Goal: Task Accomplishment & Management: Use online tool/utility

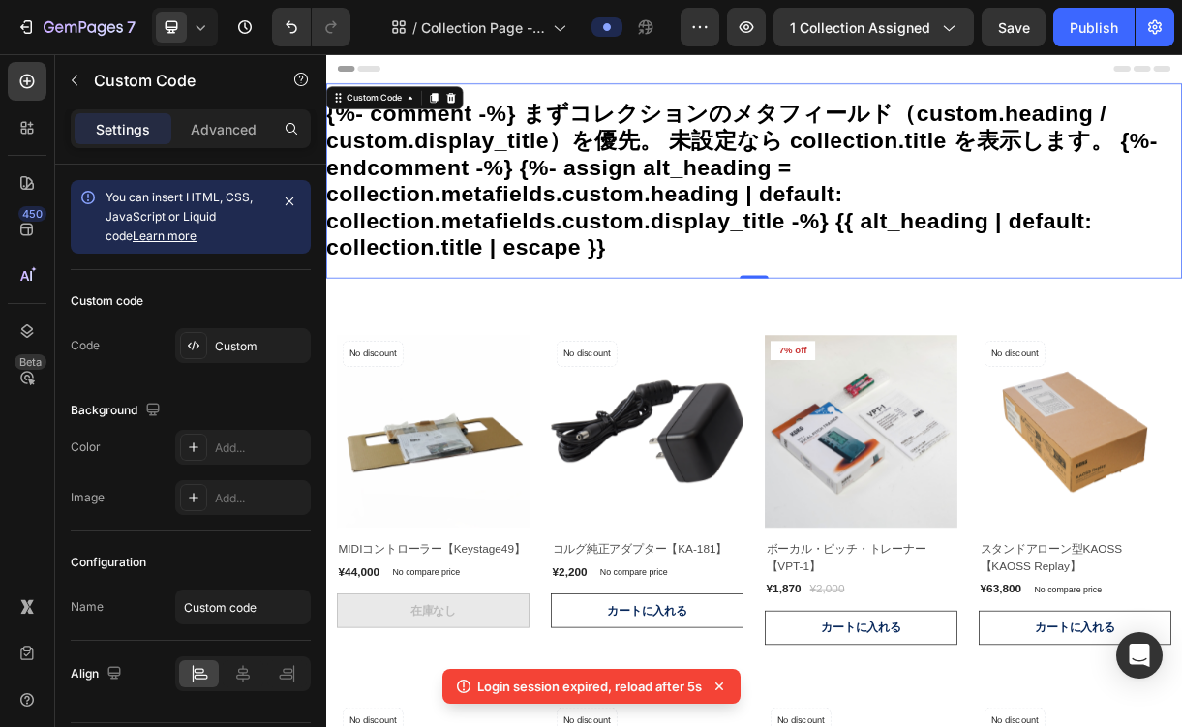
click at [709, 286] on h1 "{%- comment -%} まずコレクションのメタフィールド（custom.heading / custom.display_title）を優先。 未設定…" at bounding box center [906, 226] width 1161 height 218
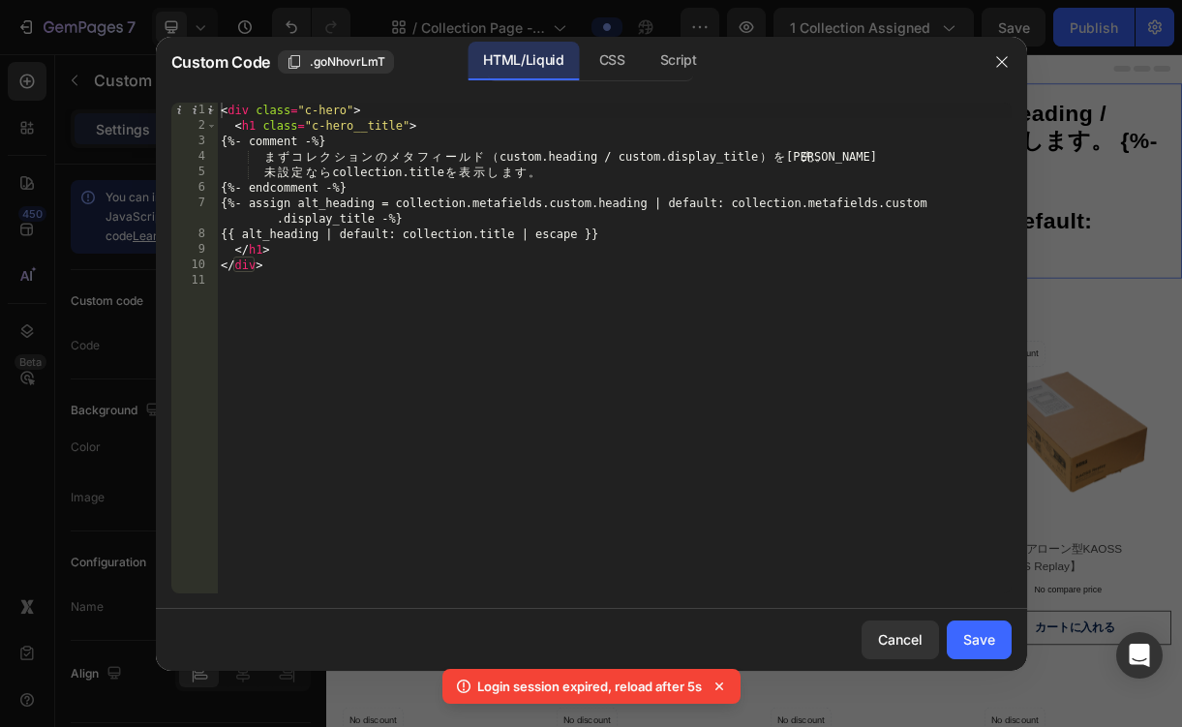
type textarea "{{ alt_heading | default: collection.title | escape }}"
click at [566, 241] on div "< div class = "c-hero" > < h1 class = "c-hero__title" > {%- comment -%} ま ず コ レ…" at bounding box center [614, 364] width 795 height 522
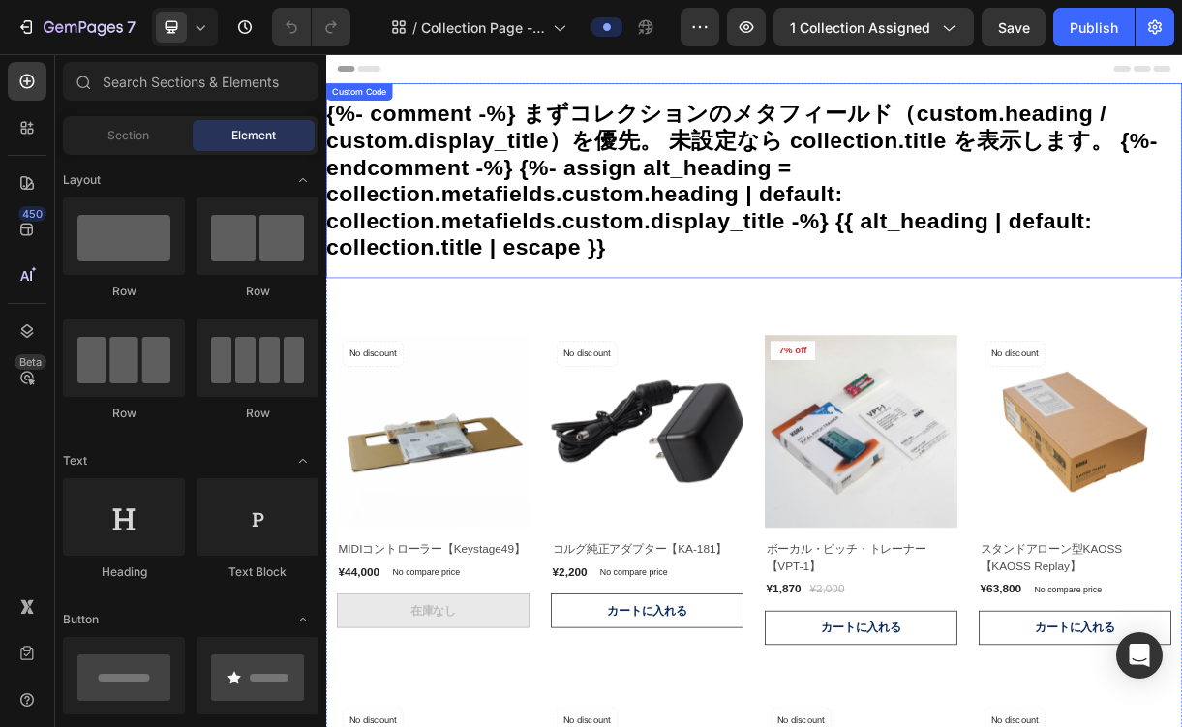
click at [907, 169] on h1 "{%- comment -%} まずコレクションのメタフィールド（custom.heading / custom.display_title）を優先。 未設定…" at bounding box center [906, 226] width 1161 height 218
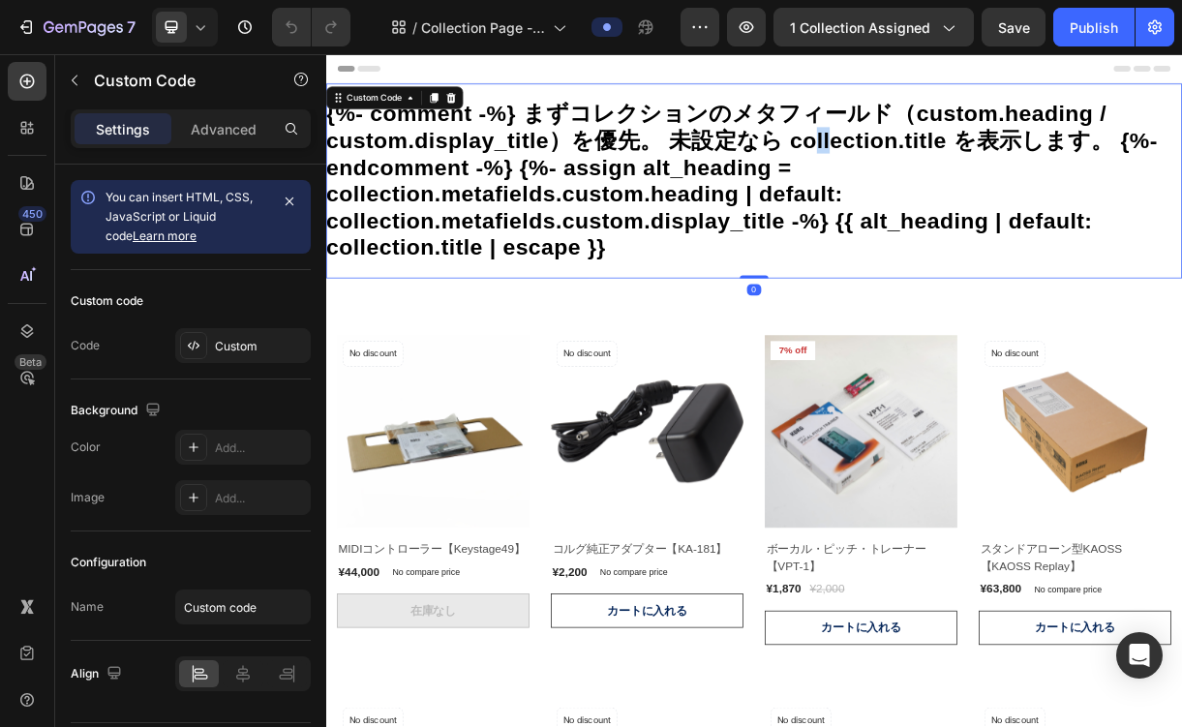
click at [907, 169] on h1 "{%- comment -%} まずコレクションのメタフィールド（custom.heading / custom.display_title）を優先。 未設定…" at bounding box center [906, 226] width 1161 height 218
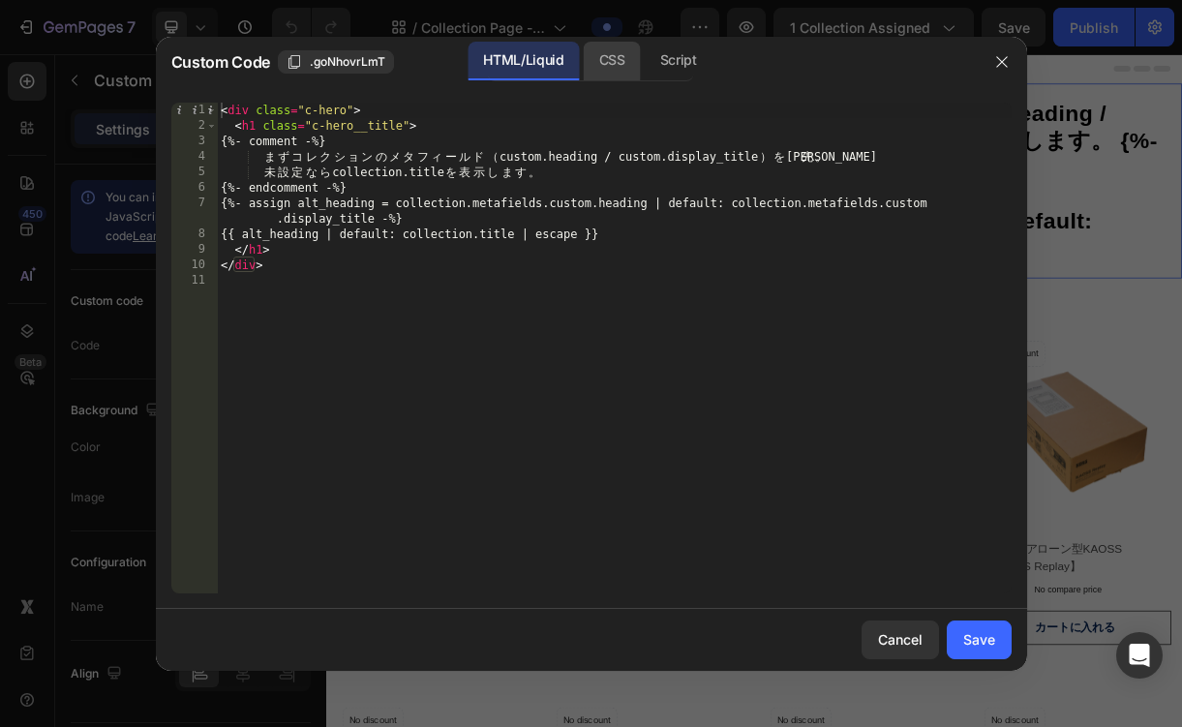
click at [615, 57] on div "CSS" at bounding box center [612, 61] width 57 height 39
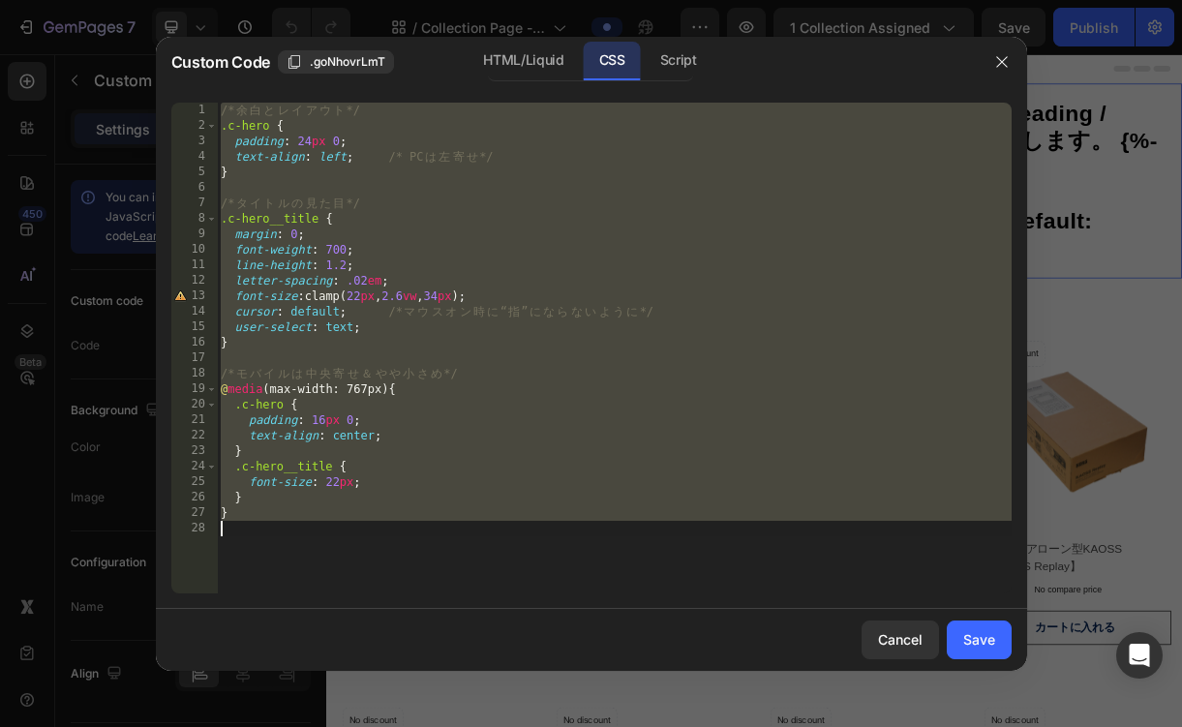
click at [605, 148] on div "/* 余 白 と レ イ ア ウ ト */ .c-hero { padding : 24 px 0 ; text-align : left ; /* PC は…" at bounding box center [614, 364] width 795 height 522
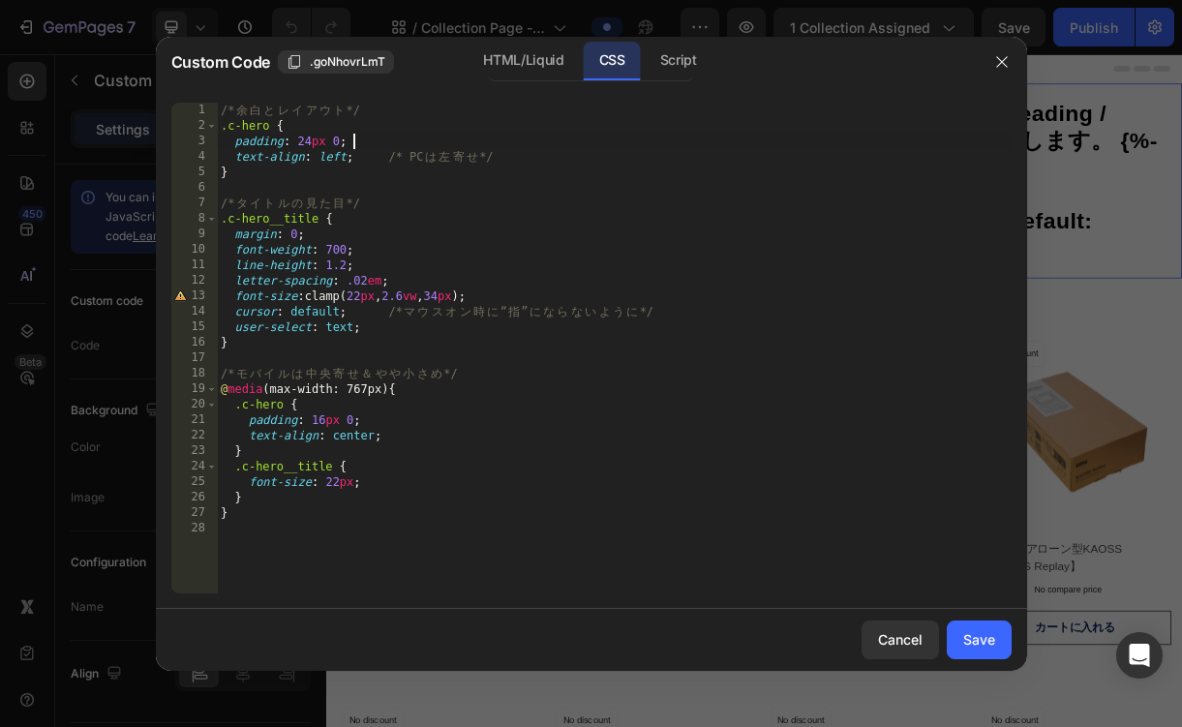
type textarea "}"
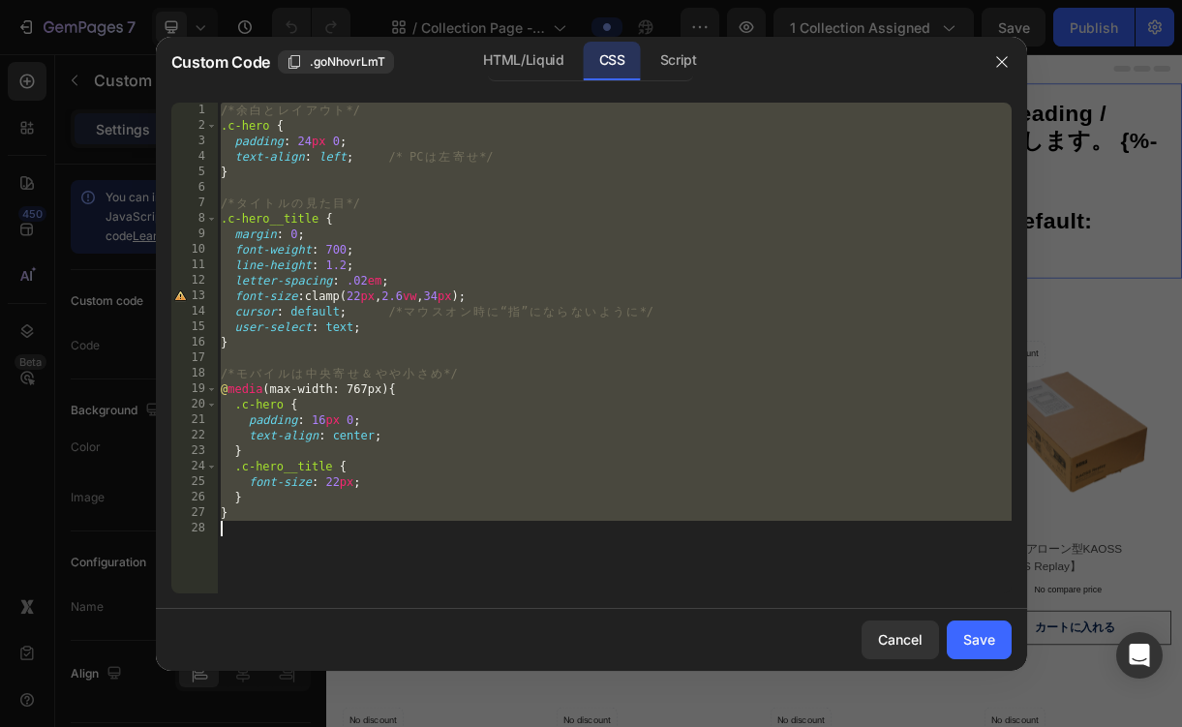
paste textarea
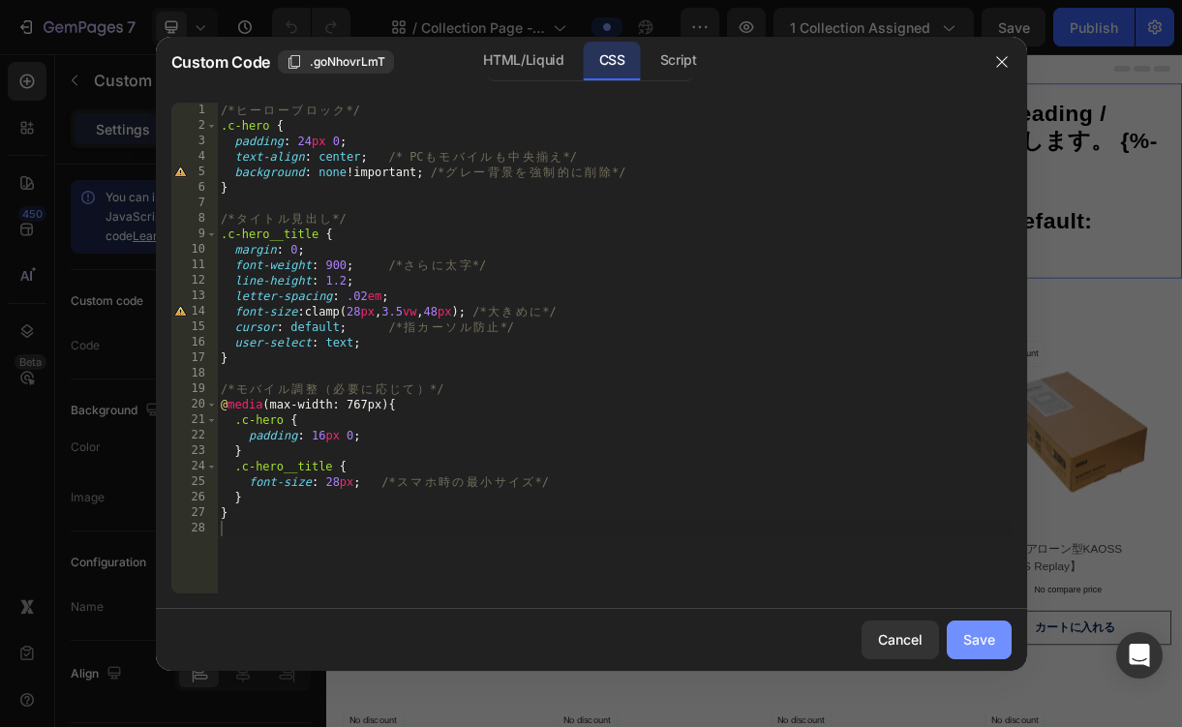
click at [964, 629] on div "Save" at bounding box center [979, 639] width 32 height 20
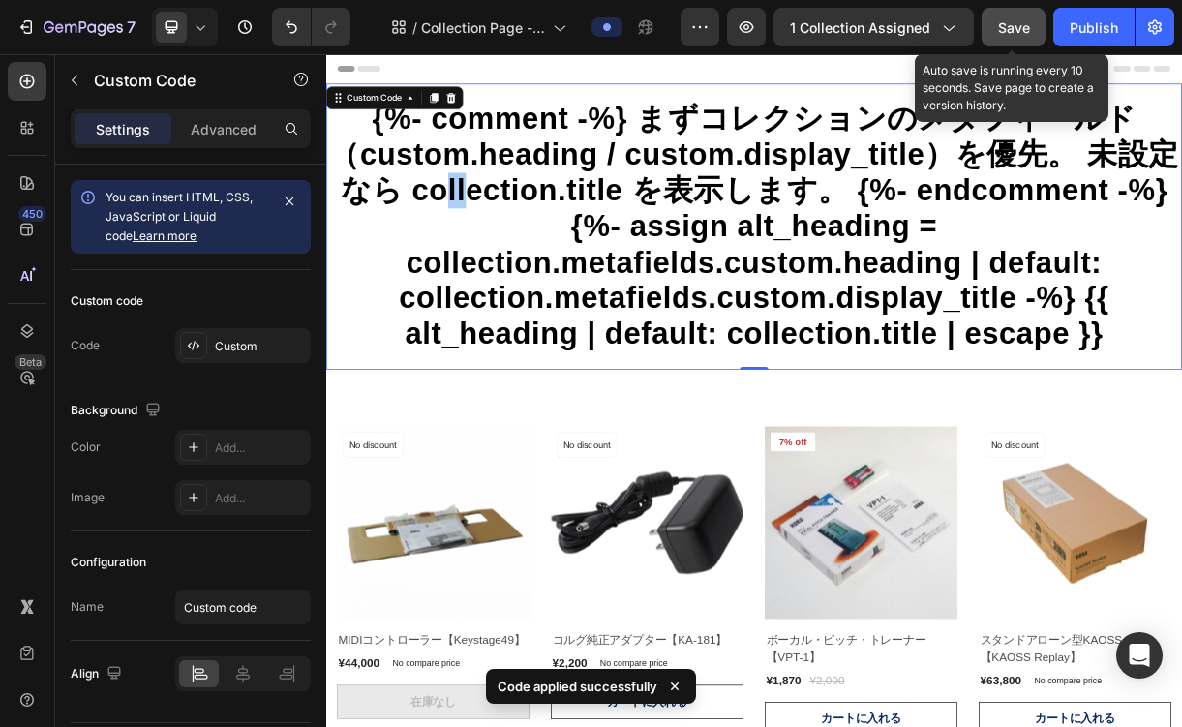
click at [1018, 32] on span "Save" at bounding box center [1014, 27] width 32 height 16
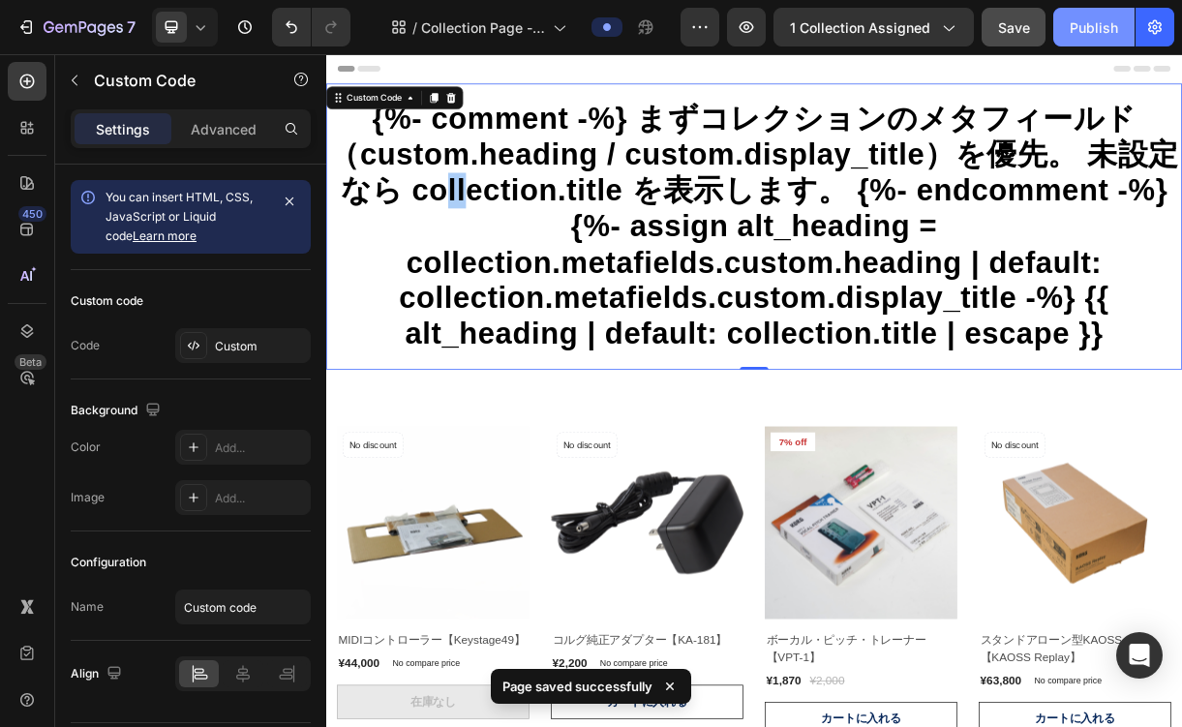
click at [1080, 30] on div "Publish" at bounding box center [1093, 27] width 48 height 20
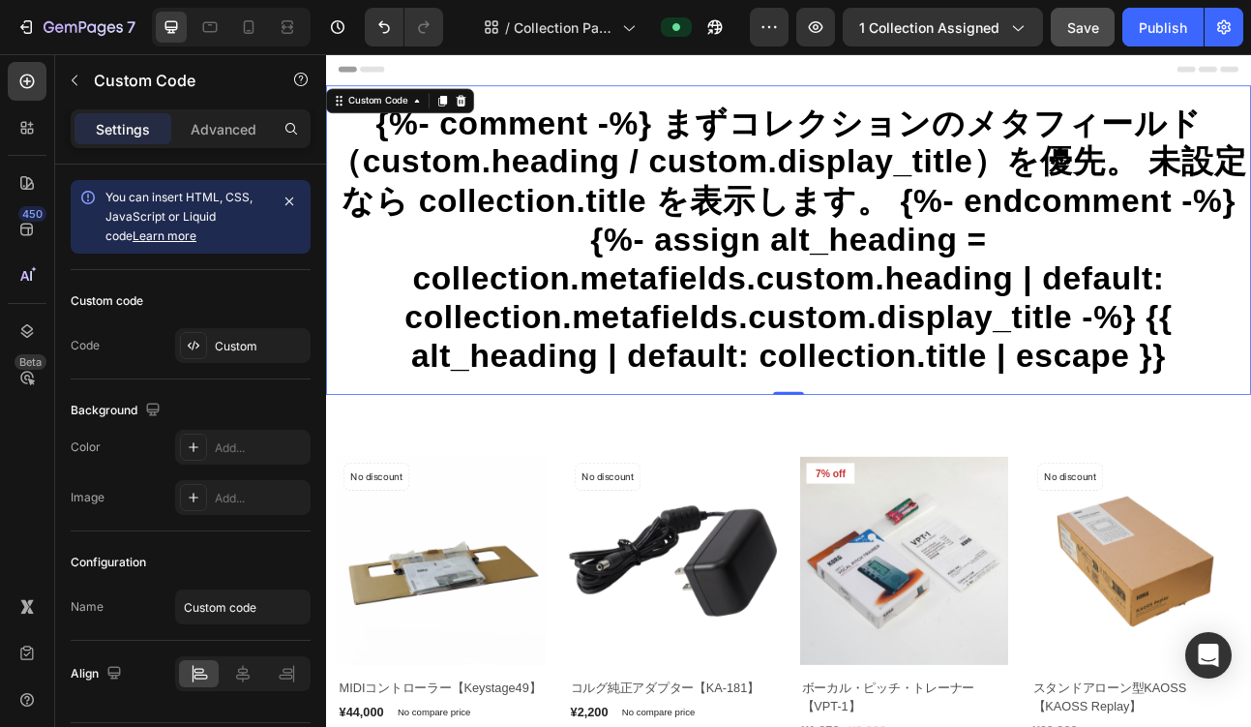
click at [580, 192] on h1 "{%- comment -%} まずコレクションのメタフィールド（custom.heading / custom.display_title）を優先。 未設定…" at bounding box center [906, 288] width 1161 height 342
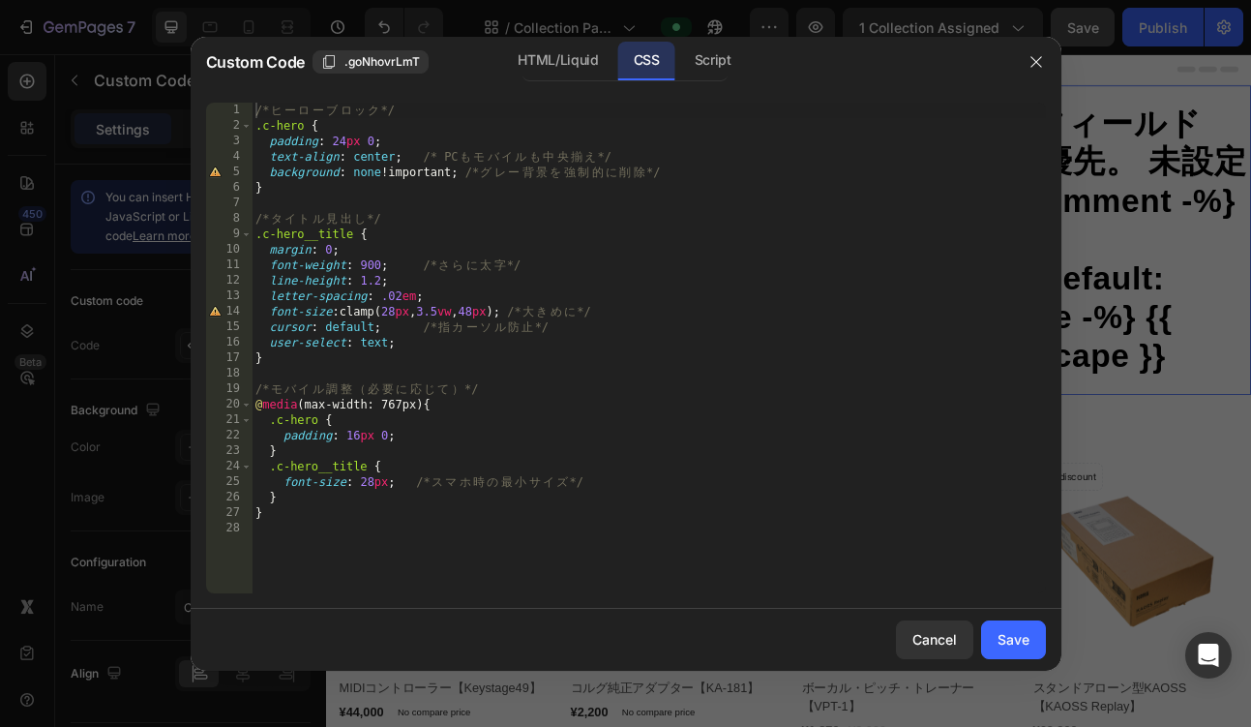
click at [511, 136] on div "/* ヒ ー ロ ー ブ ロ ッ ク */ .c-hero { padding : 24 px 0 ; text-align : center ; /* PC…" at bounding box center [649, 364] width 795 height 522
type textarea "}"
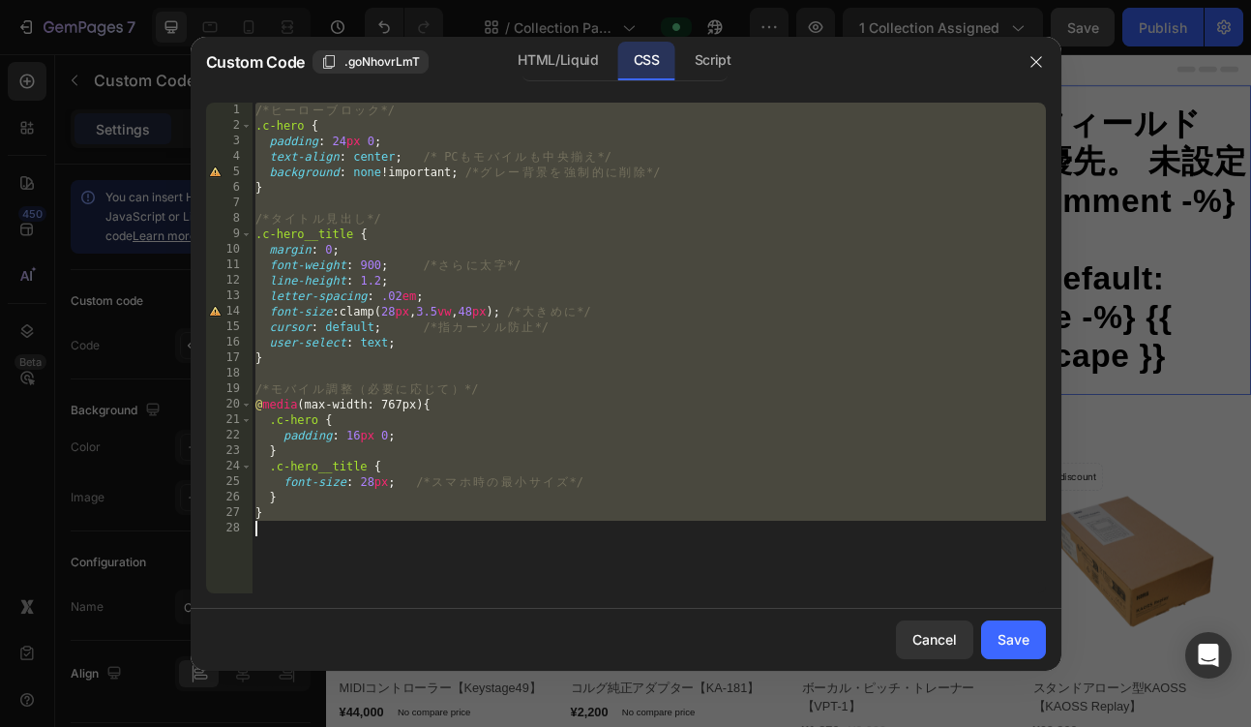
paste textarea
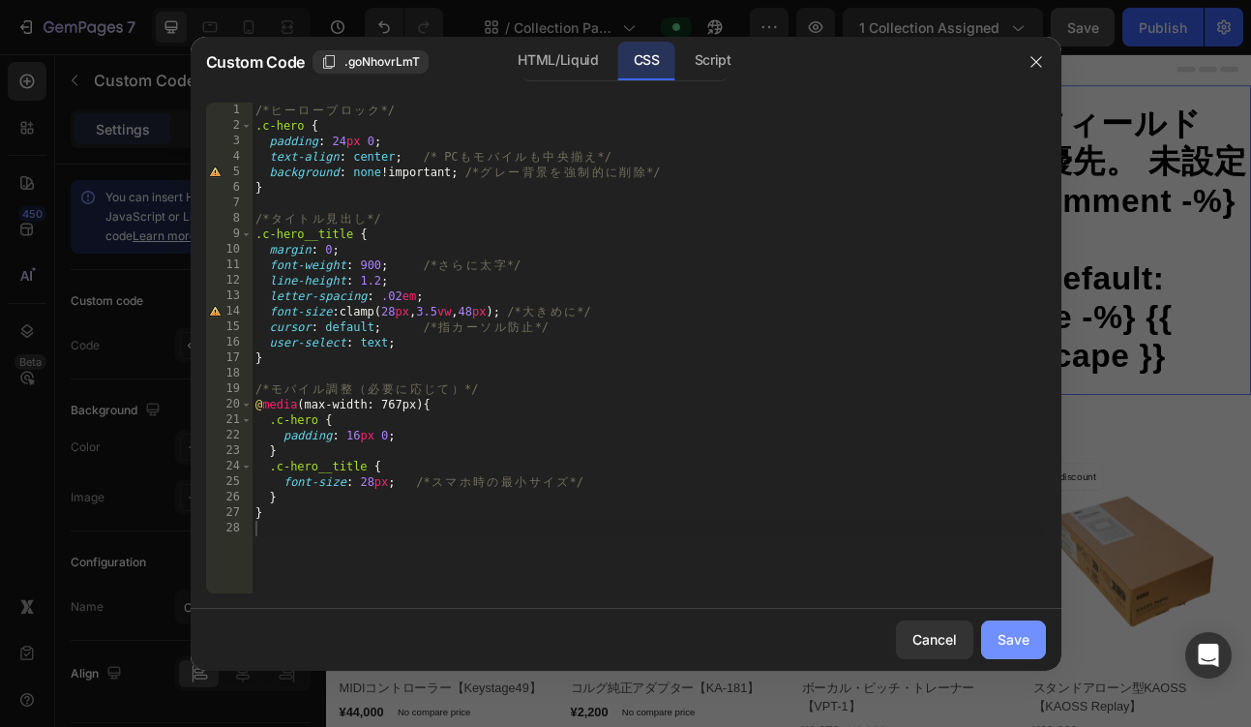
click at [992, 636] on button "Save" at bounding box center [1013, 639] width 65 height 39
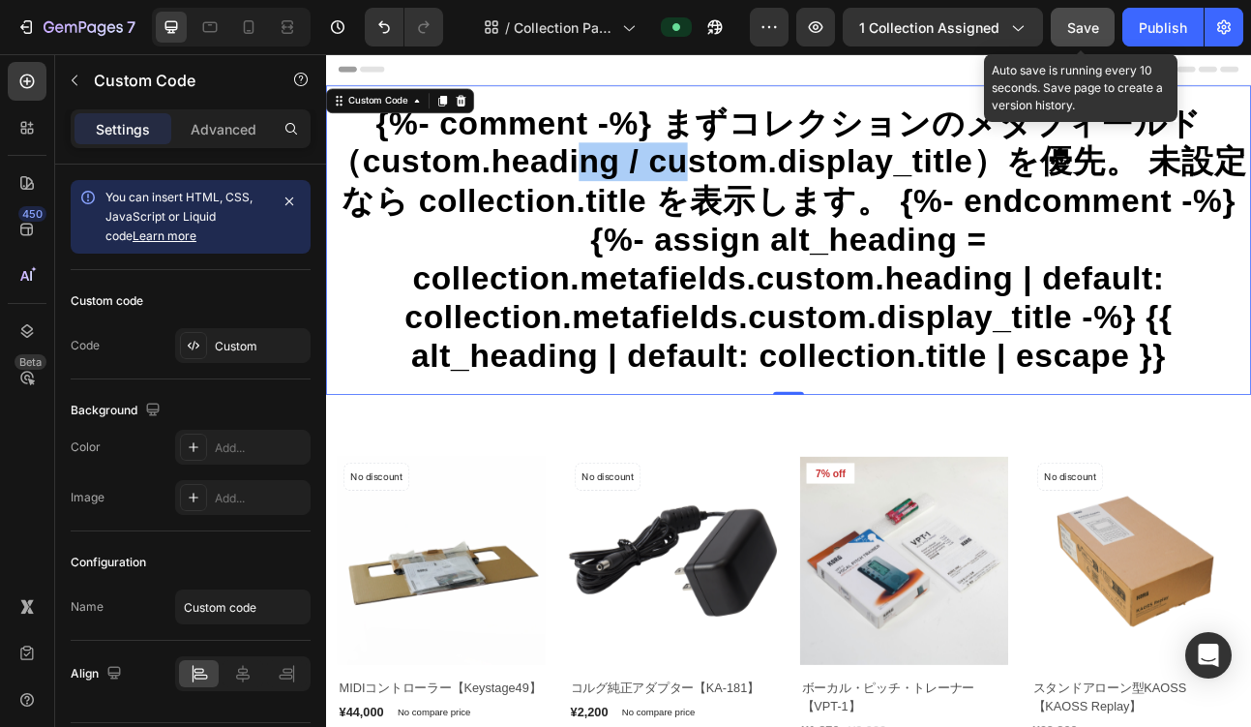
click at [1082, 26] on span "Save" at bounding box center [1084, 27] width 32 height 16
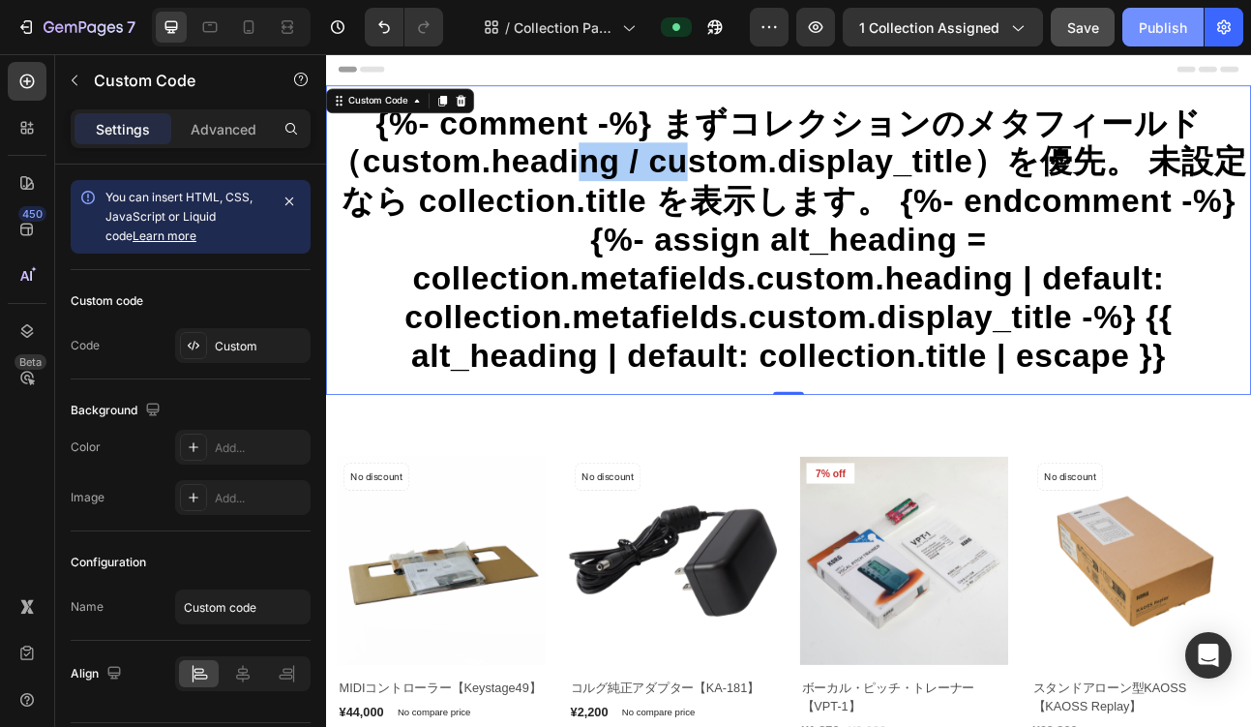
click at [1150, 32] on div "Publish" at bounding box center [1163, 27] width 48 height 20
click at [823, 23] on icon "button" at bounding box center [816, 27] width 15 height 12
click at [397, 298] on h1 "{%- comment -%} まずコレクションのメタフィールド（custom.heading / custom.display_title）を優先。 未設定…" at bounding box center [906, 288] width 1161 height 342
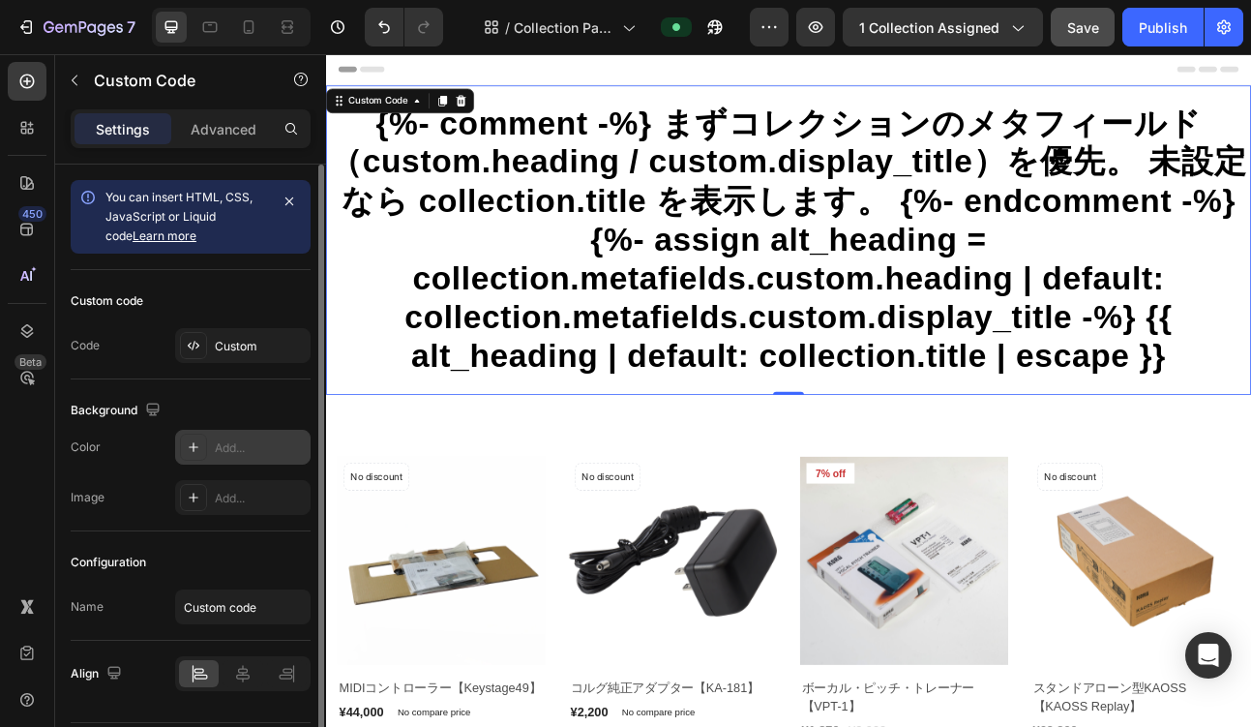
scroll to position [57, 0]
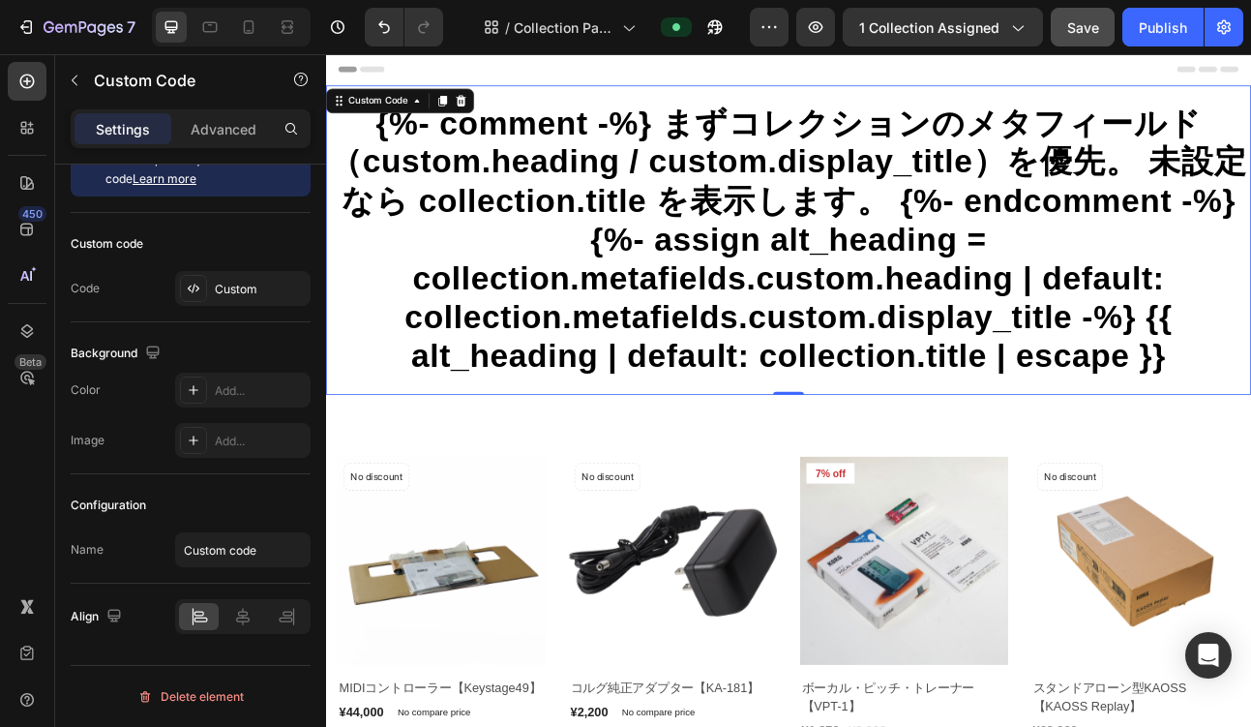
click at [503, 342] on h1 "{%- comment -%} まずコレクションのメタフィールド（custom.heading / custom.display_title）を優先。 未設定…" at bounding box center [906, 288] width 1161 height 342
click at [81, 74] on icon "button" at bounding box center [74, 80] width 15 height 15
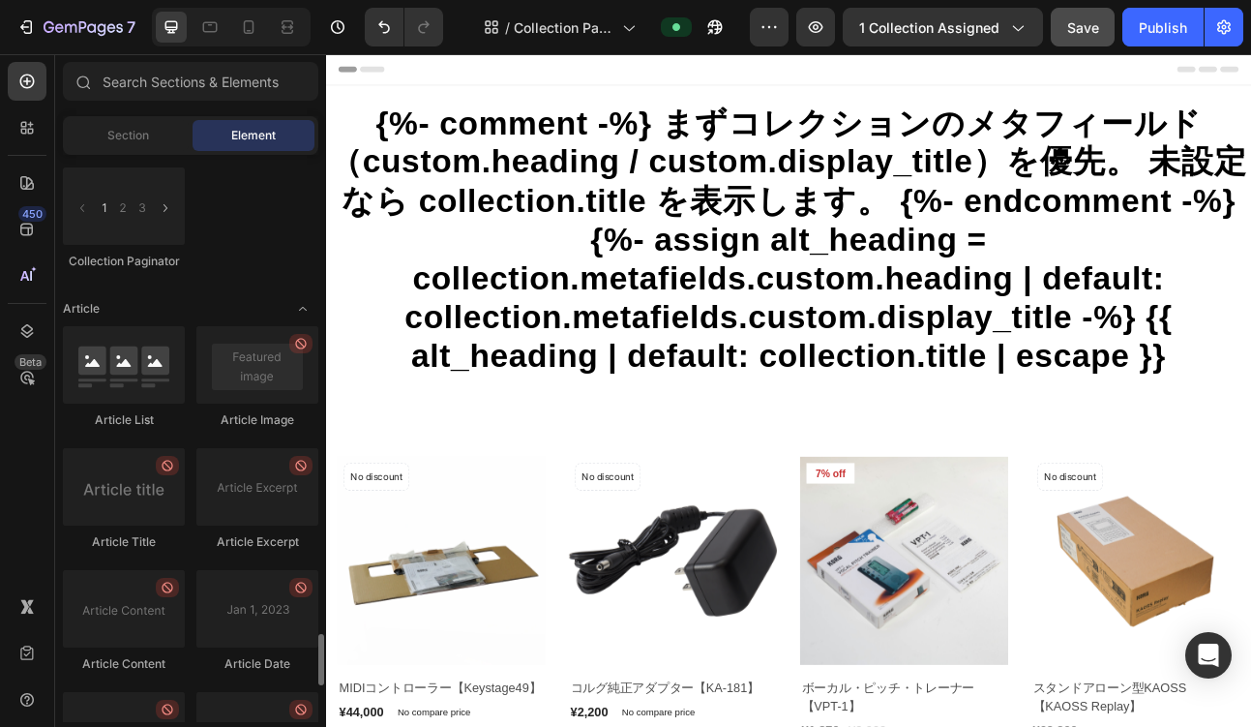
scroll to position [5589, 0]
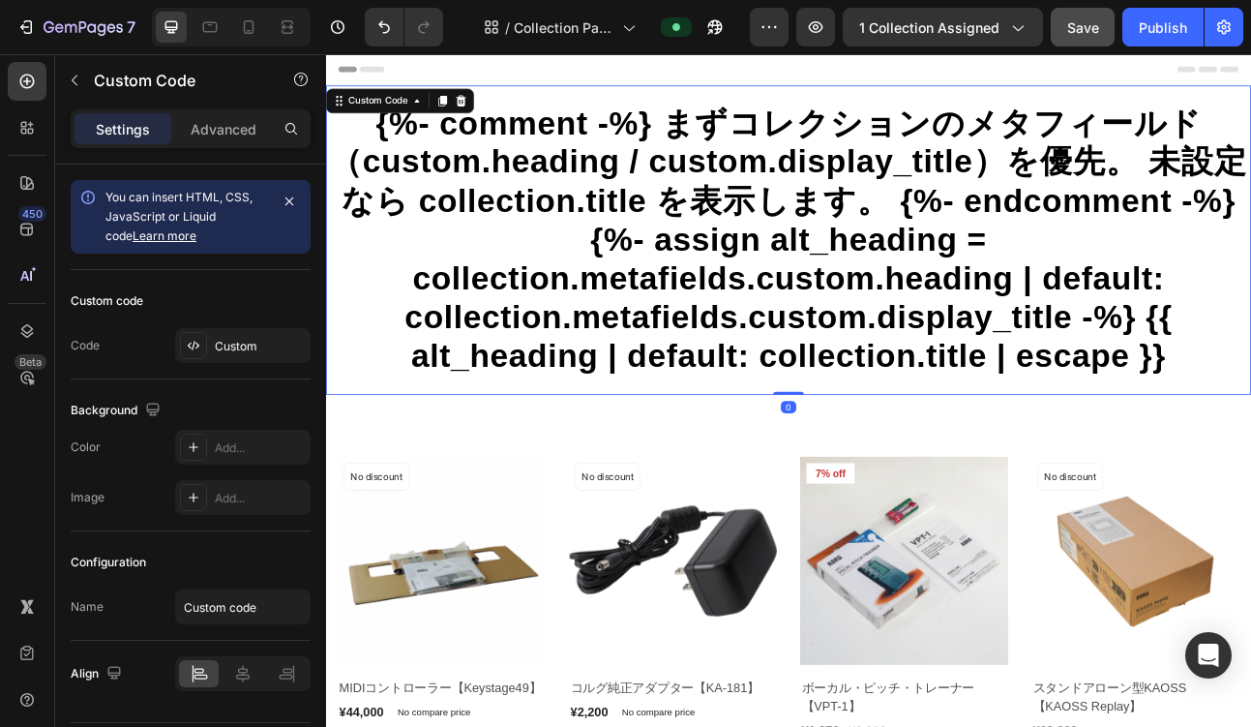
click at [527, 202] on h1 "{%- comment -%} まずコレクションのメタフィールド（custom.heading / custom.display_title）を優先。 未設定…" at bounding box center [906, 288] width 1161 height 342
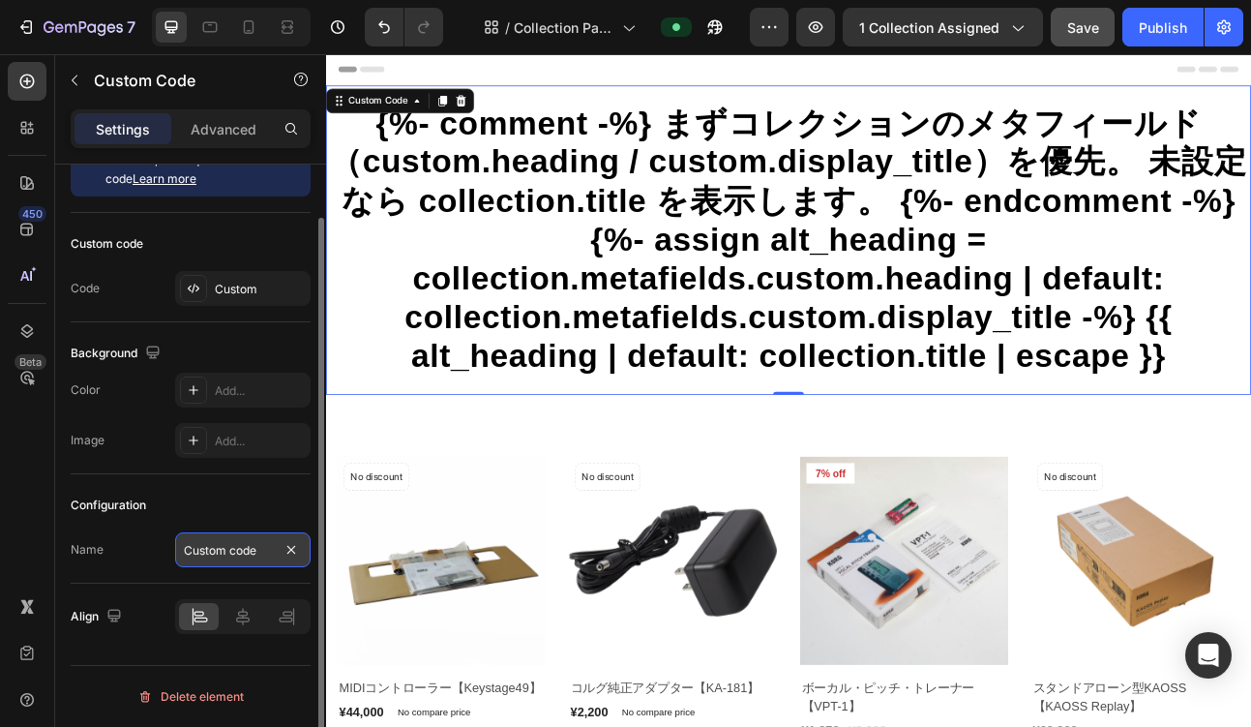
click at [210, 550] on input "Custom code" at bounding box center [242, 549] width 135 height 35
type input "tittle"
click at [237, 521] on div "Configuration Name tittle" at bounding box center [191, 528] width 240 height 109
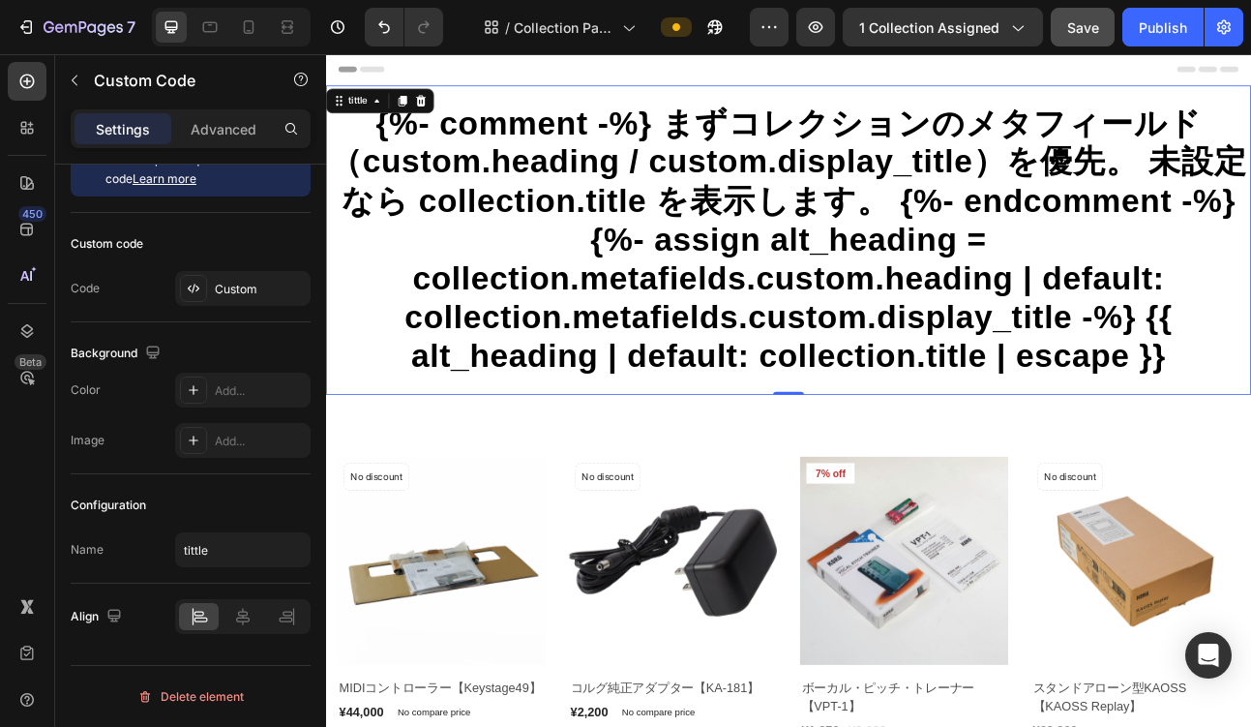
click at [621, 326] on h1 "{%- comment -%} まずコレクションのメタフィールド（custom.heading / custom.display_title）を優先。 未設定…" at bounding box center [906, 288] width 1161 height 342
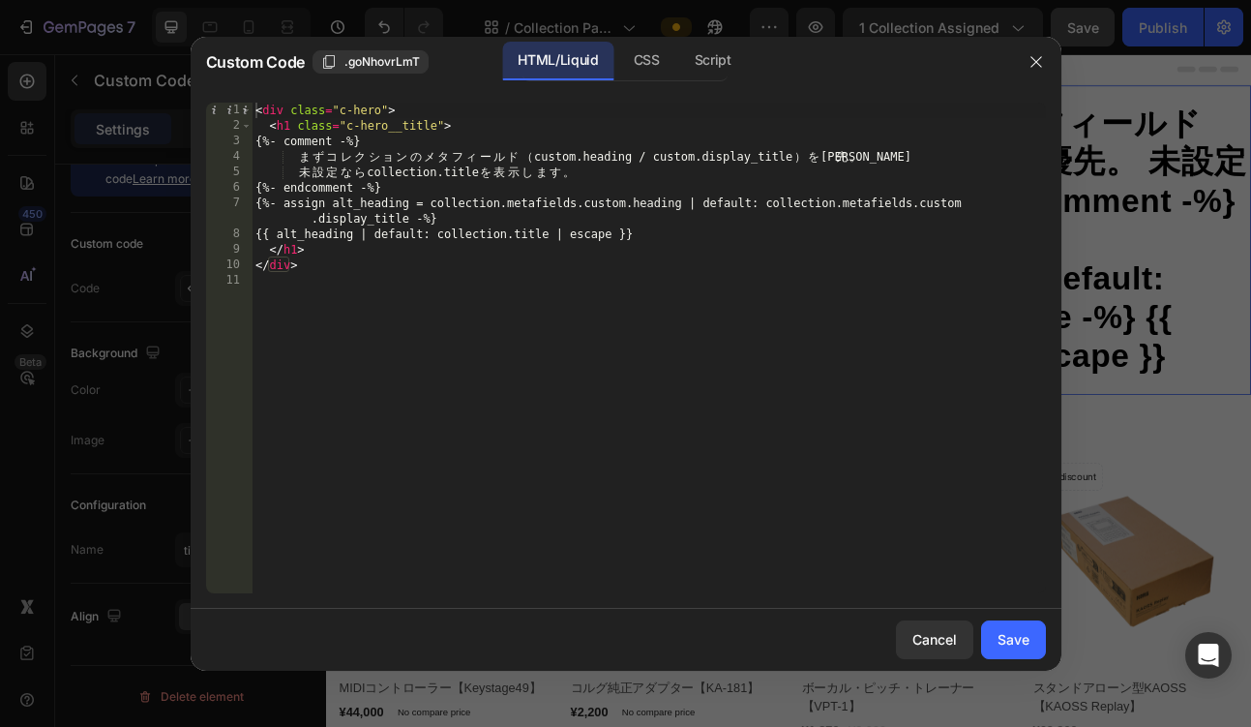
click at [532, 237] on div "< div class = "c-hero" > < h1 class = "c-hero__title" > {%- comment -%} ま ず コ レ…" at bounding box center [649, 364] width 795 height 522
click at [647, 61] on div "CSS" at bounding box center [646, 61] width 57 height 39
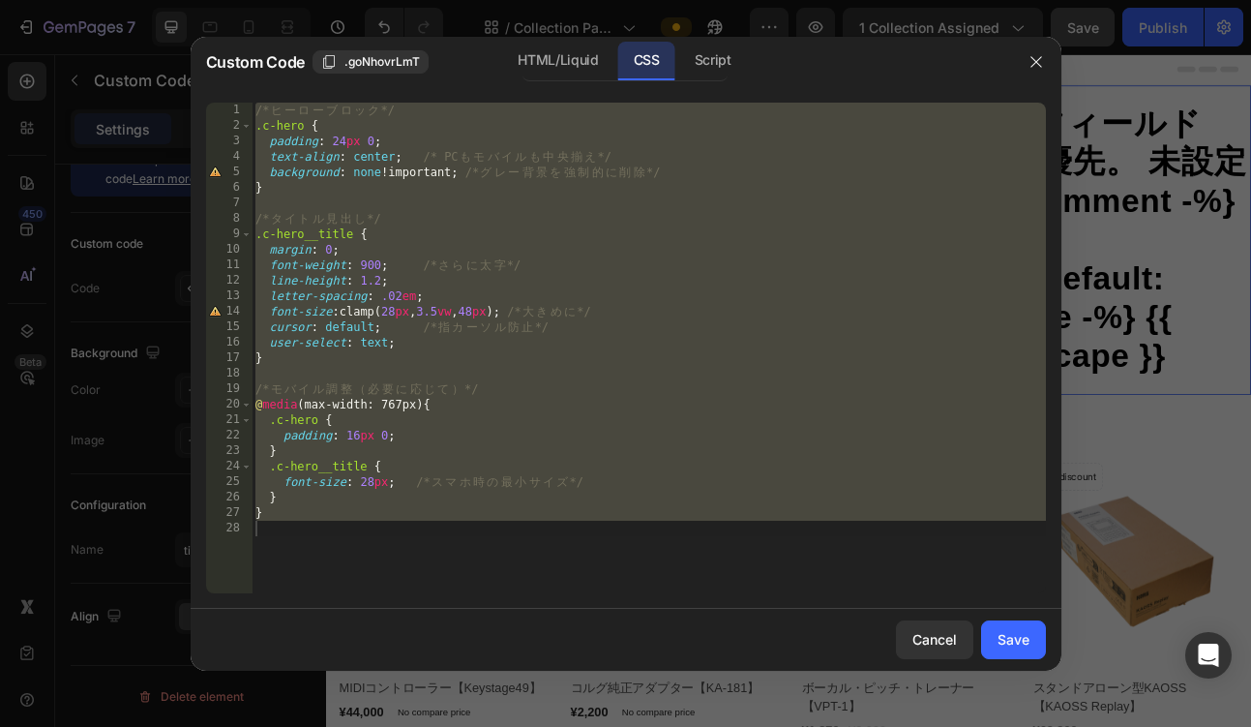
click at [506, 266] on div "/* ヒ ー ロ ー ブ ロ ッ ク */ .c-hero { padding : 24 px 0 ; text-align : center ; /* PC…" at bounding box center [649, 364] width 795 height 522
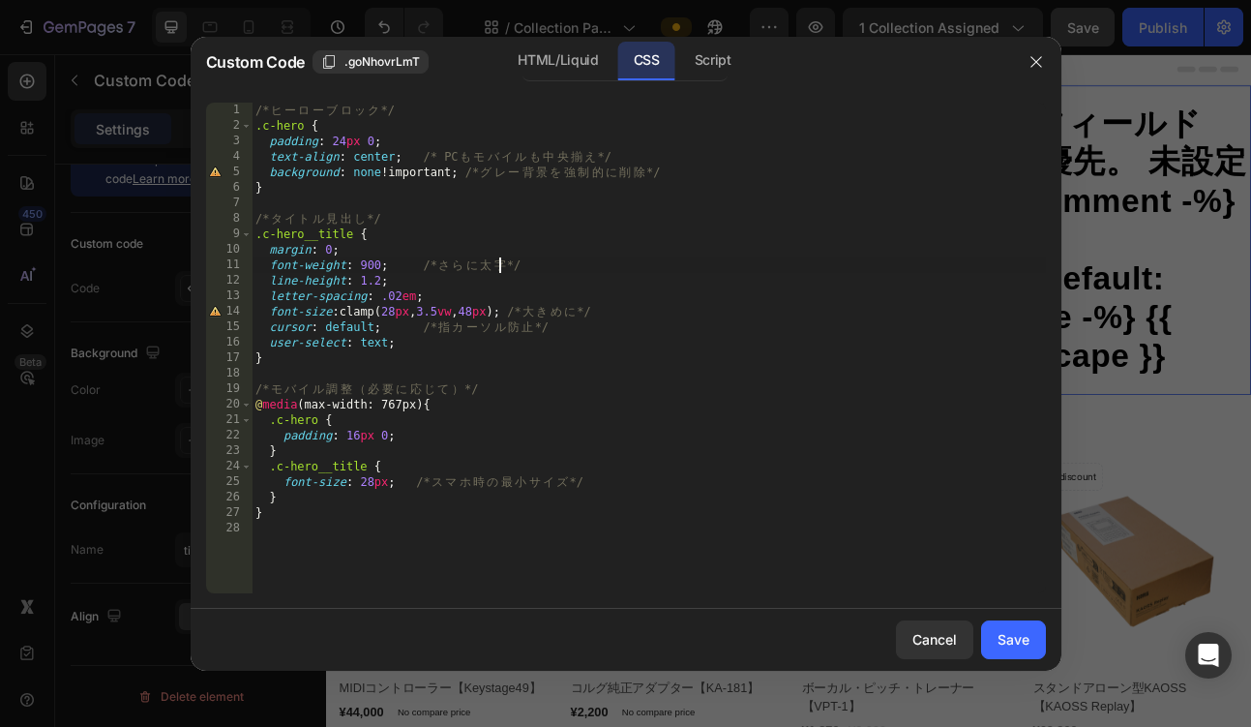
type textarea "}"
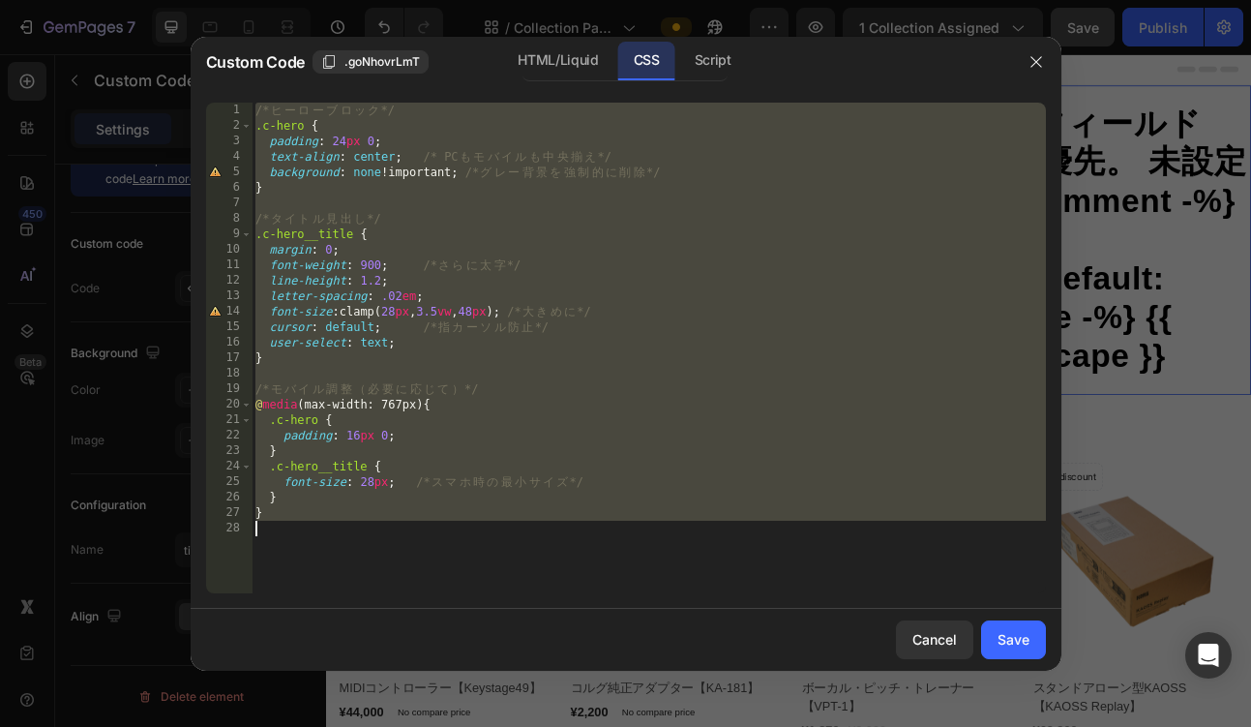
paste textarea
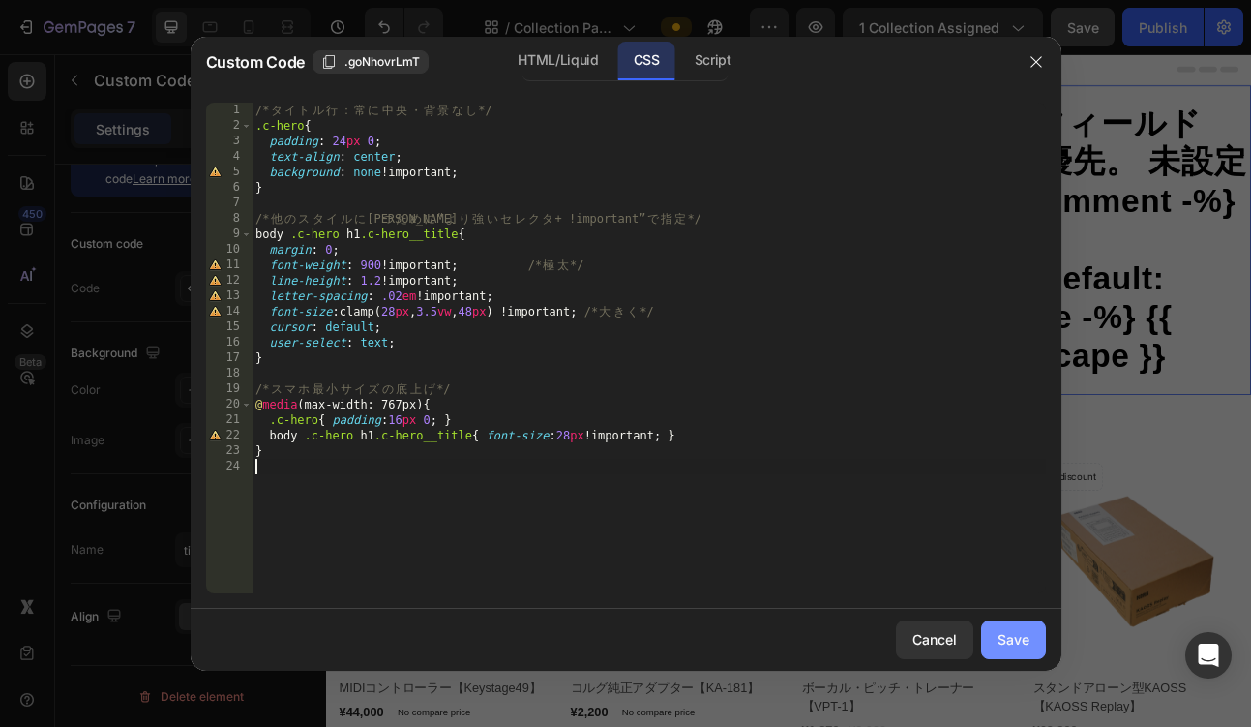
click at [1011, 634] on div "Save" at bounding box center [1014, 639] width 32 height 20
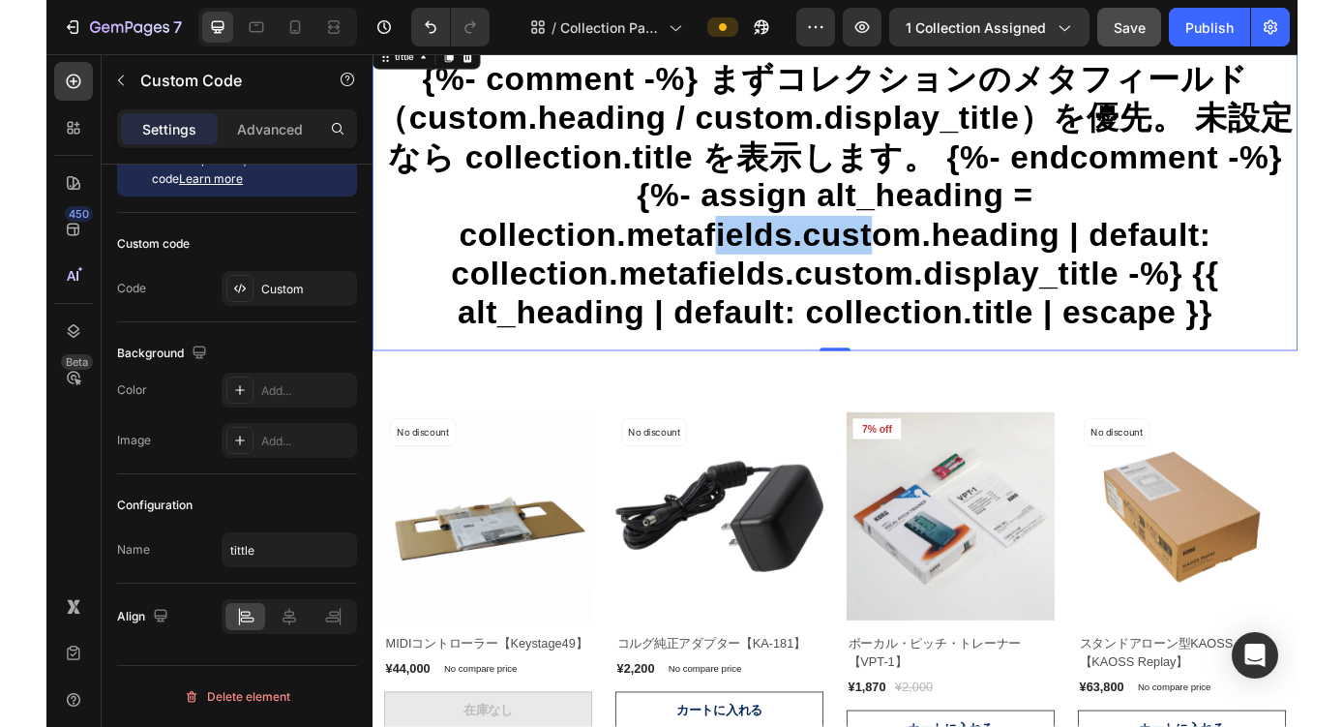
scroll to position [23, 0]
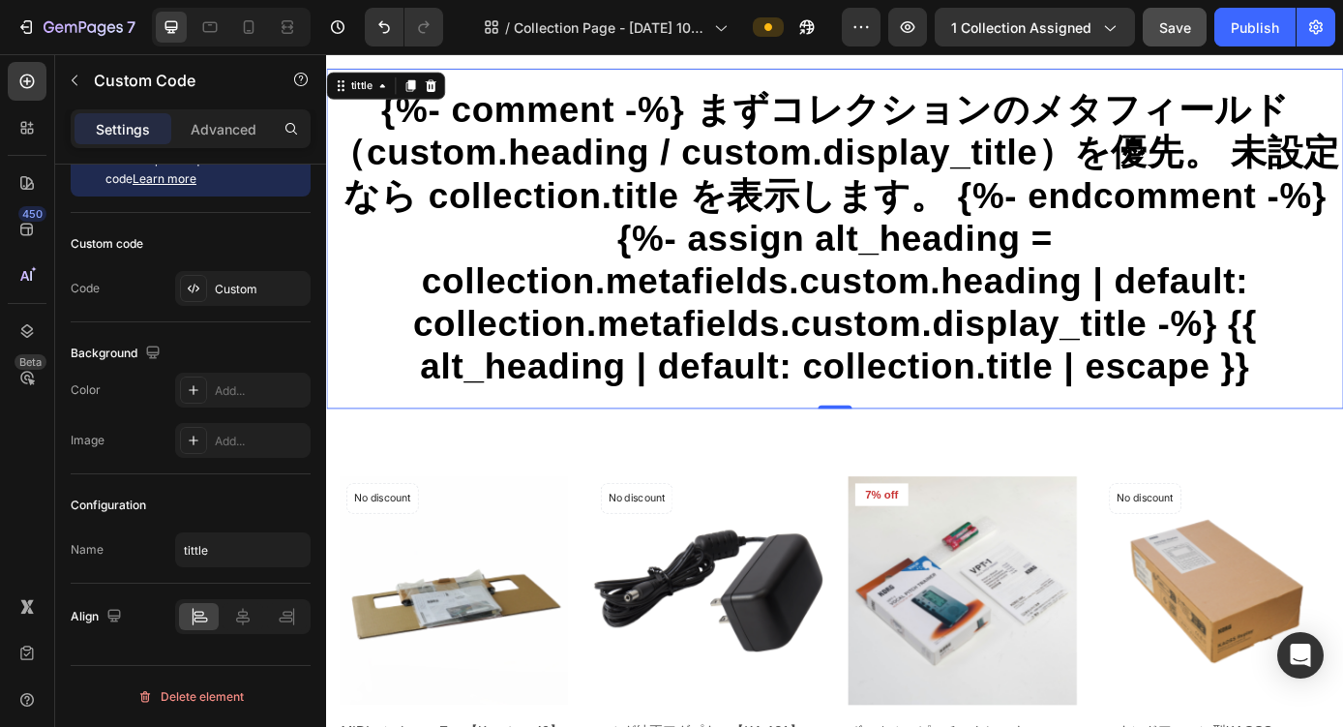
click at [473, 179] on h1 "{%- comment -%} まずコレクションのメタフィールド（custom.heading / custom.display_title）を優先。 未設定…" at bounding box center [906, 265] width 1161 height 342
click at [664, 92] on div "{%- comment -%} まずコレクションのメタフィールド（custom.heading / custom.display_title）を優先。 未設定…" at bounding box center [906, 265] width 1161 height 388
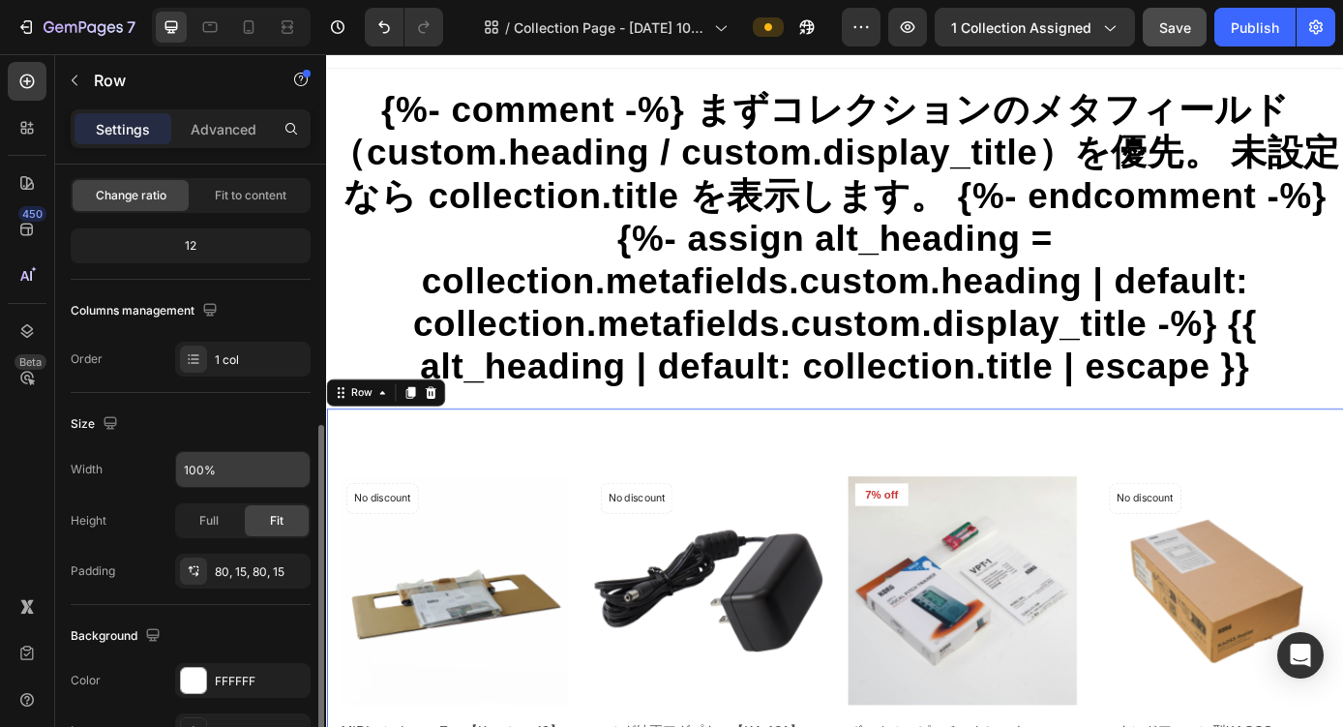
scroll to position [0, 0]
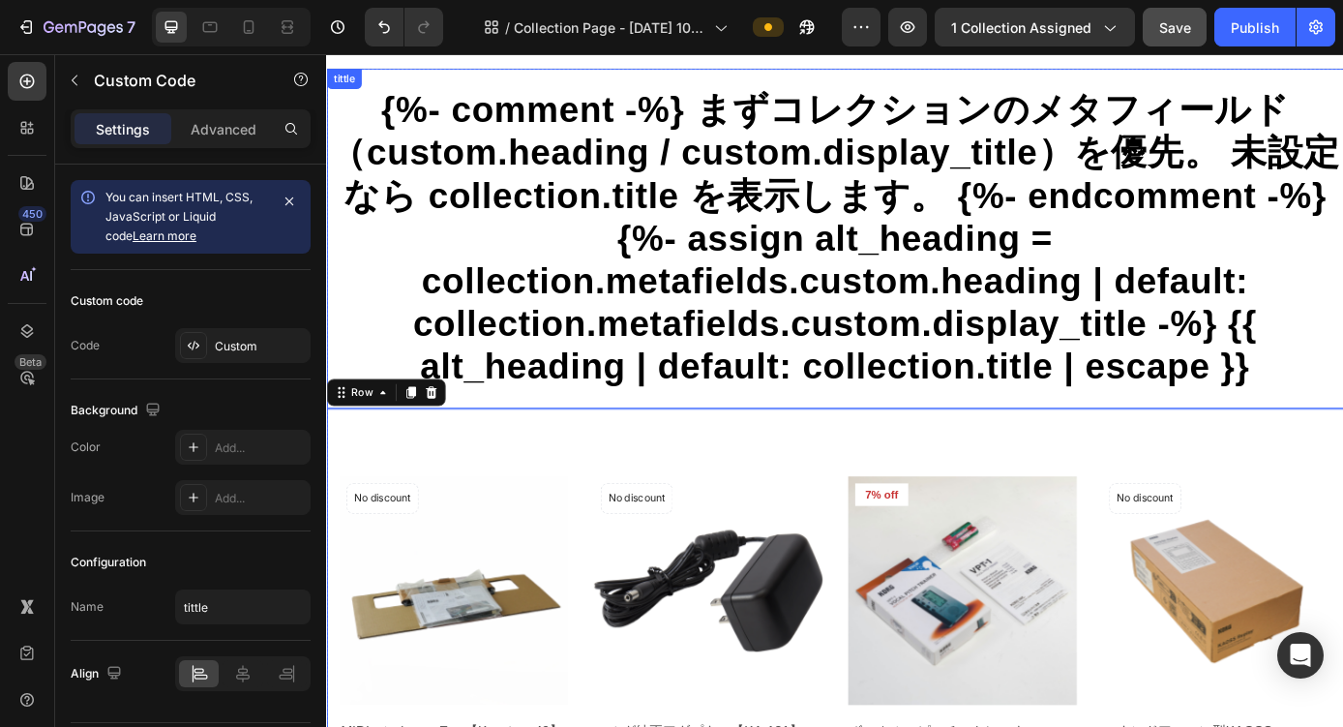
click at [555, 196] on h1 "{%- comment -%} まずコレクションのメタフィールド（custom.heading / custom.display_title）を優先。 未設定…" at bounding box center [906, 265] width 1161 height 342
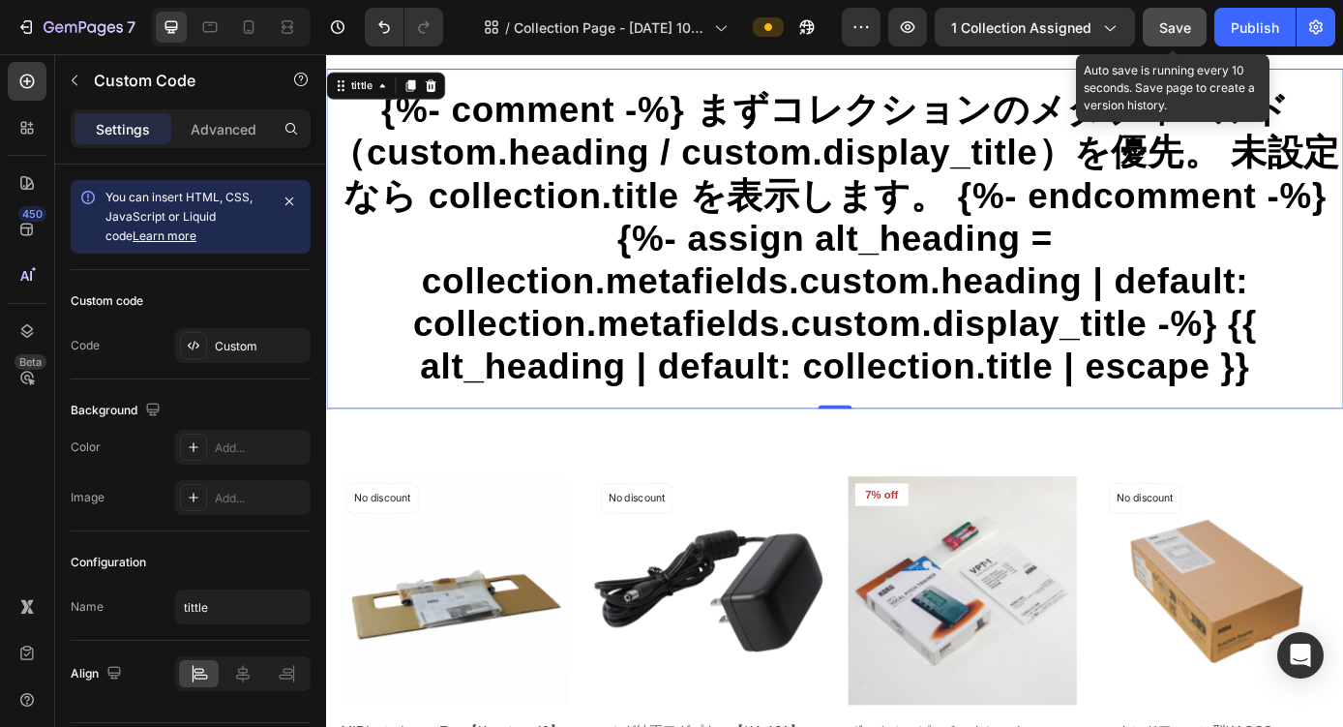
click at [1164, 30] on span "Save" at bounding box center [1175, 27] width 32 height 16
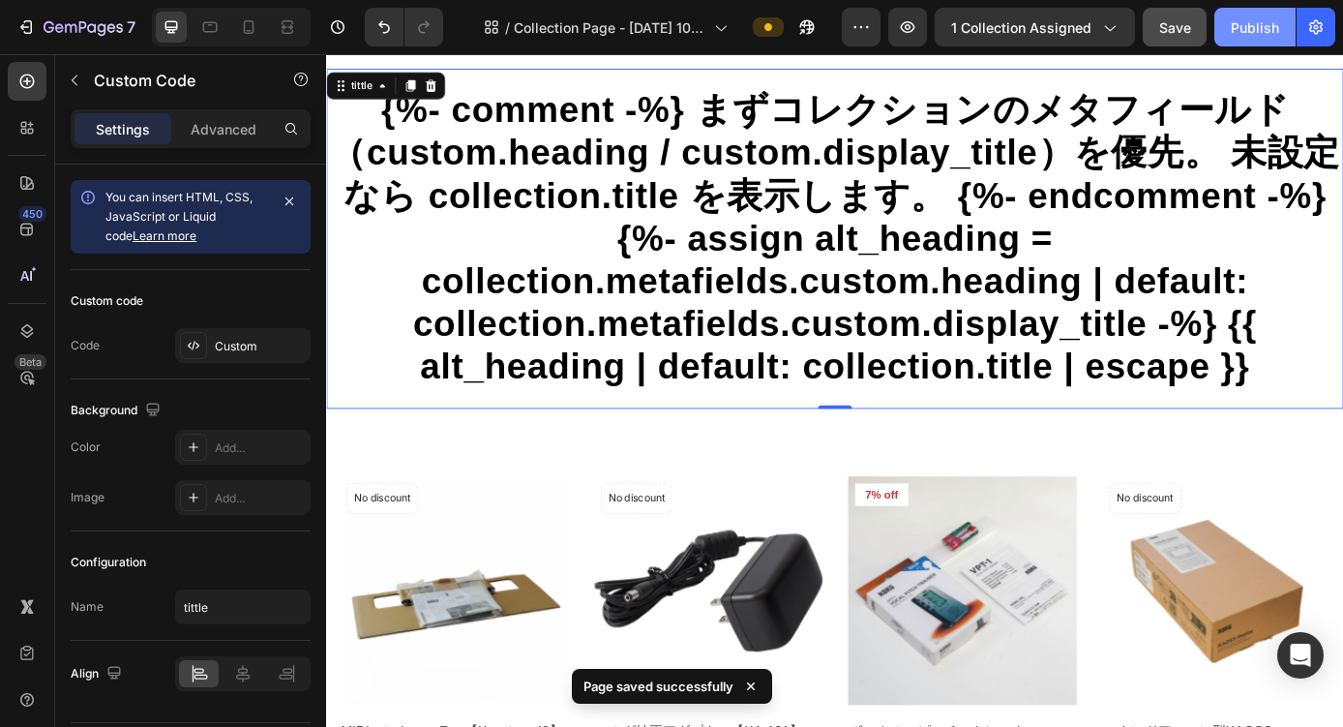
click at [1181, 25] on div "Publish" at bounding box center [1255, 27] width 48 height 20
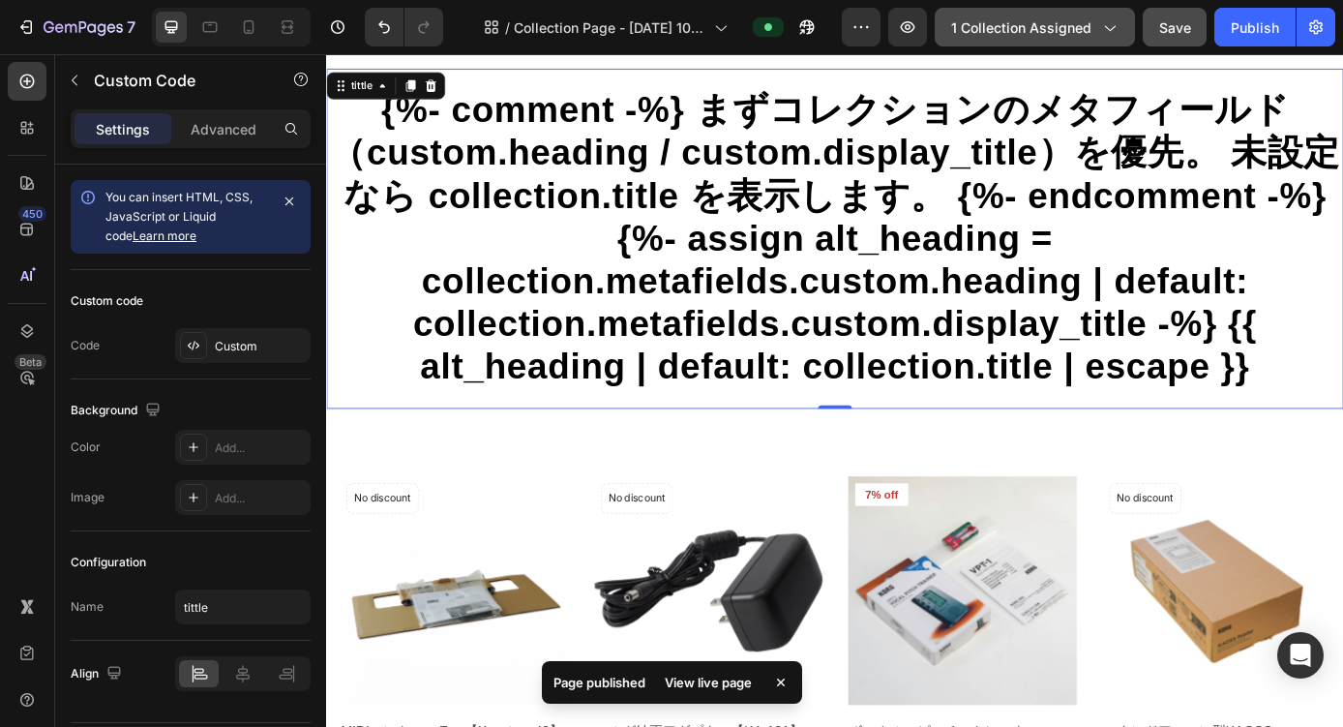
click at [1117, 31] on icon "button" at bounding box center [1108, 26] width 19 height 19
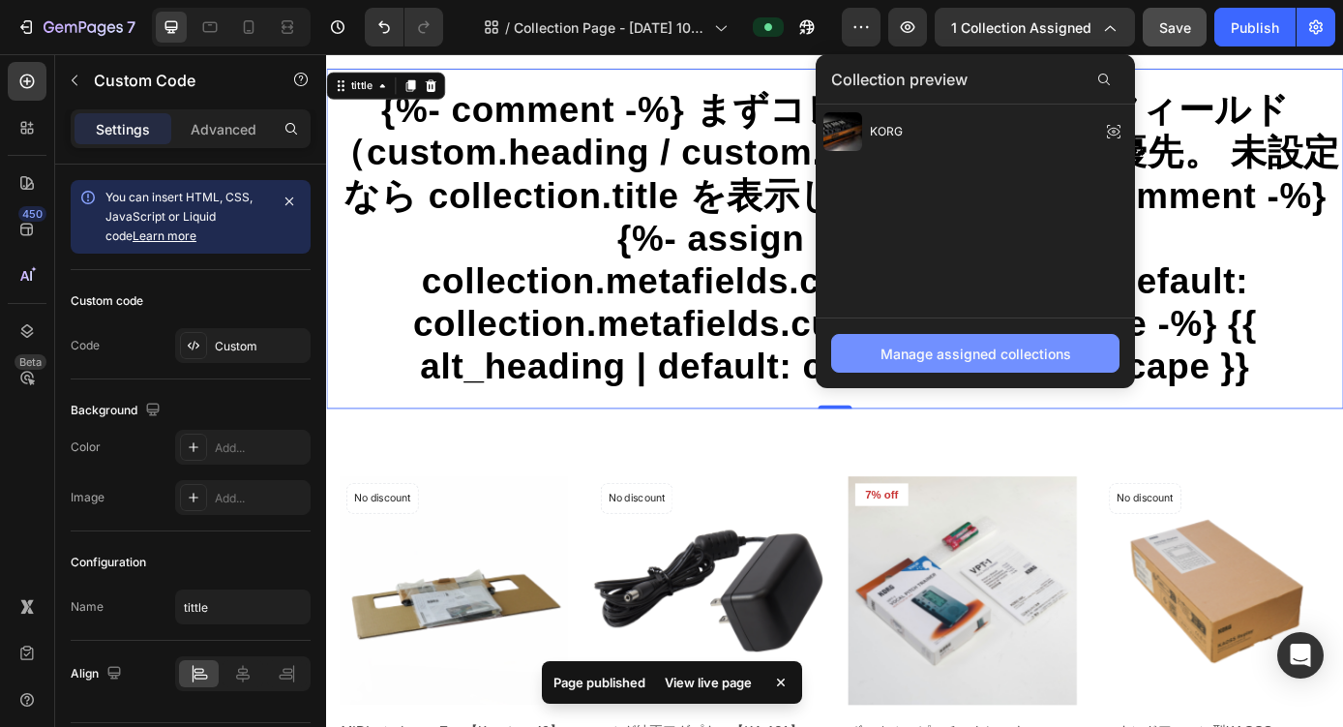
click at [982, 350] on div "Manage assigned collections" at bounding box center [976, 354] width 191 height 20
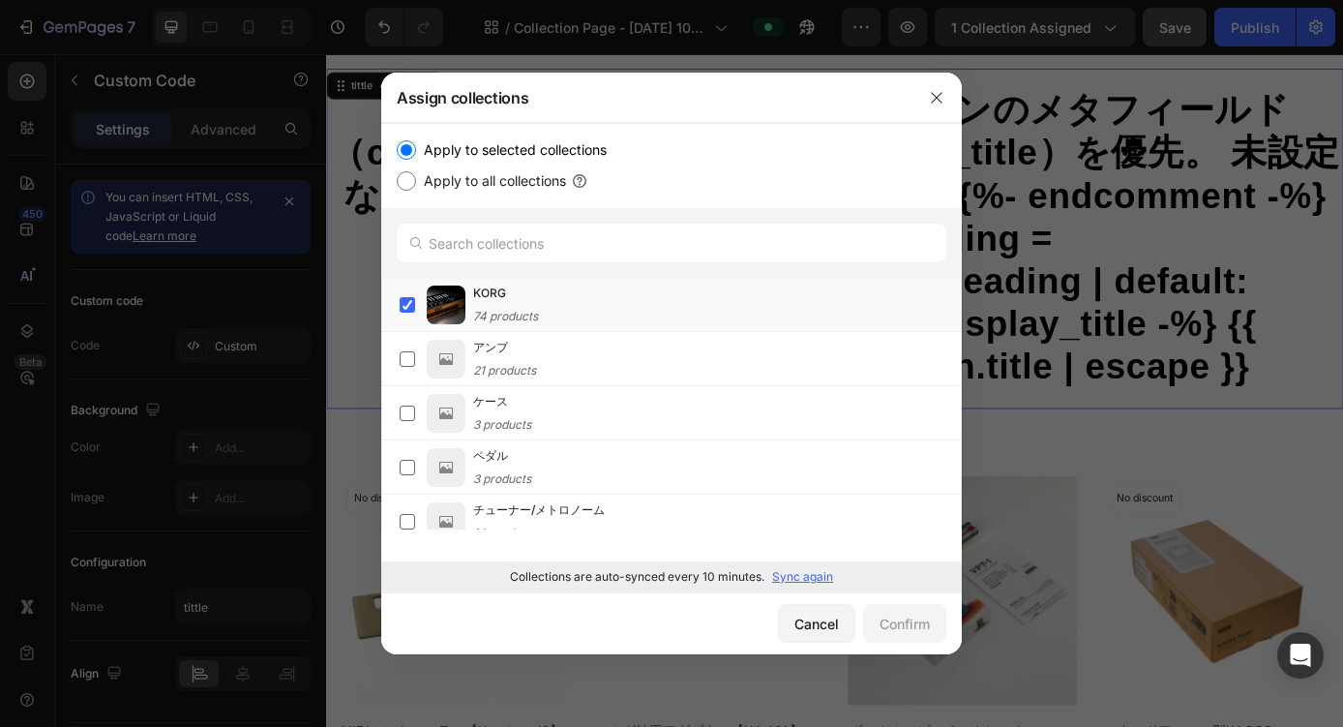
click at [492, 185] on label "Apply to all collections" at bounding box center [491, 180] width 150 height 23
click at [416, 185] on input "Apply to all collections" at bounding box center [406, 180] width 19 height 19
radio input "true"
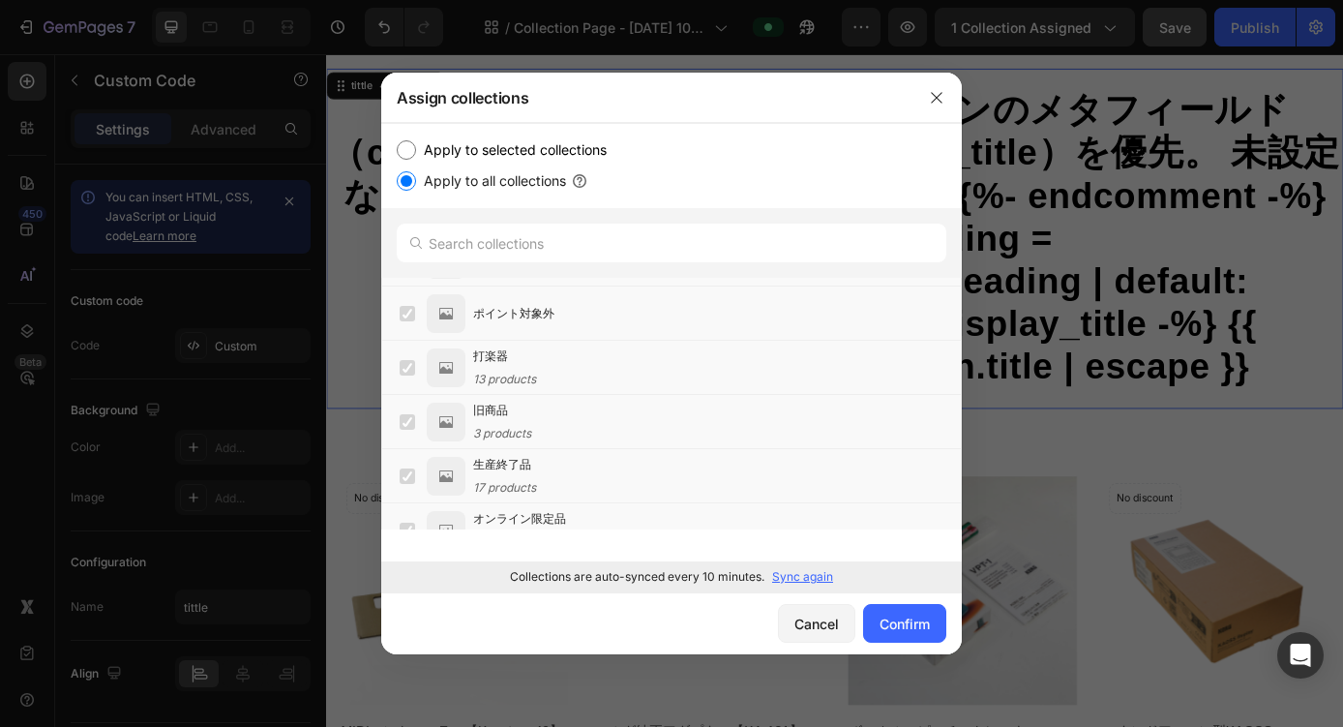
scroll to position [1320, 0]
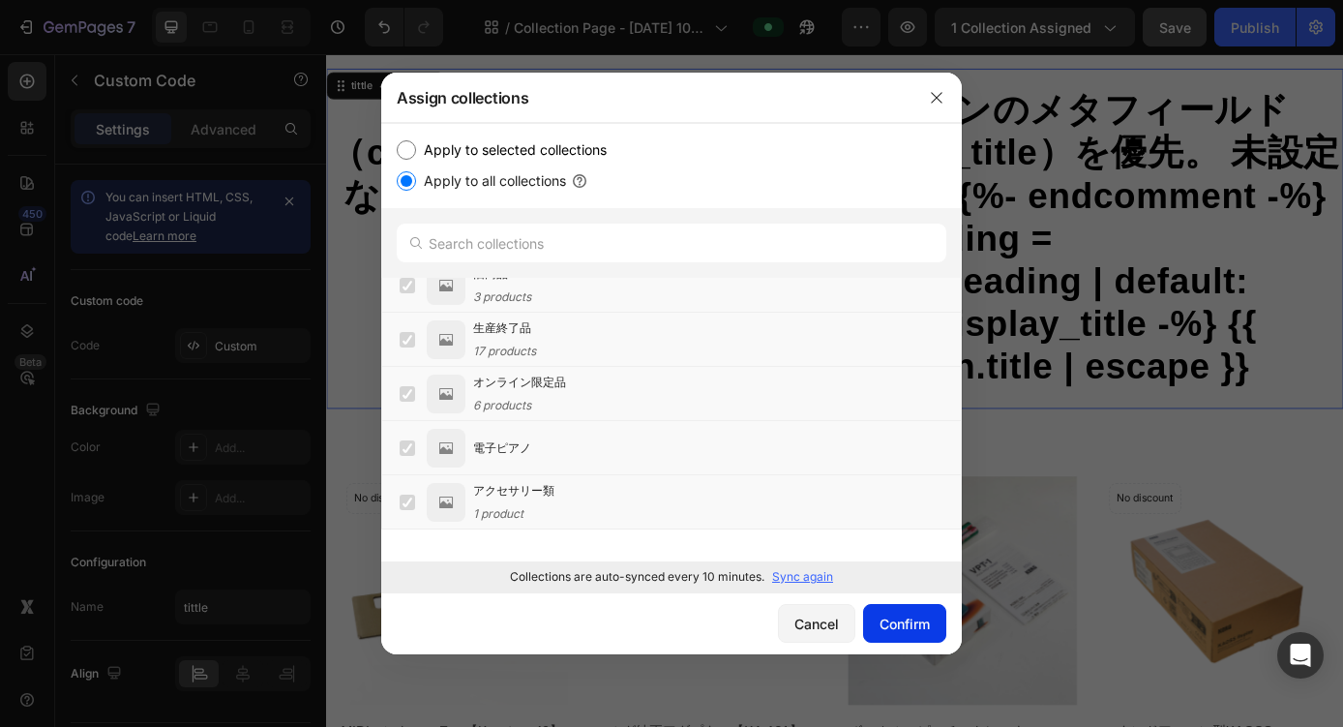
click at [884, 617] on div "Confirm" at bounding box center [905, 624] width 50 height 20
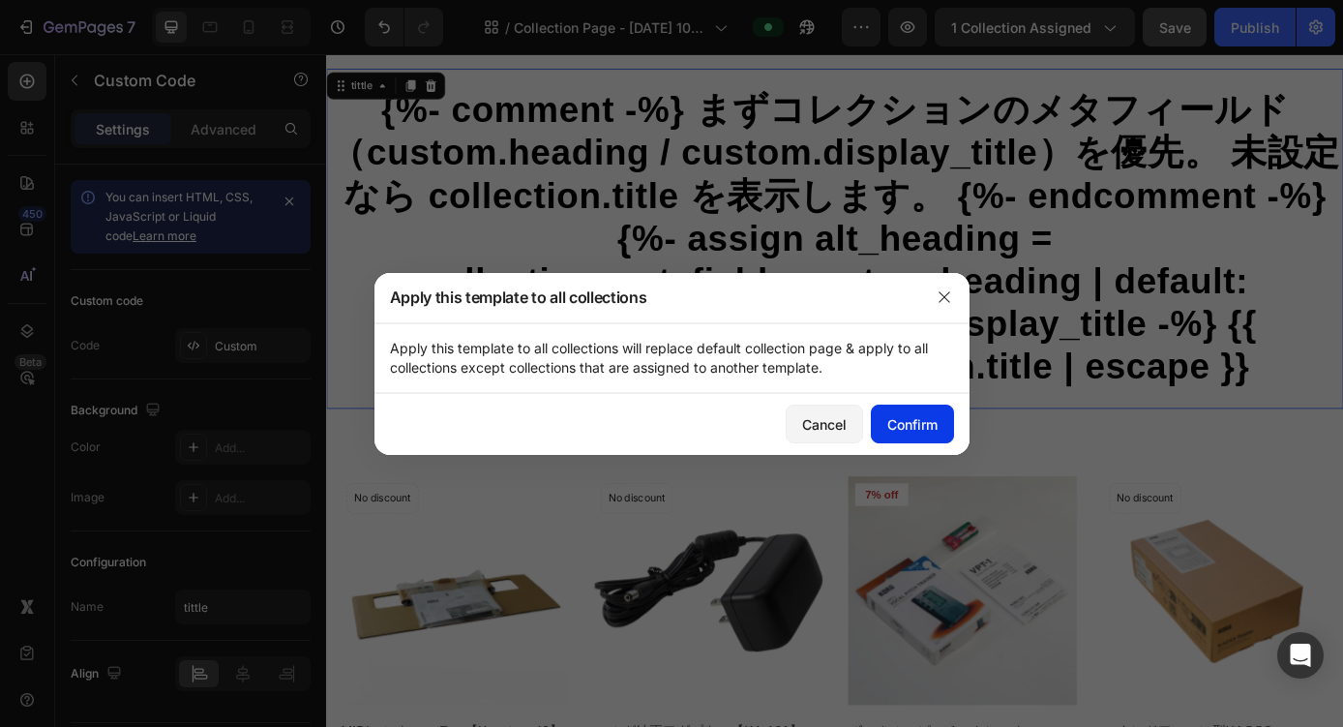
click at [910, 429] on div "Confirm" at bounding box center [913, 424] width 50 height 20
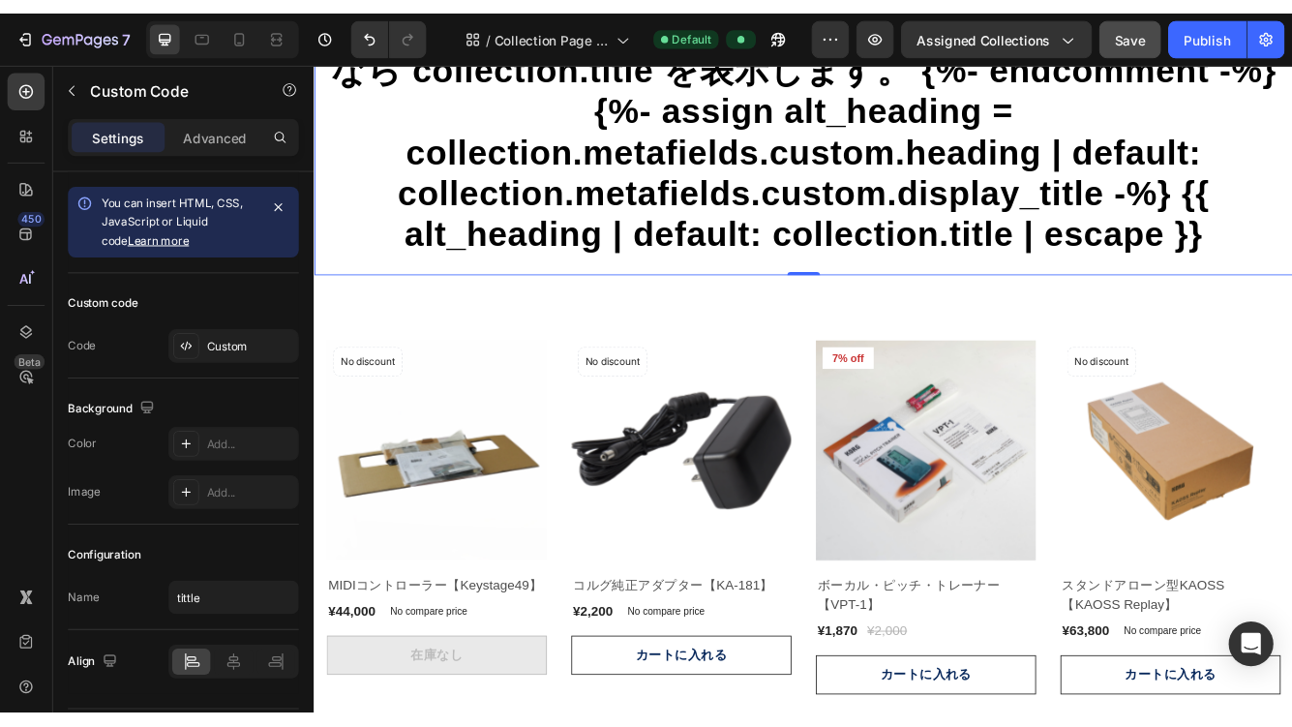
scroll to position [0, 0]
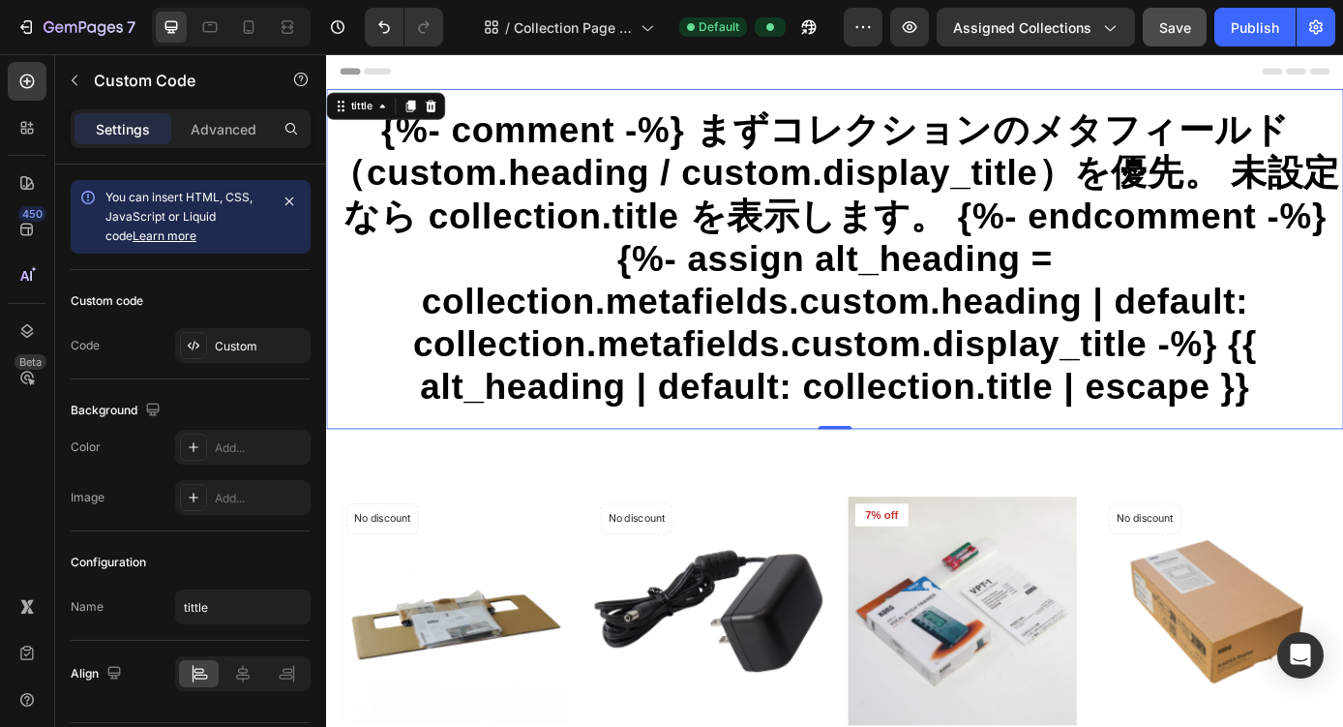
click at [382, 179] on h1 "{%- comment -%} まずコレクションのメタフィールド（custom.heading / custom.display_title）を優先。 未設定…" at bounding box center [906, 288] width 1161 height 342
click at [1181, 29] on div "Publish" at bounding box center [1255, 27] width 48 height 20
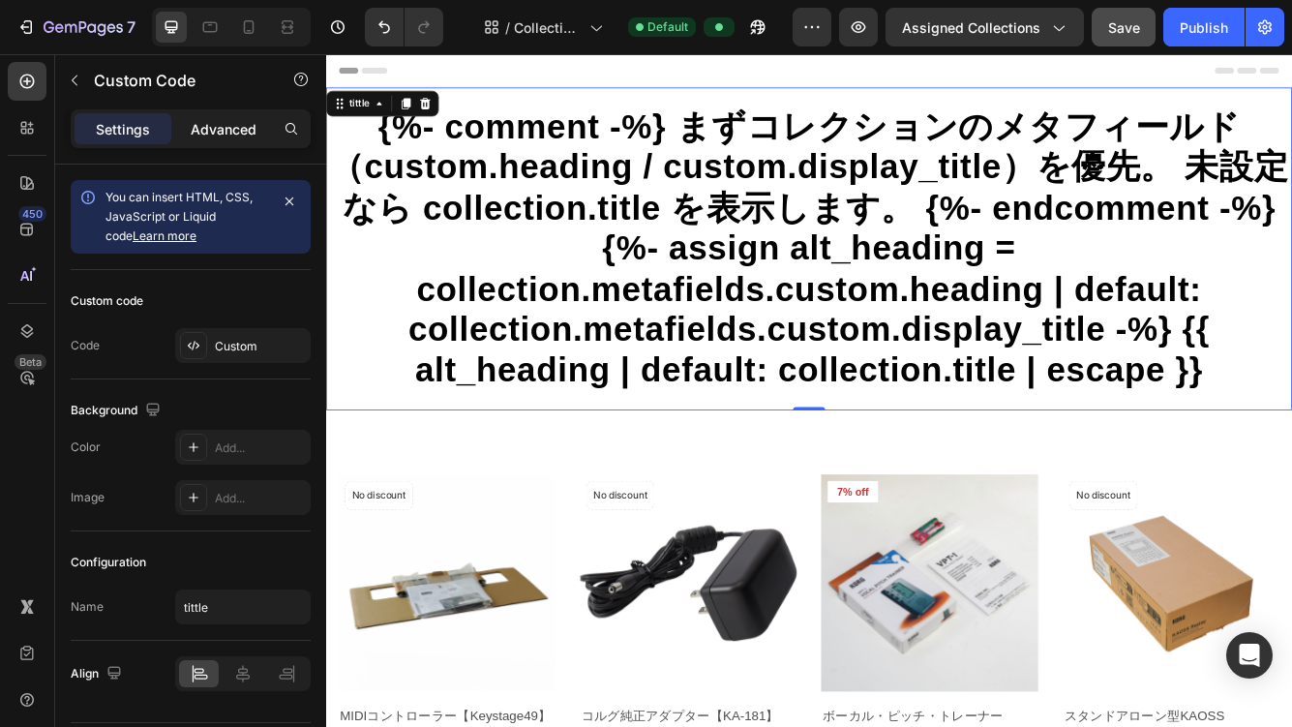
click at [230, 135] on p "Advanced" at bounding box center [224, 129] width 66 height 20
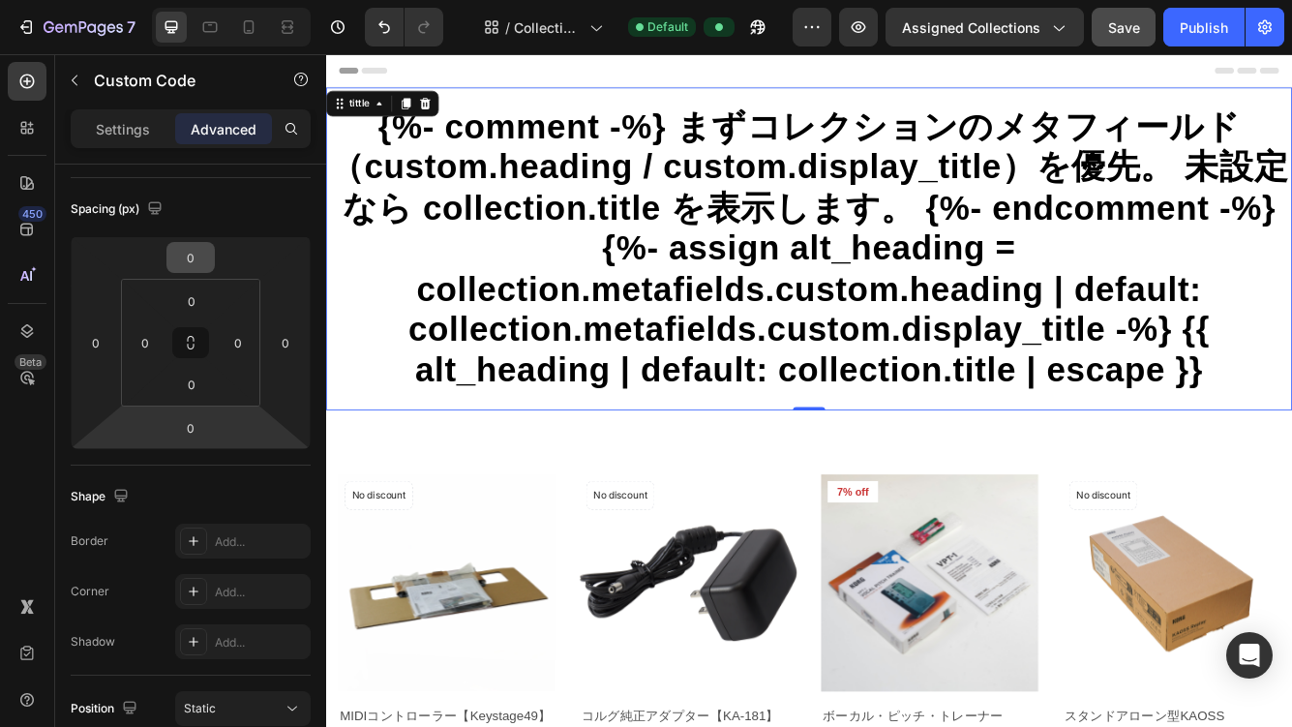
scroll to position [674, 0]
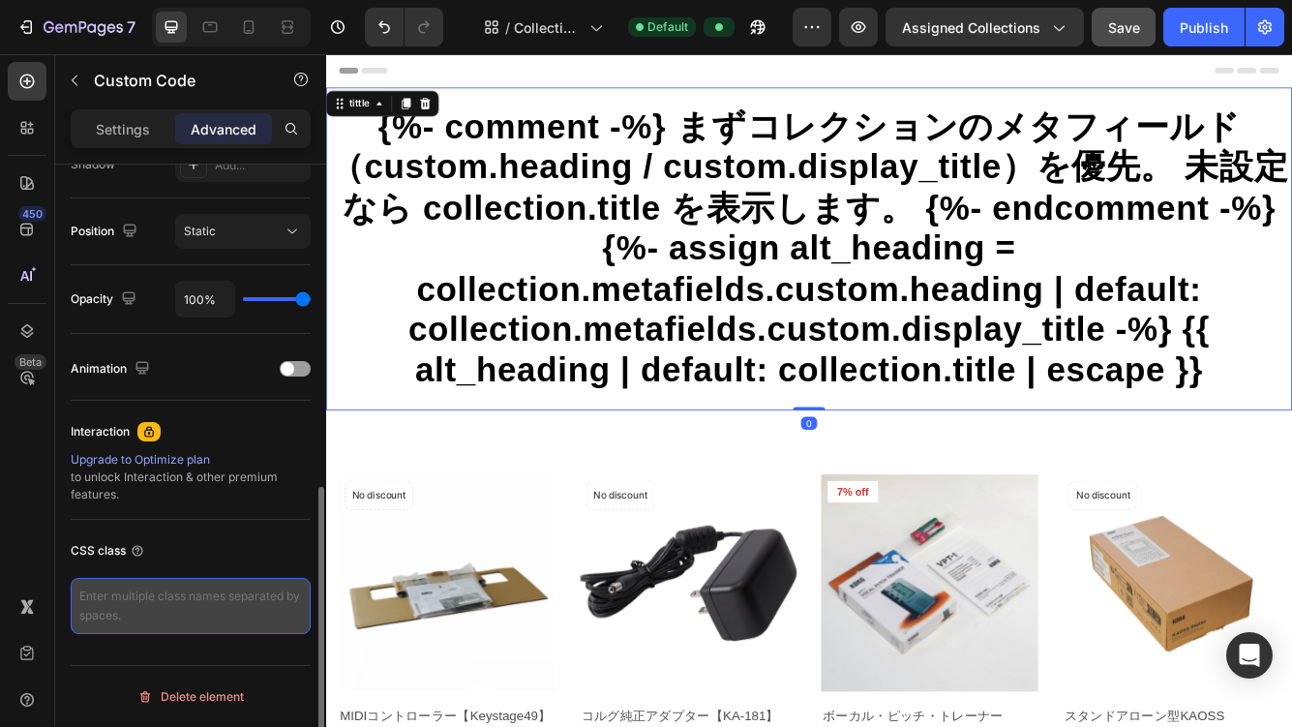
click at [176, 579] on textarea at bounding box center [191, 606] width 240 height 56
paste textarea "no-bg"
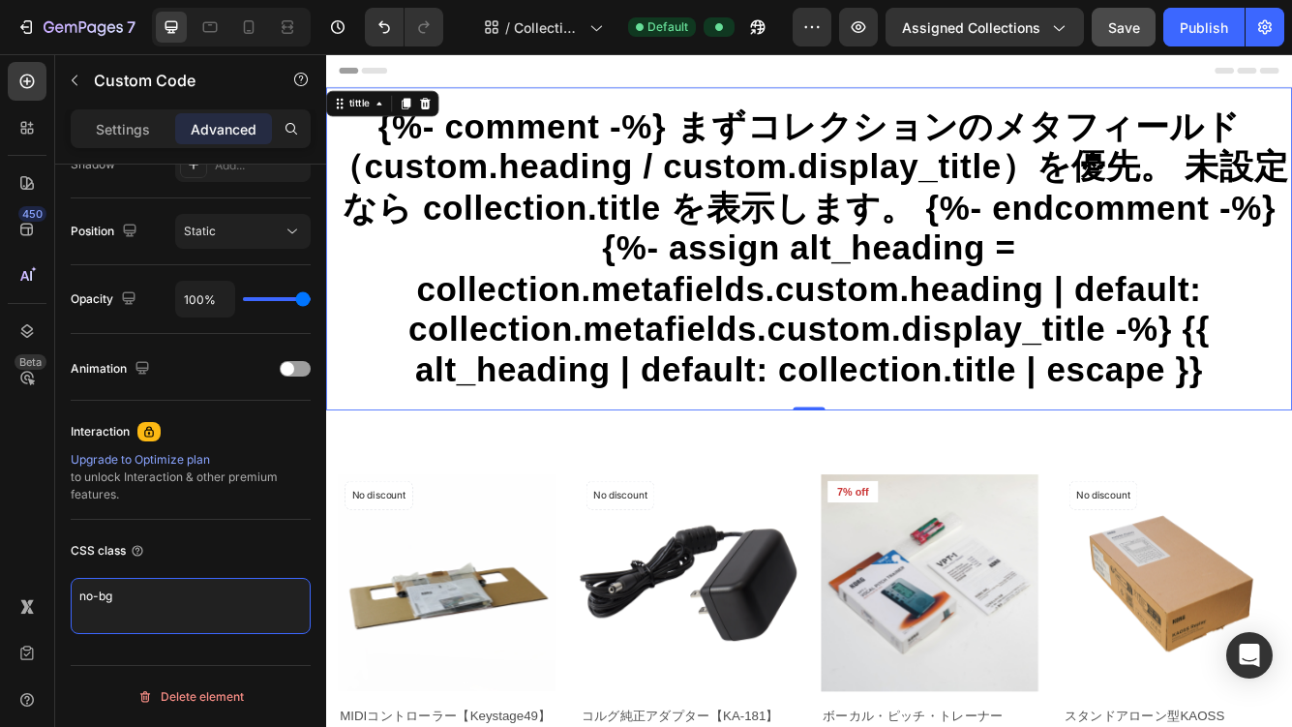
type textarea "no-bg"
click at [485, 223] on h1 "{%- comment -%} まずコレクションのメタフィールド（custom.heading / custom.display_title）を優先。 未設定…" at bounding box center [906, 288] width 1161 height 342
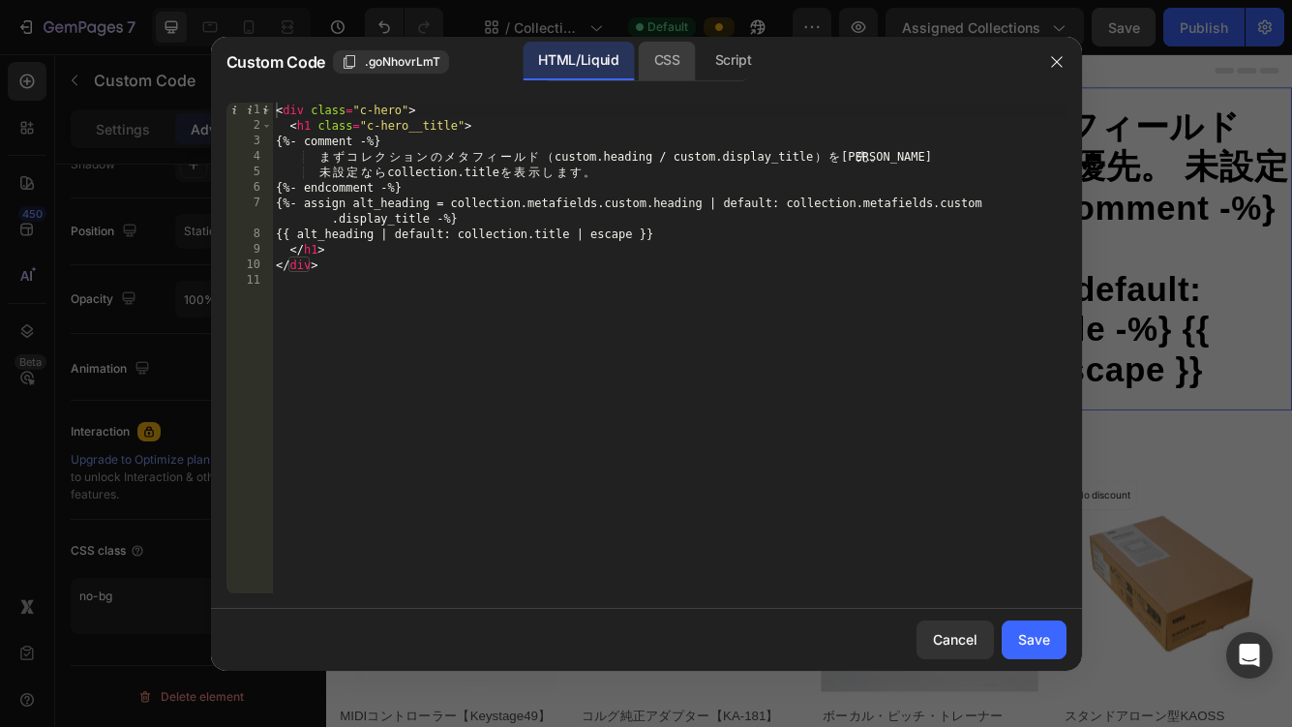
click at [661, 62] on div "CSS" at bounding box center [667, 61] width 57 height 39
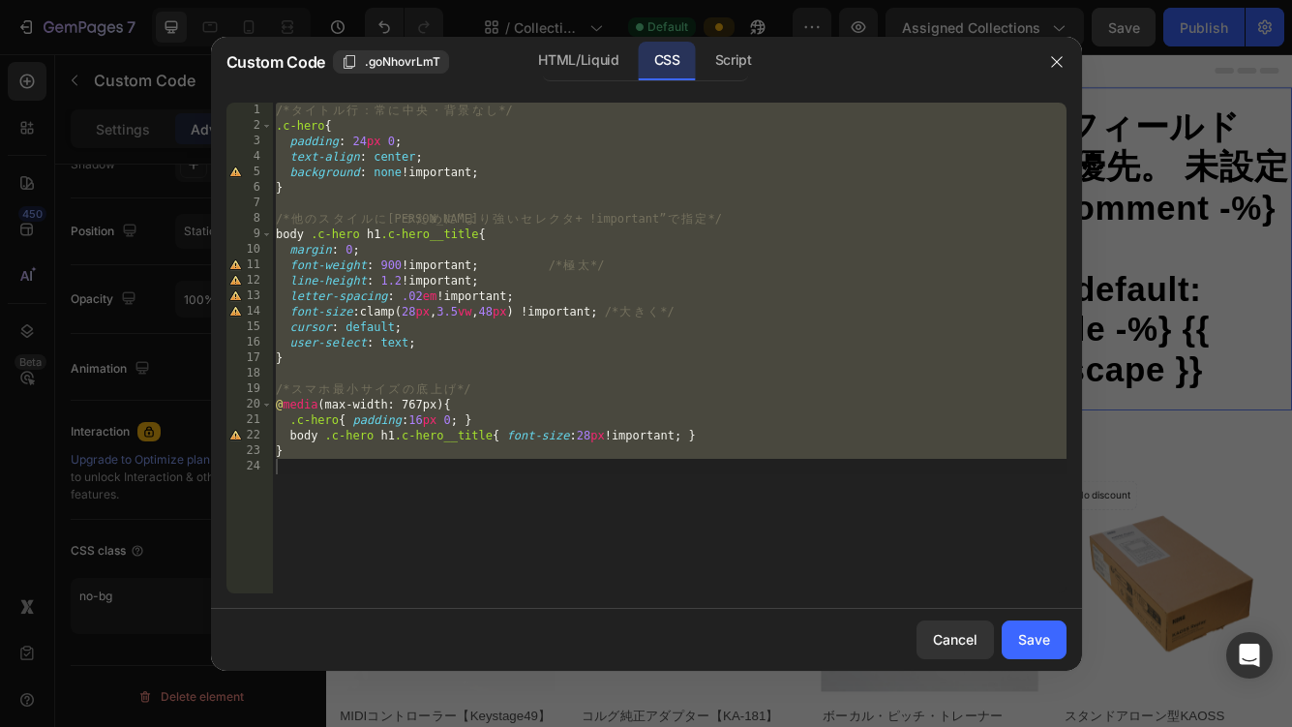
type textarea "}"
click at [551, 480] on div "/* タ イ ト ル 行 ： 常 に [PERSON_NAME] ・ 背 景 な し */ .c-hero { padding : 24 px 0 ; tex…" at bounding box center [669, 364] width 795 height 522
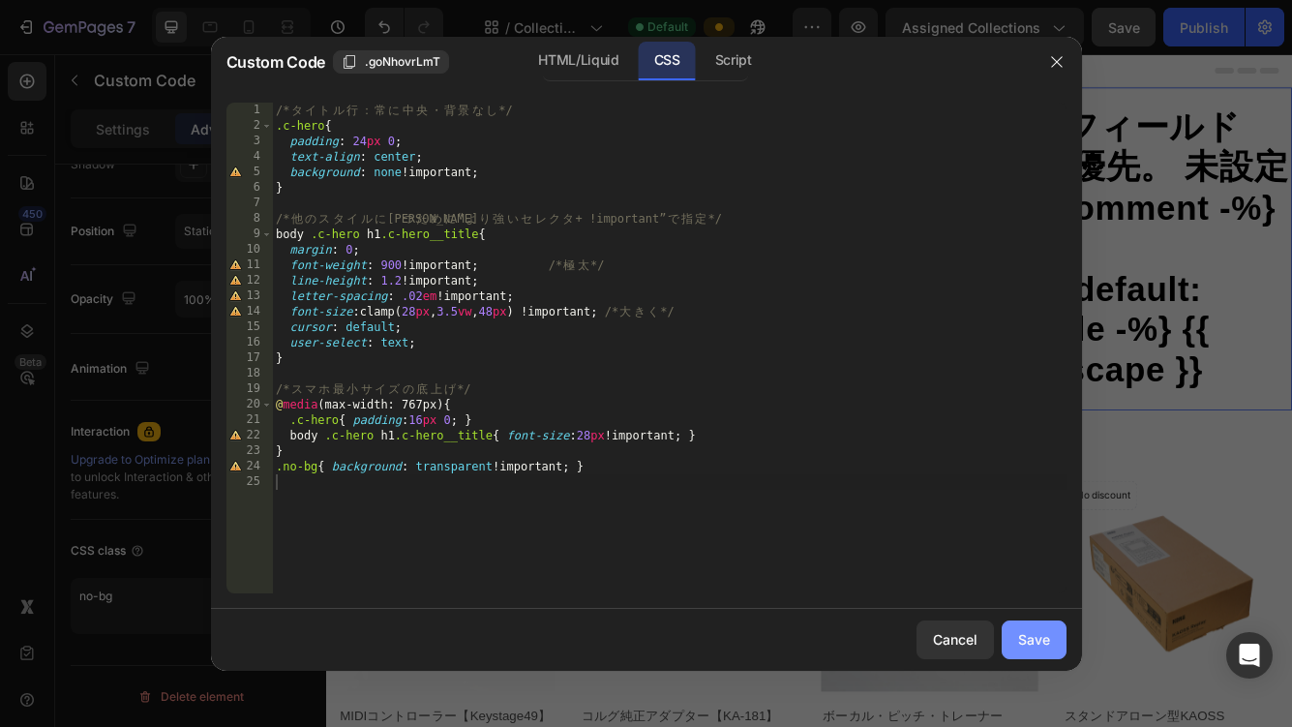
click at [1048, 635] on div "Save" at bounding box center [1034, 639] width 32 height 20
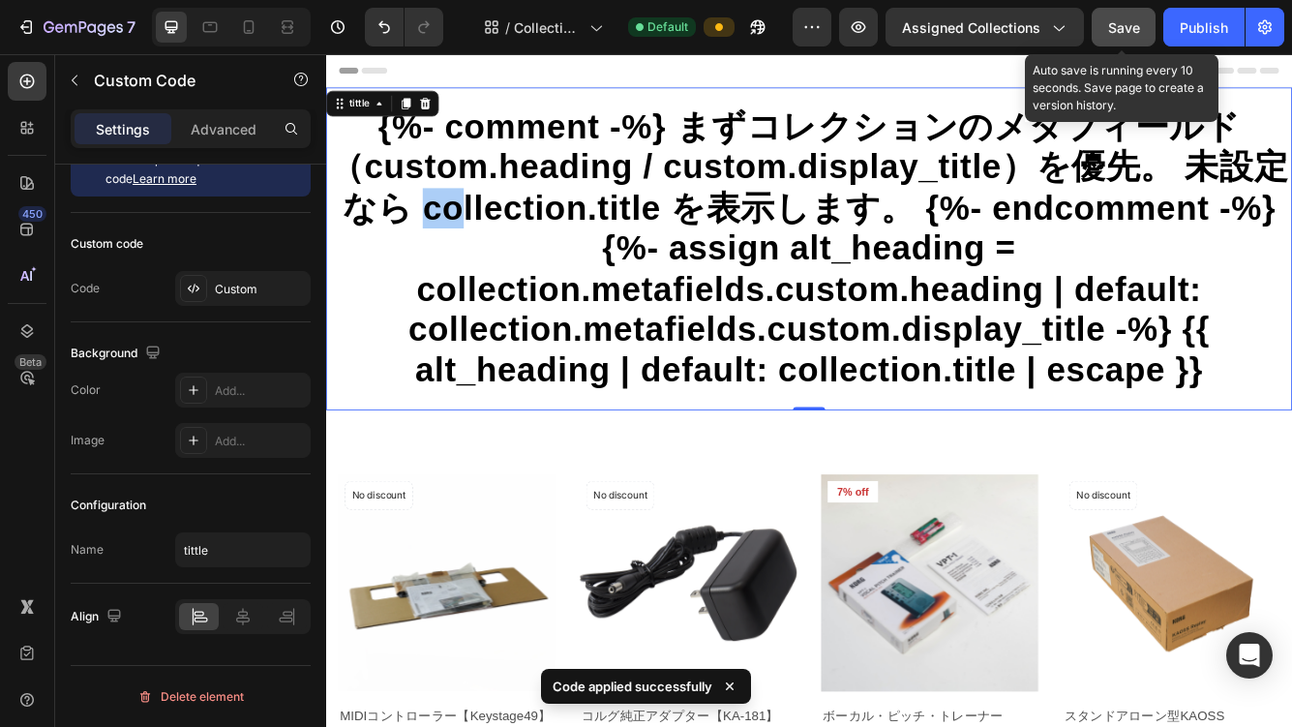
click at [1122, 29] on span "Save" at bounding box center [1124, 27] width 32 height 16
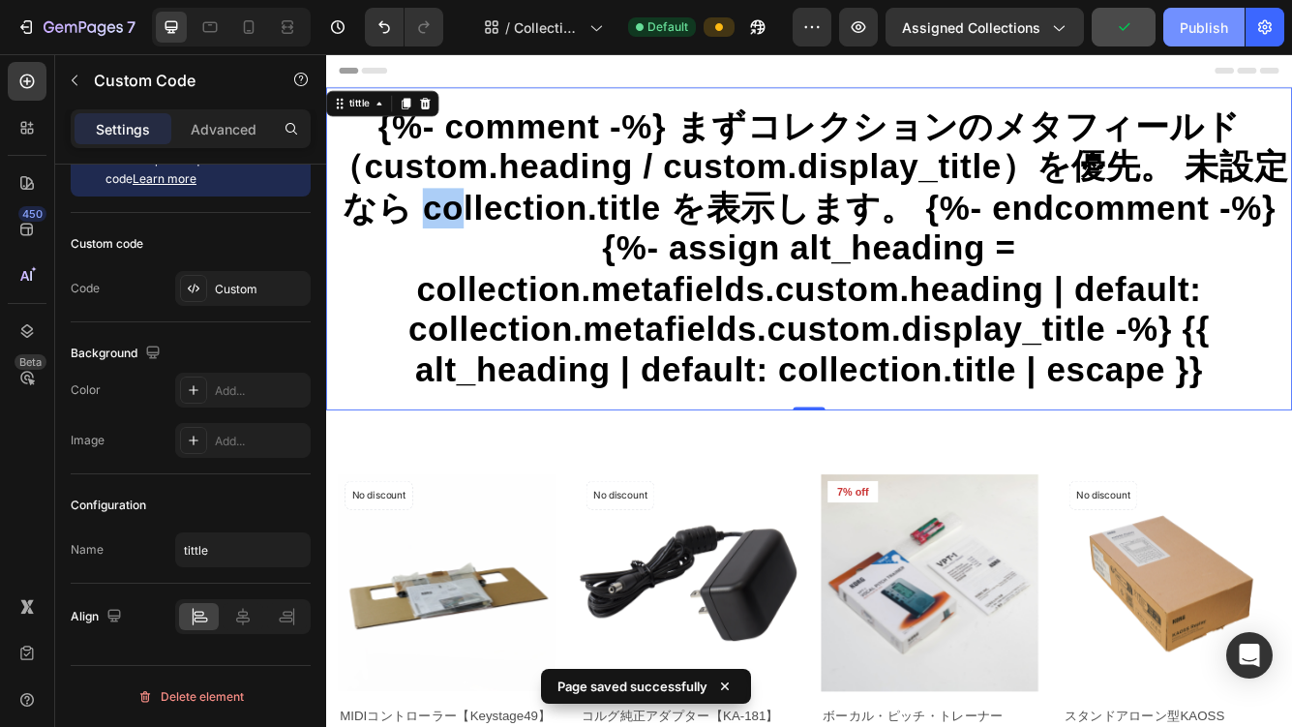
click at [1176, 29] on button "Publish" at bounding box center [1203, 27] width 81 height 39
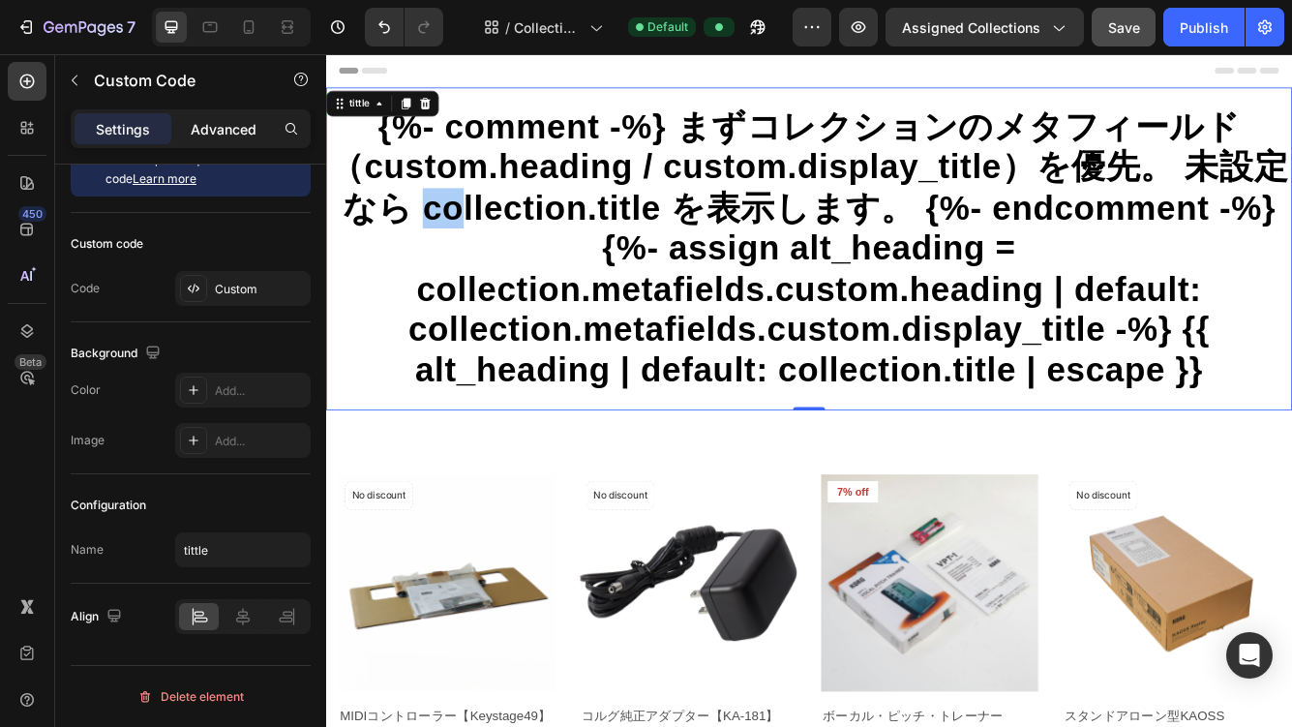
click at [243, 130] on p "Advanced" at bounding box center [224, 129] width 66 height 20
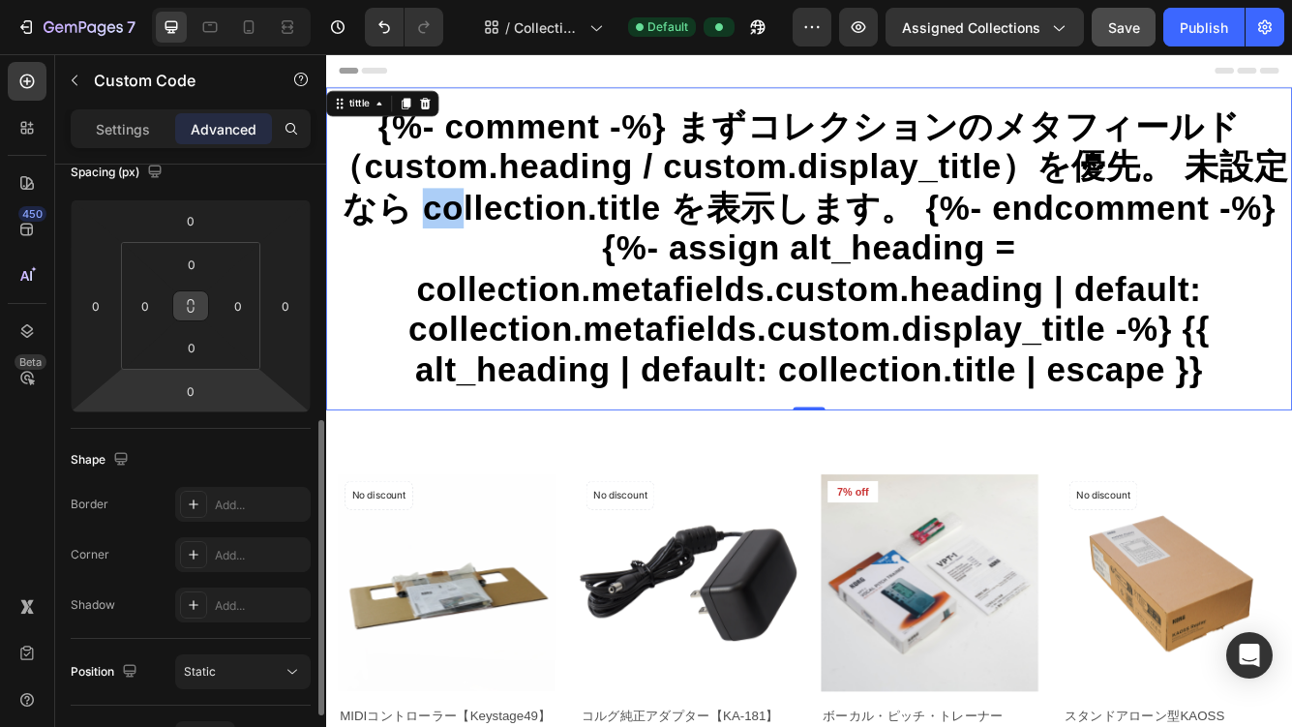
scroll to position [0, 0]
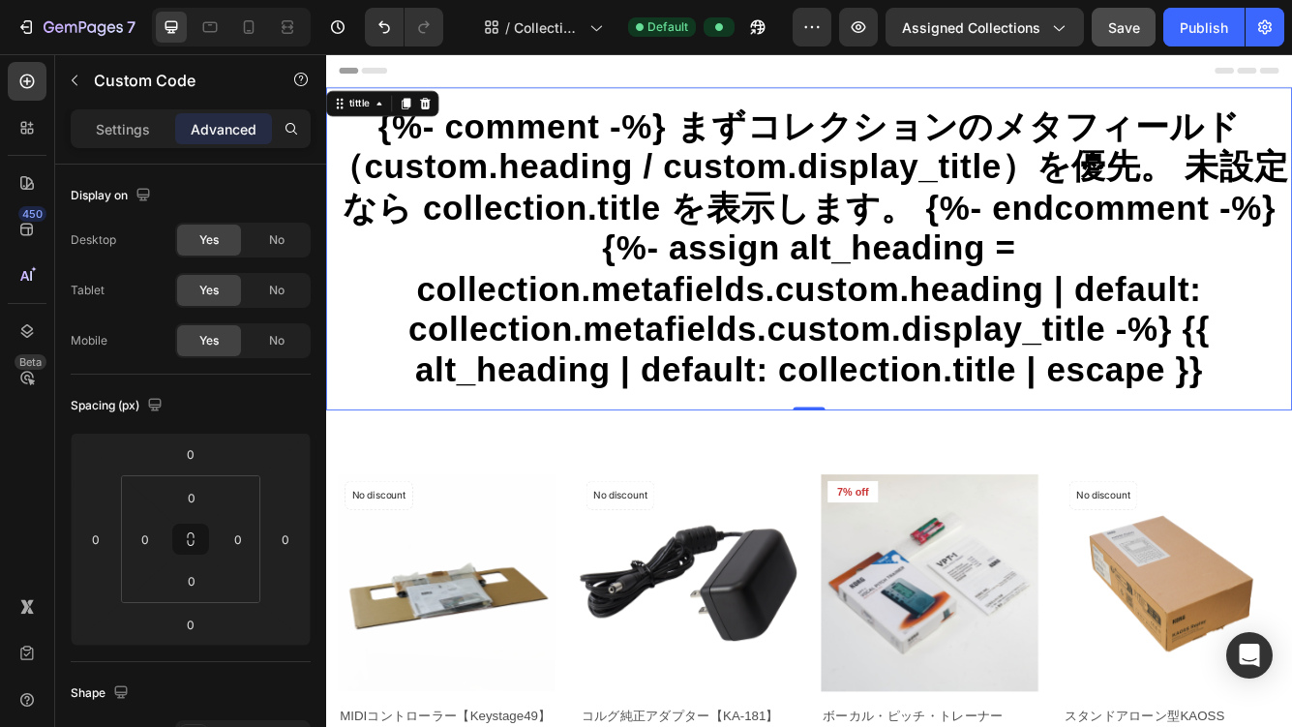
click at [357, 233] on h1 "{%- comment -%} まずコレクションのメタフィールド（custom.heading / custom.display_title）を優先。 未設定…" at bounding box center [906, 288] width 1161 height 342
click at [23, 328] on icon at bounding box center [26, 330] width 19 height 19
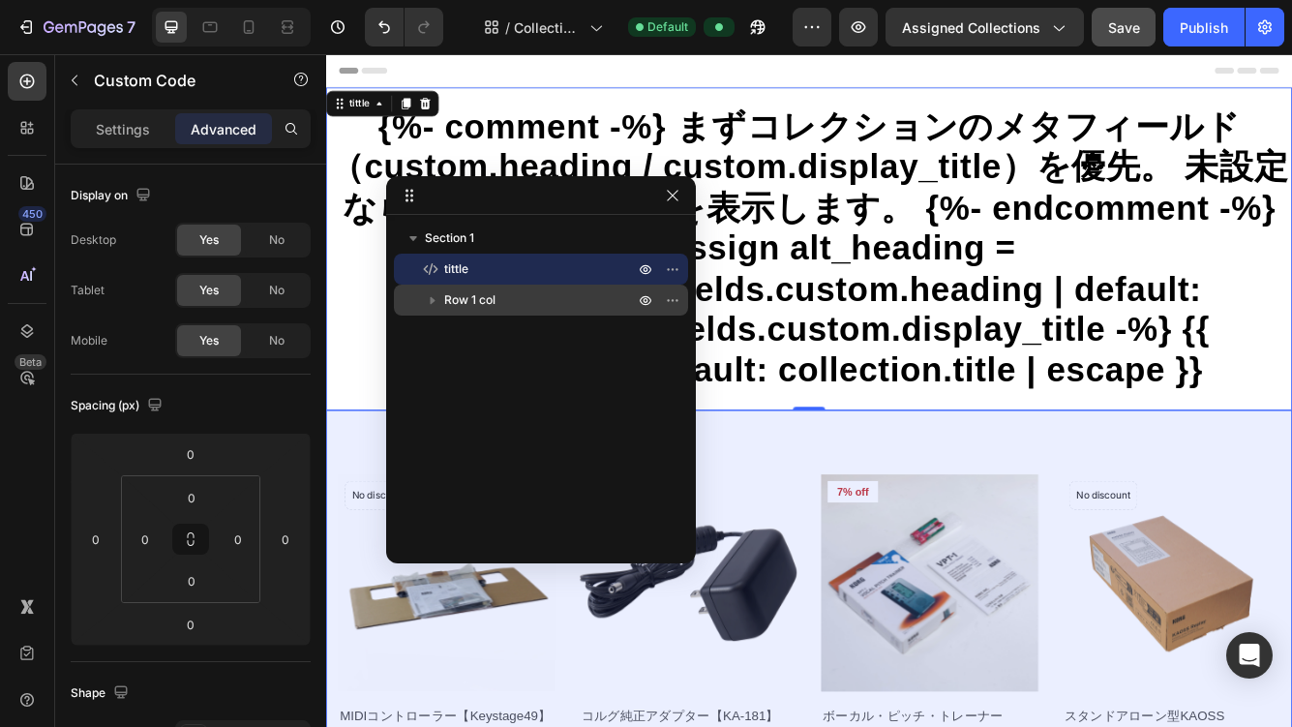
click at [434, 297] on icon "button" at bounding box center [432, 299] width 19 height 19
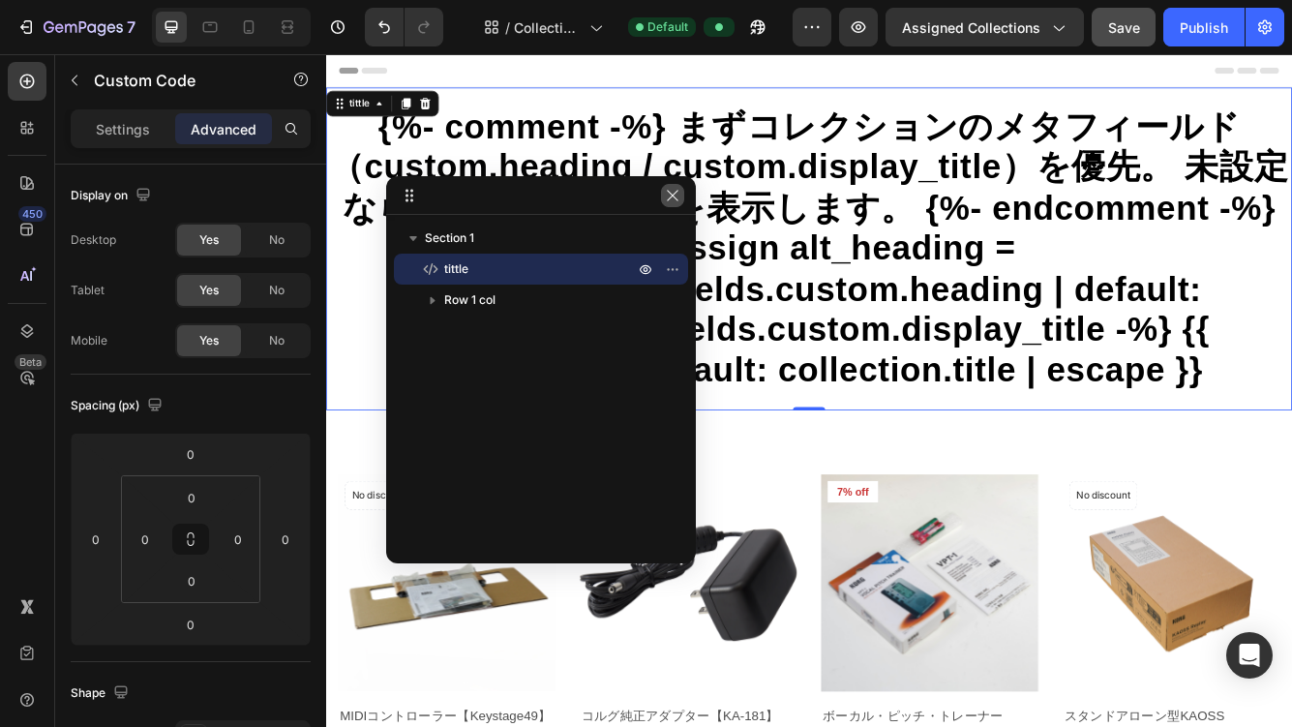
click at [676, 196] on icon "button" at bounding box center [672, 195] width 15 height 15
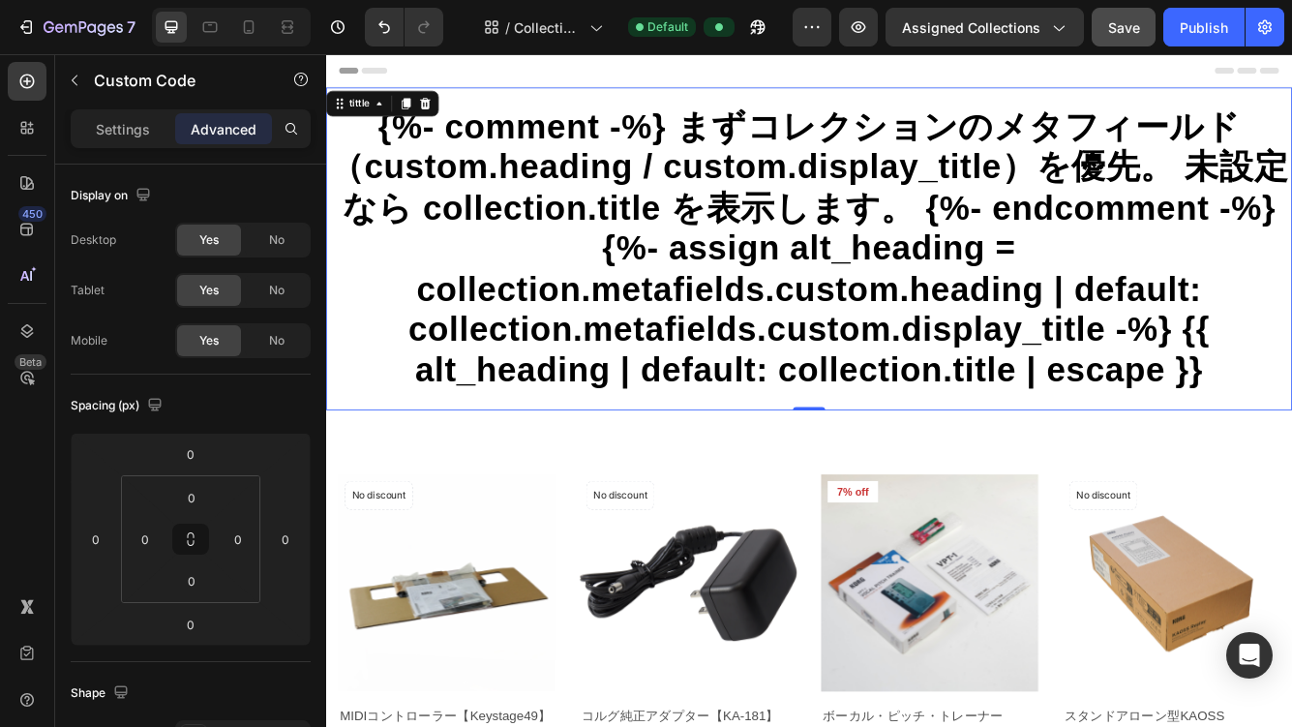
click at [832, 201] on h1 "{%- comment -%} まずコレクションのメタフィールド（custom.heading / custom.display_title）を優先。 未設定…" at bounding box center [906, 288] width 1161 height 342
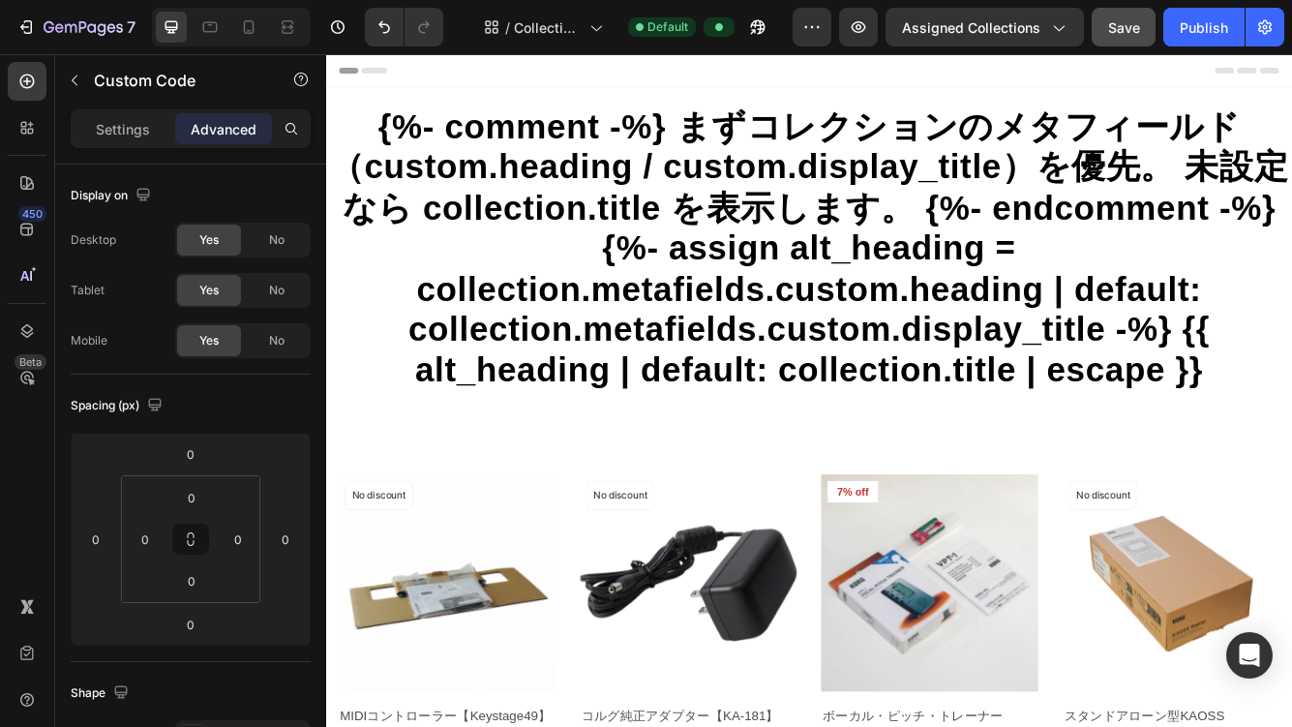
click at [895, 82] on div "Header" at bounding box center [907, 73] width 1130 height 39
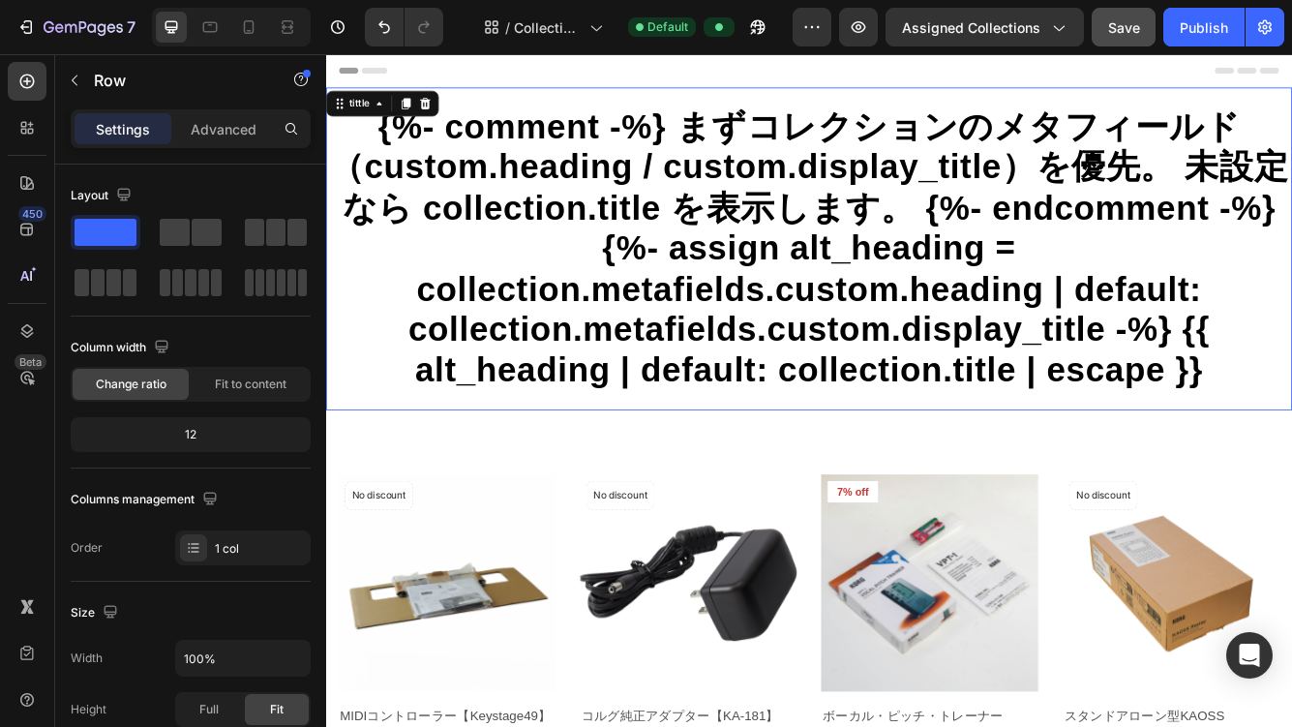
click at [890, 287] on h1 "{%- comment -%} まずコレクションのメタフィールド（custom.heading / custom.display_title）を優先。 未設定…" at bounding box center [906, 288] width 1161 height 342
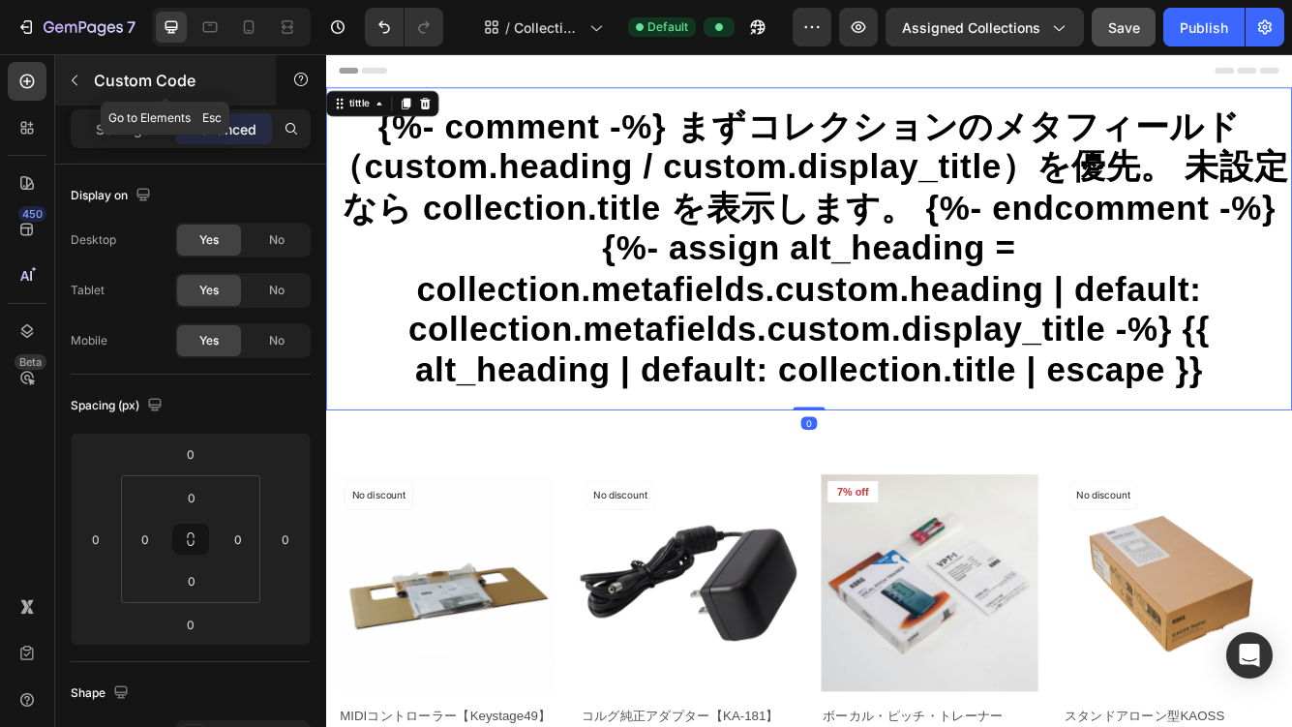
click at [83, 77] on button "button" at bounding box center [74, 80] width 31 height 31
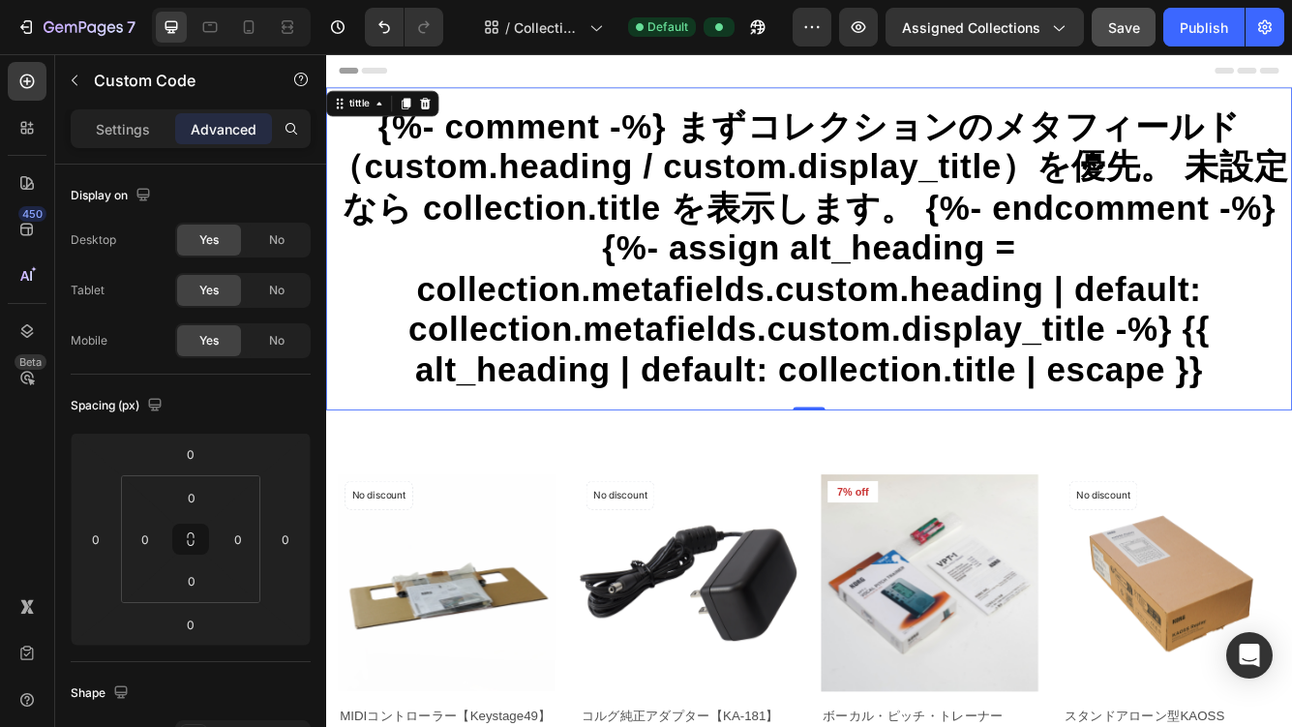
click at [888, 117] on h1 "{%- comment -%} まずコレクションのメタフィールド（custom.heading / custom.display_title）を優先。 未設定…" at bounding box center [906, 288] width 1161 height 342
click at [37, 88] on div at bounding box center [27, 81] width 39 height 39
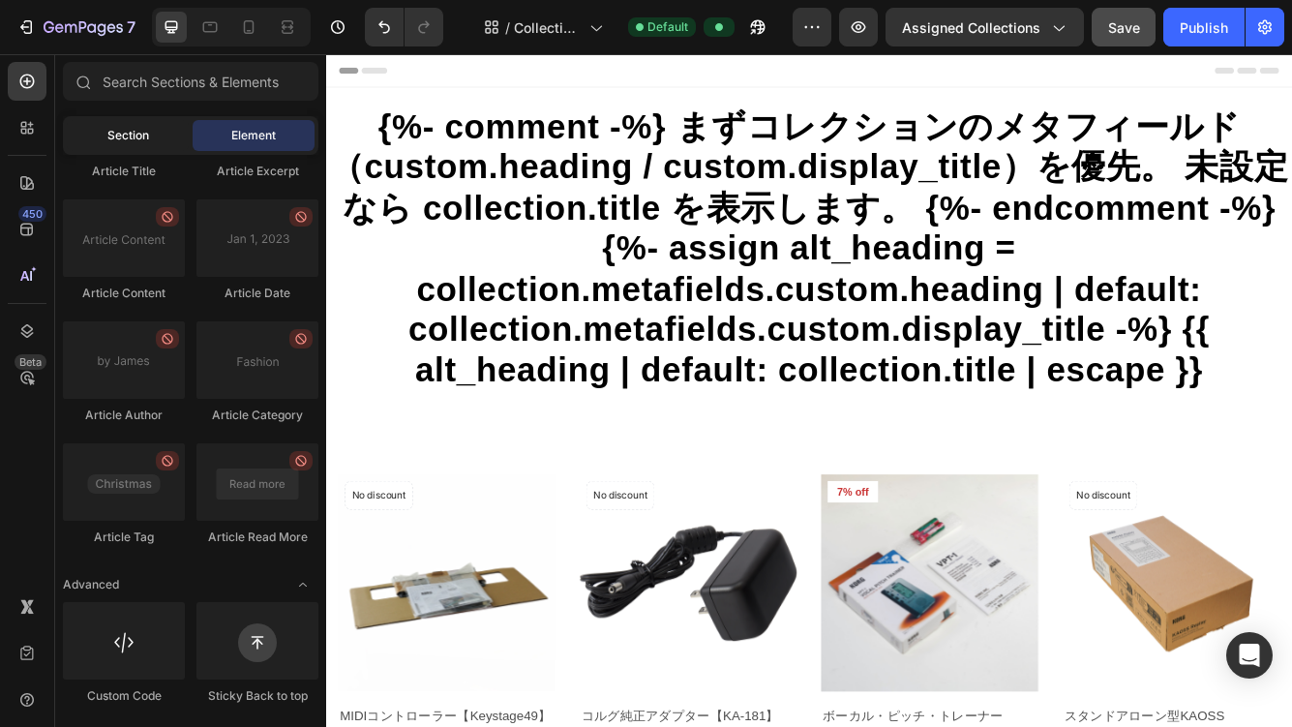
click at [135, 143] on span "Section" at bounding box center [128, 135] width 42 height 17
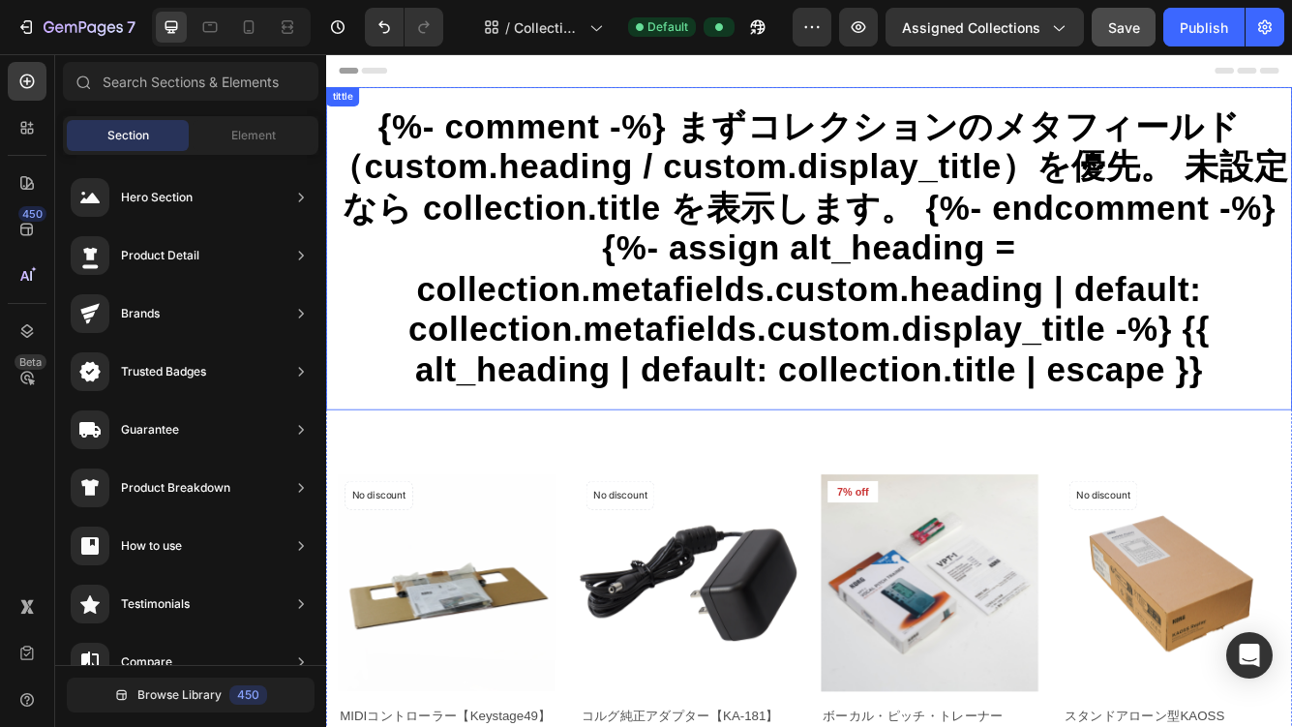
click at [662, 129] on h1 "{%- comment -%} まずコレクションのメタフィールド（custom.heading / custom.display_title）を優先。 未設定…" at bounding box center [906, 288] width 1161 height 342
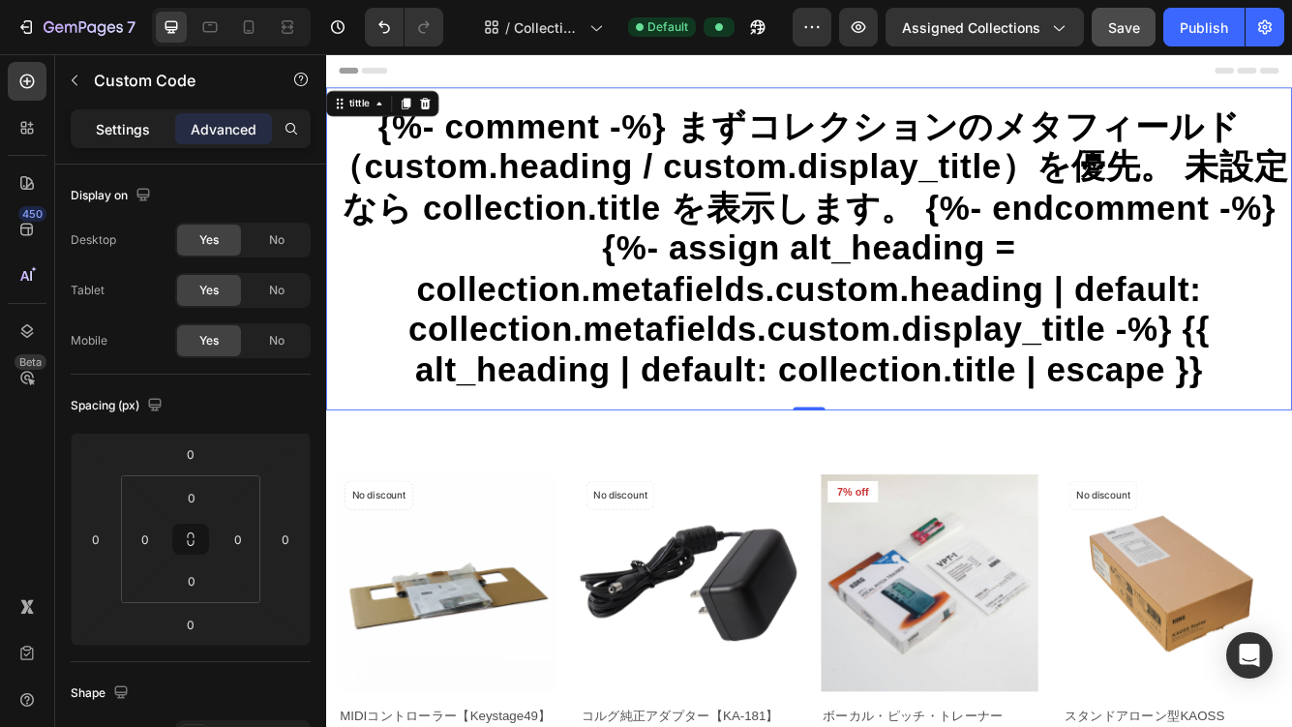
click at [112, 130] on p "Settings" at bounding box center [123, 129] width 54 height 20
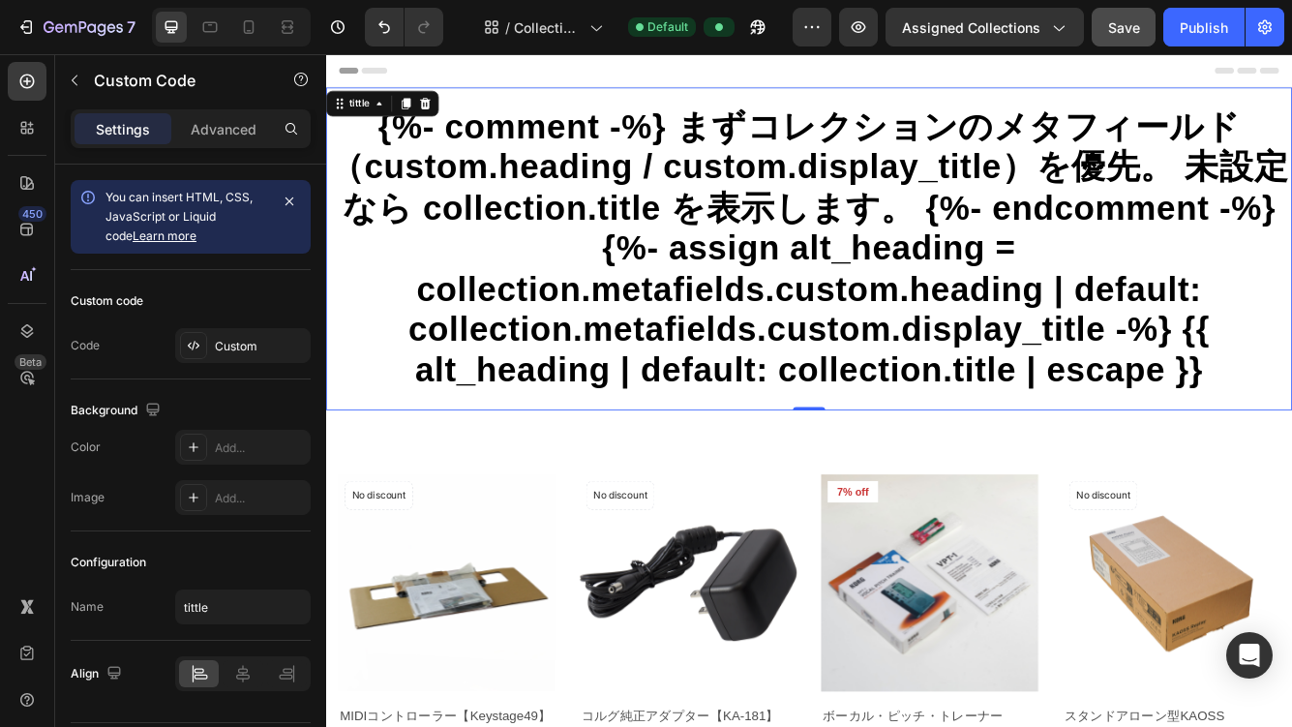
click at [614, 148] on h1 "{%- comment -%} まずコレクションのメタフィールド（custom.heading / custom.display_title）を優先。 未設定…" at bounding box center [906, 288] width 1161 height 342
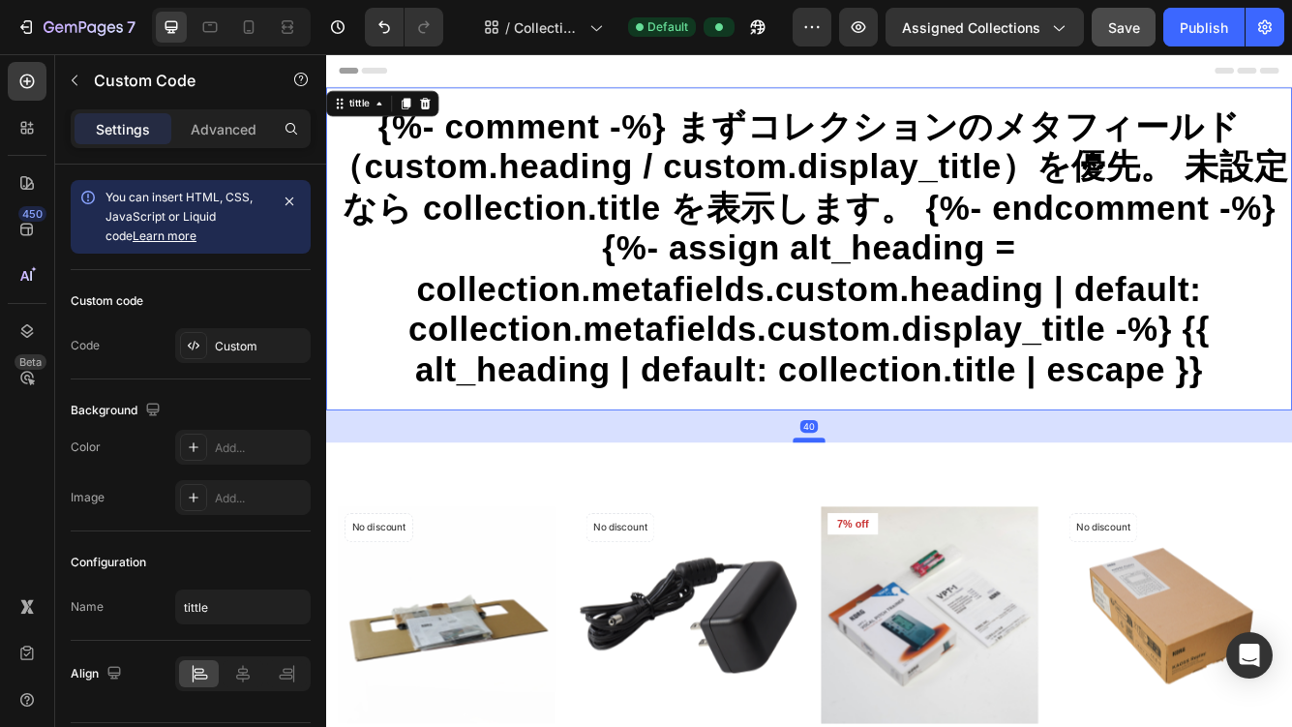
drag, startPoint x: 906, startPoint y: 478, endPoint x: 909, endPoint y: 517, distance: 38.8
click at [909, 517] on div at bounding box center [907, 518] width 39 height 6
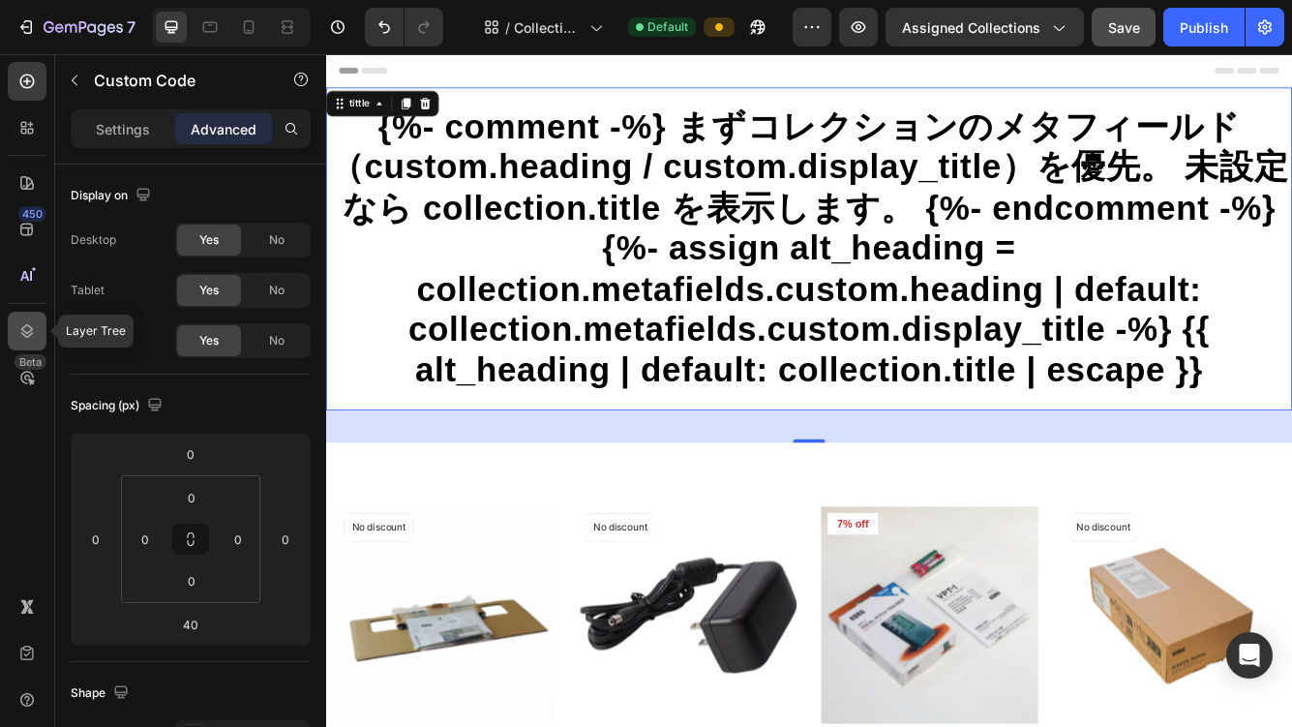
click at [28, 320] on div at bounding box center [27, 331] width 39 height 39
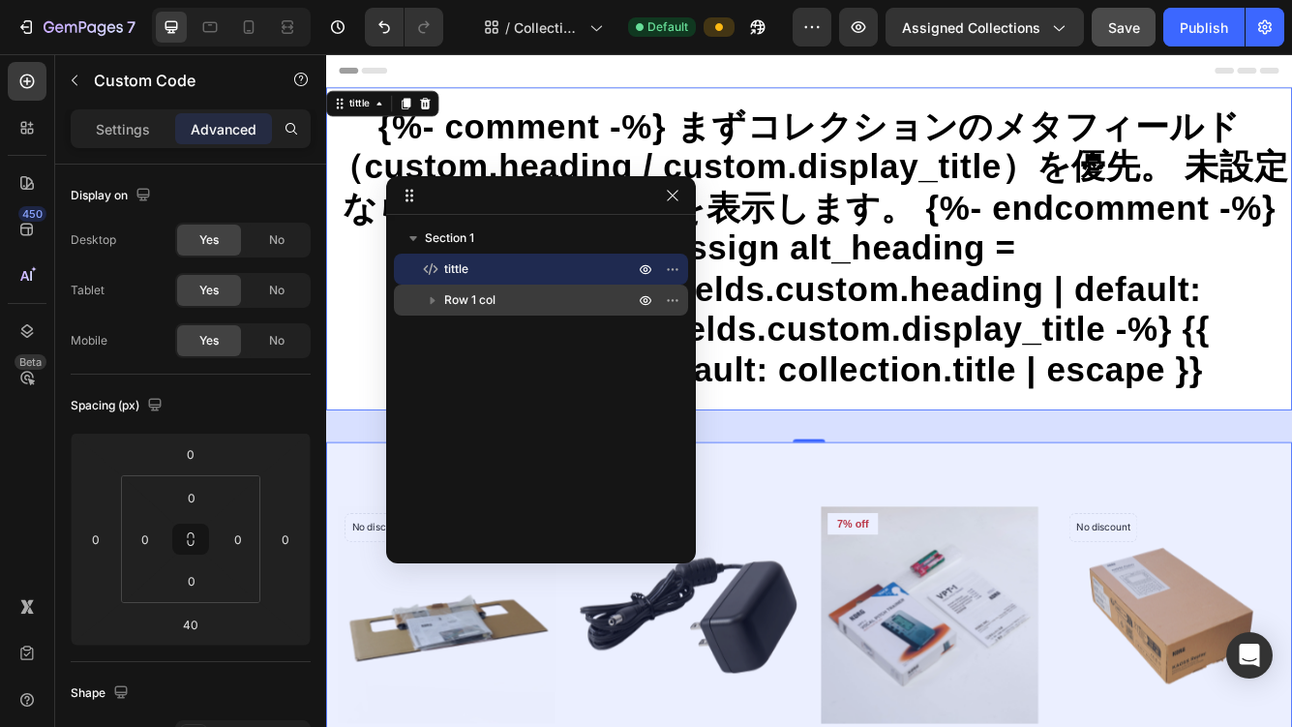
click at [432, 304] on icon "button" at bounding box center [432, 299] width 19 height 19
click at [434, 306] on icon "button" at bounding box center [432, 299] width 19 height 19
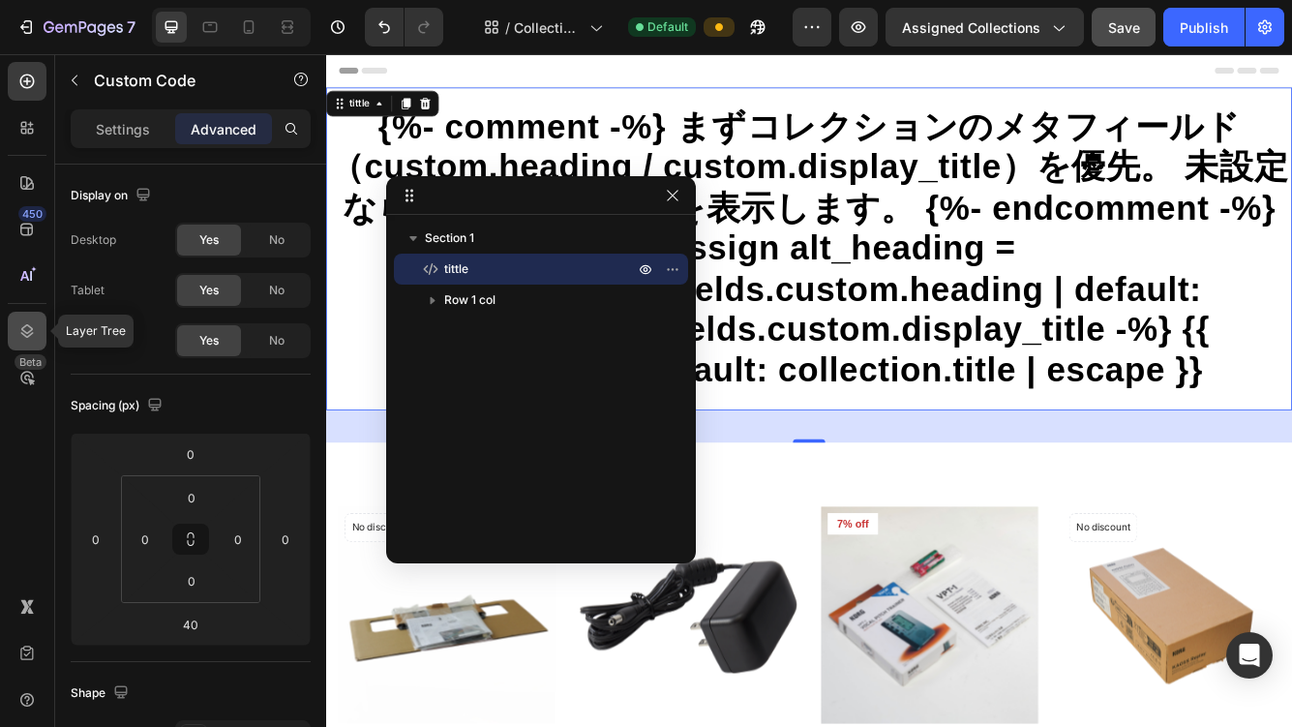
click at [25, 320] on div at bounding box center [27, 331] width 39 height 39
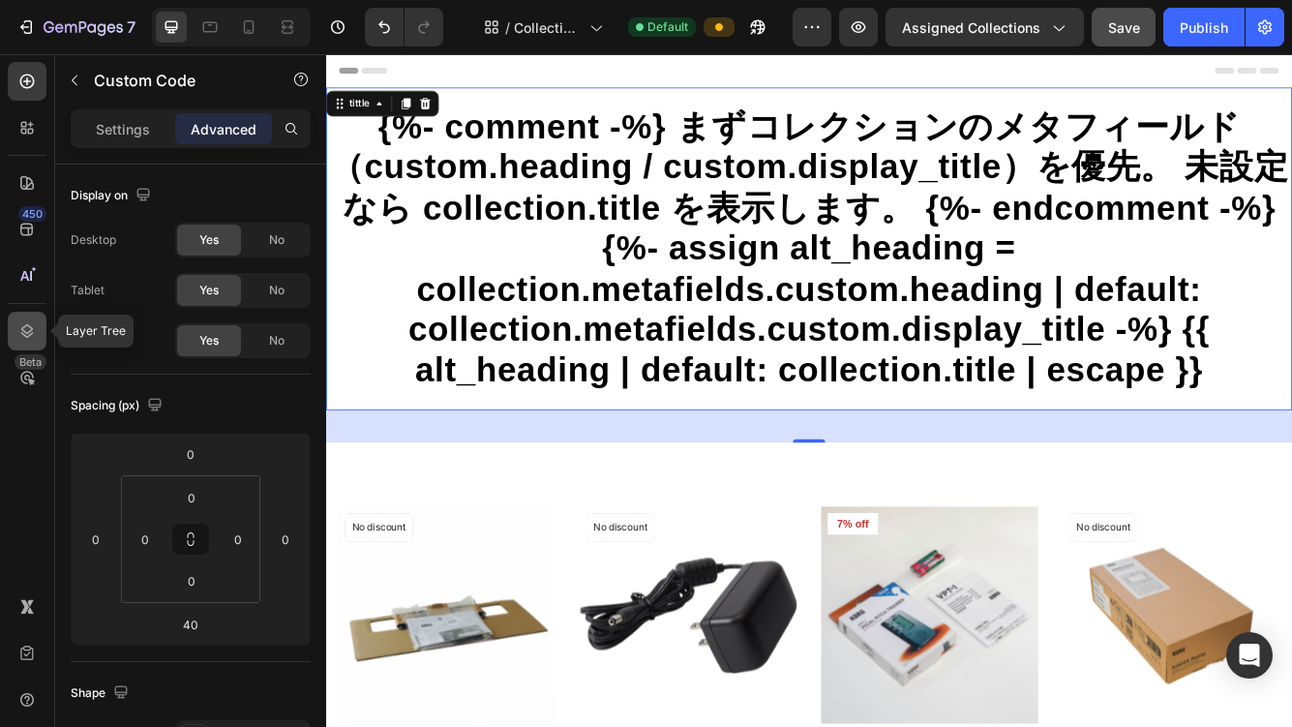
click at [21, 326] on icon at bounding box center [26, 330] width 19 height 19
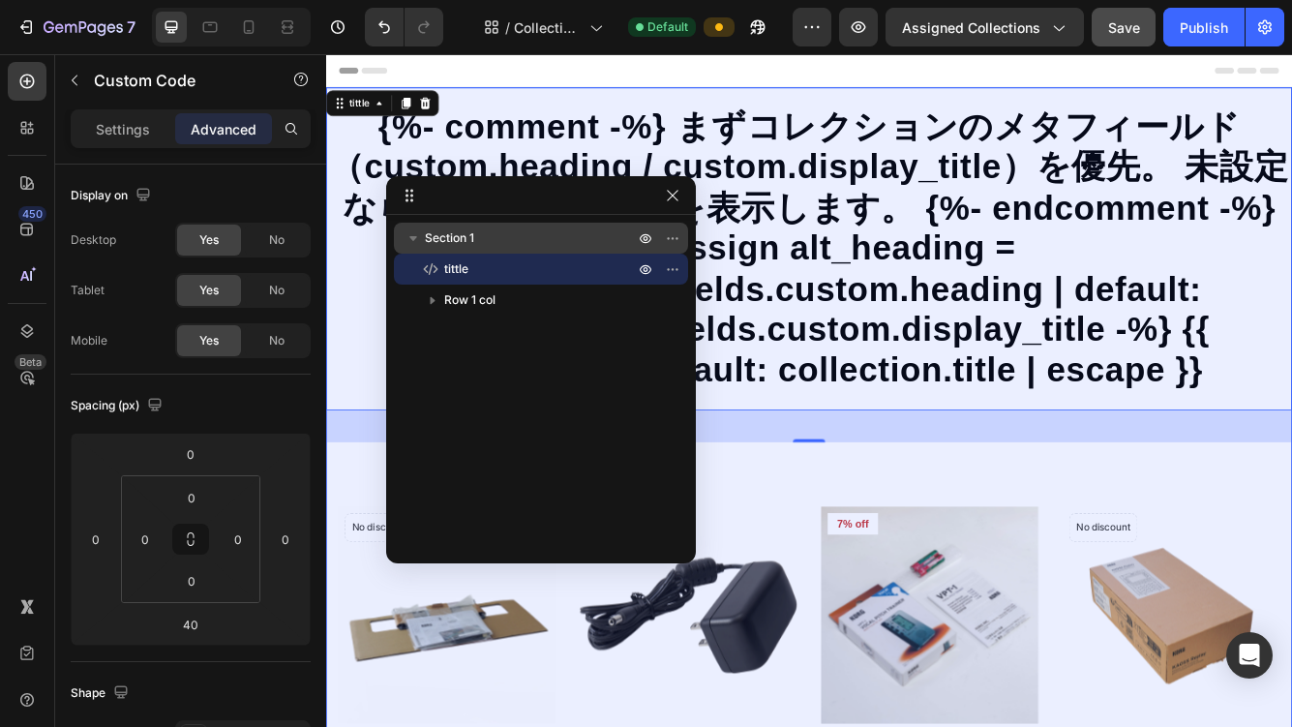
click at [472, 231] on span "Section 1" at bounding box center [449, 237] width 49 height 19
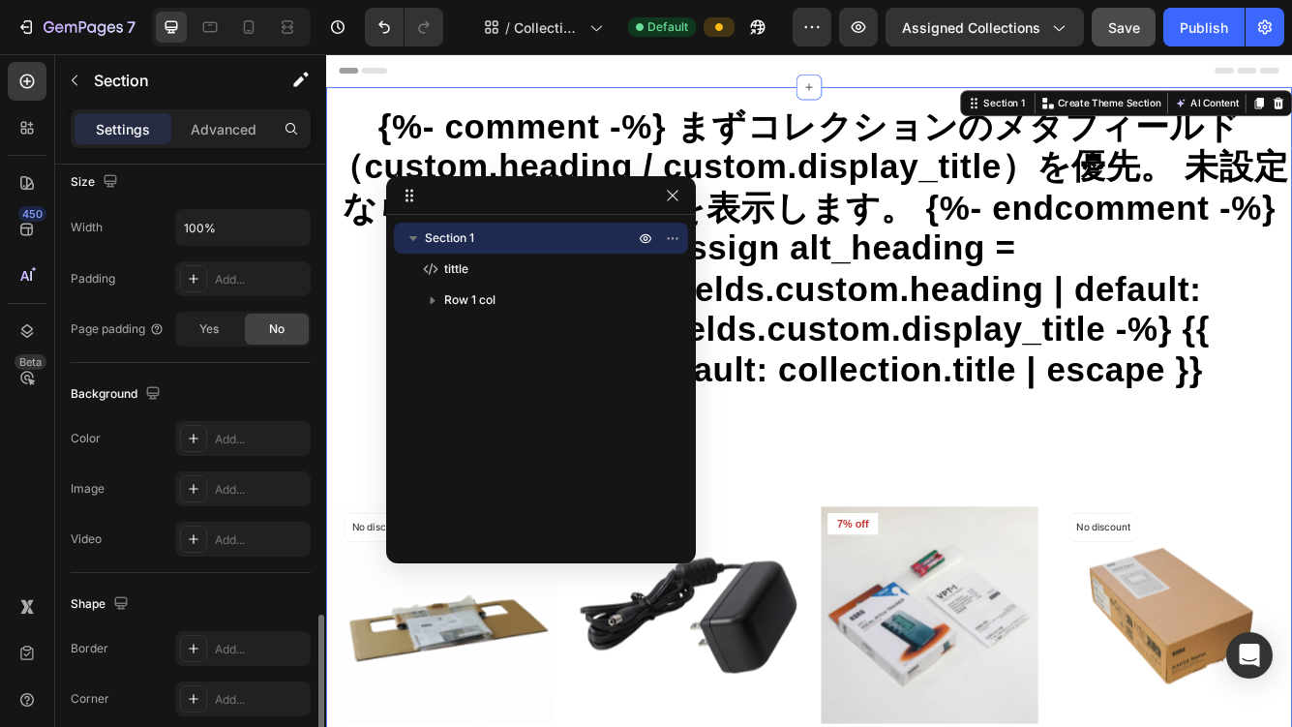
scroll to position [307, 0]
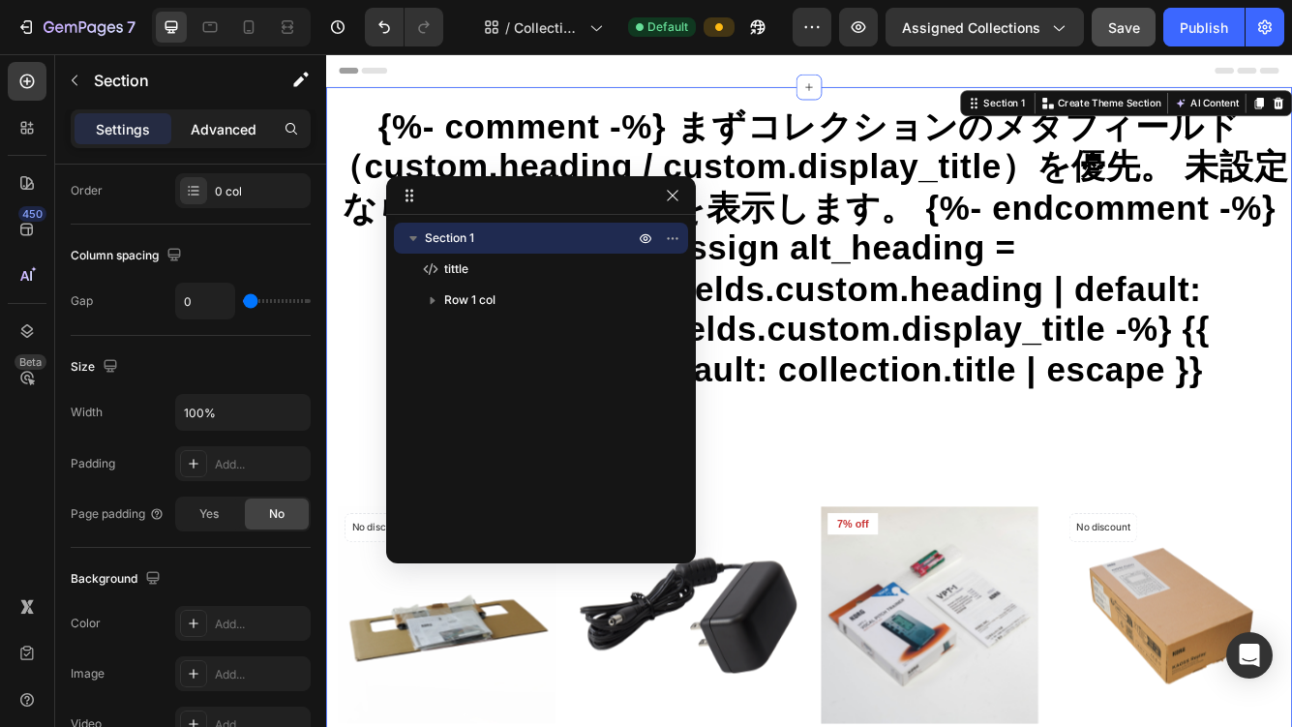
click at [203, 130] on p "Advanced" at bounding box center [224, 129] width 66 height 20
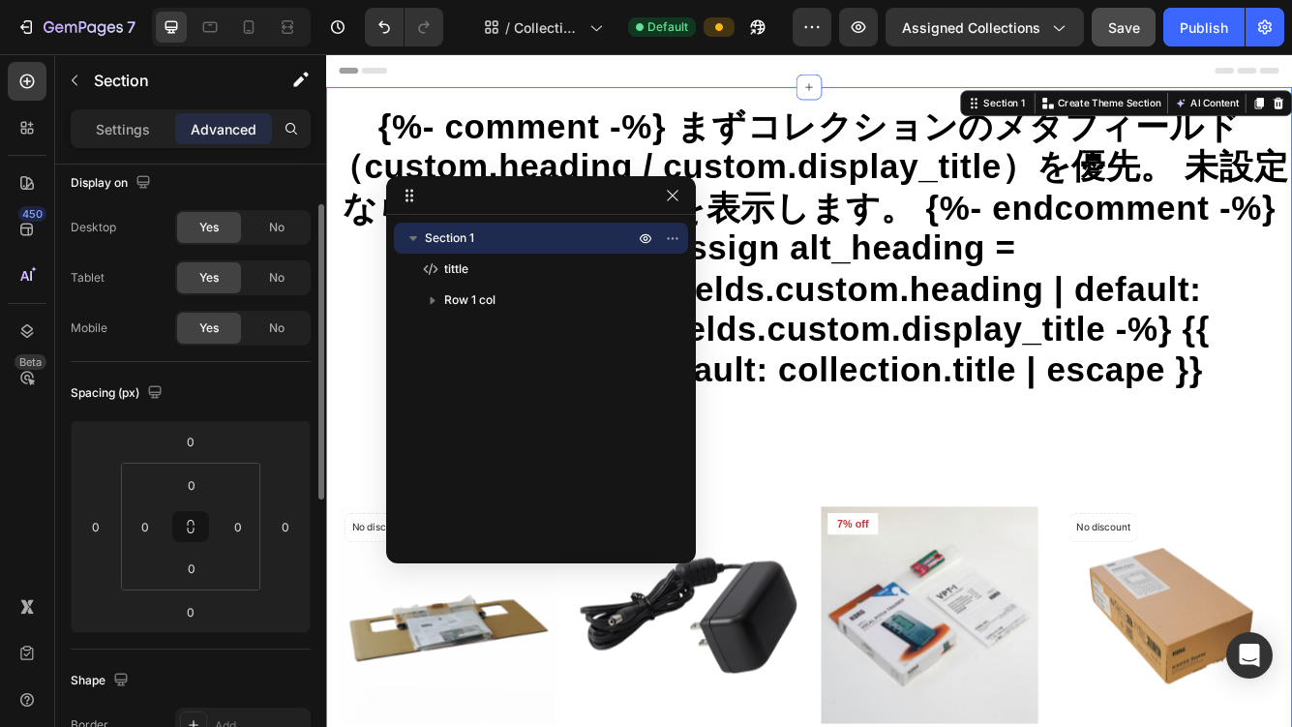
scroll to position [0, 0]
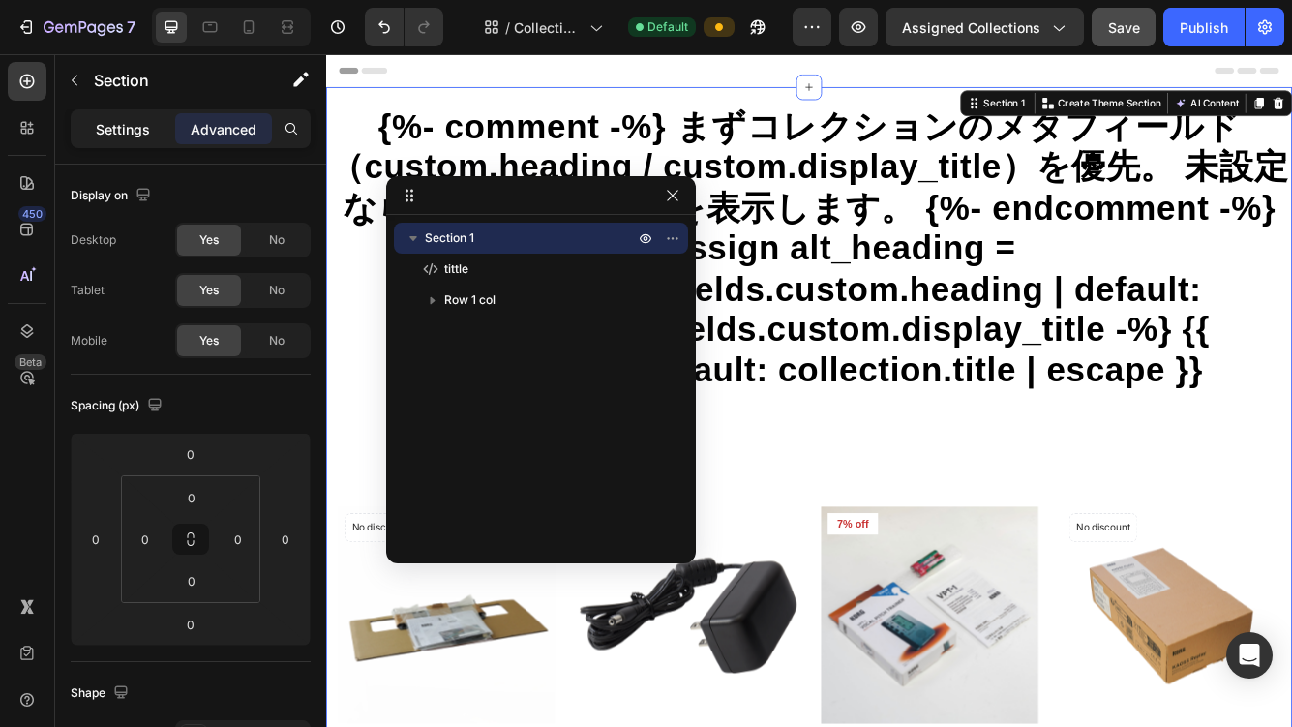
click at [122, 126] on p "Settings" at bounding box center [123, 129] width 54 height 20
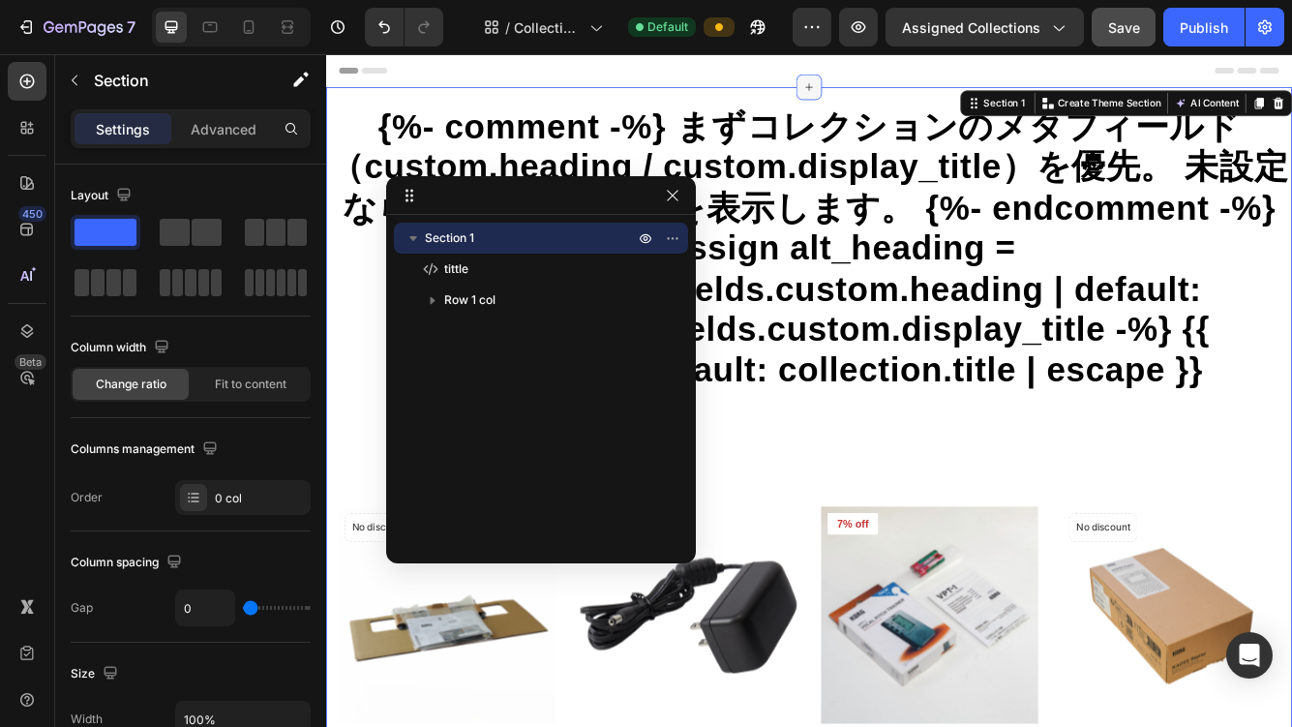
click at [907, 87] on icon at bounding box center [906, 93] width 15 height 15
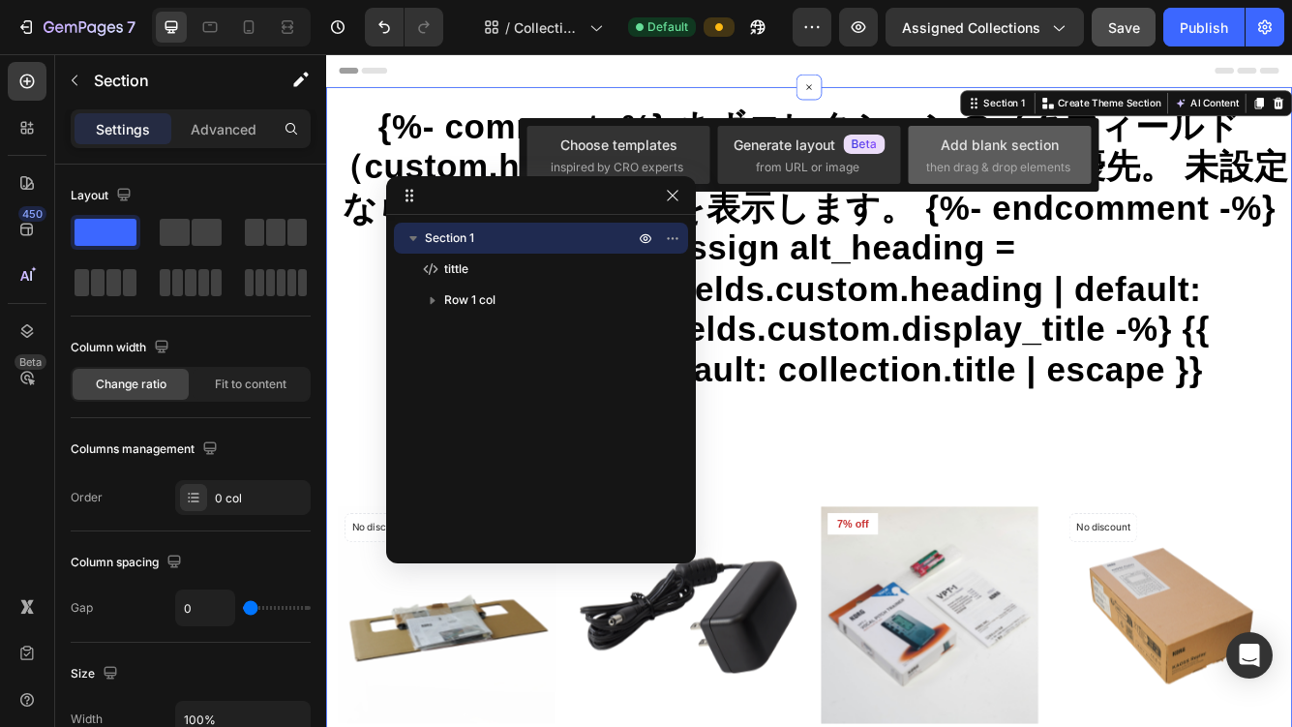
click at [958, 157] on div "Add blank section then drag & drop elements" at bounding box center [999, 156] width 147 height 42
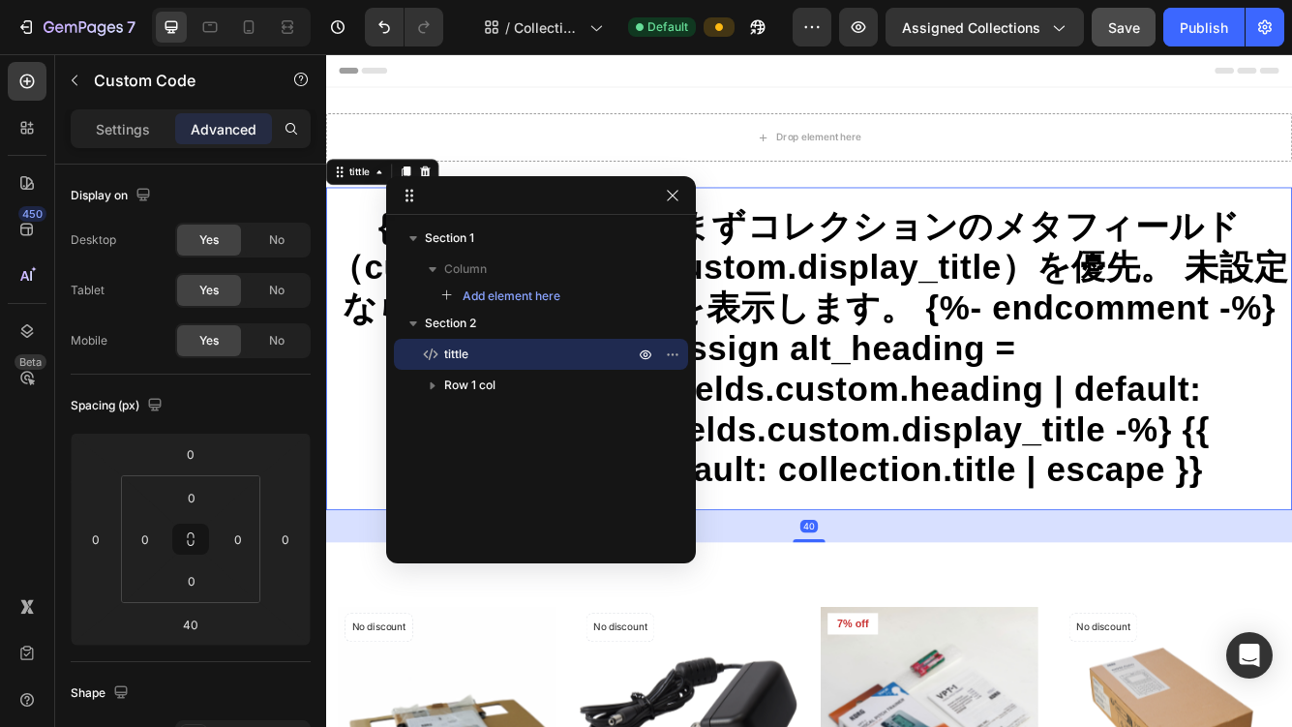
click at [891, 413] on h1 "{%- comment -%} まずコレクションのメタフィールド（custom.heading / custom.display_title）を優先。 未設定…" at bounding box center [906, 408] width 1161 height 342
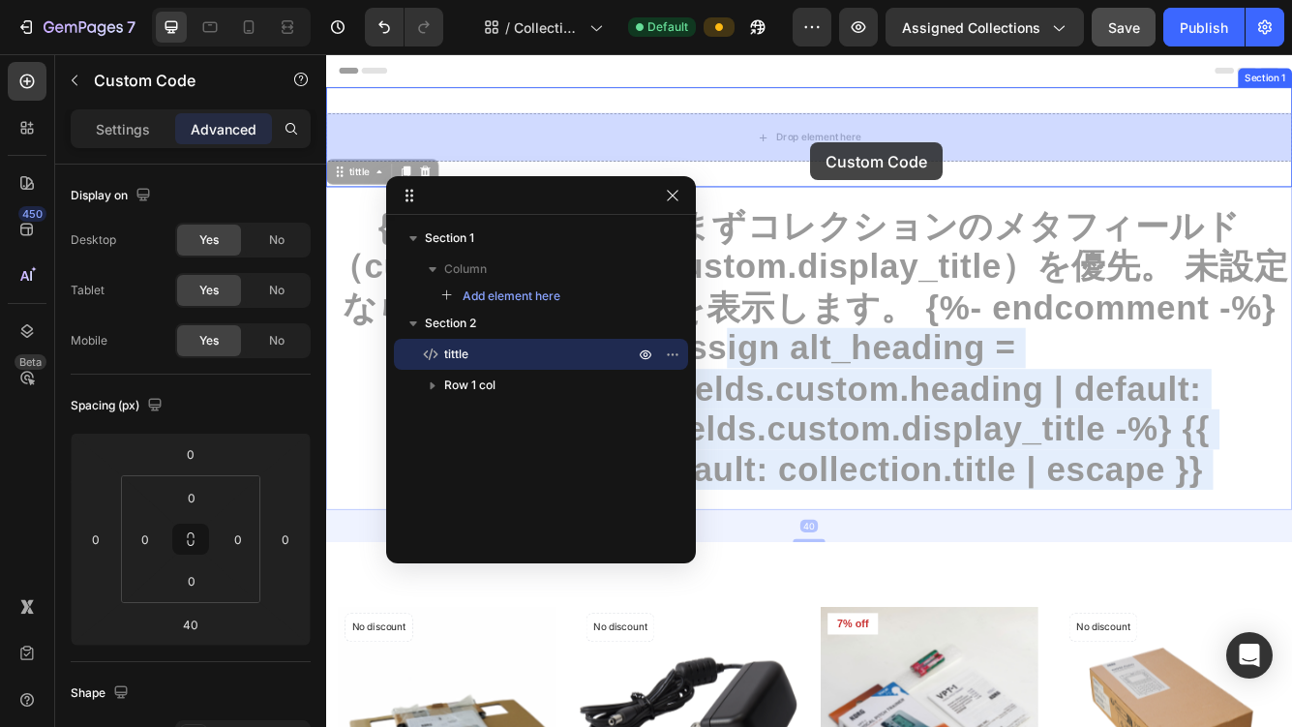
drag, startPoint x: 891, startPoint y: 417, endPoint x: 908, endPoint y: 161, distance: 257.0
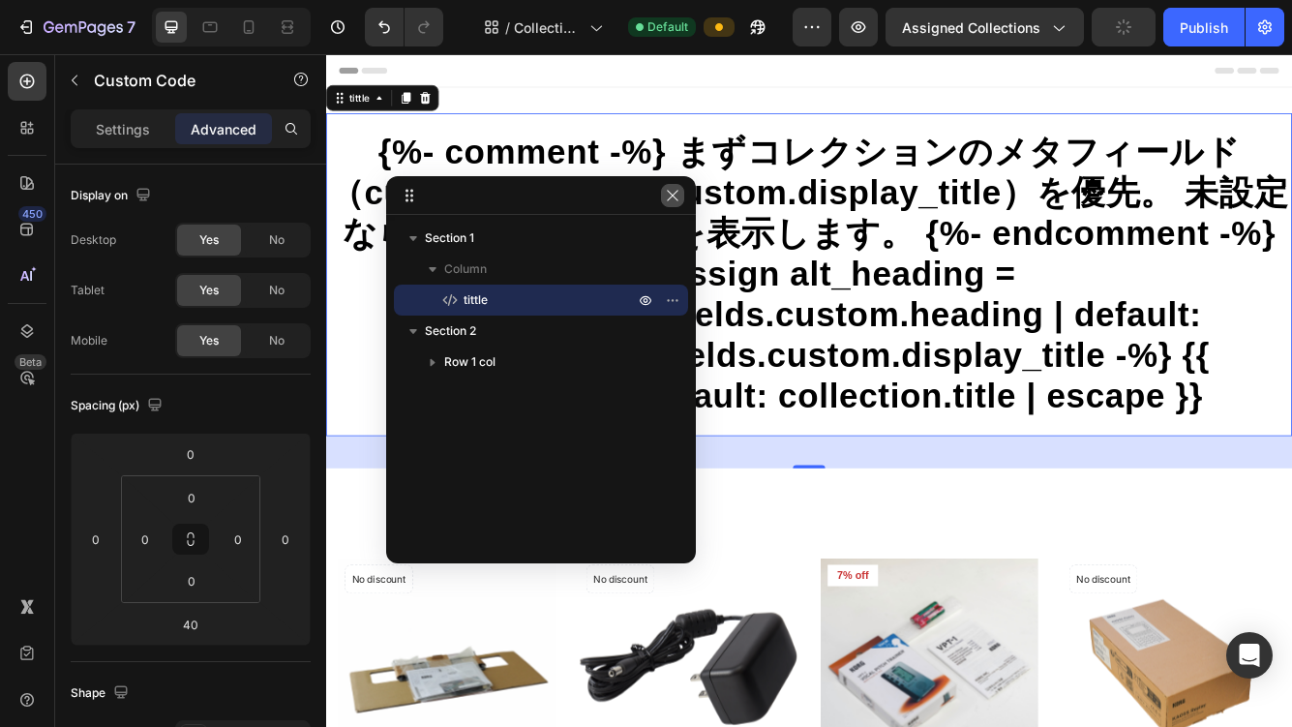
click at [676, 196] on icon "button" at bounding box center [672, 195] width 15 height 15
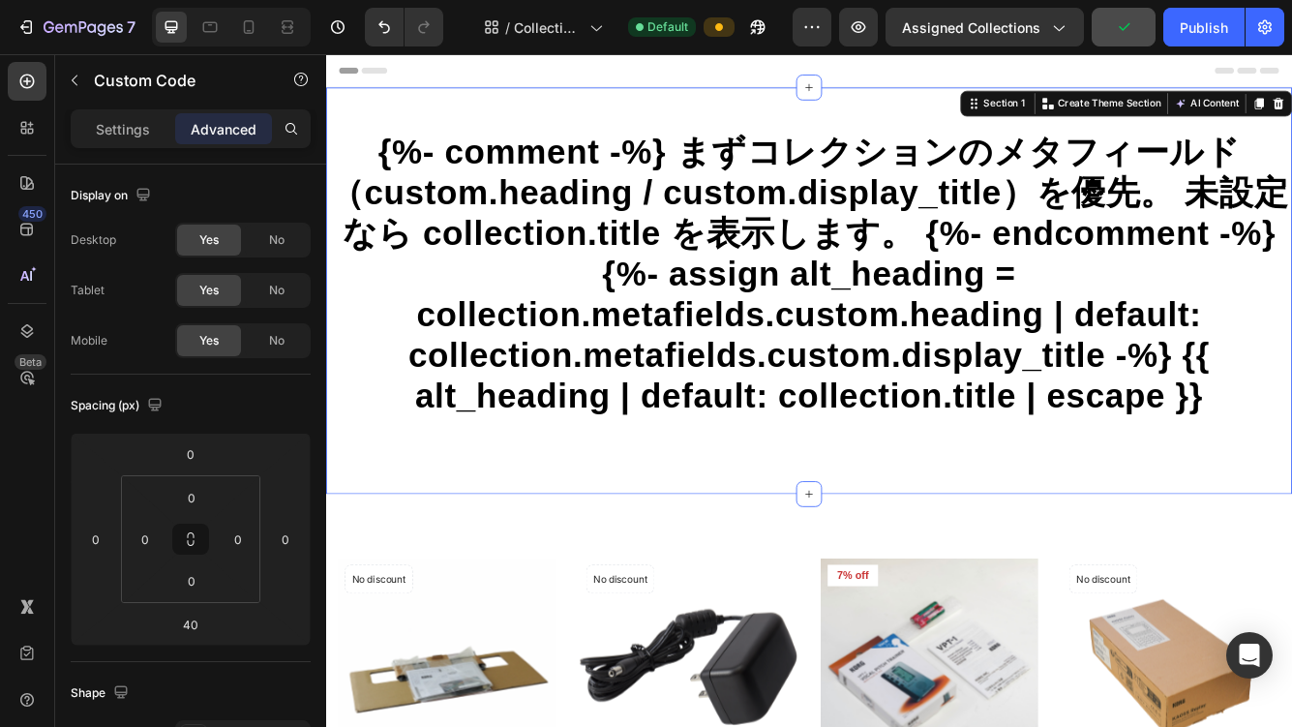
click at [661, 112] on div "{%- comment -%} まずコレクションのメタフィールド（custom.heading / custom.display_title）を優先。 未設定…" at bounding box center [906, 338] width 1161 height 489
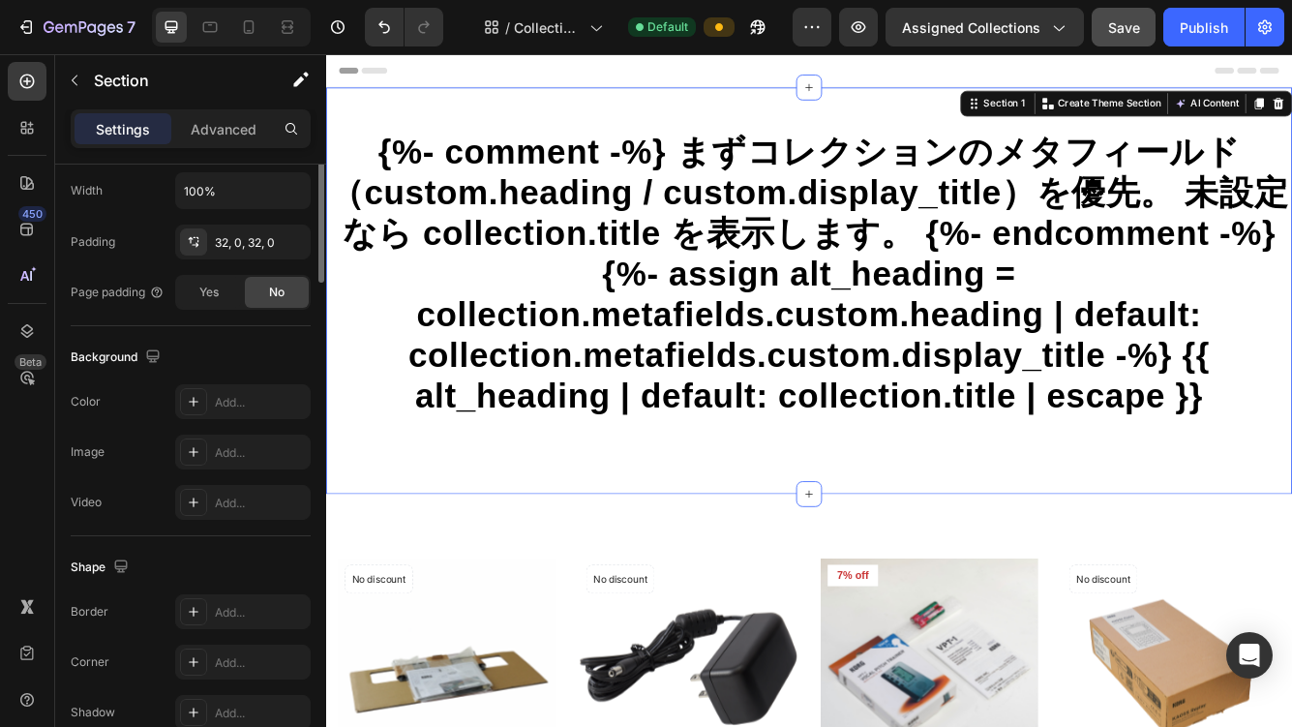
scroll to position [563, 0]
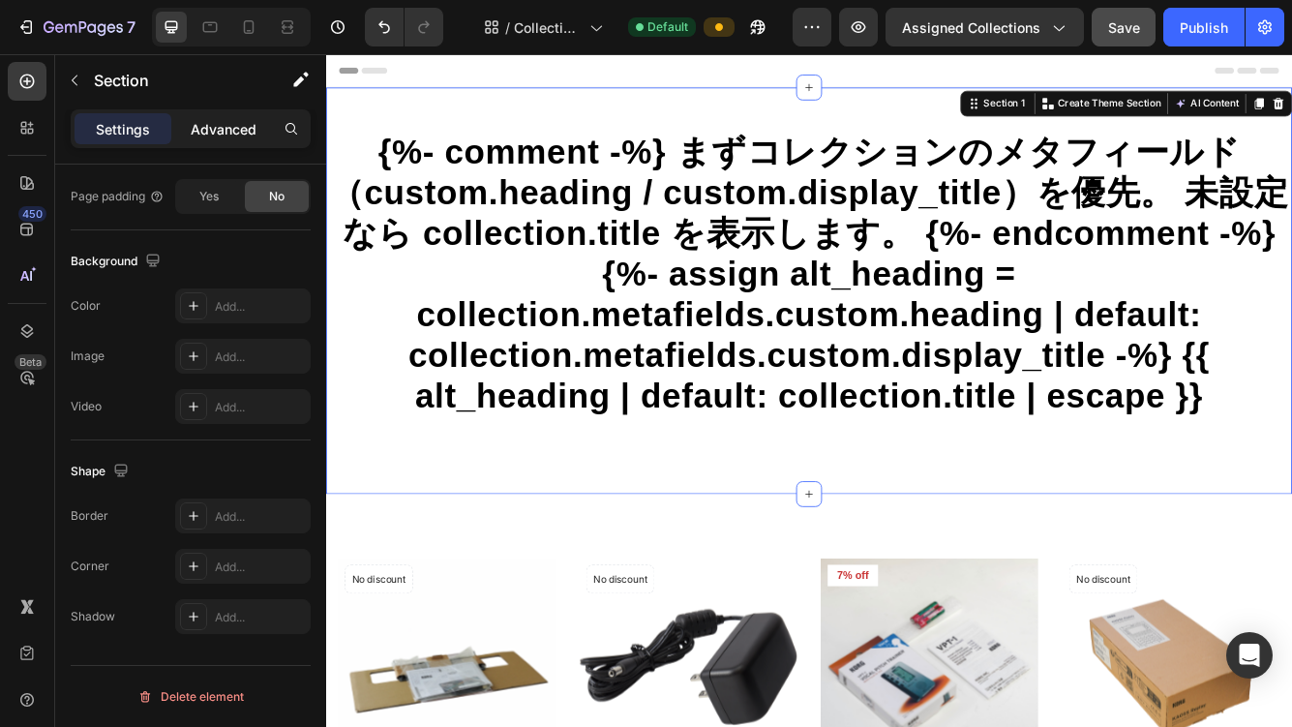
click at [212, 130] on p "Advanced" at bounding box center [224, 129] width 66 height 20
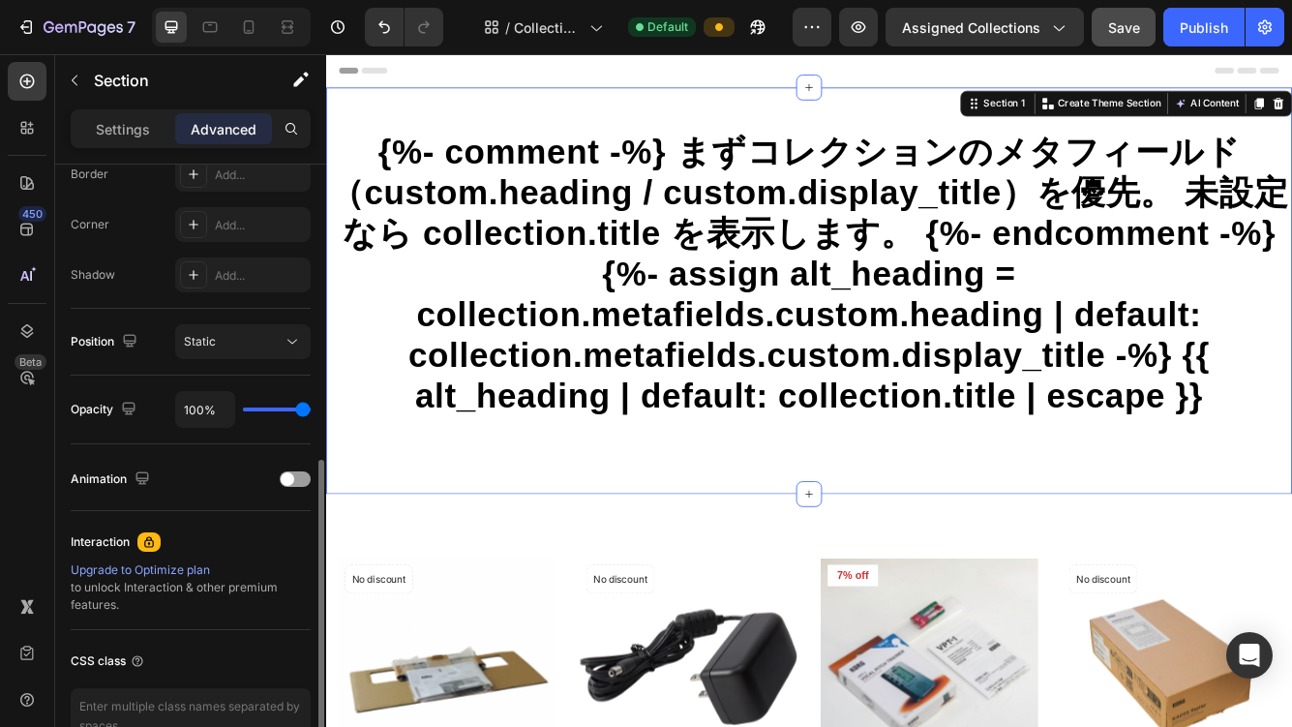
scroll to position [674, 0]
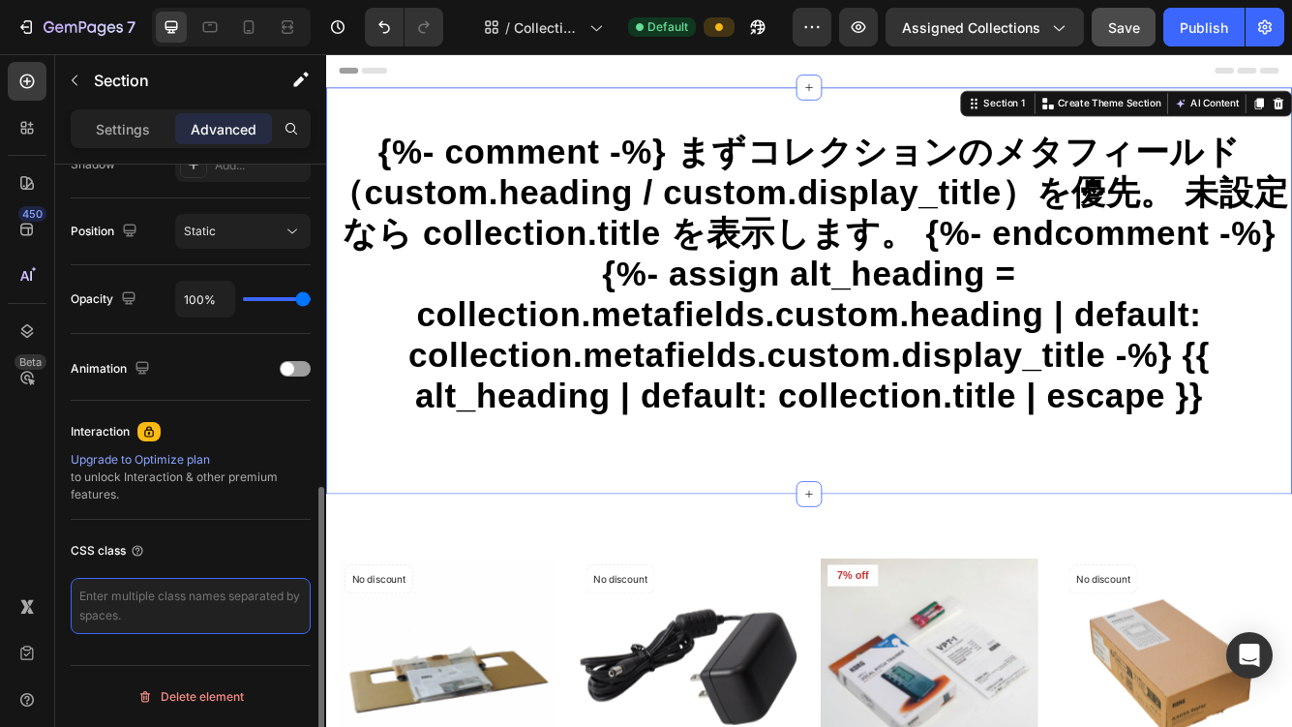
click at [176, 592] on textarea at bounding box center [191, 606] width 240 height 56
paste textarea "no-bg"
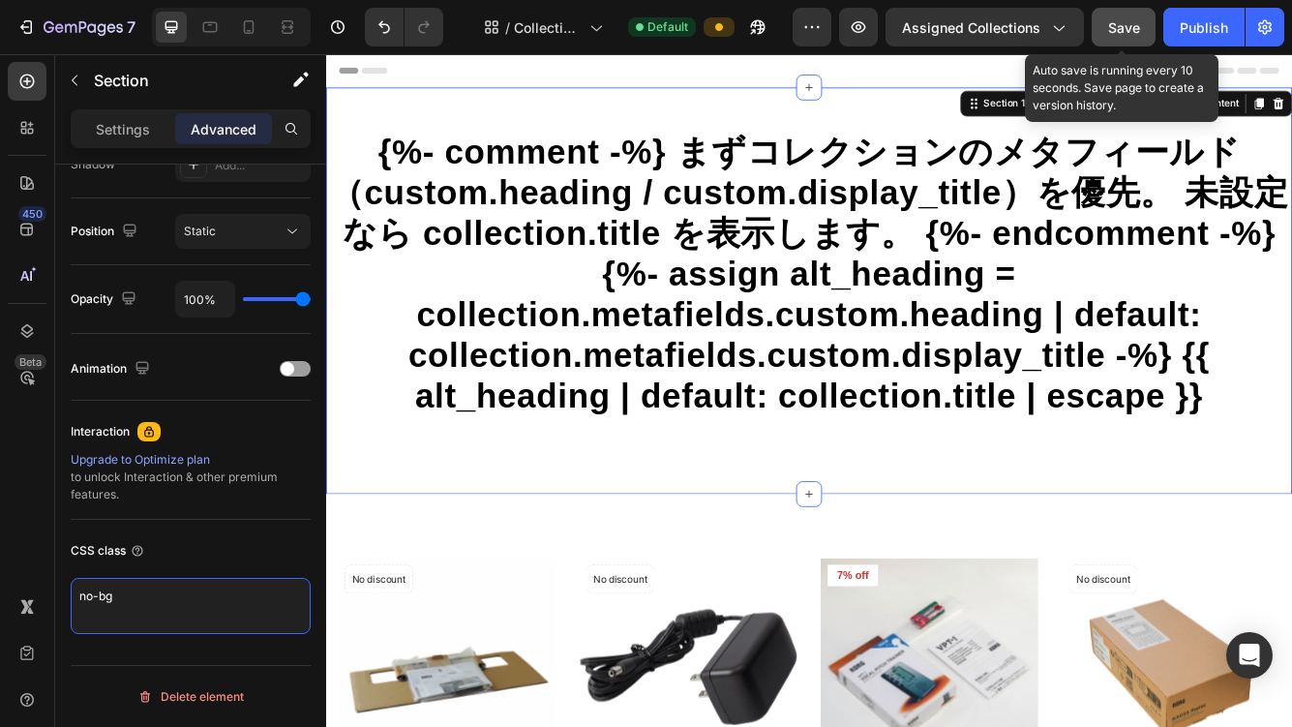
type textarea "no-bg"
click at [1122, 23] on span "Save" at bounding box center [1124, 27] width 32 height 16
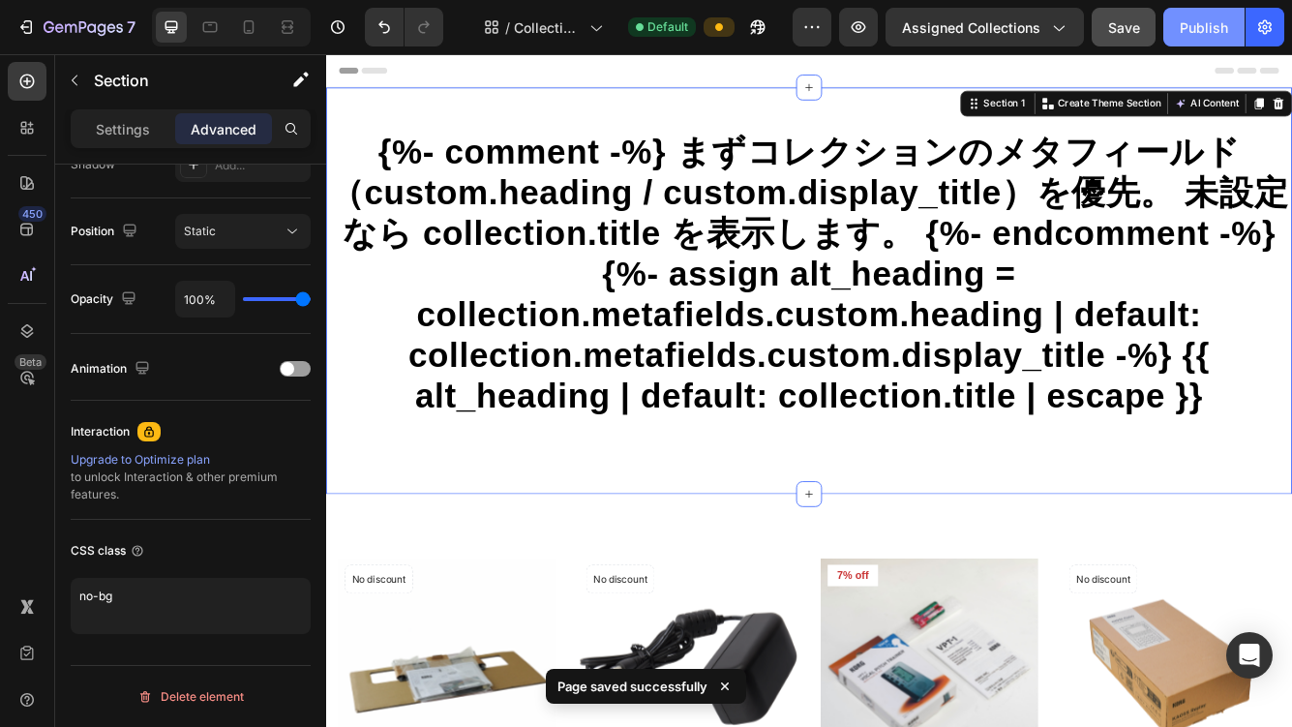
click at [1181, 31] on div "Publish" at bounding box center [1204, 27] width 48 height 20
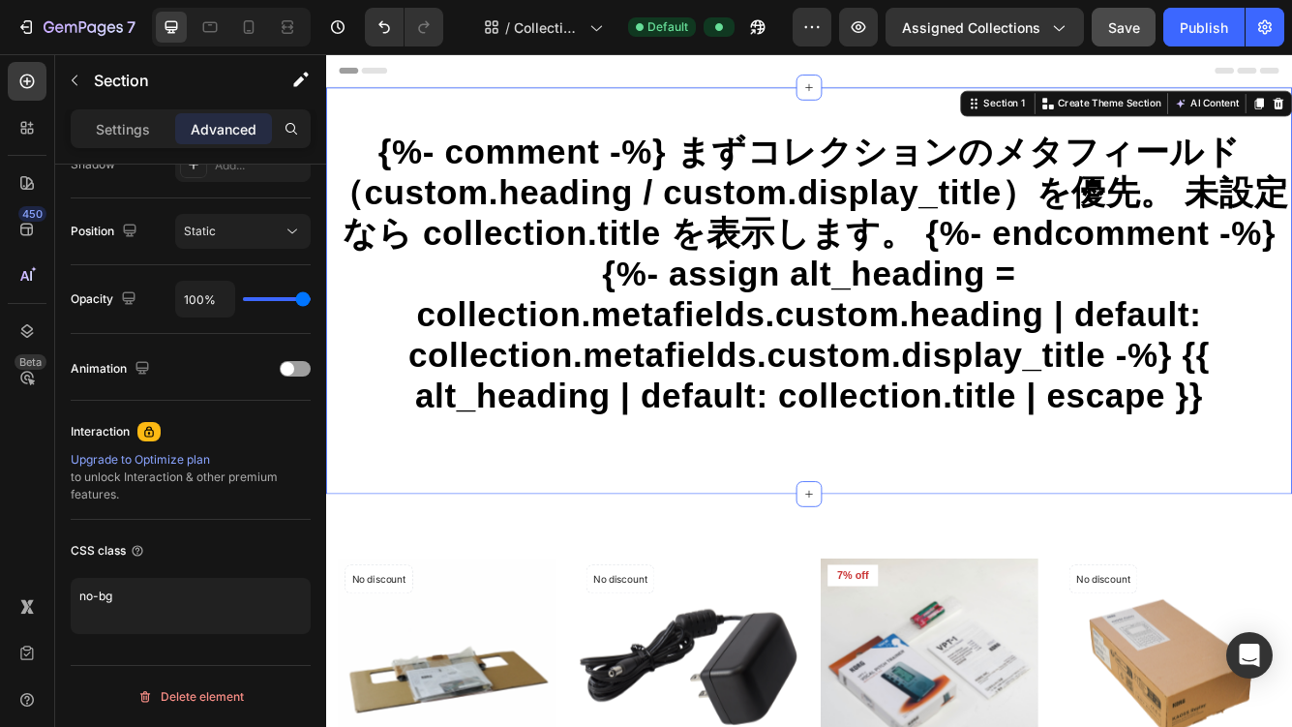
click at [563, 102] on div "{%- comment -%} まずコレクションのメタフィールド（custom.heading / custom.display_title）を優先。 未設定…" at bounding box center [906, 338] width 1161 height 489
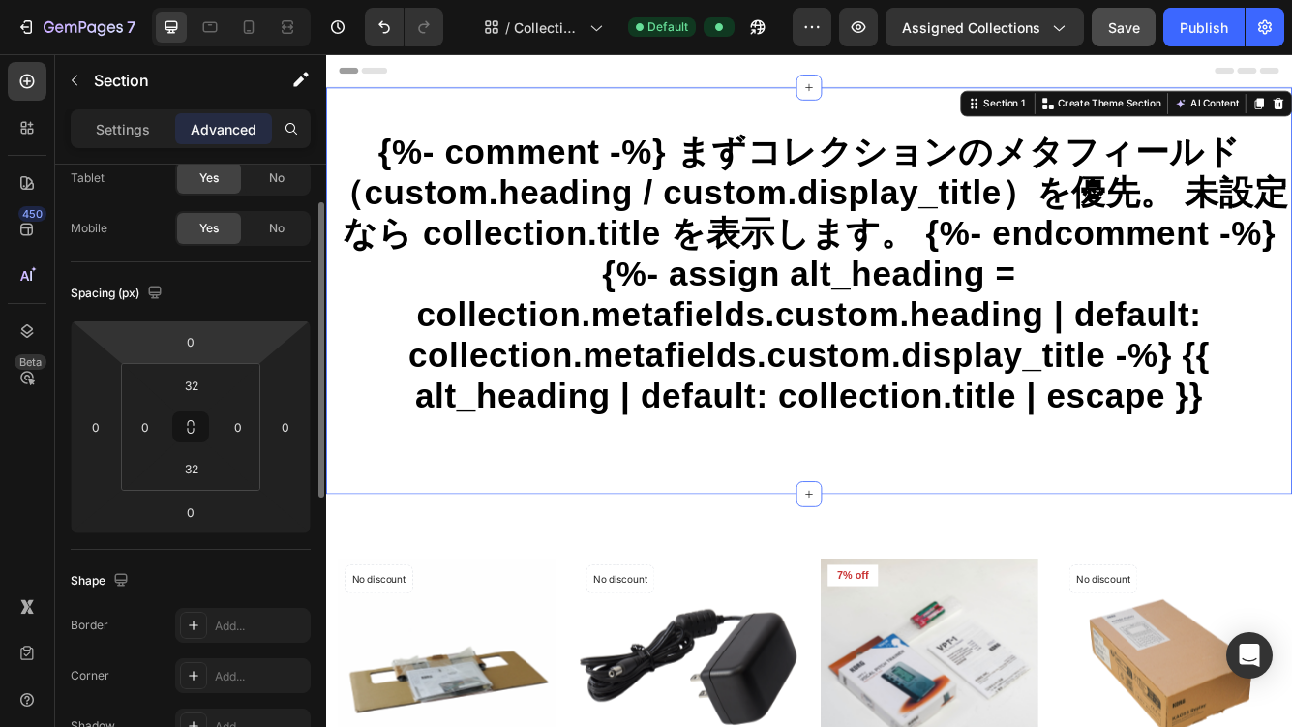
scroll to position [0, 0]
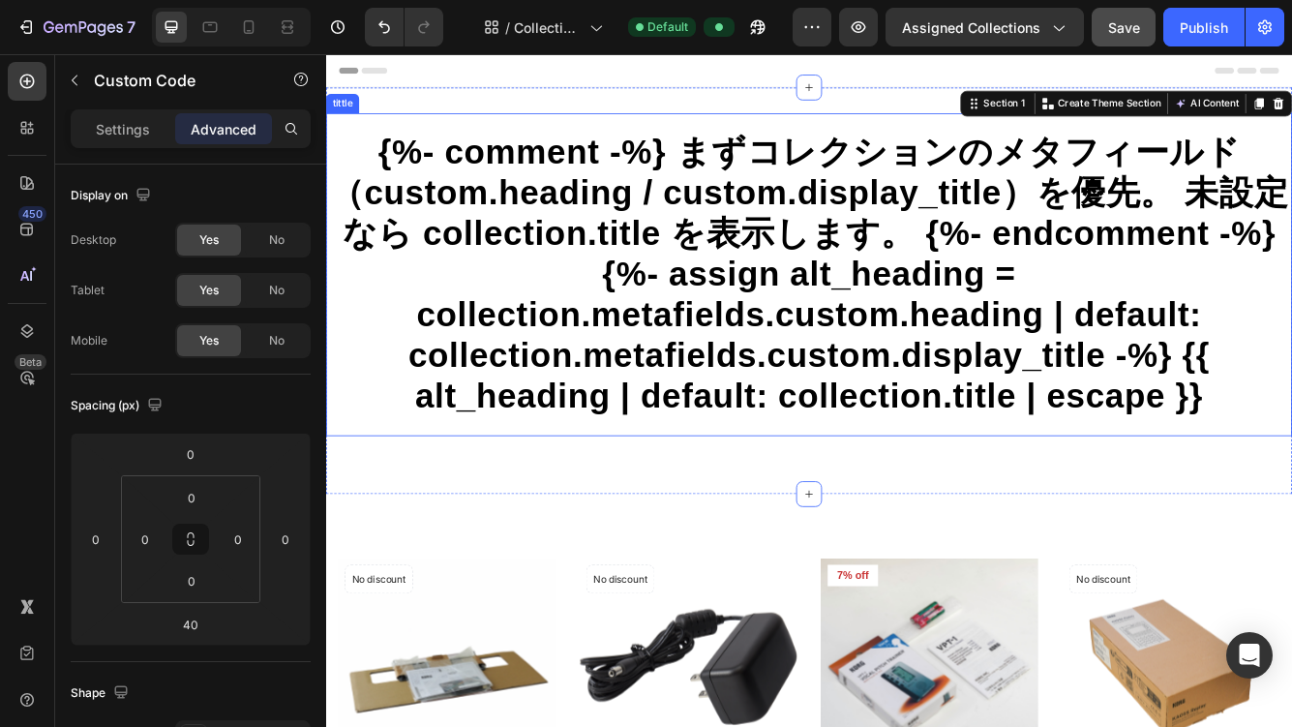
click at [577, 357] on h1 "{%- comment -%} まずコレクションのメタフィールド（custom.heading / custom.display_title）を優先。 未設定…" at bounding box center [906, 319] width 1161 height 342
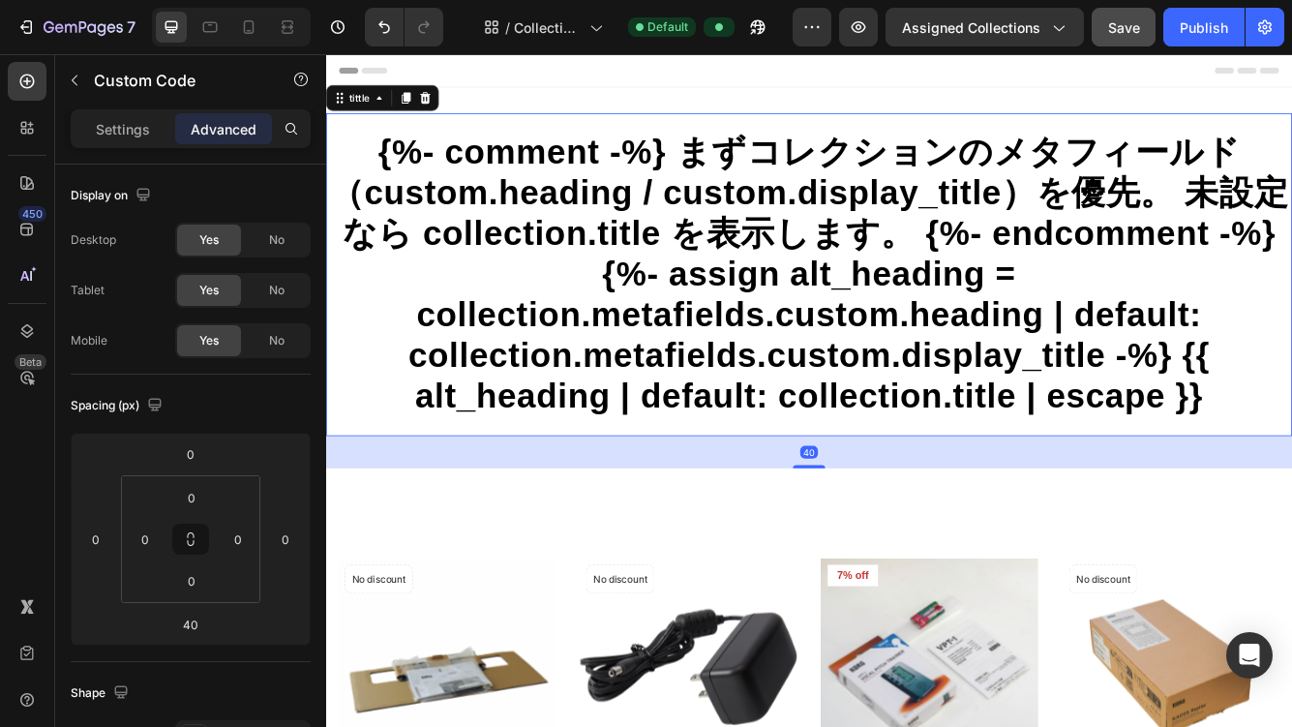
click at [577, 357] on h1 "{%- comment -%} まずコレクションのメタフィールド（custom.heading / custom.display_title）を優先。 未設定…" at bounding box center [906, 319] width 1161 height 342
click at [644, 356] on h1 "{%- comment -%} まずコレクションのメタフィールド（custom.heading / custom.display_title）を優先。 未設定…" at bounding box center [906, 319] width 1161 height 342
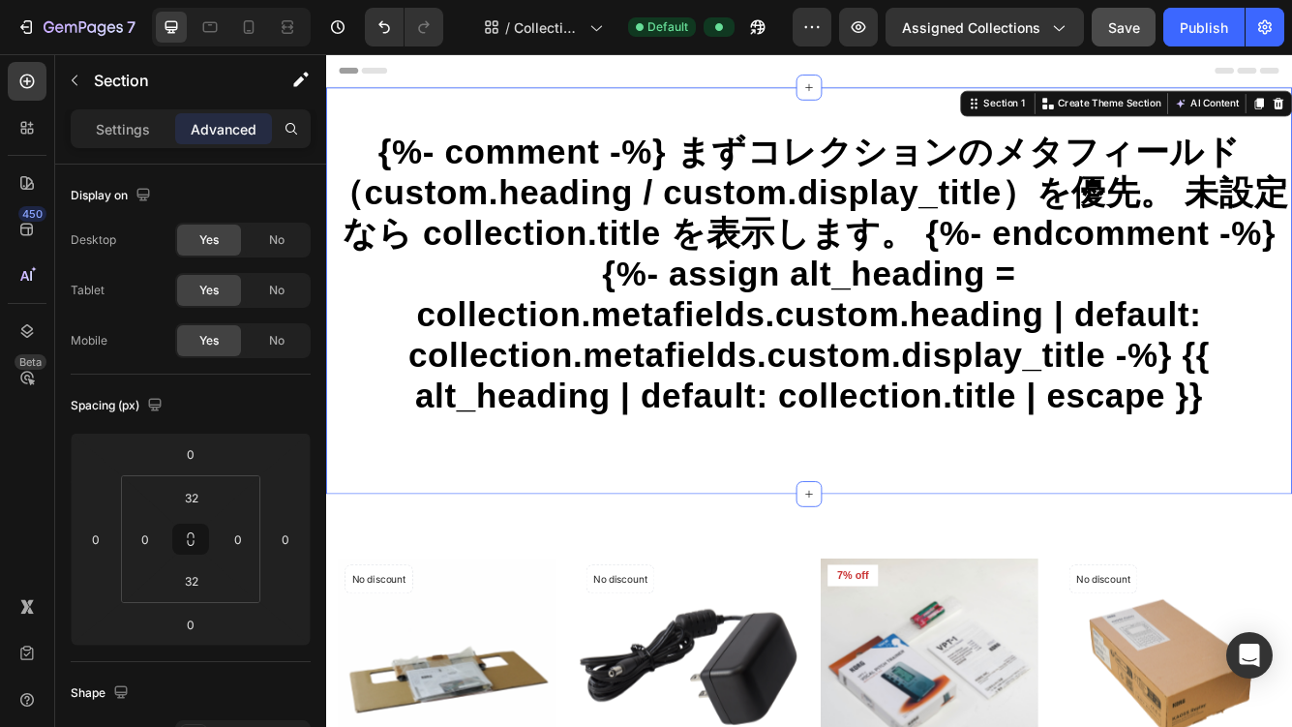
click at [759, 105] on div "{%- comment -%} まずコレクションのメタフィールド（custom.heading / custom.display_title）を優先。 未設定…" at bounding box center [906, 338] width 1161 height 489
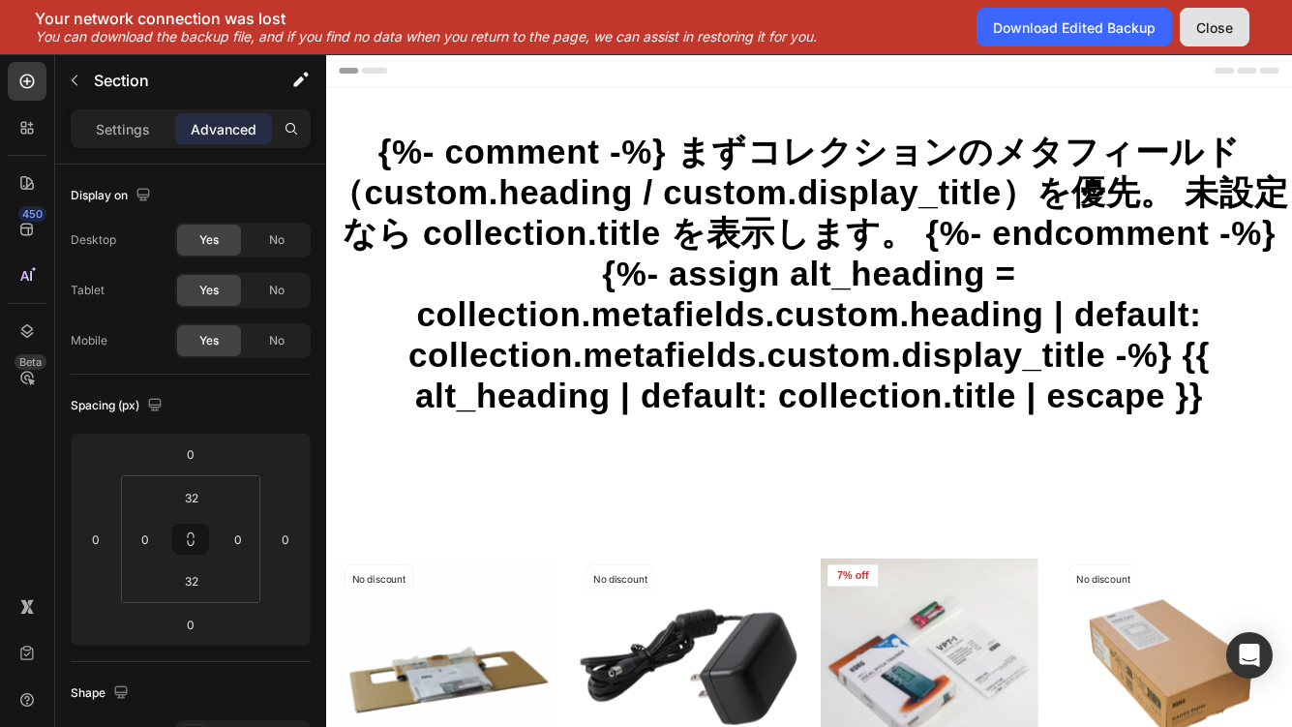
click at [1181, 28] on div "Close" at bounding box center [1214, 27] width 37 height 20
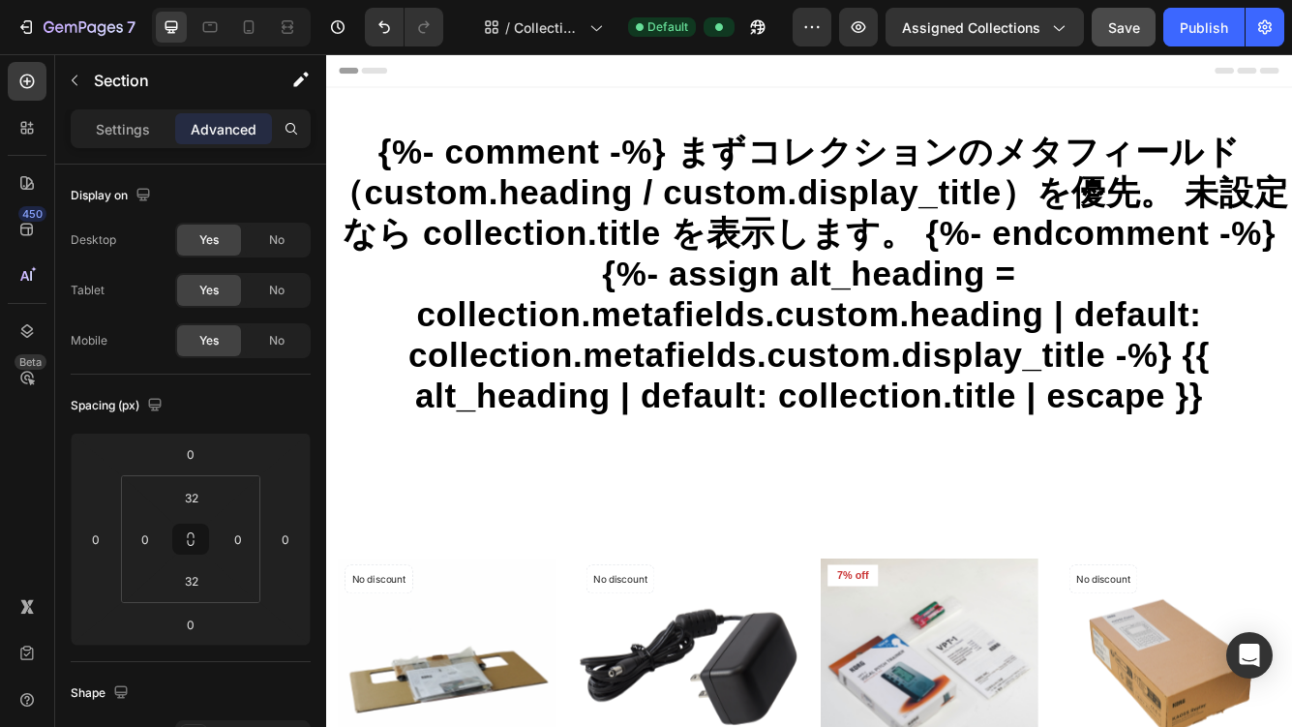
click at [674, 106] on div "{%- comment -%} まずコレクションのメタフィールド（custom.heading / custom.display_title）を優先。 未設定…" at bounding box center [906, 338] width 1161 height 489
click at [668, 114] on div "{%- comment -%} まずコレクションのメタフィールド（custom.heading / custom.display_title）を優先。 未設定…" at bounding box center [906, 338] width 1161 height 489
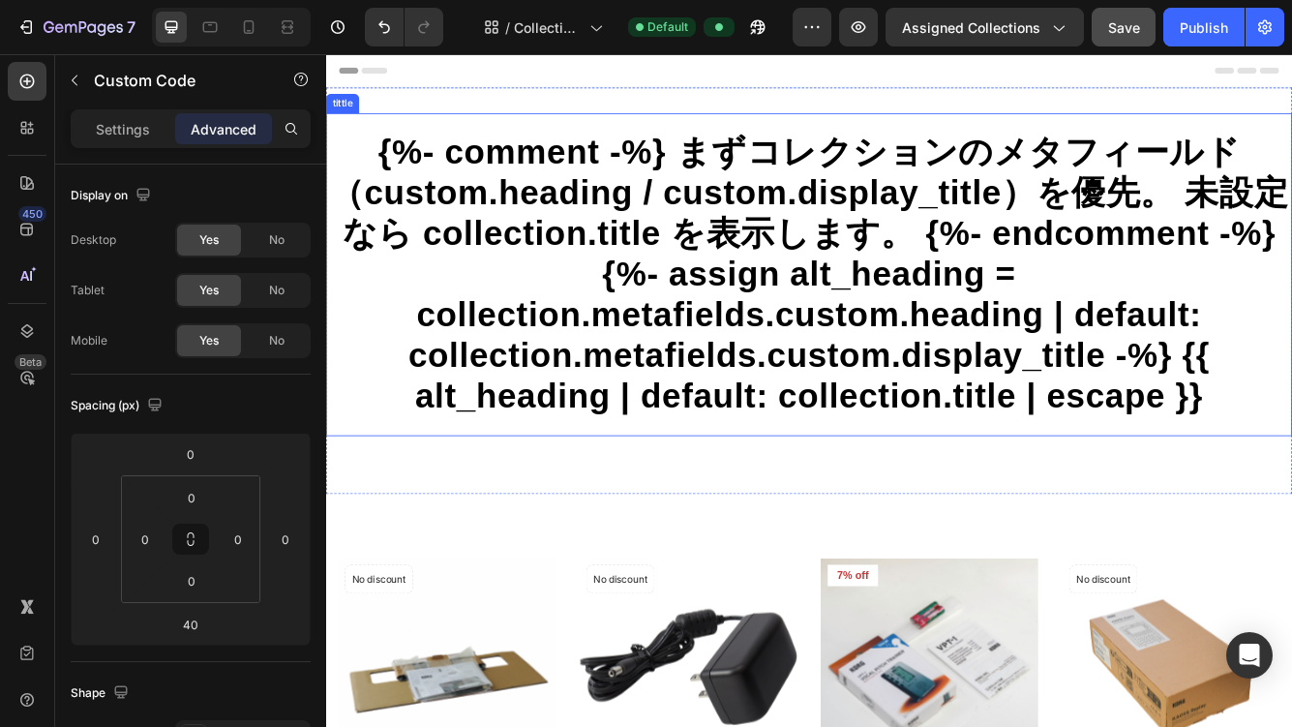
click at [578, 333] on h1 "{%- comment -%} まずコレクションのメタフィールド（custom.heading / custom.display_title）を優先。 未設定…" at bounding box center [906, 319] width 1161 height 342
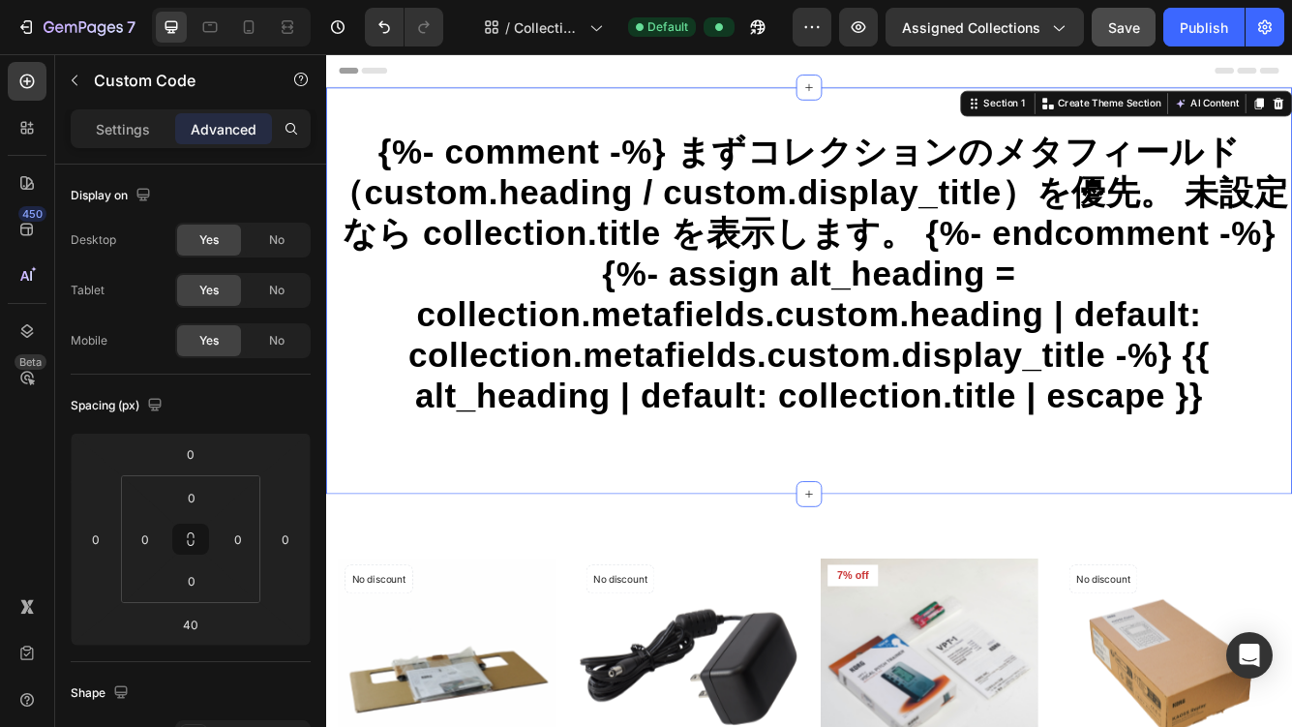
click at [780, 102] on div "{%- comment -%} まずコレクションのメタフィールド（custom.heading / custom.display_title）を優先。 未設定…" at bounding box center [906, 338] width 1161 height 489
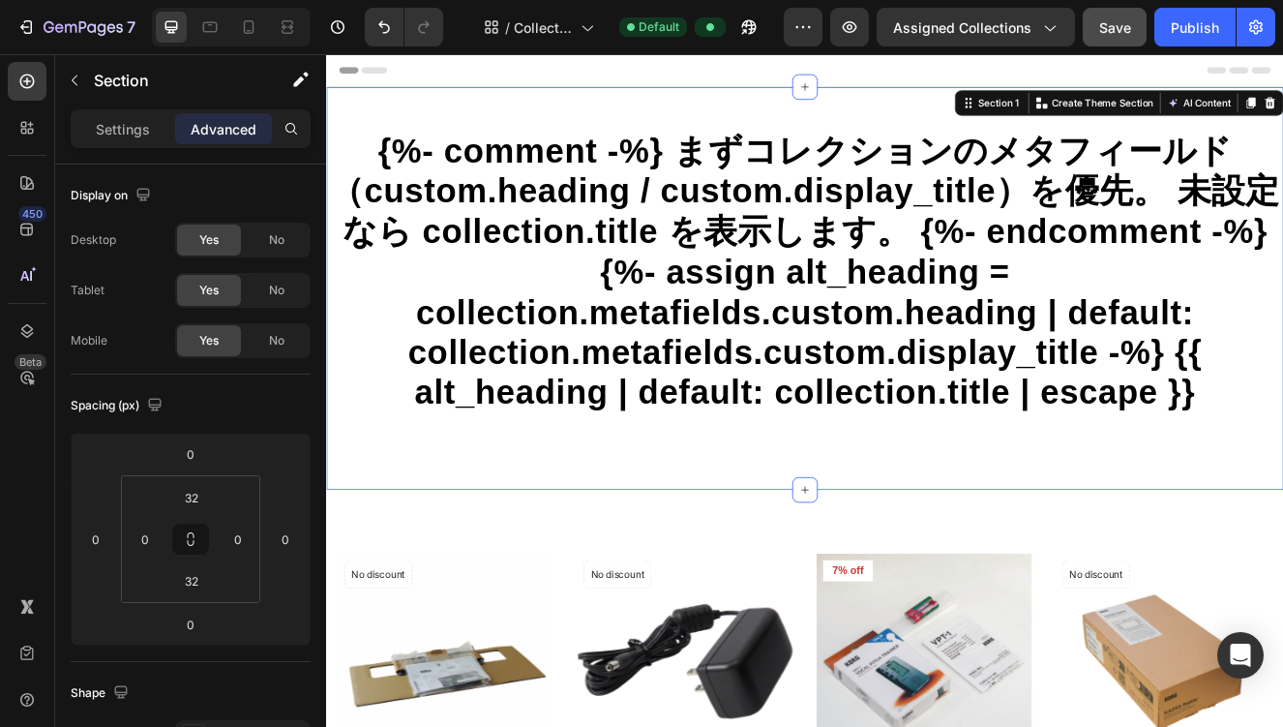
click at [630, 114] on div "{%- comment -%} まずコレクションのメタフィールド（custom.heading / custom.display_title）を優先。 未設定…" at bounding box center [906, 338] width 1161 height 489
click at [19, 330] on icon at bounding box center [26, 330] width 19 height 19
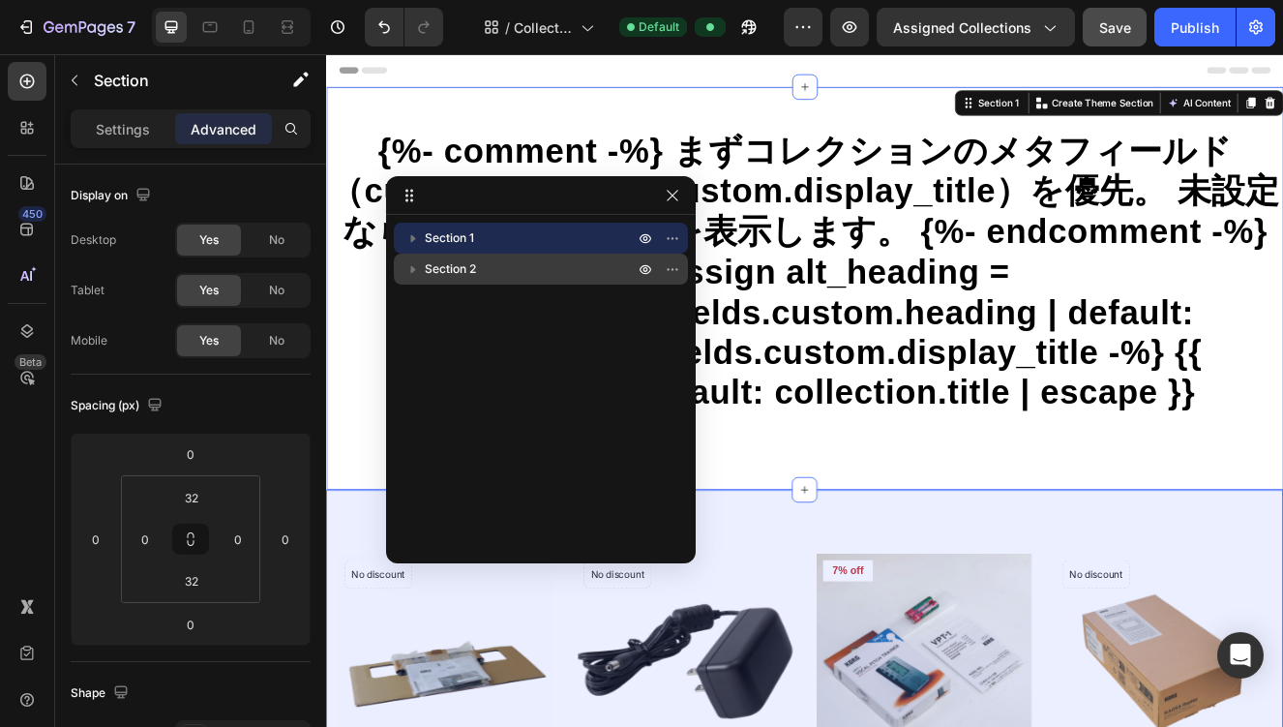
click at [408, 278] on icon "button" at bounding box center [413, 268] width 19 height 19
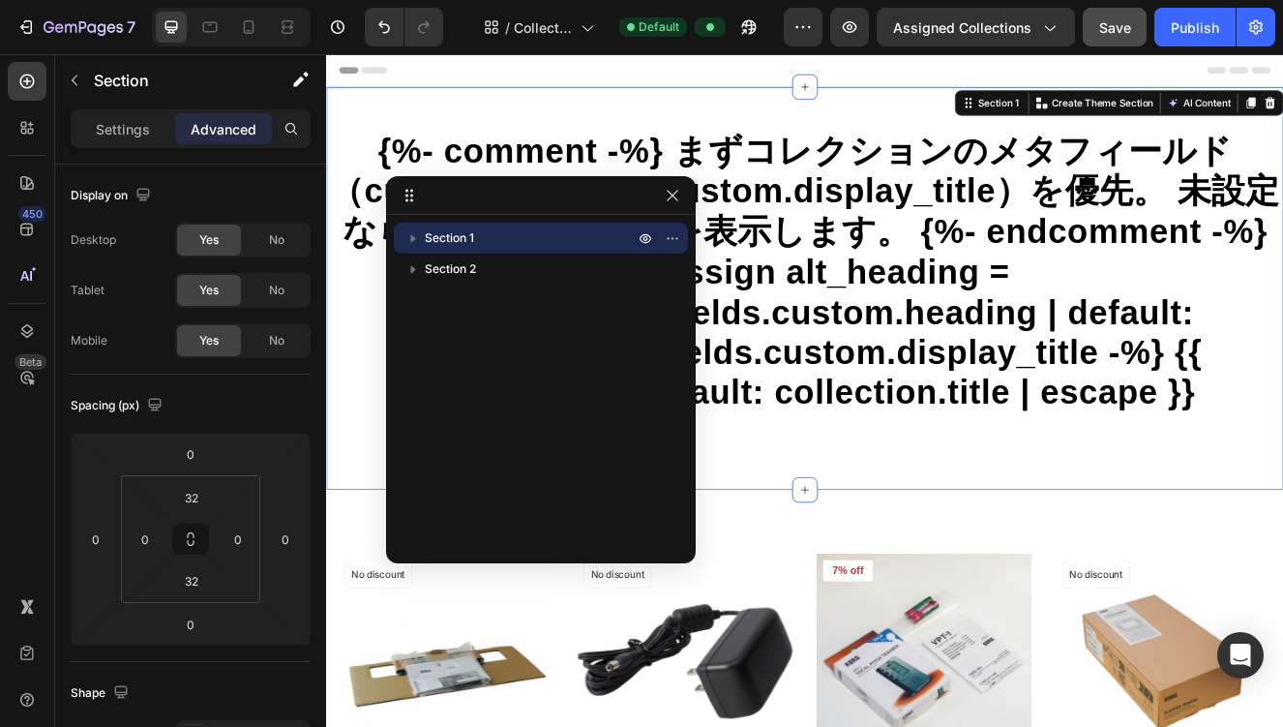
click at [412, 244] on icon "button" at bounding box center [413, 237] width 19 height 19
click at [503, 112] on div "{%- comment -%} まずコレクションのメタフィールド（custom.heading / custom.display_title）を優先。 未設定…" at bounding box center [906, 338] width 1161 height 489
click at [671, 196] on icon "button" at bounding box center [672, 195] width 15 height 15
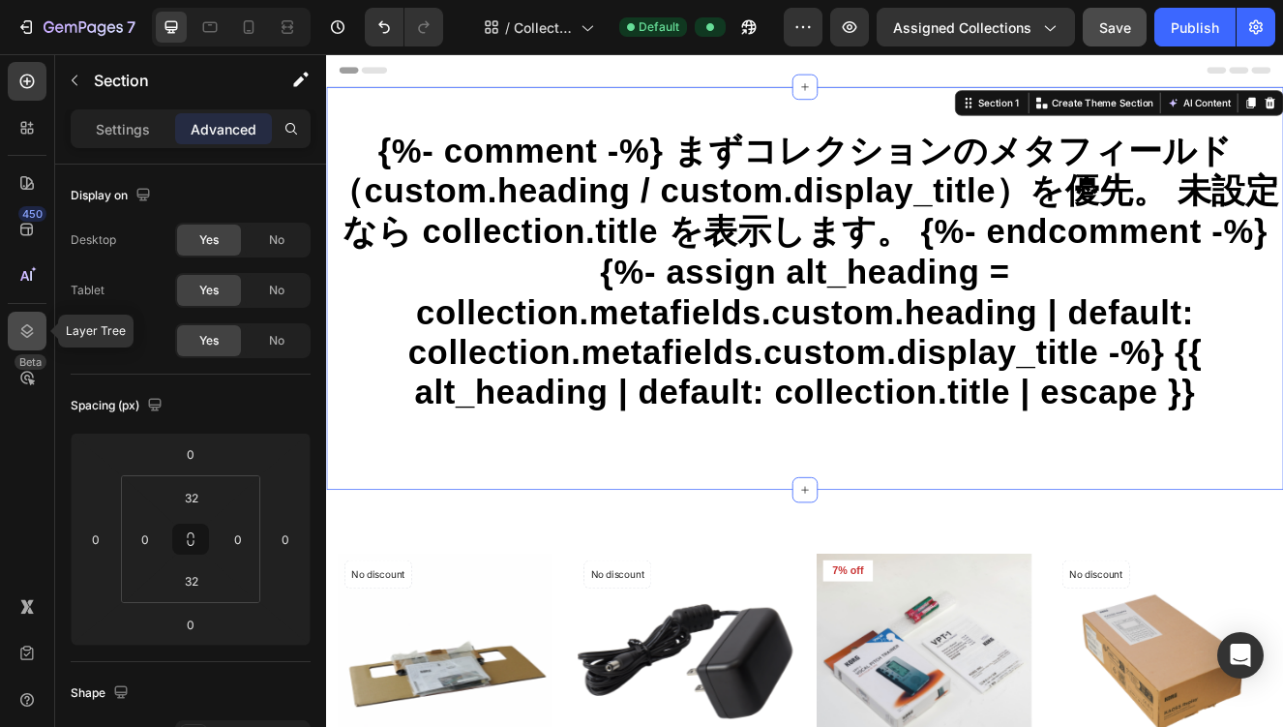
click at [25, 325] on icon at bounding box center [27, 331] width 13 height 14
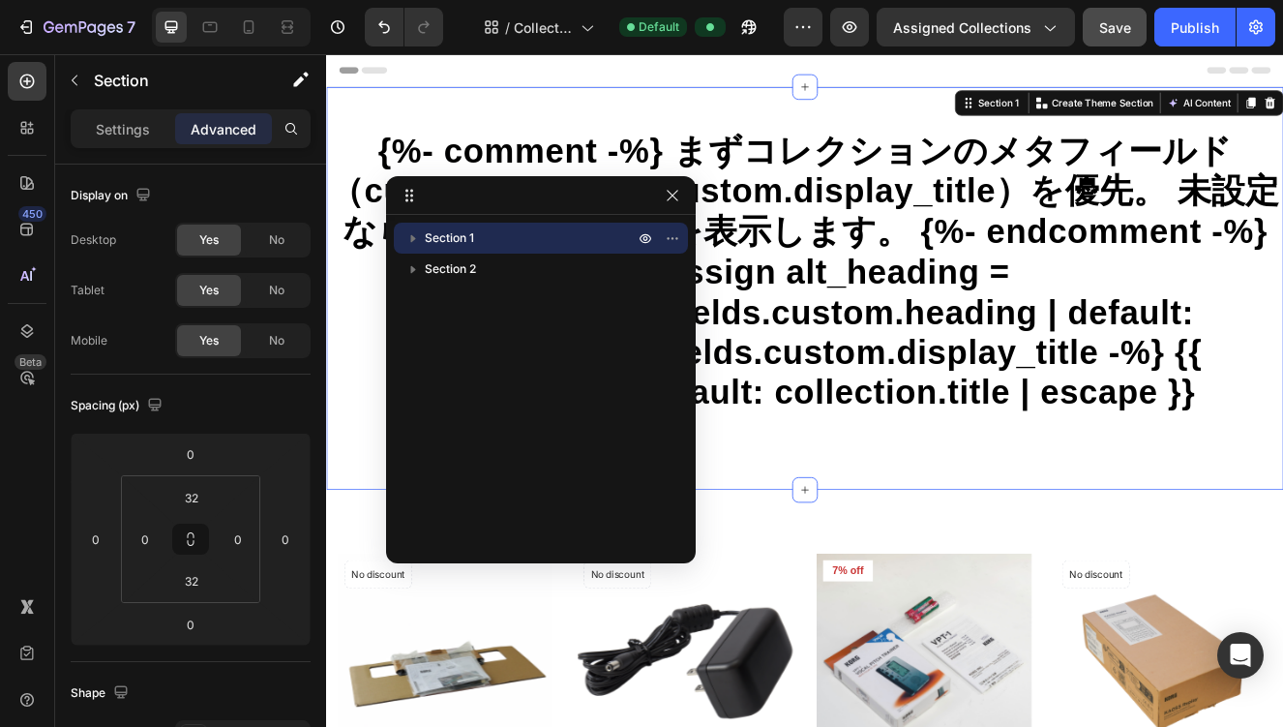
click at [412, 237] on icon "button" at bounding box center [413, 239] width 5 height 8
click at [672, 199] on icon "button" at bounding box center [672, 195] width 15 height 15
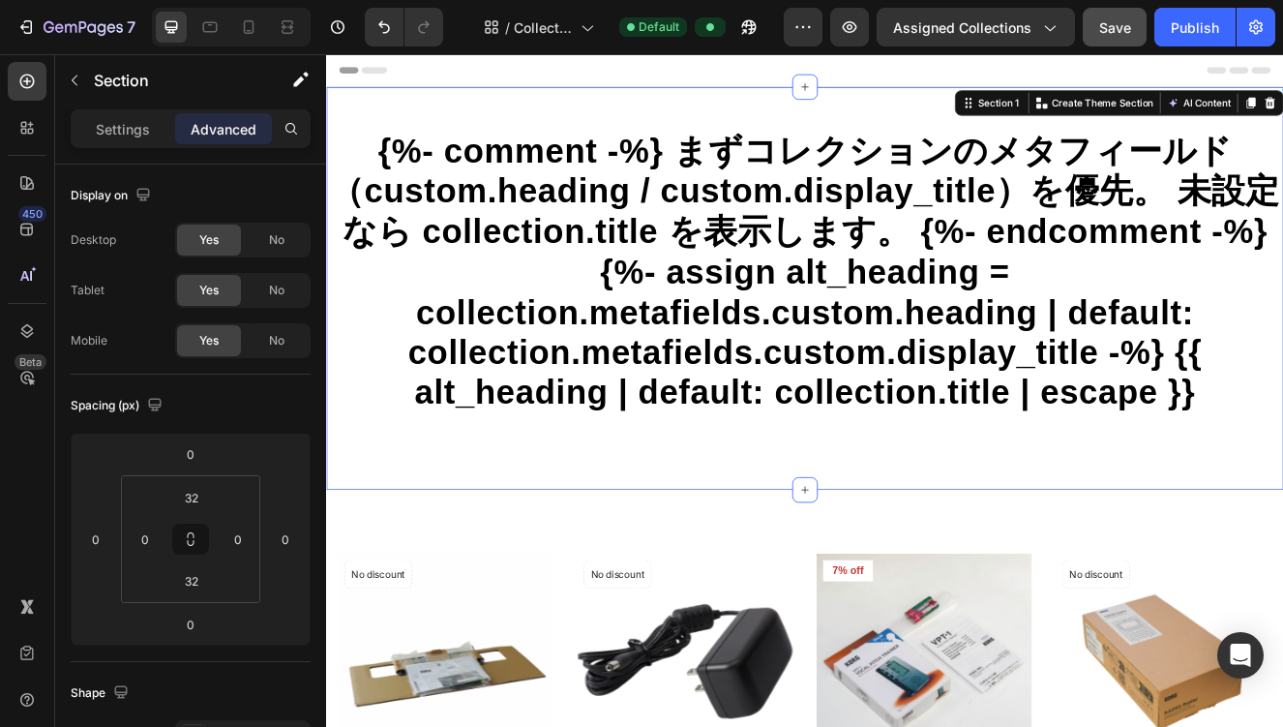
click at [617, 110] on div "{%- comment -%} まずコレクションのメタフィールド（custom.heading / custom.display_title）を優先。 未設定…" at bounding box center [906, 338] width 1161 height 489
click at [137, 129] on p "Settings" at bounding box center [123, 129] width 54 height 20
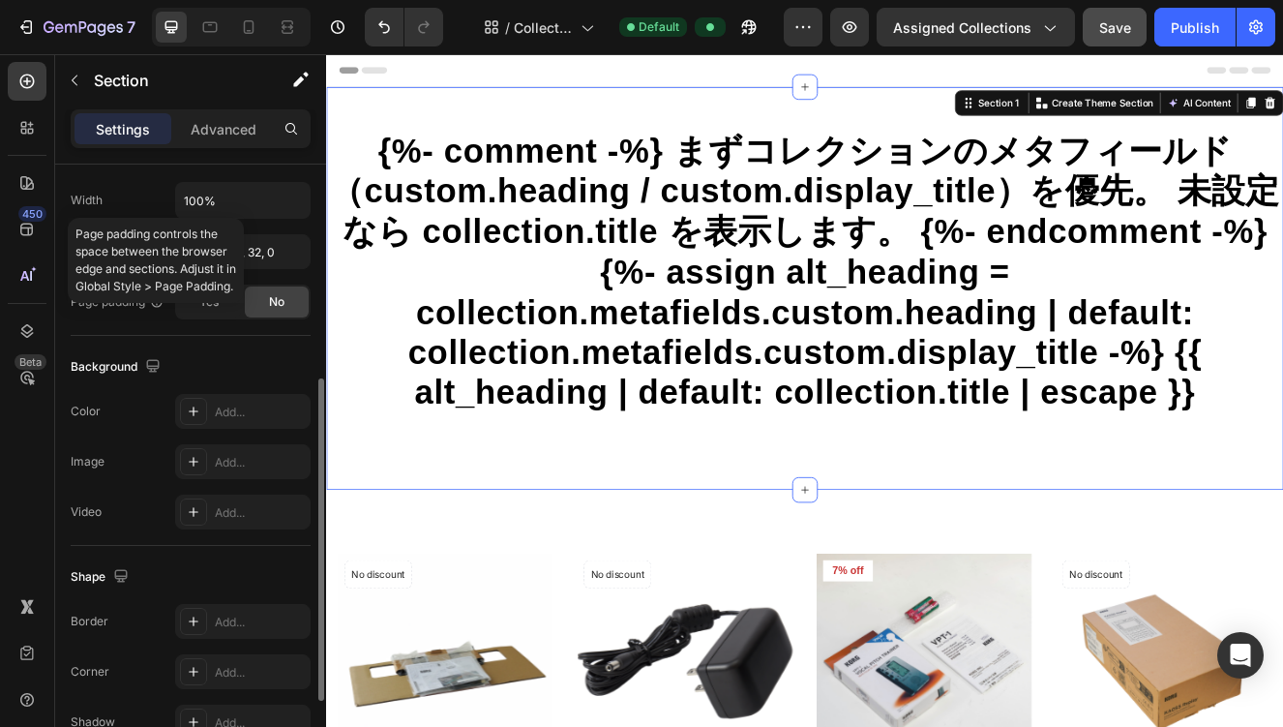
scroll to position [441, 0]
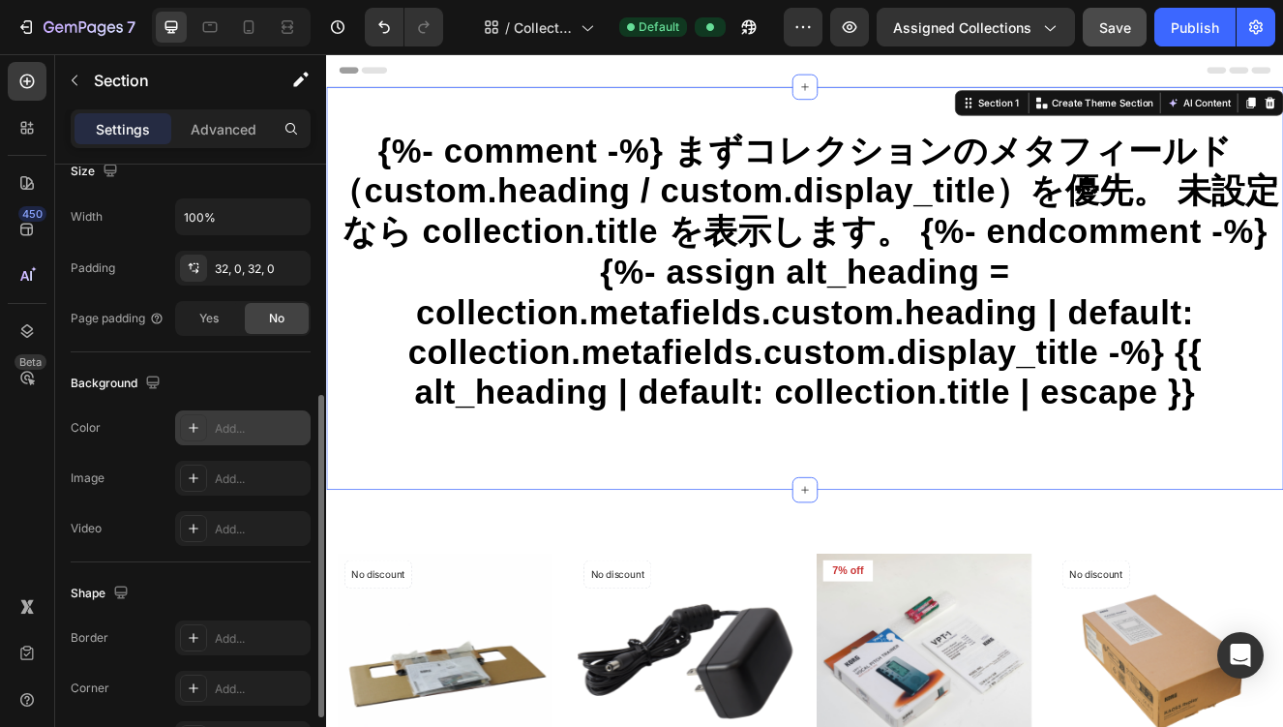
click at [238, 432] on div "Add..." at bounding box center [260, 428] width 91 height 17
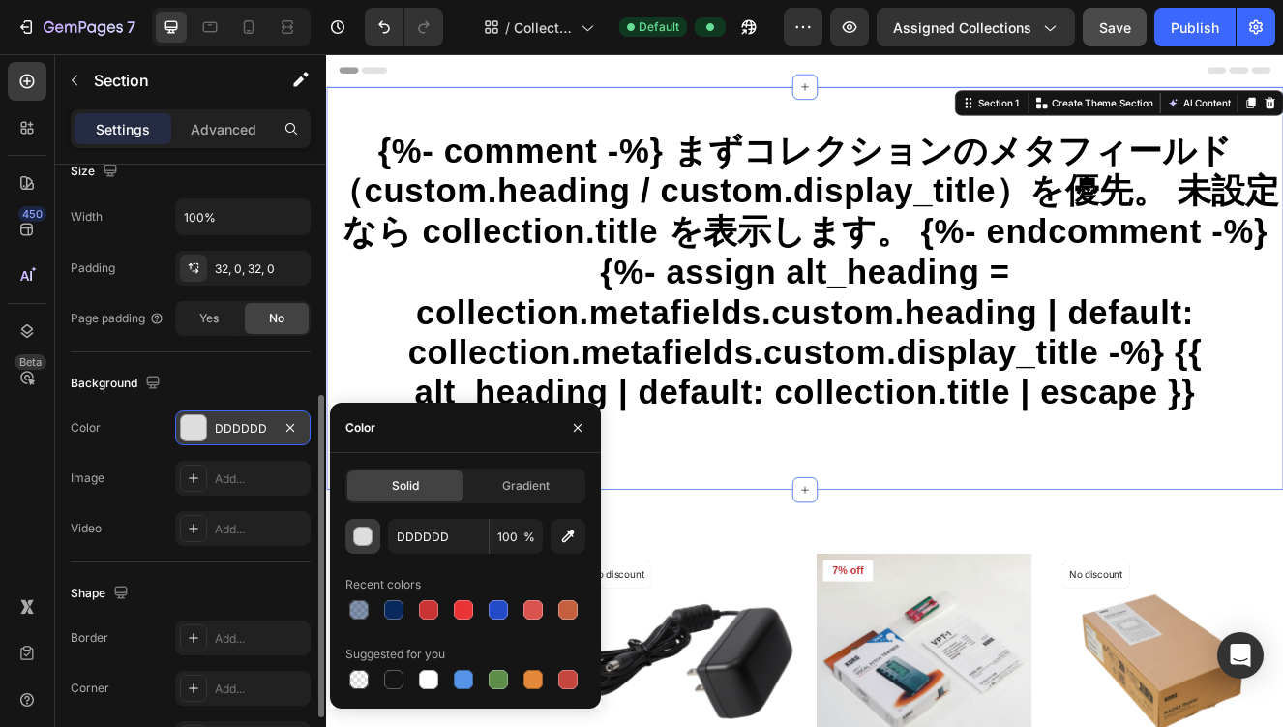
click at [372, 533] on div "button" at bounding box center [362, 536] width 19 height 19
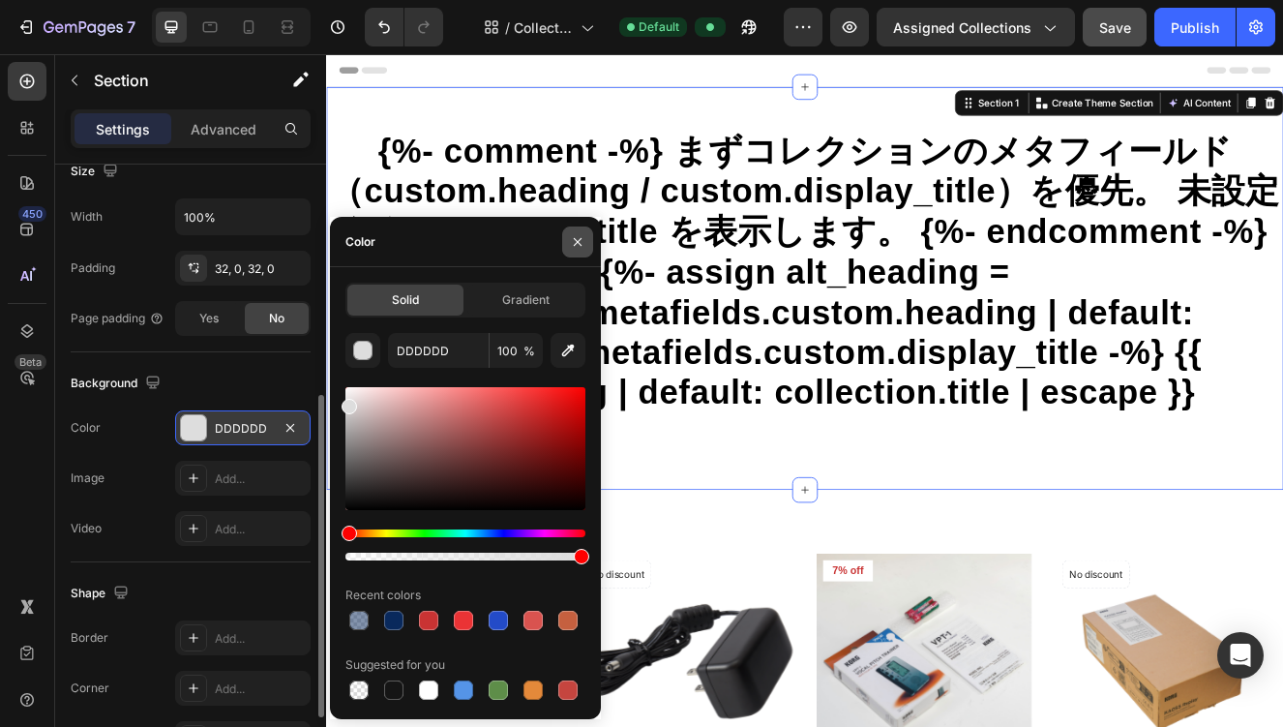
click at [576, 242] on icon "button" at bounding box center [577, 241] width 15 height 15
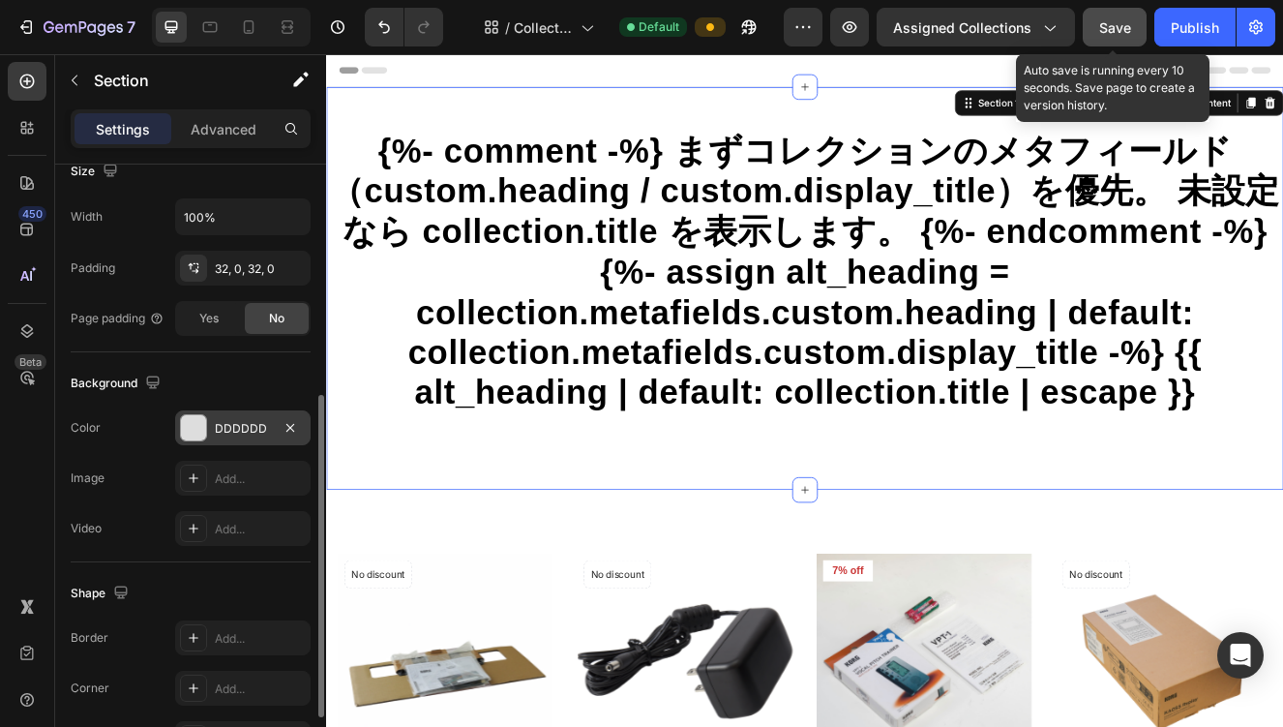
click at [1106, 22] on span "Save" at bounding box center [1115, 27] width 32 height 16
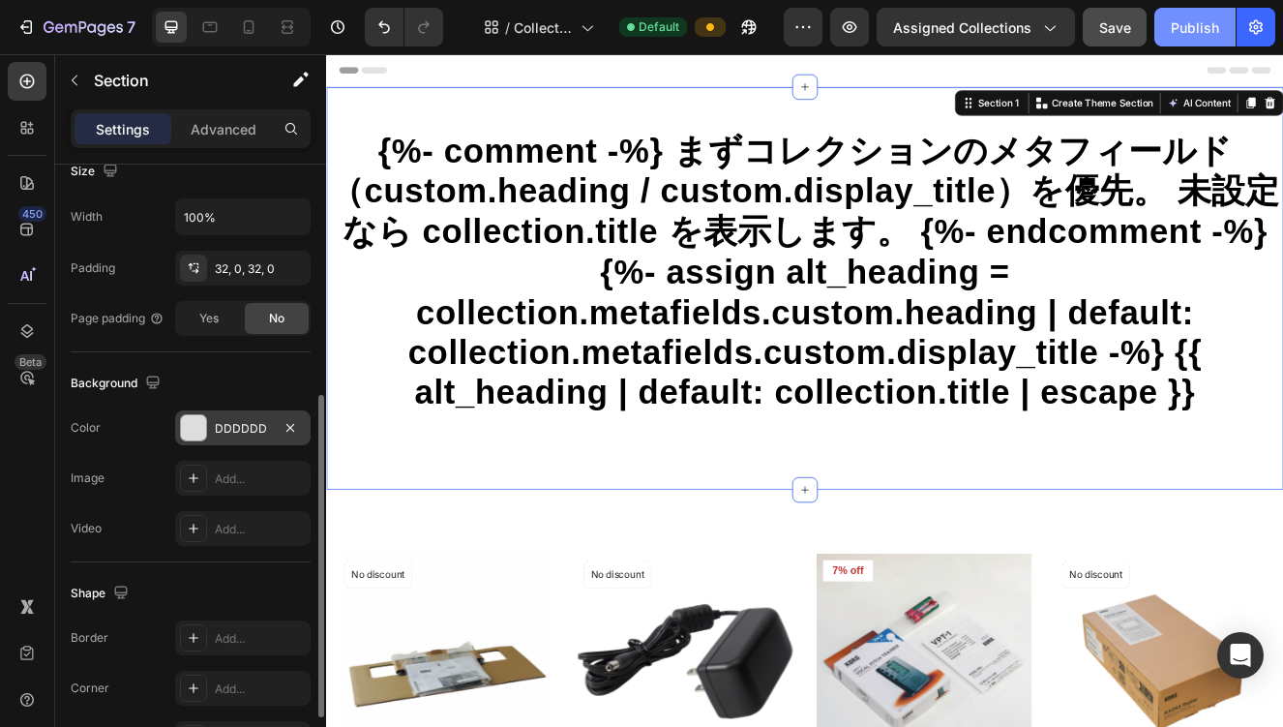
click at [1181, 32] on div "Publish" at bounding box center [1195, 27] width 48 height 20
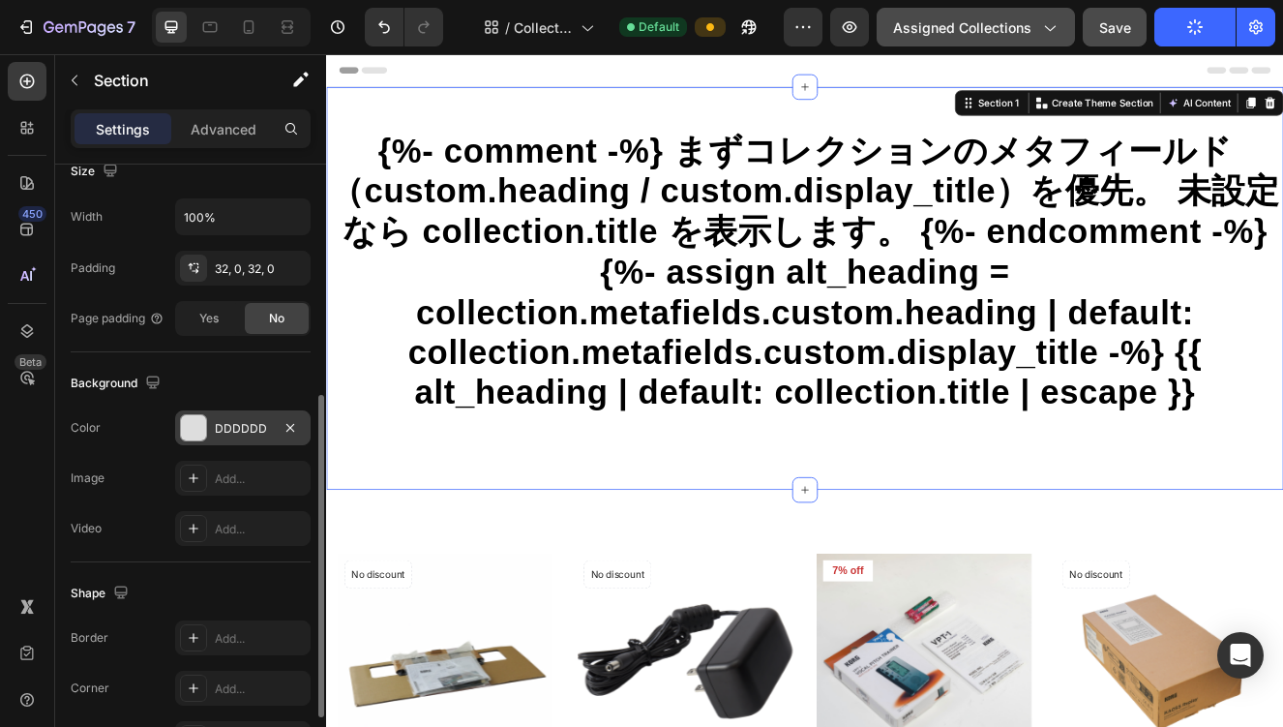
click at [1056, 29] on icon "button" at bounding box center [1048, 26] width 19 height 19
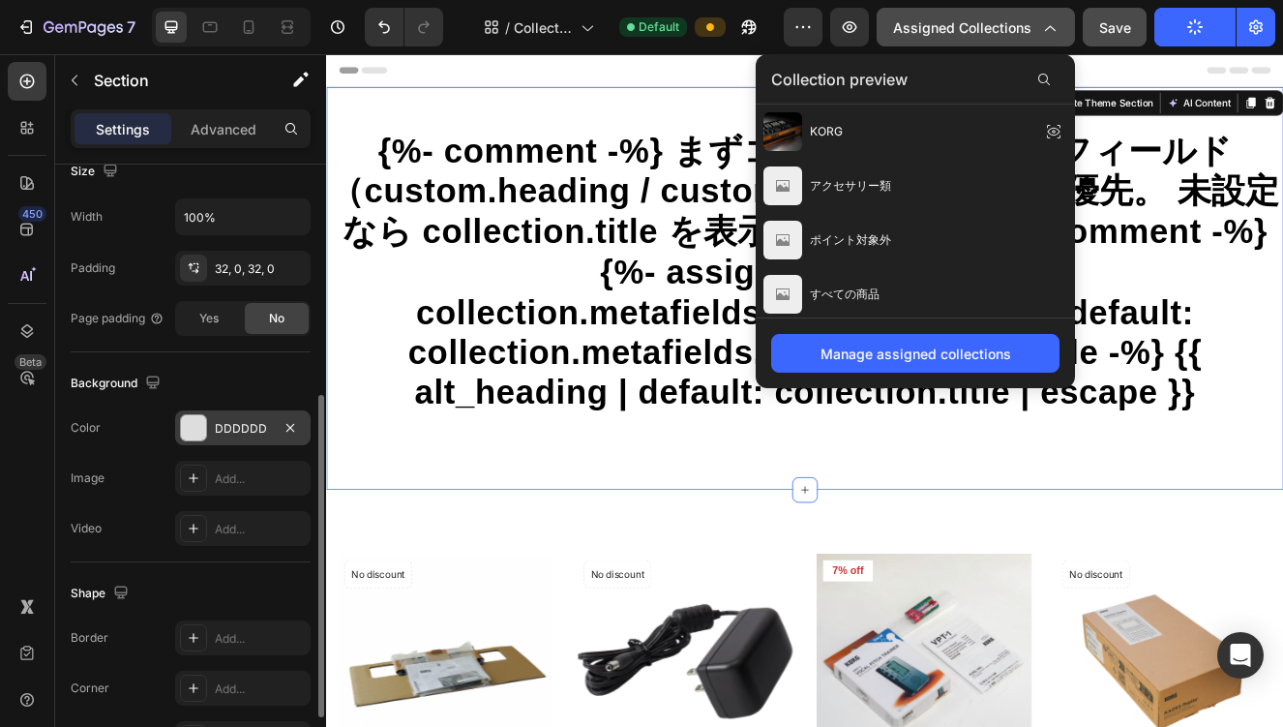
click at [1056, 29] on icon "button" at bounding box center [1048, 26] width 19 height 19
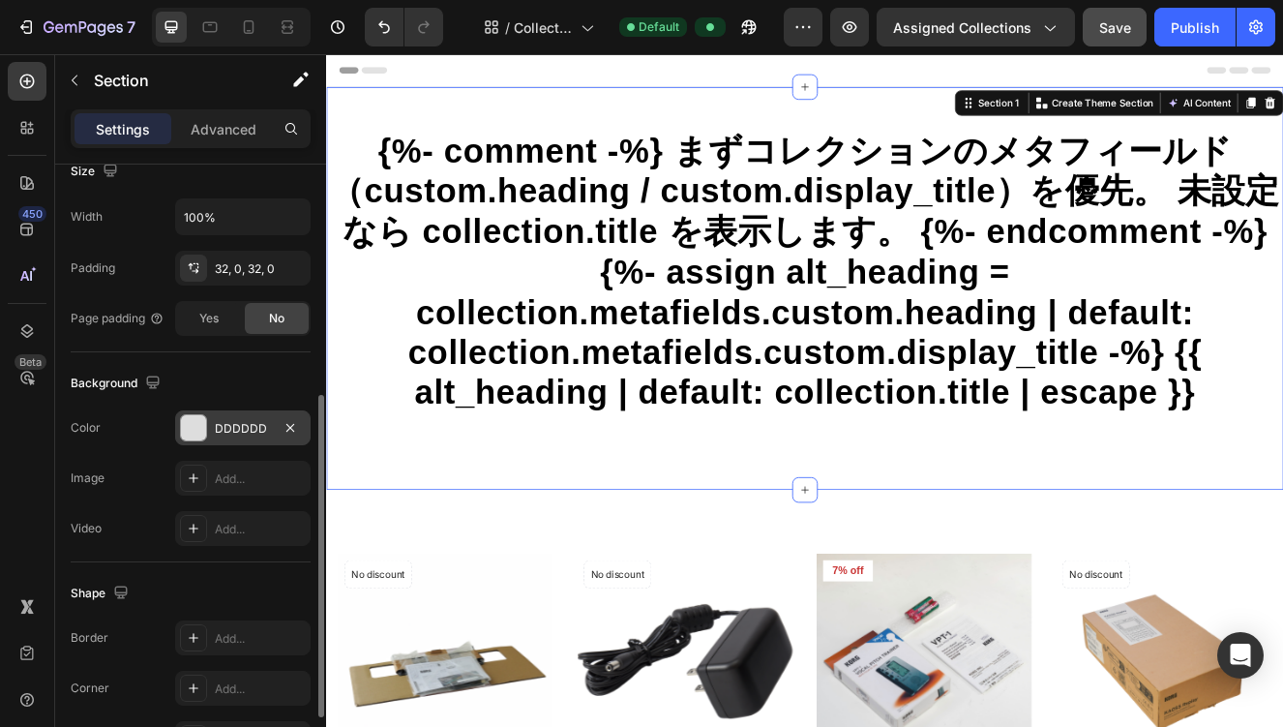
click at [594, 539] on div "{%- comment -%} まずコレクションのメタフィールド（custom.heading / custom.display_title）を優先。 未設定…" at bounding box center [906, 338] width 1161 height 427
click at [288, 429] on icon "button" at bounding box center [290, 427] width 8 height 8
click at [560, 532] on div "{%- comment -%} まずコレクションのメタフィールド（custom.heading / custom.display_title）を優先。 未設定…" at bounding box center [906, 338] width 1161 height 427
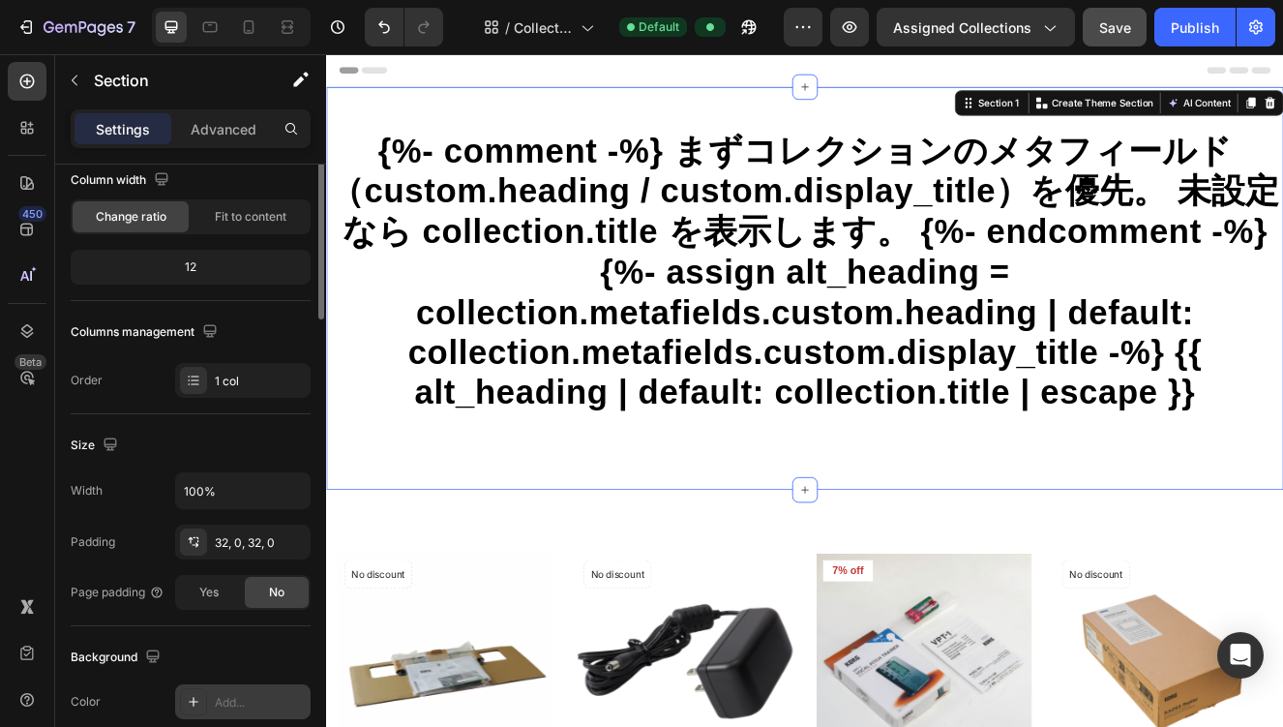
scroll to position [0, 0]
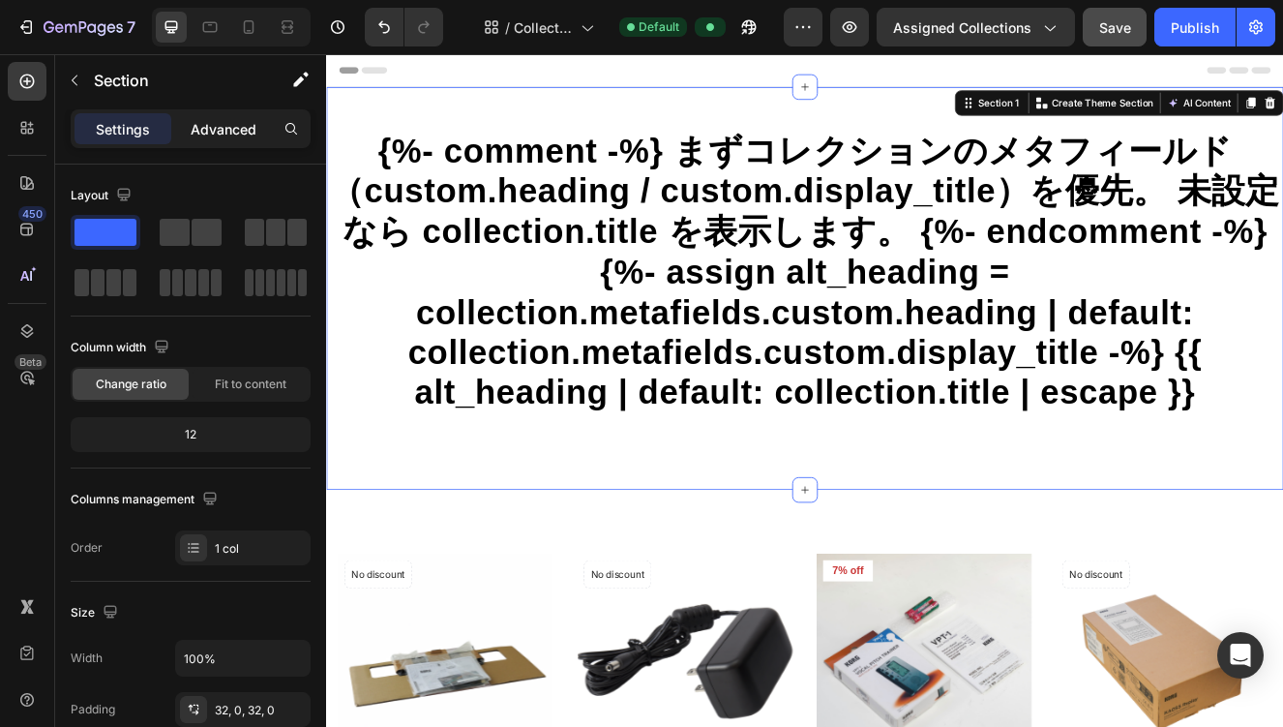
click at [203, 120] on p "Advanced" at bounding box center [224, 129] width 66 height 20
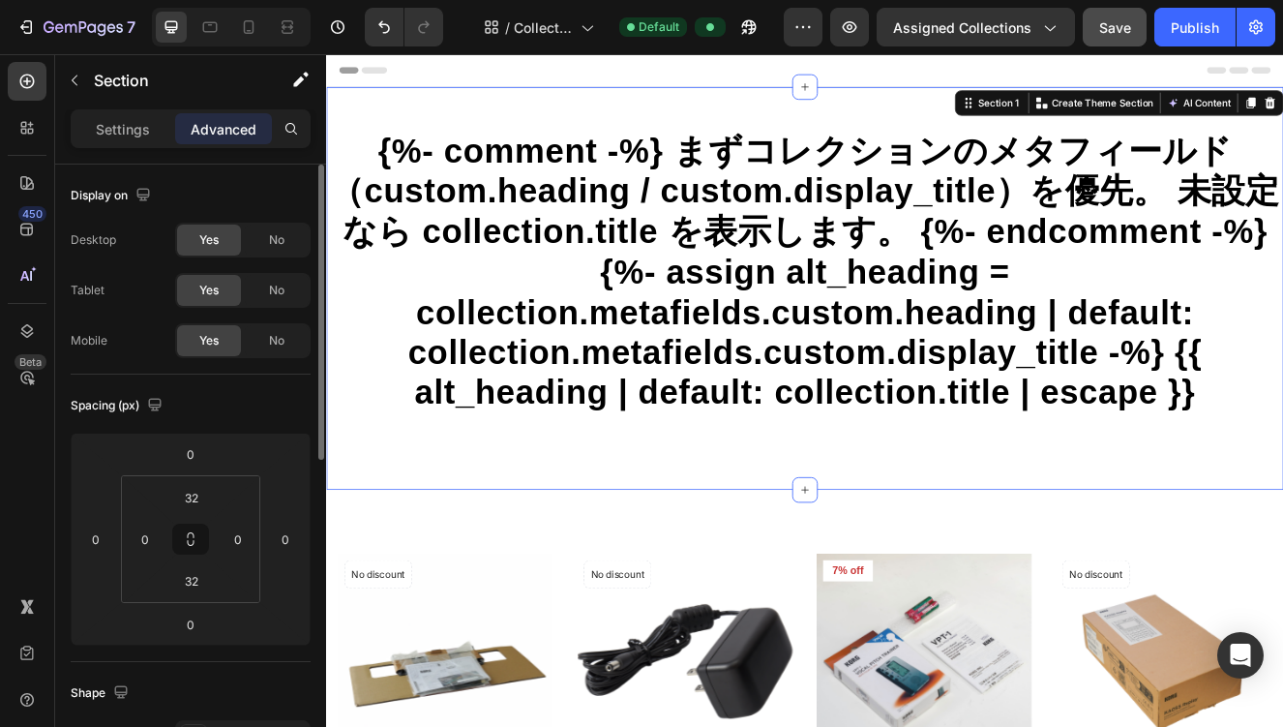
scroll to position [674, 0]
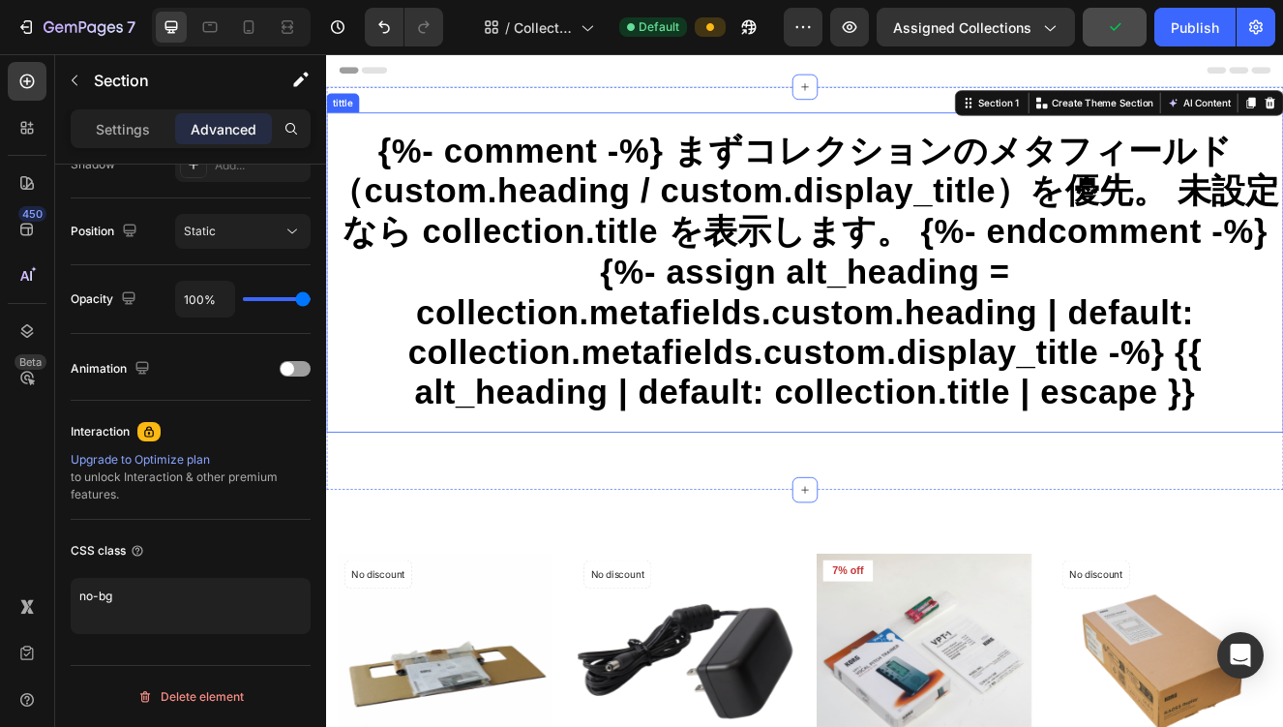
click at [480, 221] on h1 "{%- comment -%} まずコレクションのメタフィールド（custom.heading / custom.display_title）を優先。 未設定…" at bounding box center [906, 319] width 1161 height 342
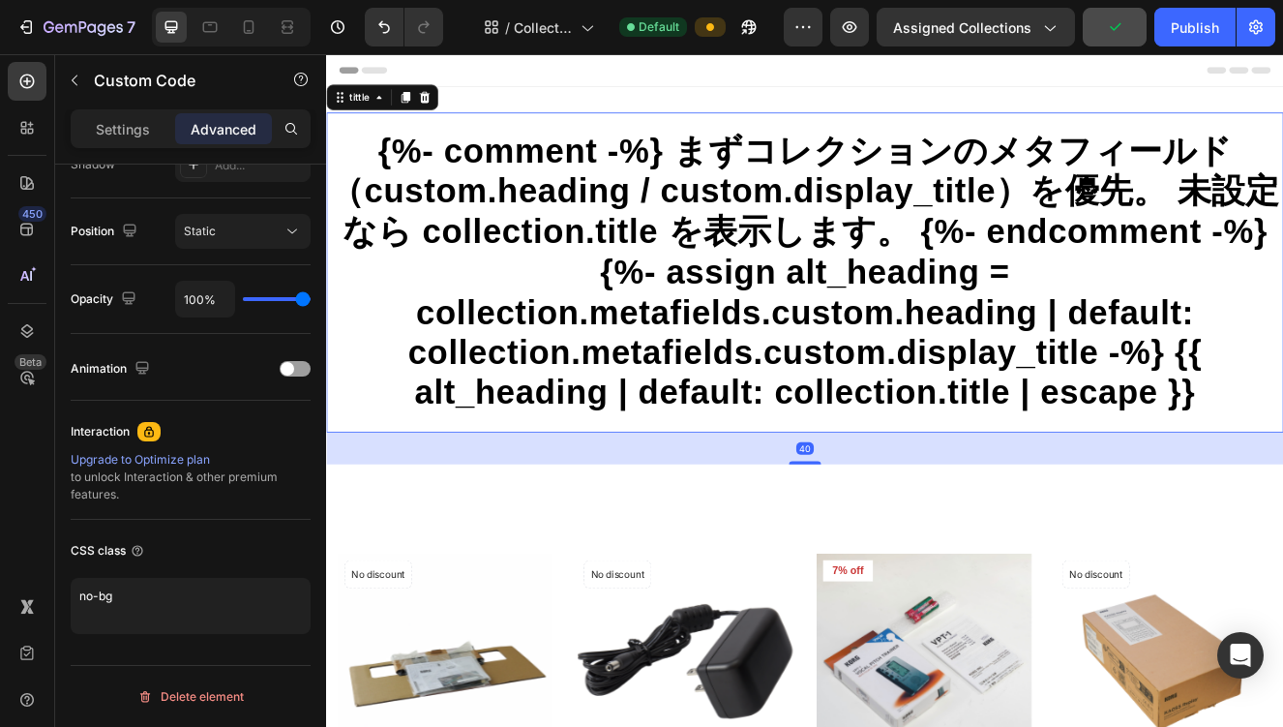
scroll to position [0, 0]
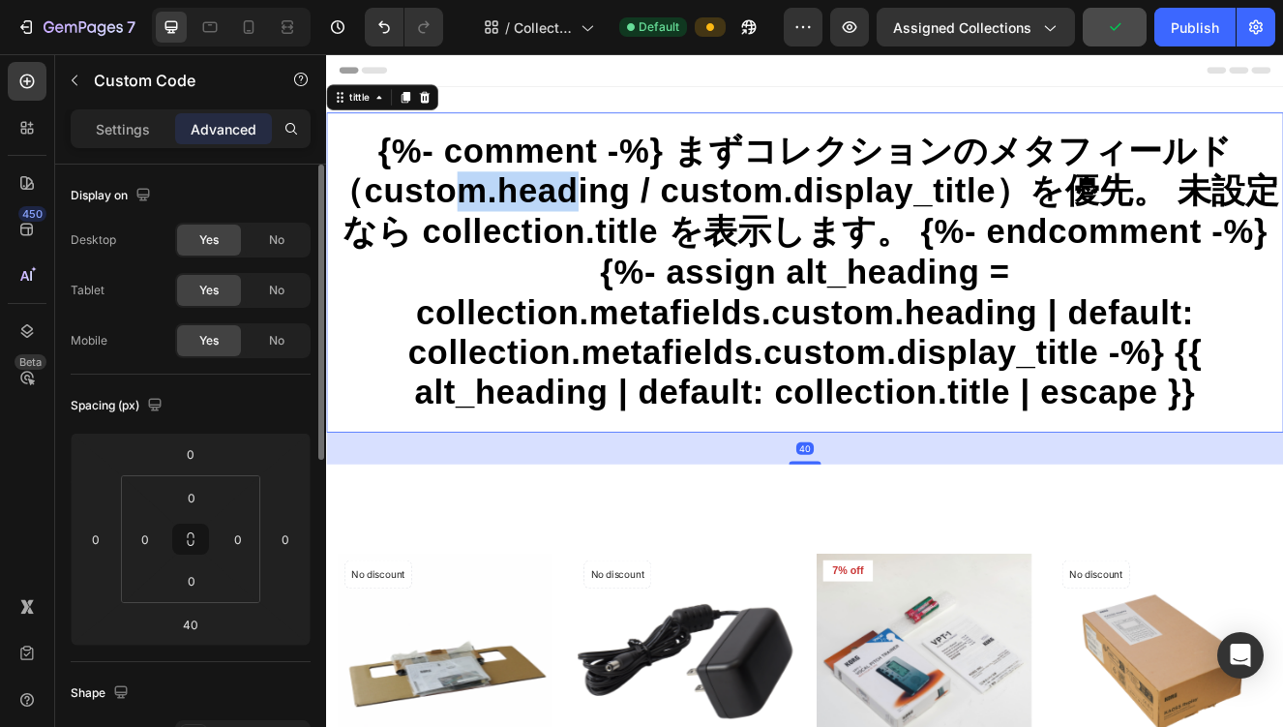
click at [480, 221] on h1 "{%- comment -%} まずコレクションのメタフィールド（custom.heading / custom.display_title）を優先。 未設定…" at bounding box center [906, 319] width 1161 height 342
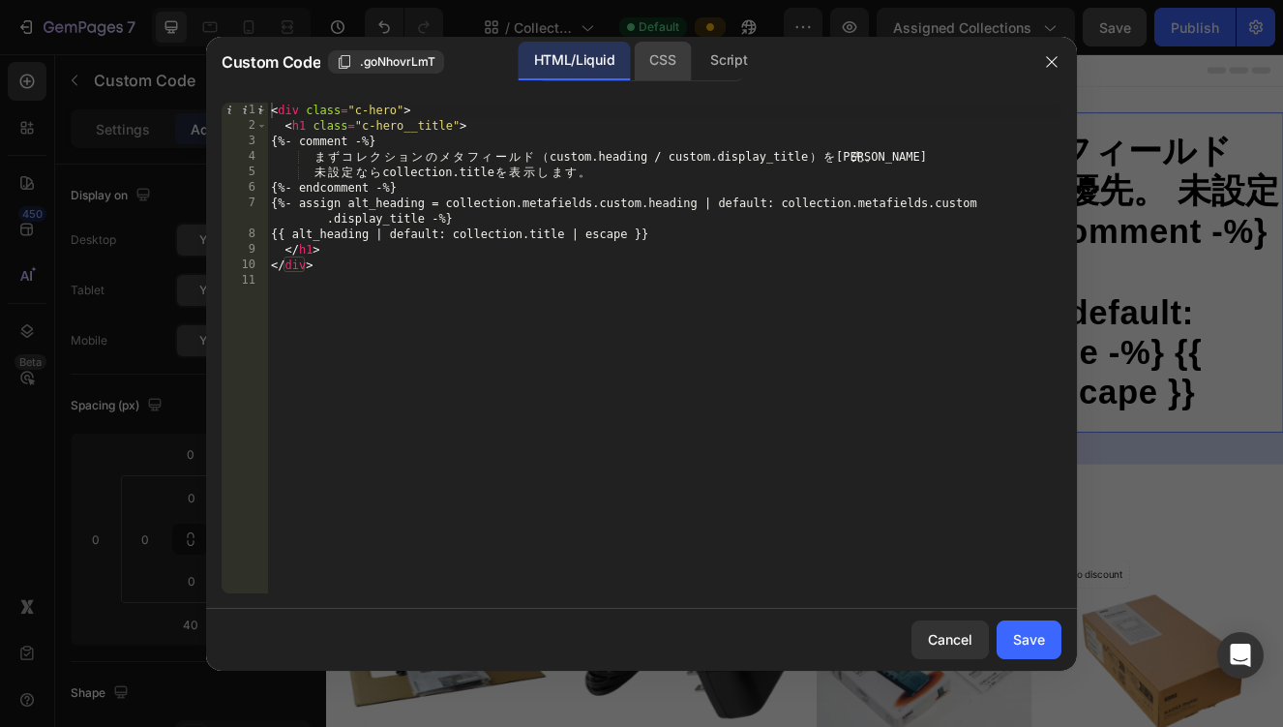
click at [657, 54] on div "CSS" at bounding box center [662, 61] width 57 height 39
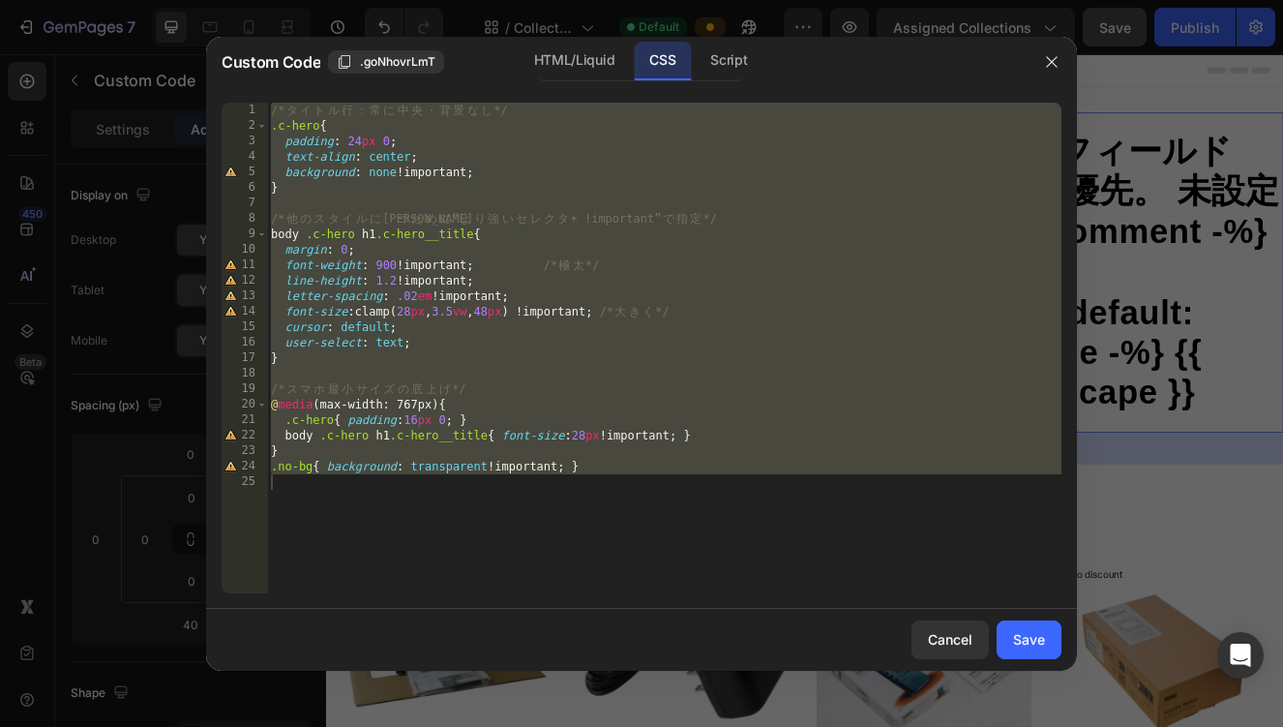
click at [456, 469] on div "/* タ イ ト ル 行 ： 常 に [PERSON_NAME] ・ 背 景 な し */ .c-hero { padding : 24 px 0 ; tex…" at bounding box center [664, 364] width 795 height 522
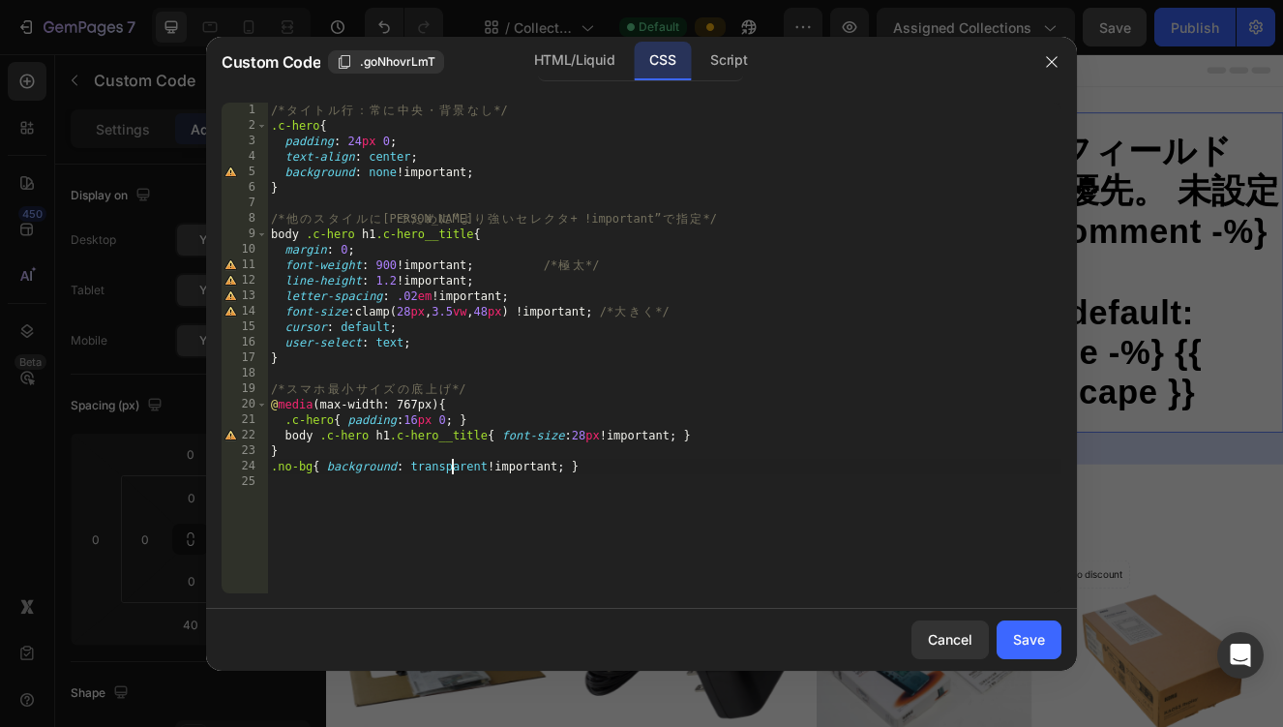
click at [456, 469] on div "/* タ イ ト ル 行 ： 常 に [PERSON_NAME] ・ 背 景 な し */ .c-hero { padding : 24 px 0 ; tex…" at bounding box center [664, 364] width 795 height 522
type textarea ".no-bg{ background: transparent !important; }"
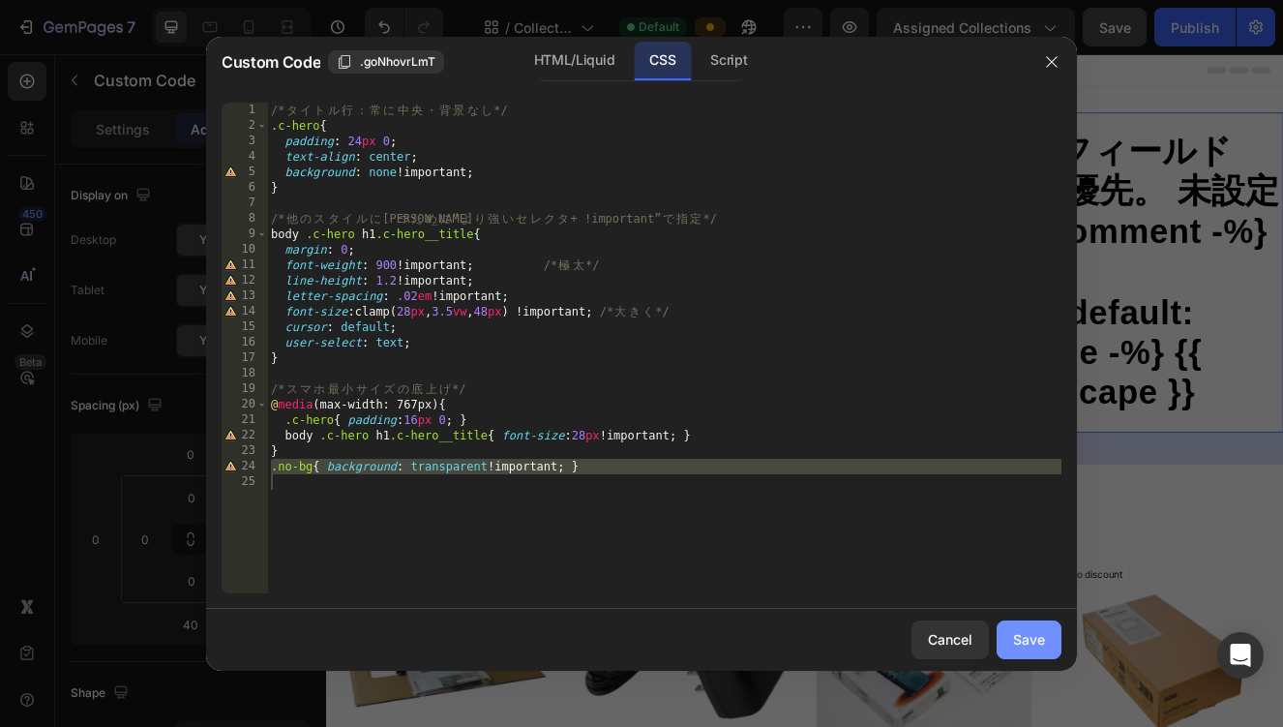
click at [1020, 634] on div "Save" at bounding box center [1029, 639] width 32 height 20
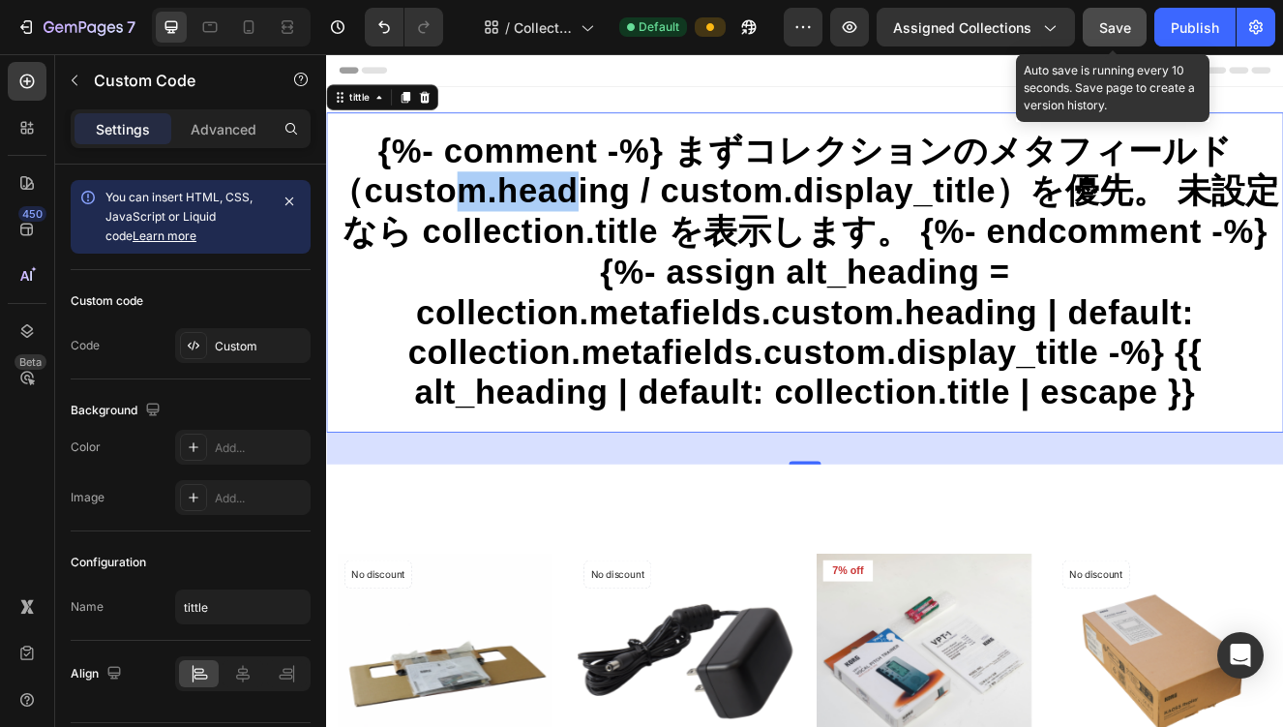
click at [1116, 23] on span "Save" at bounding box center [1115, 27] width 32 height 16
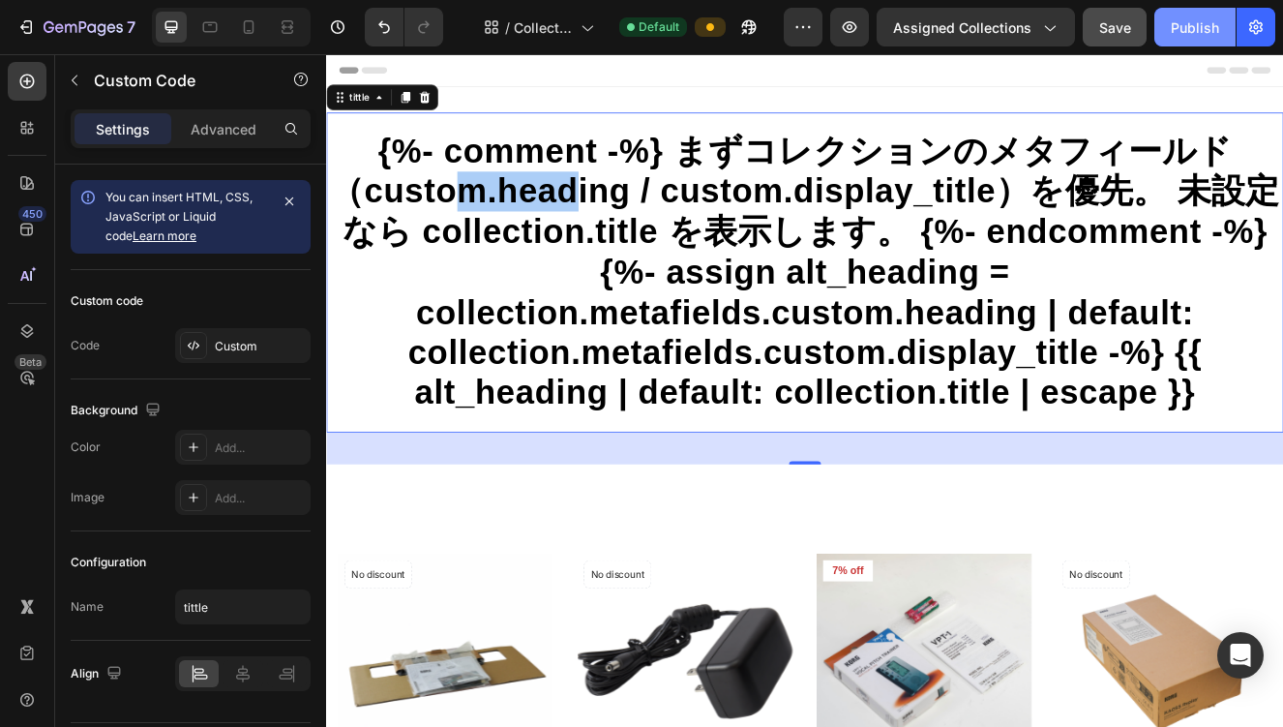
click at [1181, 41] on button "Publish" at bounding box center [1195, 27] width 81 height 39
click at [613, 241] on h1 "{%- comment -%} まずコレクションのメタフィールド（custom.heading / custom.display_title）を優先。 未設定…" at bounding box center [906, 319] width 1161 height 342
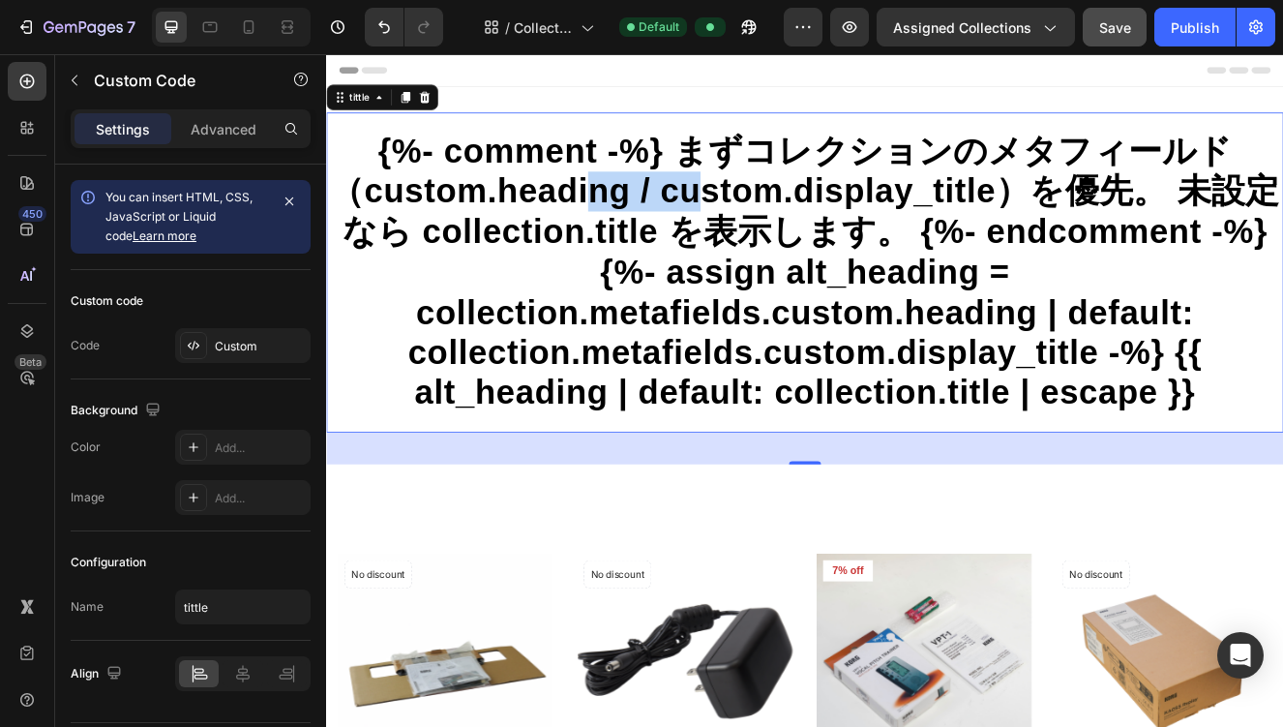
click at [613, 241] on h1 "{%- comment -%} まずコレクションのメタフィールド（custom.heading / custom.display_title）を優先。 未設定…" at bounding box center [906, 319] width 1161 height 342
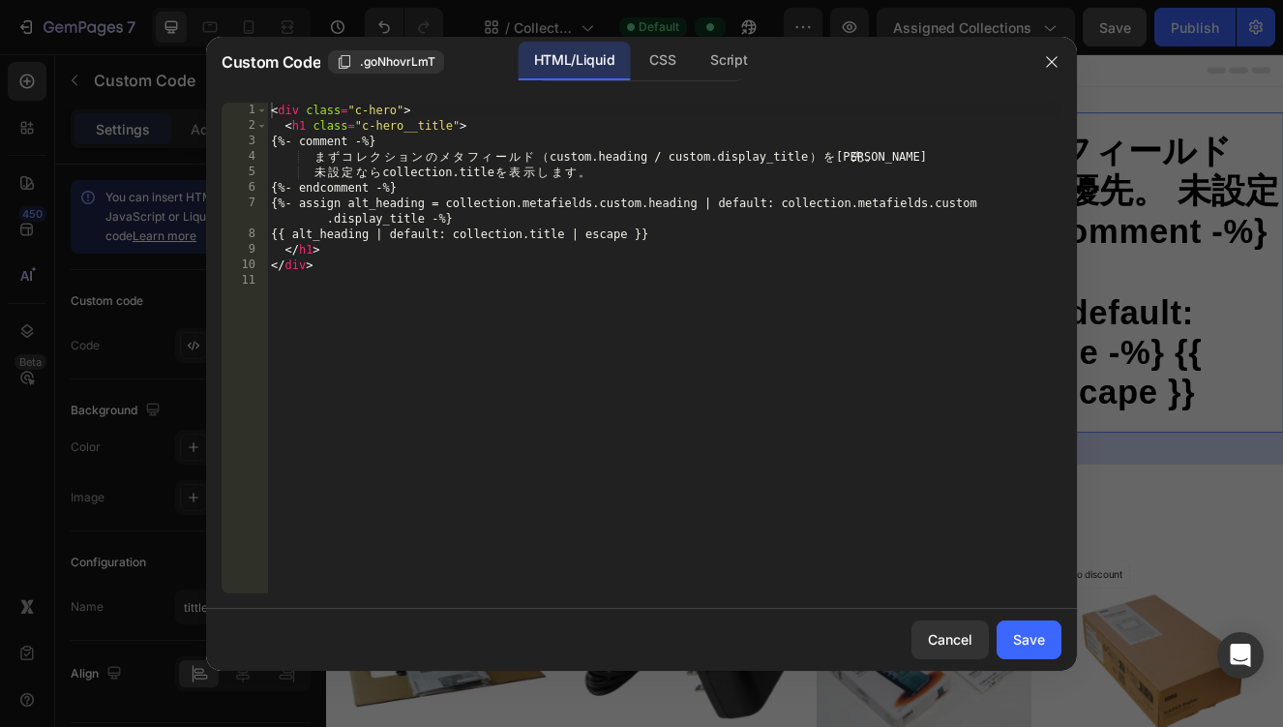
click at [562, 208] on div "< div class = "c-hero" > < h1 class = "c-hero__title" > {%- comment -%} ま ず コ レ…" at bounding box center [664, 364] width 795 height 522
click at [663, 70] on div "CSS" at bounding box center [662, 61] width 57 height 39
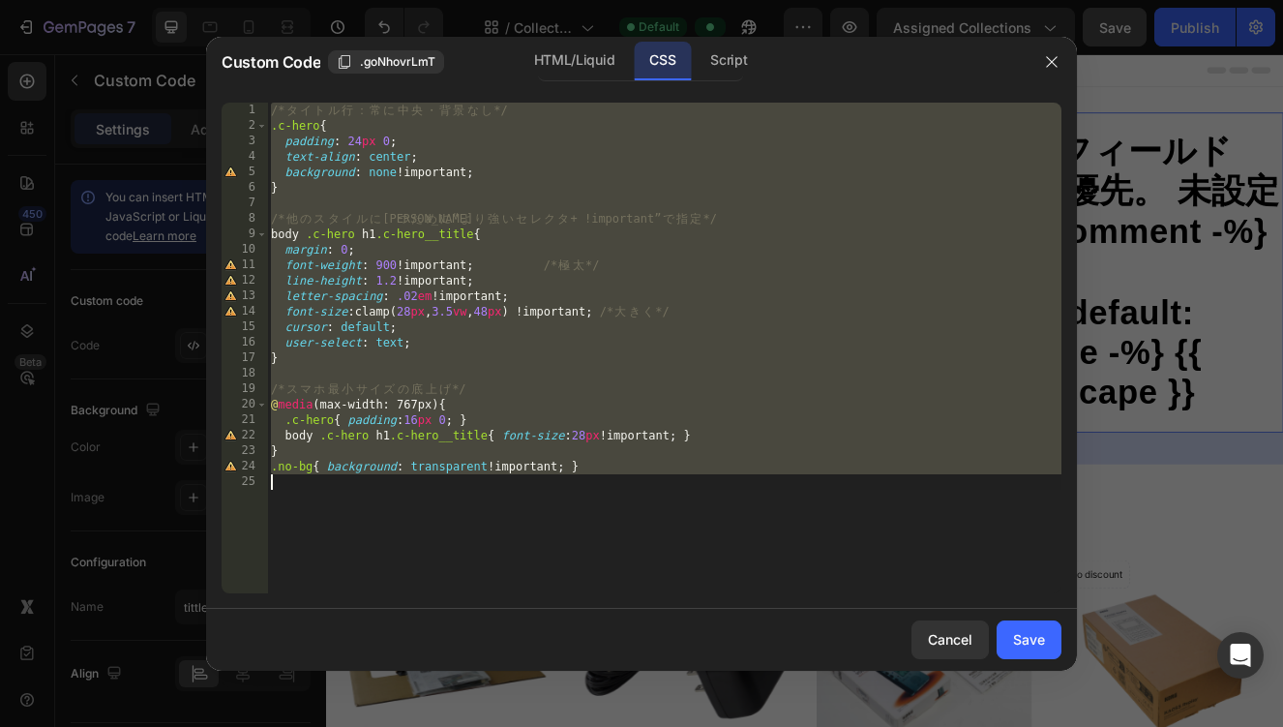
click at [557, 262] on div "/* タ イ ト ル 行 ： 常 に [PERSON_NAME] ・ 背 景 な し */ .c-hero { padding : 24 px 0 ; tex…" at bounding box center [664, 364] width 795 height 522
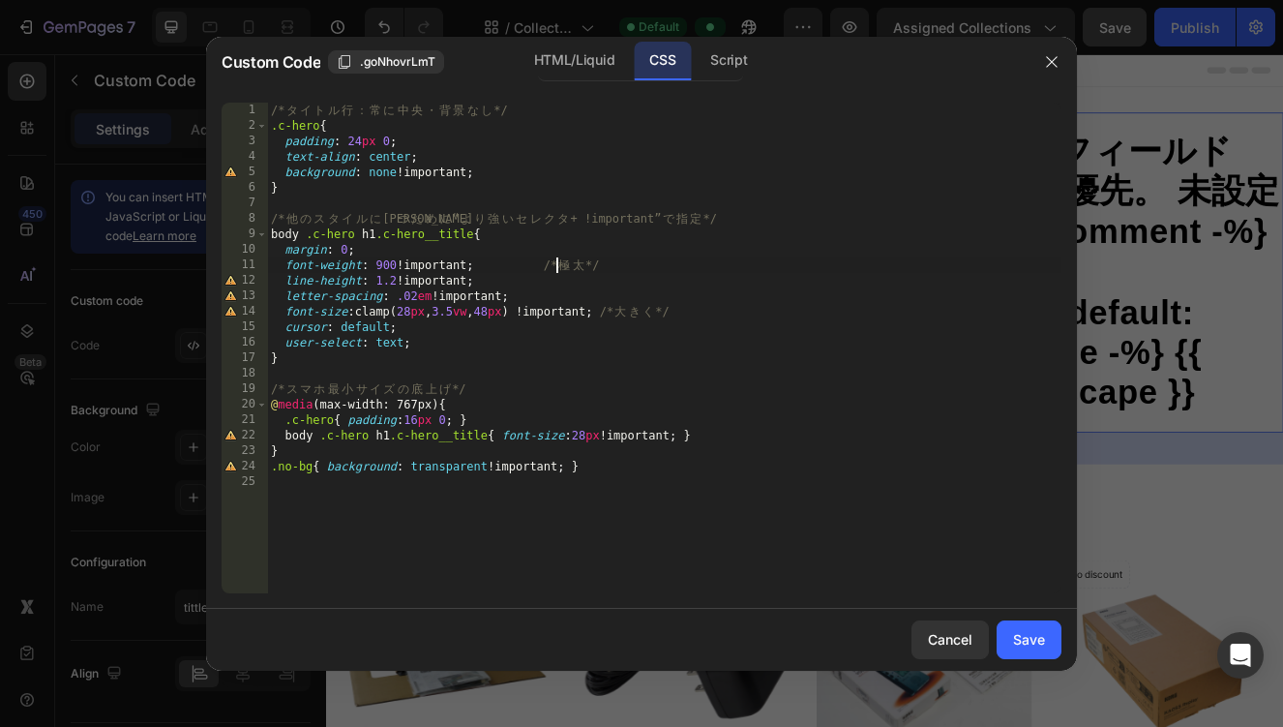
type textarea ".no-bg{ background: transparent !important; }"
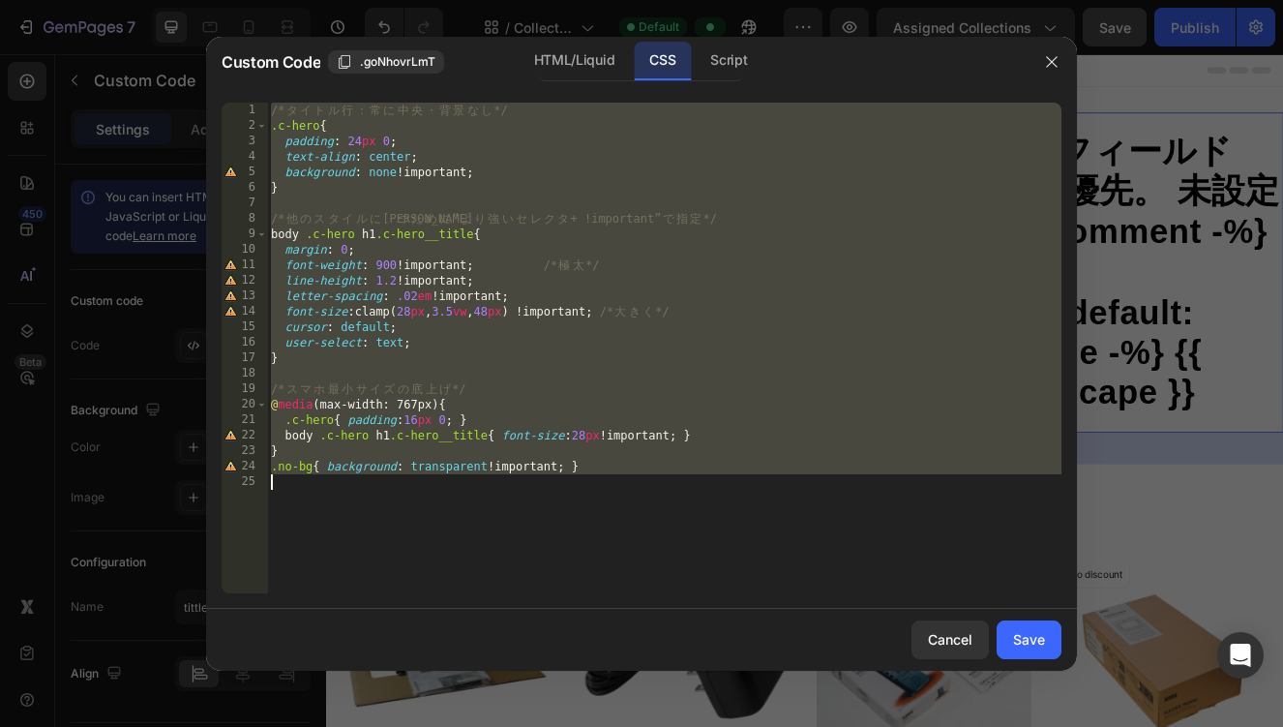
paste textarea
click at [393, 469] on div "/* タ イ ト ル 行 ： 常 に [PERSON_NAME] ・ 背 景 な し */ .c-hero { padding : 24 px 0 ; tex…" at bounding box center [664, 364] width 795 height 522
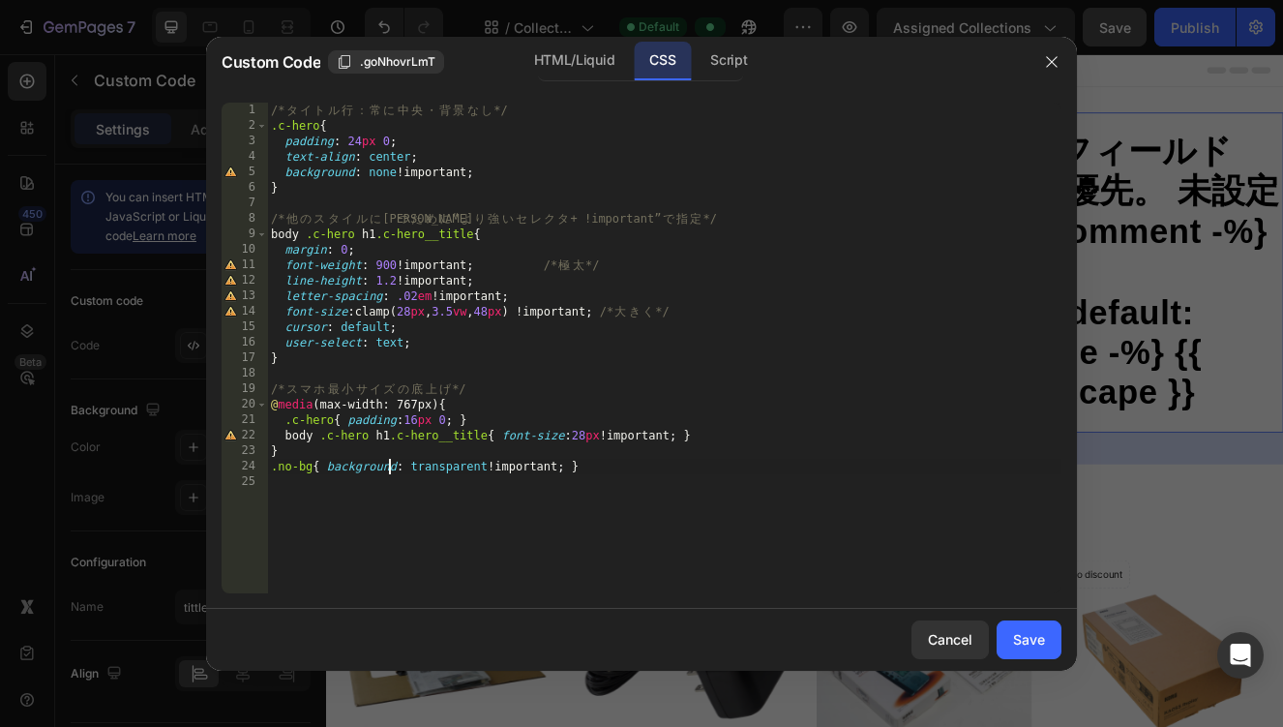
click at [393, 469] on div "/* タ イ ト ル 行 ： 常 に [PERSON_NAME] ・ 背 景 な し */ .c-hero { padding : 24 px 0 ; tex…" at bounding box center [664, 364] width 795 height 522
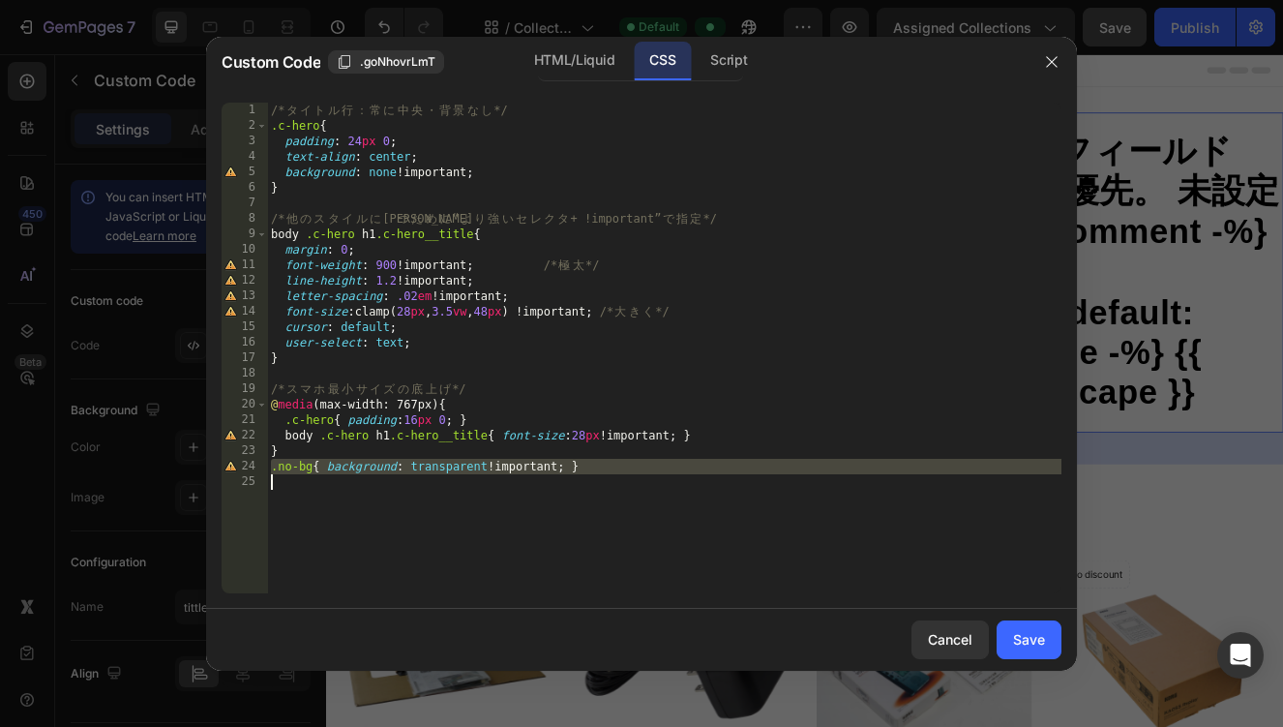
click at [393, 469] on div "/* タ イ ト ル 行 ： 常 に [PERSON_NAME] ・ 背 景 な し */ .c-hero { padding : 24 px 0 ; tex…" at bounding box center [664, 364] width 795 height 522
type textarea ".no-bg{ background: transparent !important; }"
paste textarea
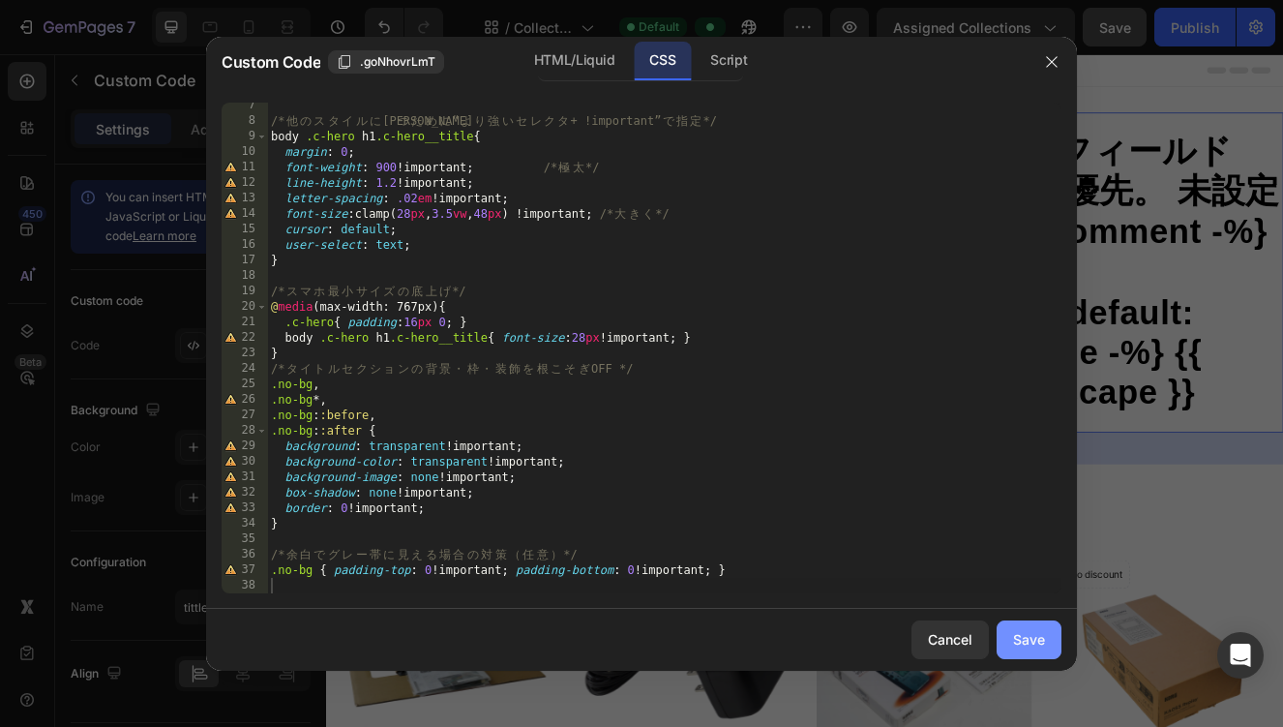
click at [1017, 625] on button "Save" at bounding box center [1029, 639] width 65 height 39
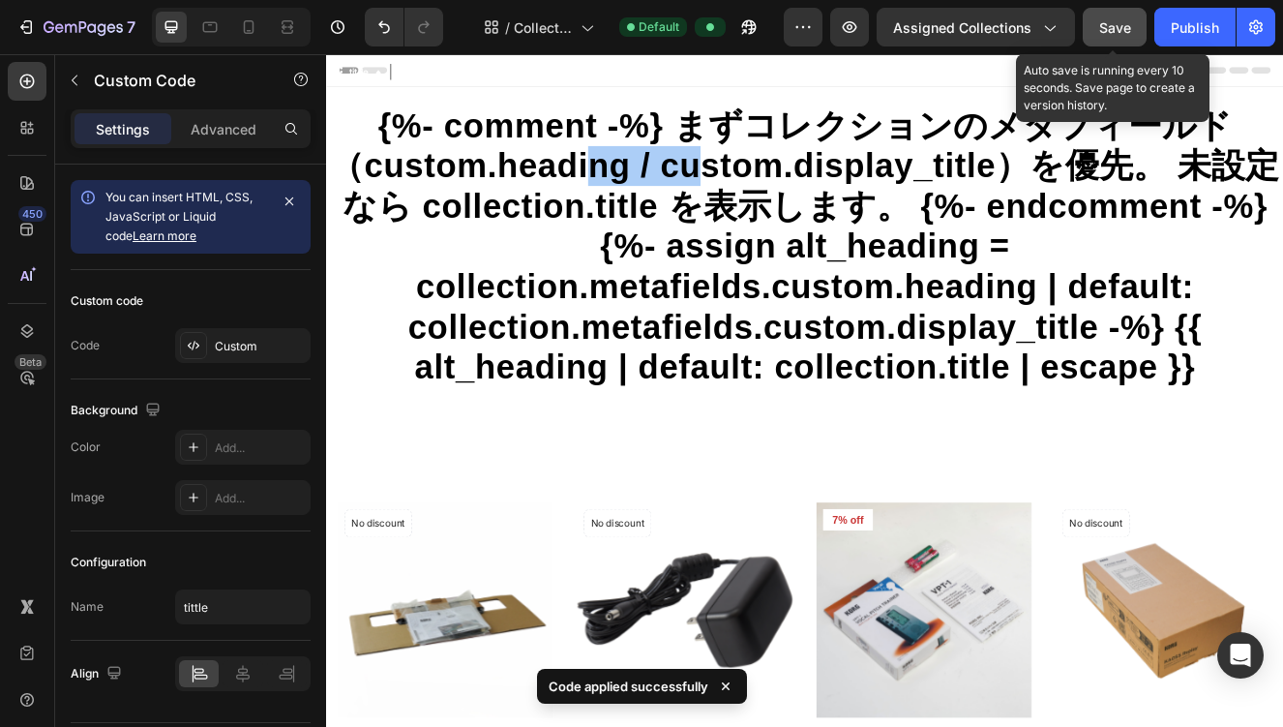
click at [1120, 28] on span "Save" at bounding box center [1115, 27] width 32 height 16
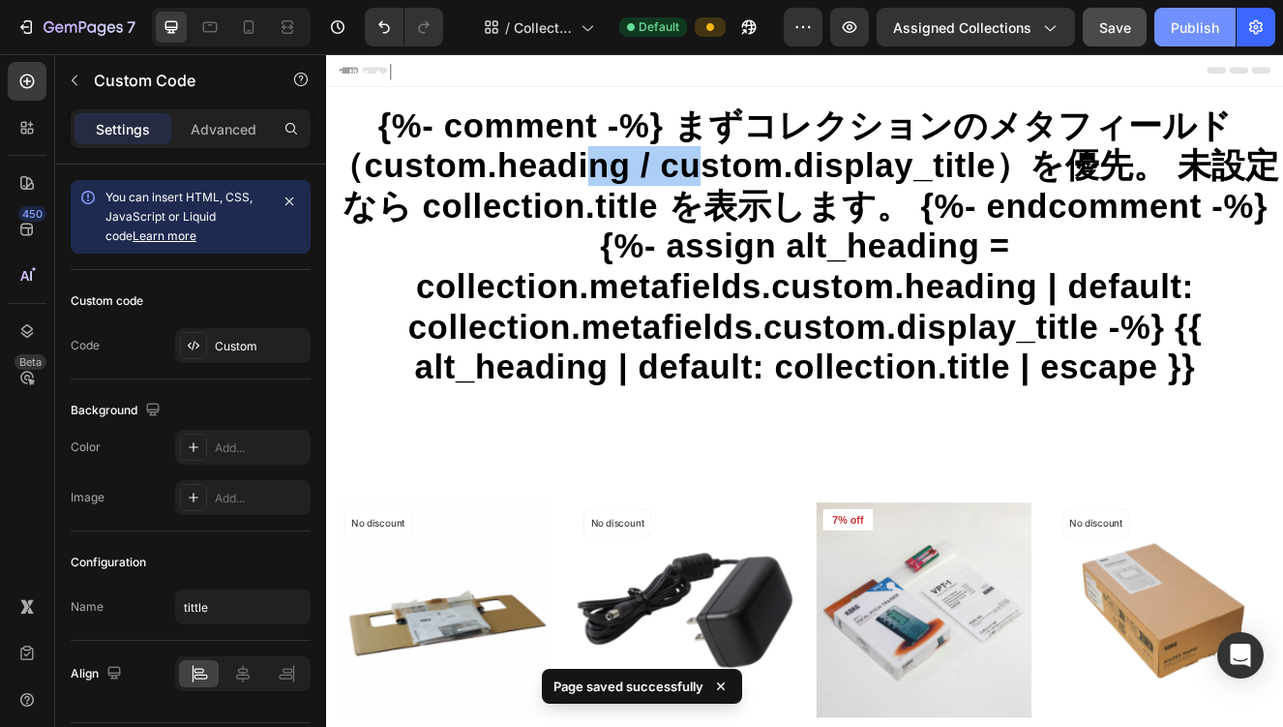
click at [1181, 27] on div "Publish" at bounding box center [1195, 27] width 48 height 20
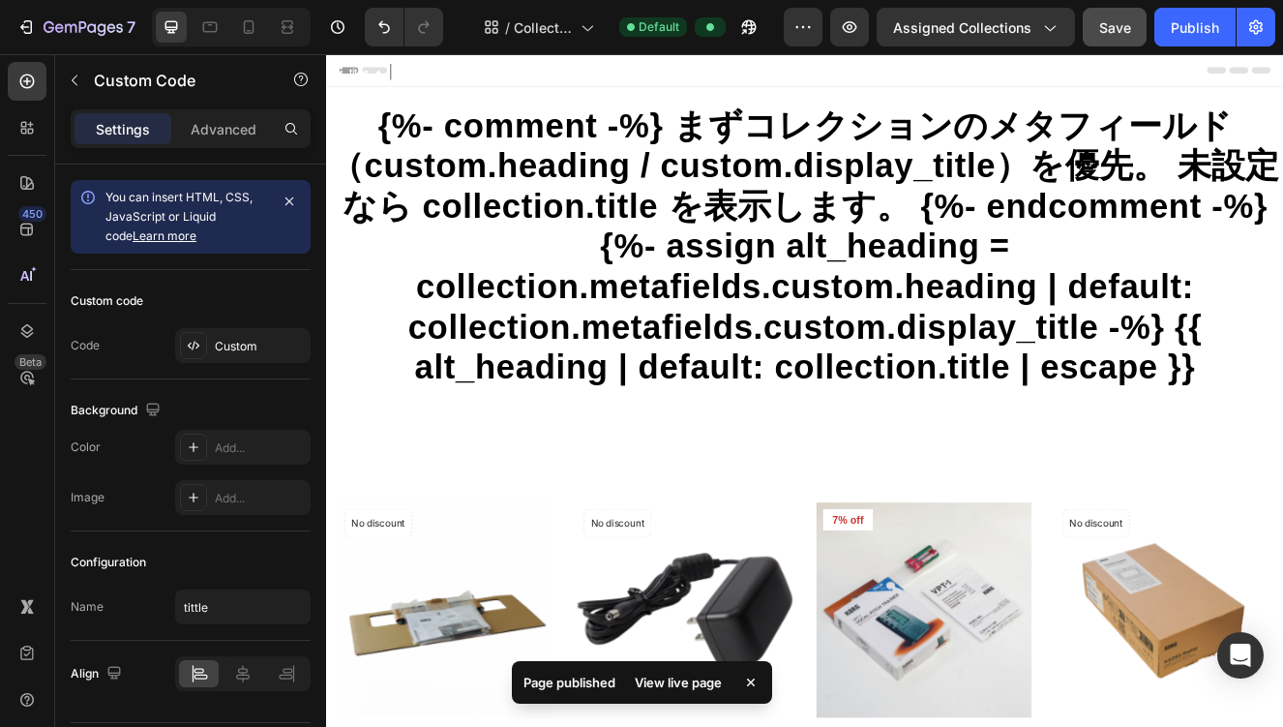
click at [736, 316] on h1 "{%- comment -%} まずコレクションのメタフィールド（custom.heading / custom.display_title）を優先。 未設定…" at bounding box center [906, 288] width 1161 height 342
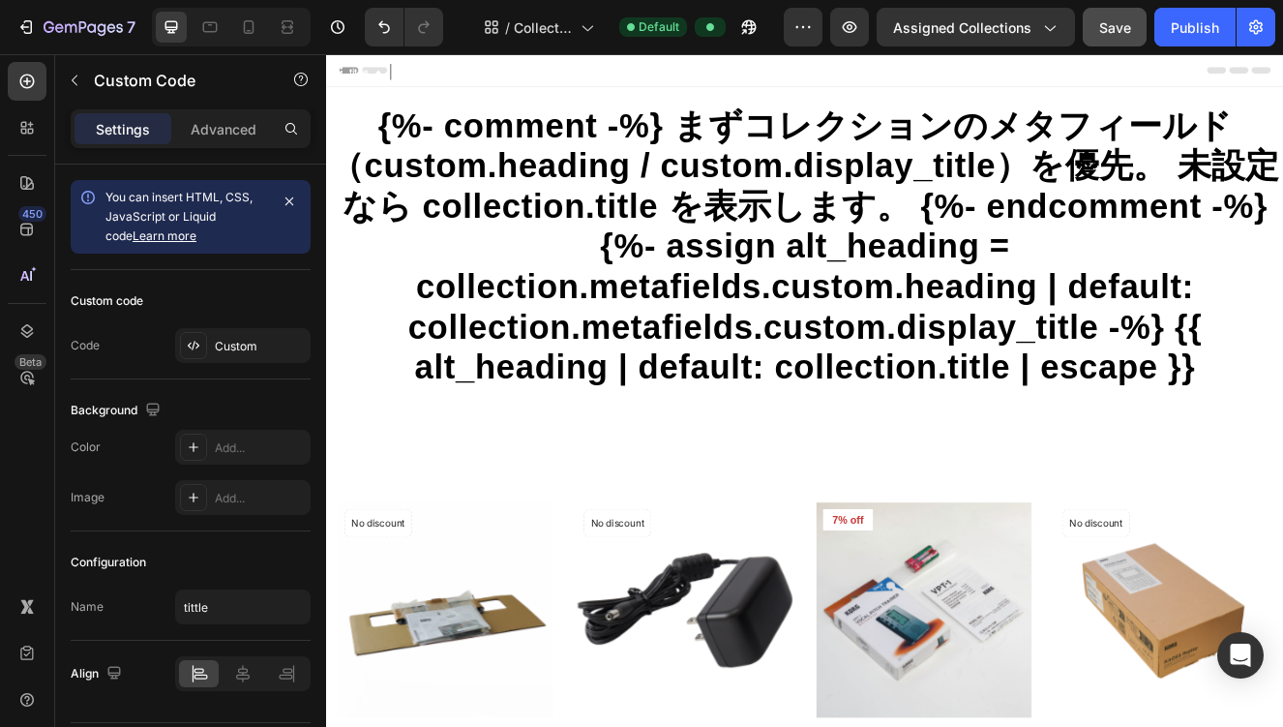
click at [566, 325] on h1 "{%- comment -%} まずコレクションのメタフィールド（custom.heading / custom.display_title）を優先。 未設定…" at bounding box center [906, 288] width 1161 height 342
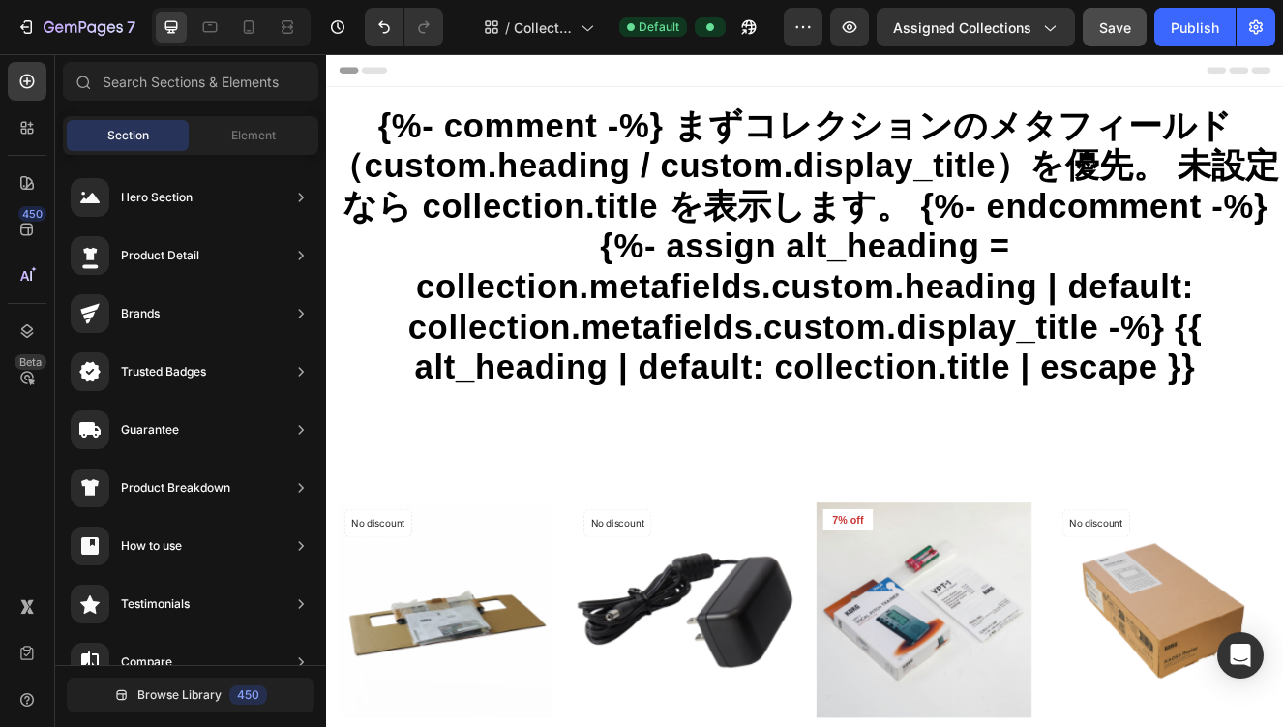
click at [546, 77] on div "Header" at bounding box center [907, 73] width 1130 height 39
click at [727, 248] on h1 "{%- comment -%} まずコレクションのメタフィールド（custom.heading / custom.display_title）を優先。 未設定…" at bounding box center [906, 288] width 1161 height 342
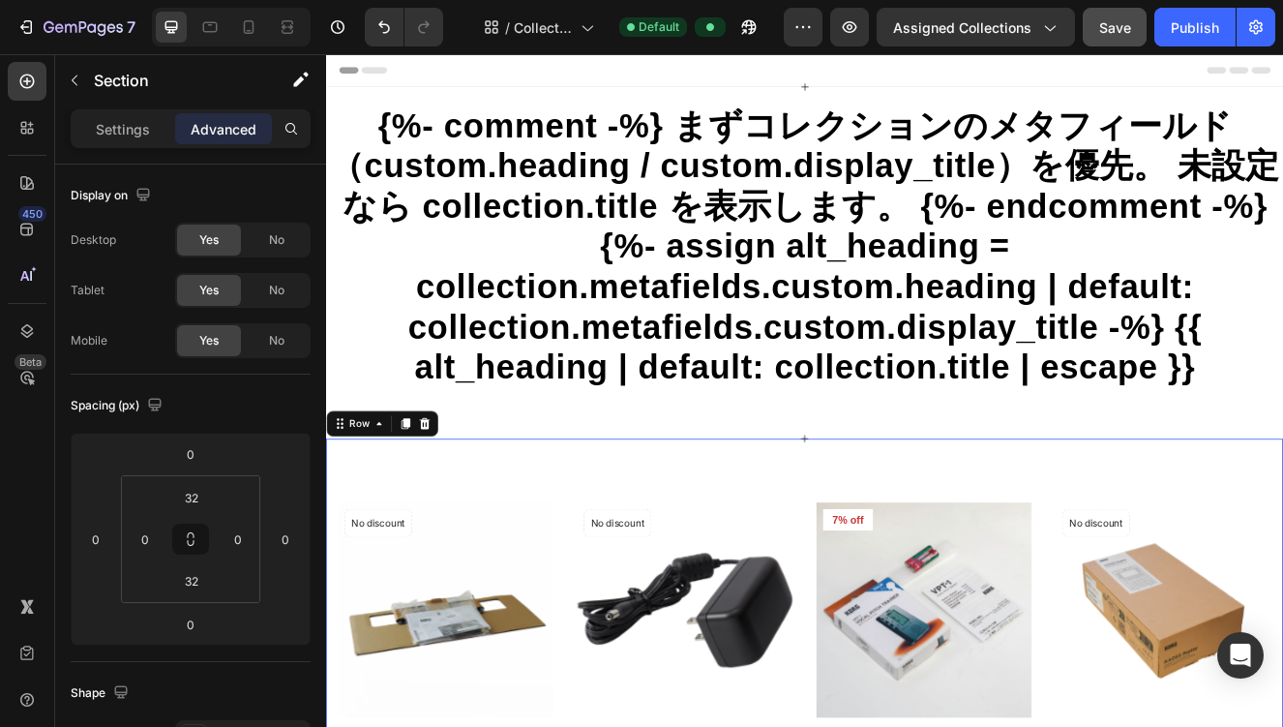
click at [651, 510] on div "{%- comment -%} まずコレクションのメタフィールド（custom.heading / custom.display_title）を優先。 未設定…" at bounding box center [906, 307] width 1161 height 427
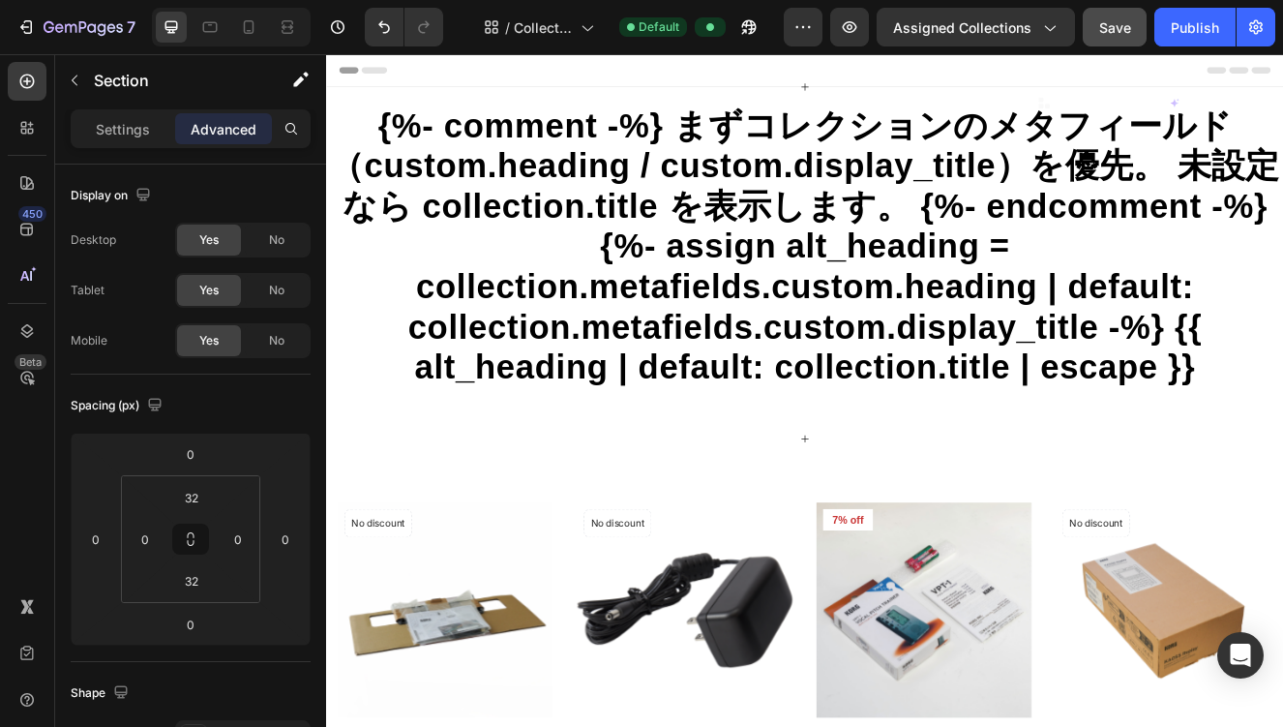
click at [530, 437] on h1 "{%- comment -%} まずコレクションのメタフィールド（custom.heading / custom.display_title）を優先。 未設定…" at bounding box center [906, 288] width 1161 height 342
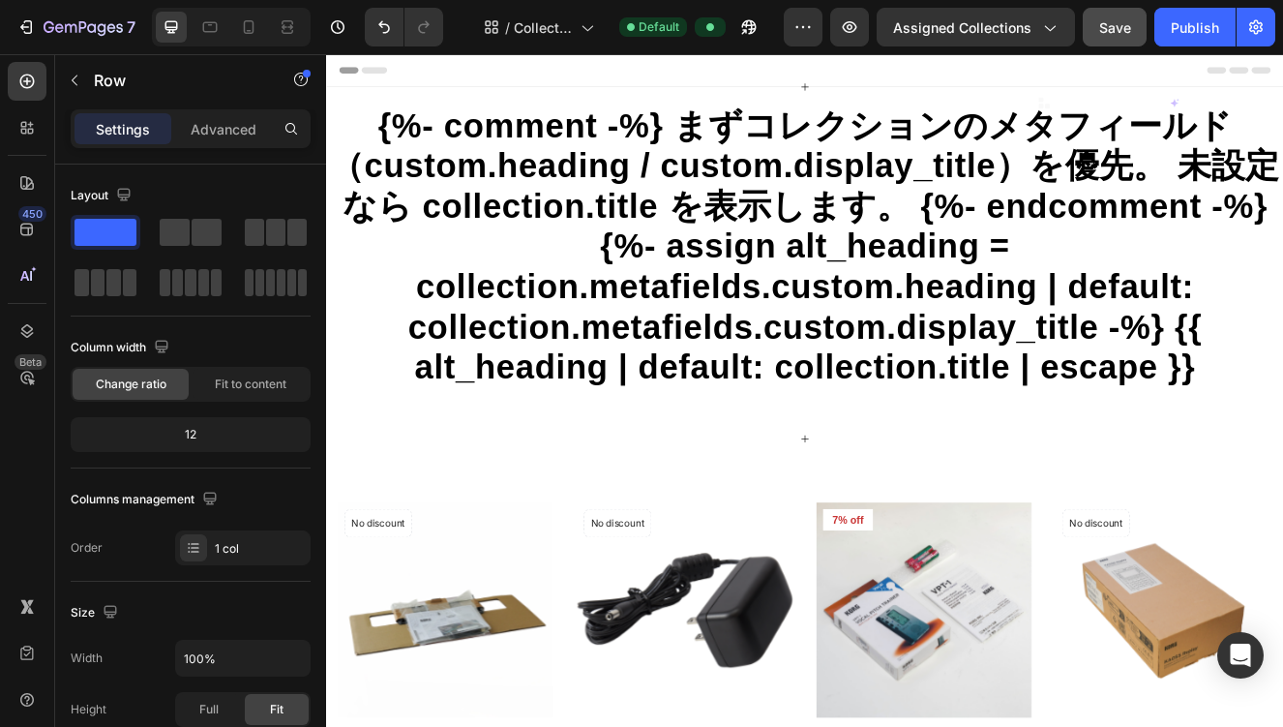
click at [528, 503] on div "{%- comment -%} まずコレクションのメタフィールド（custom.heading / custom.display_title）を優先。 未設定…" at bounding box center [906, 307] width 1161 height 427
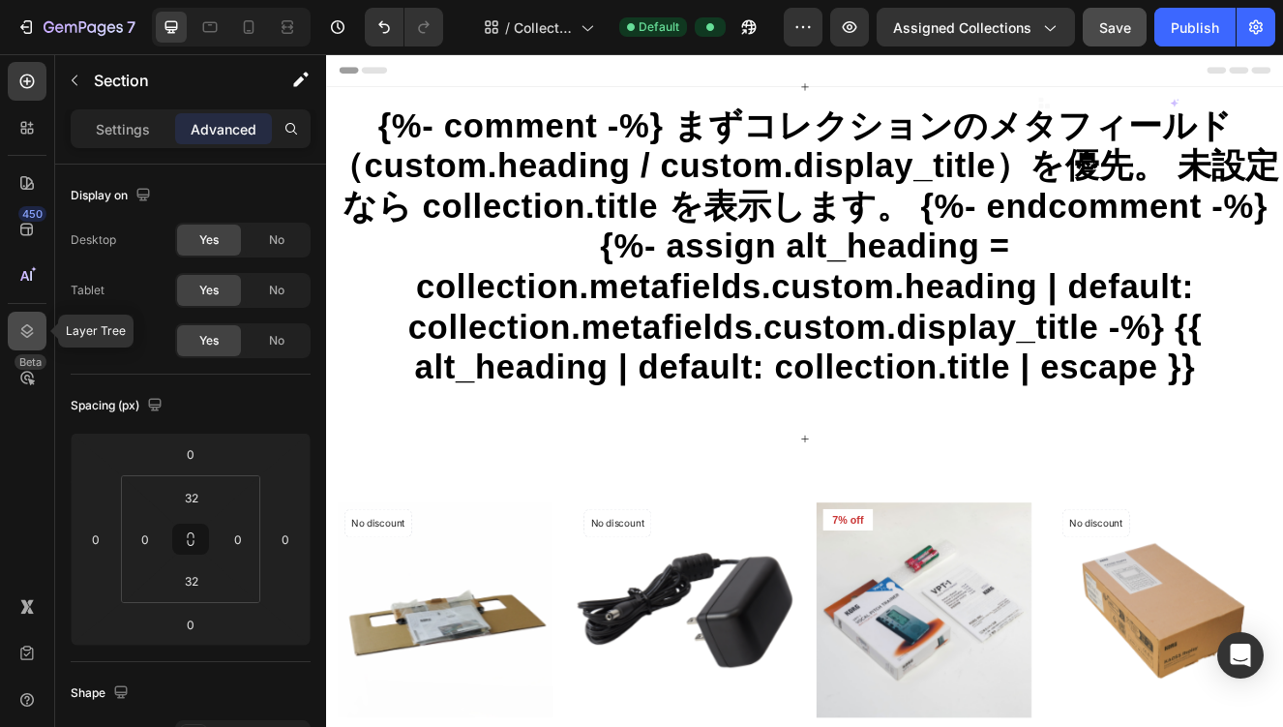
click at [20, 335] on icon at bounding box center [26, 330] width 19 height 19
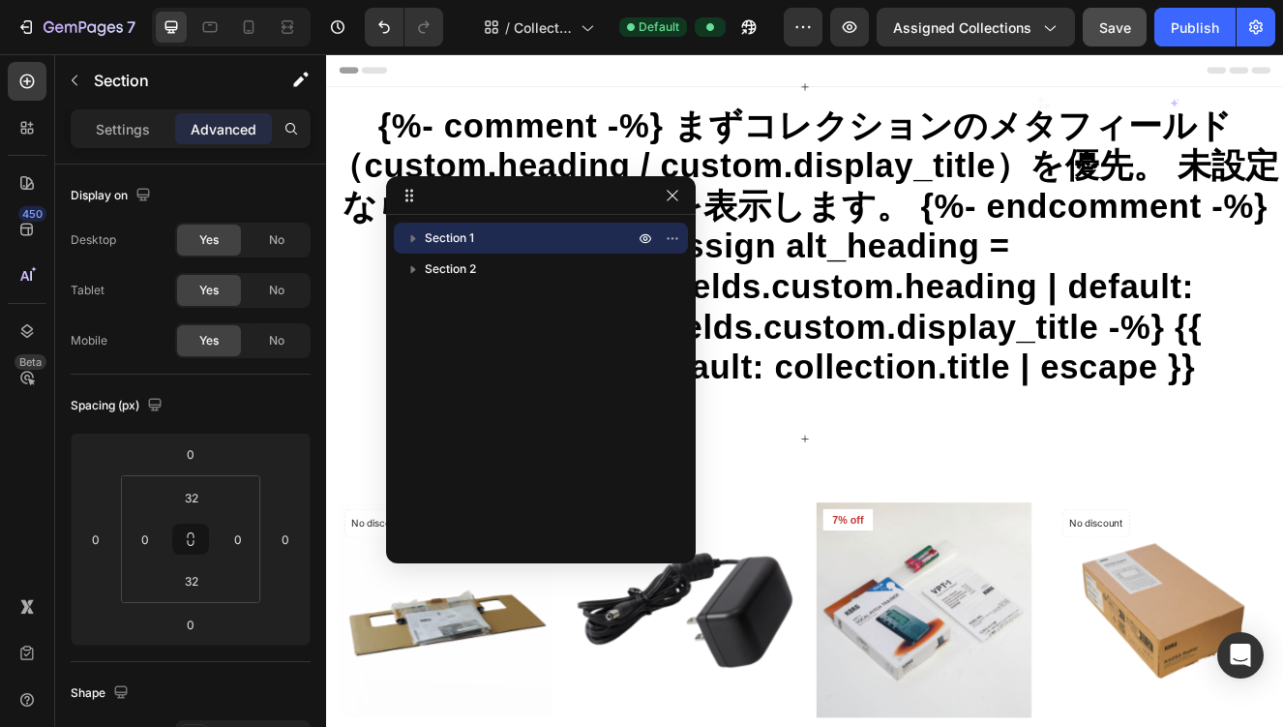
click at [412, 240] on icon "button" at bounding box center [413, 239] width 5 height 8
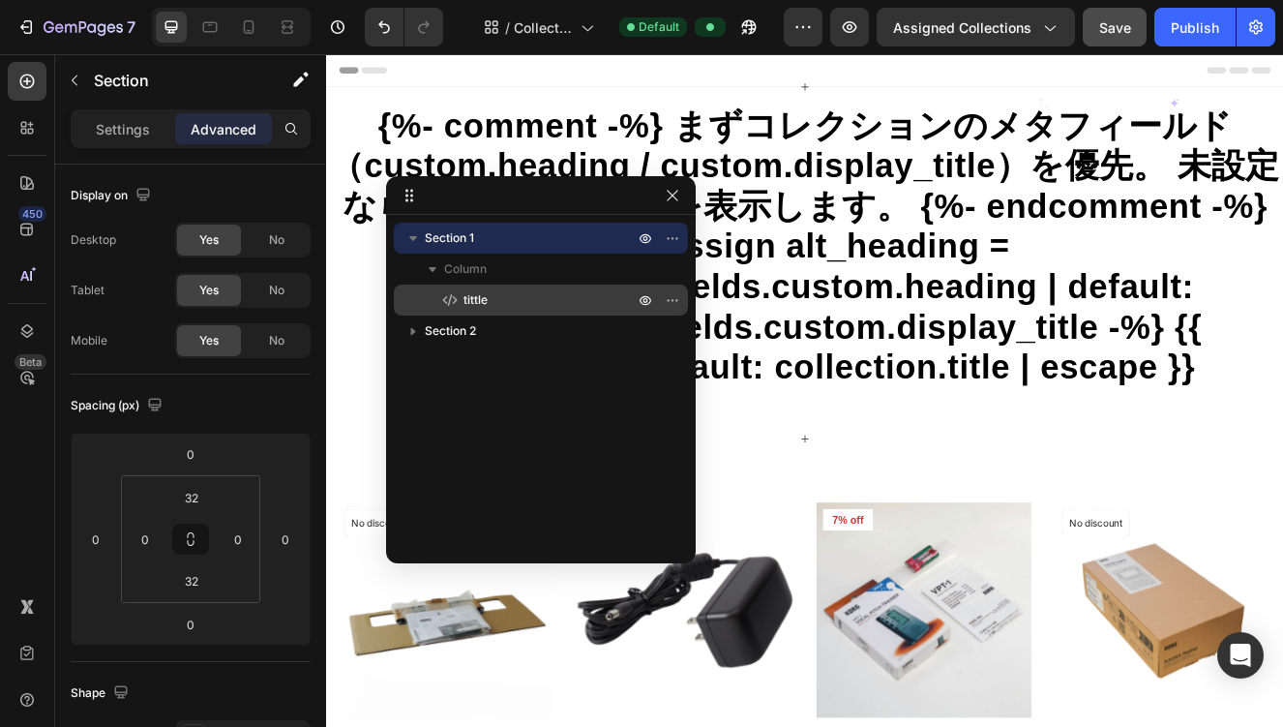
click at [442, 297] on icon at bounding box center [449, 299] width 19 height 19
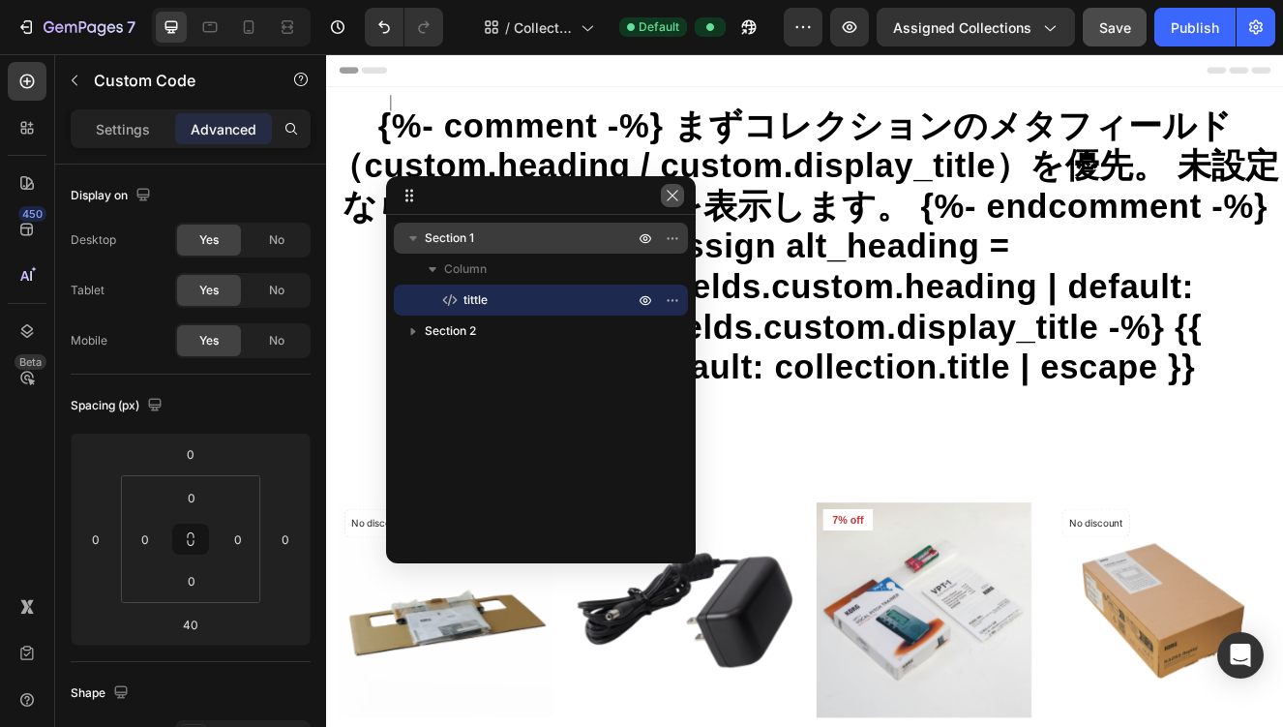
click at [677, 196] on icon "button" at bounding box center [672, 195] width 15 height 15
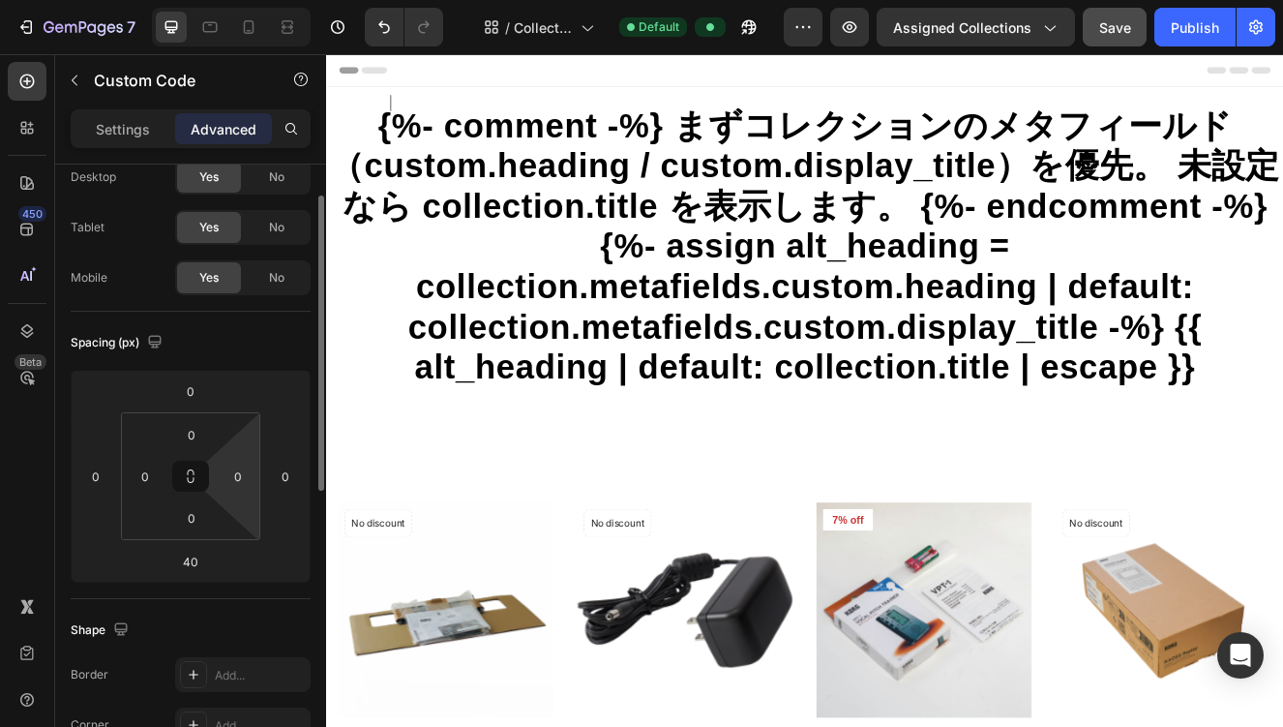
scroll to position [57, 0]
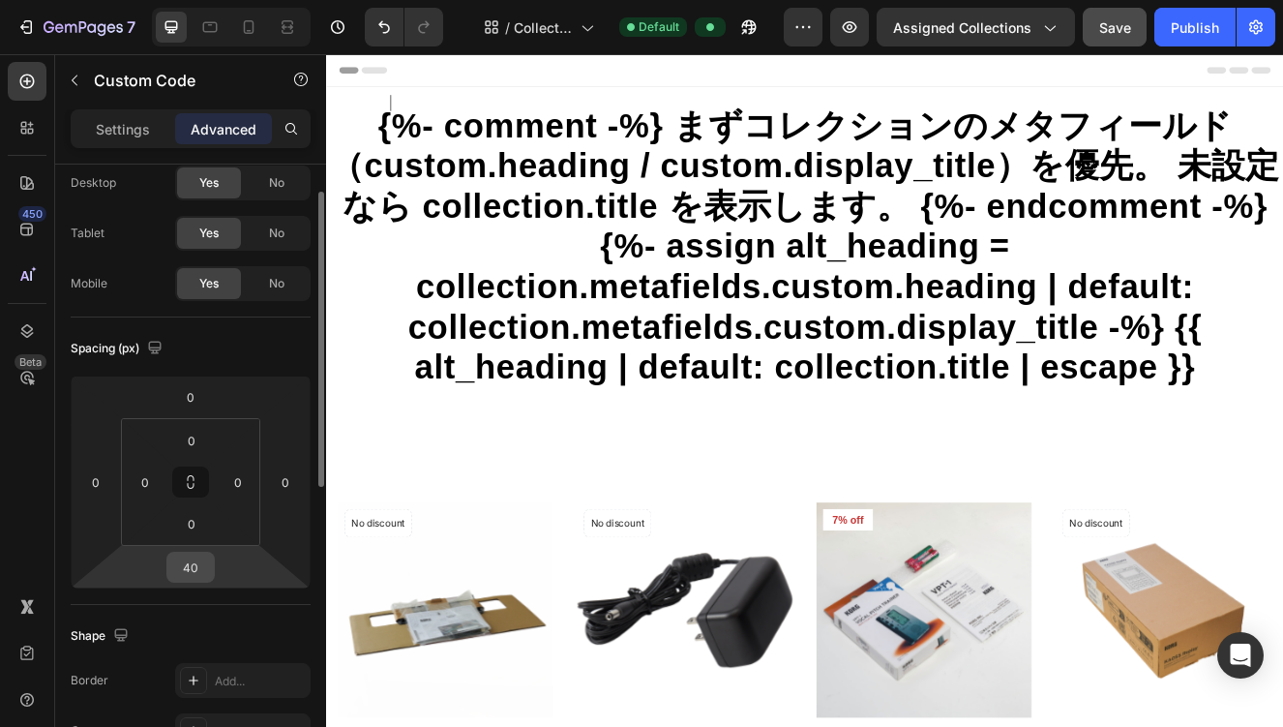
click at [201, 579] on input "40" at bounding box center [190, 567] width 39 height 29
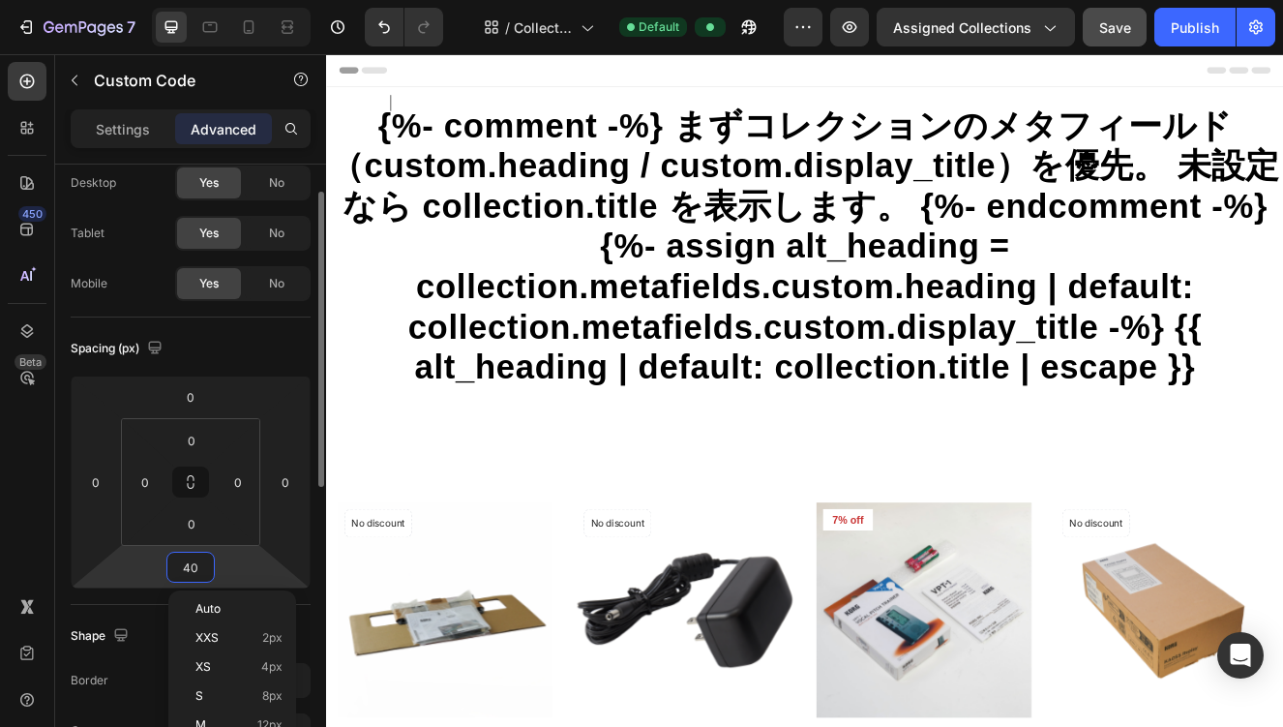
click at [201, 579] on input "40" at bounding box center [190, 567] width 39 height 29
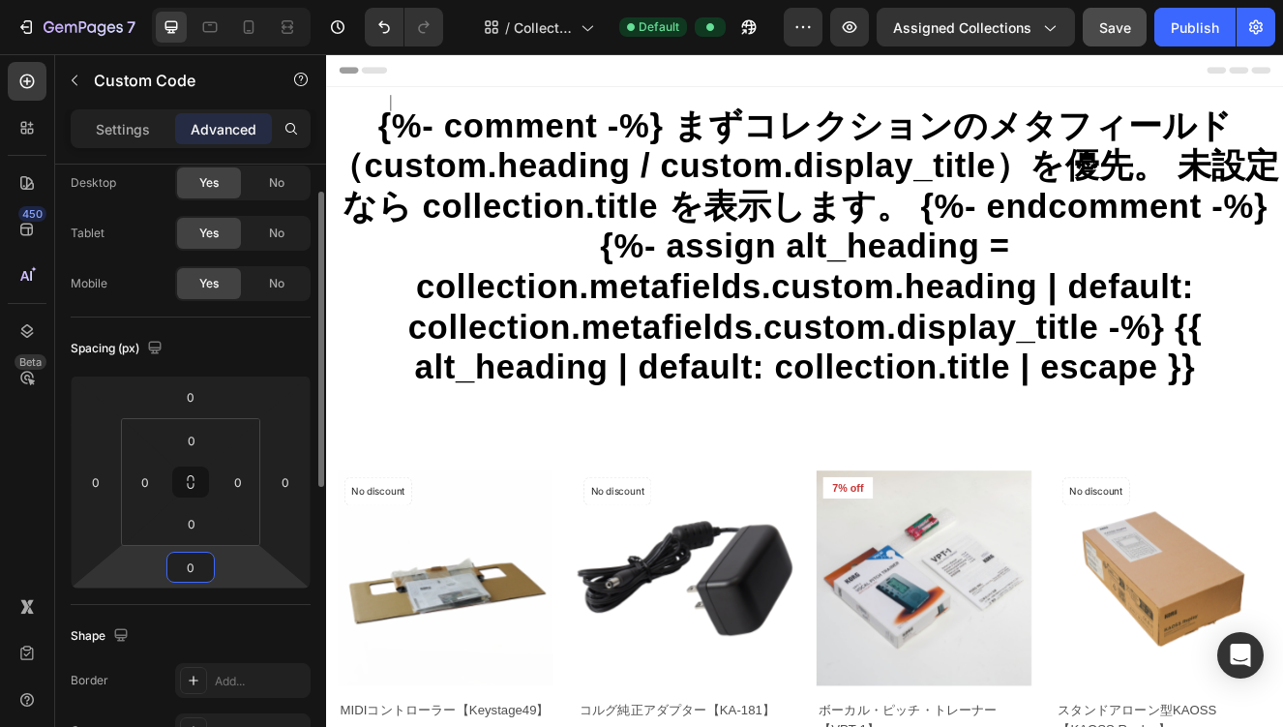
type input "0"
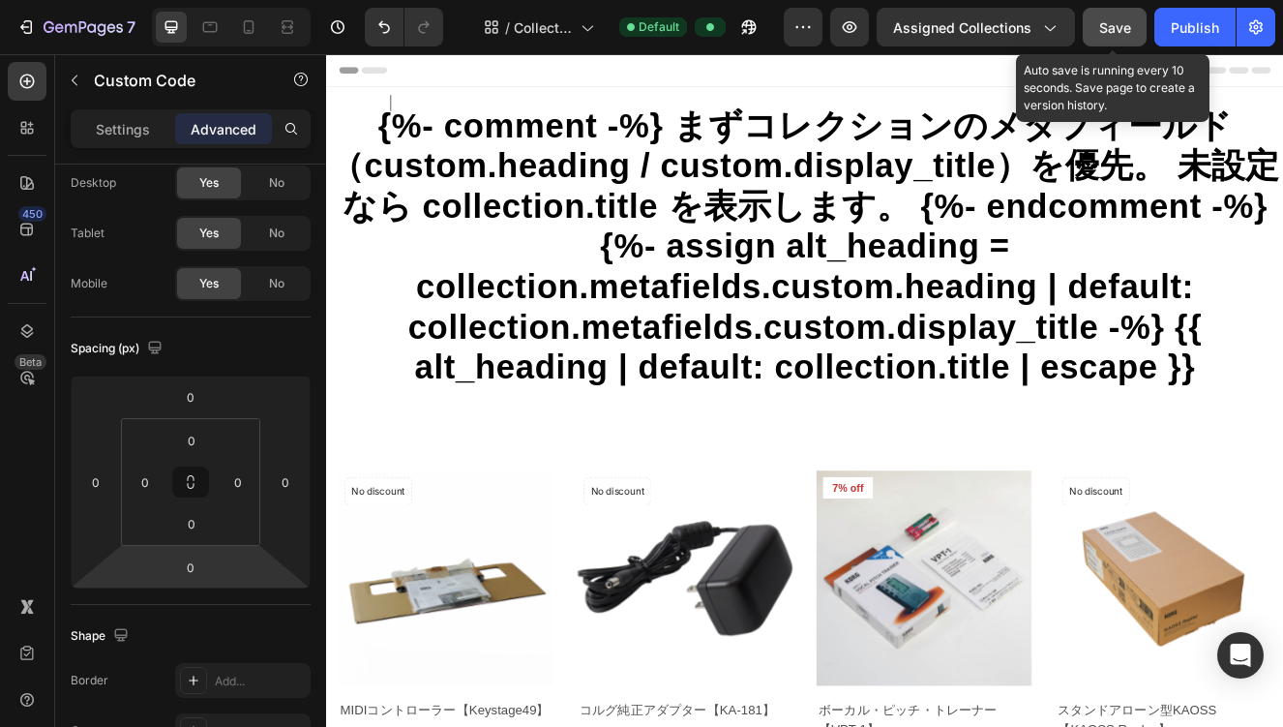
click at [1113, 22] on span "Save" at bounding box center [1115, 27] width 32 height 16
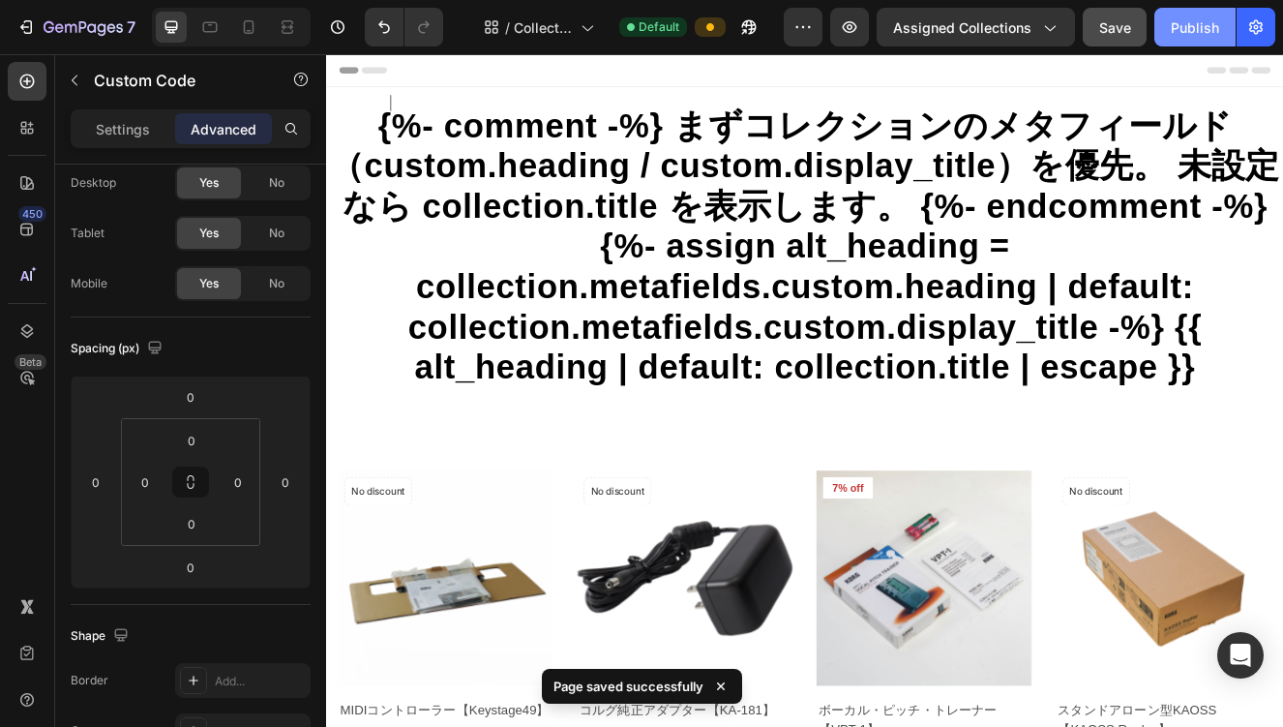
click at [1181, 23] on div "Publish" at bounding box center [1195, 27] width 48 height 20
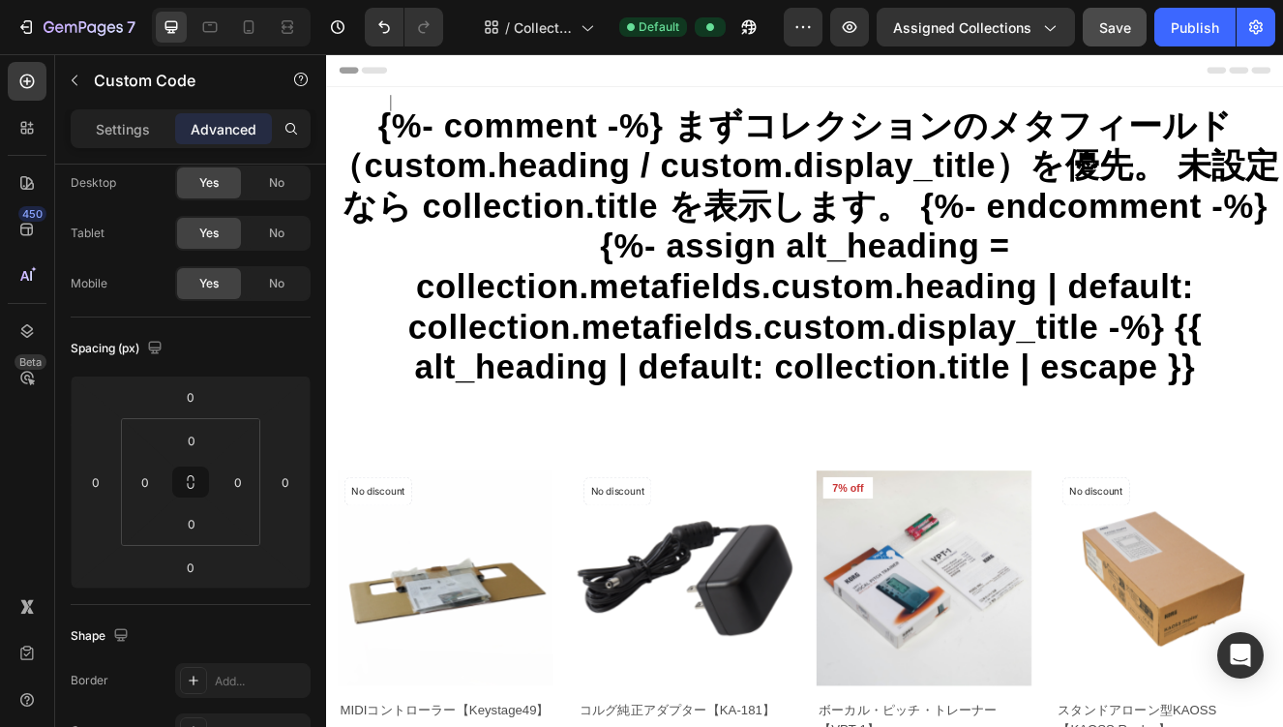
click at [602, 195] on h1 "{%- comment -%} まずコレクションのメタフィールド（custom.heading / custom.display_title）を優先。 未設定…" at bounding box center [906, 288] width 1161 height 342
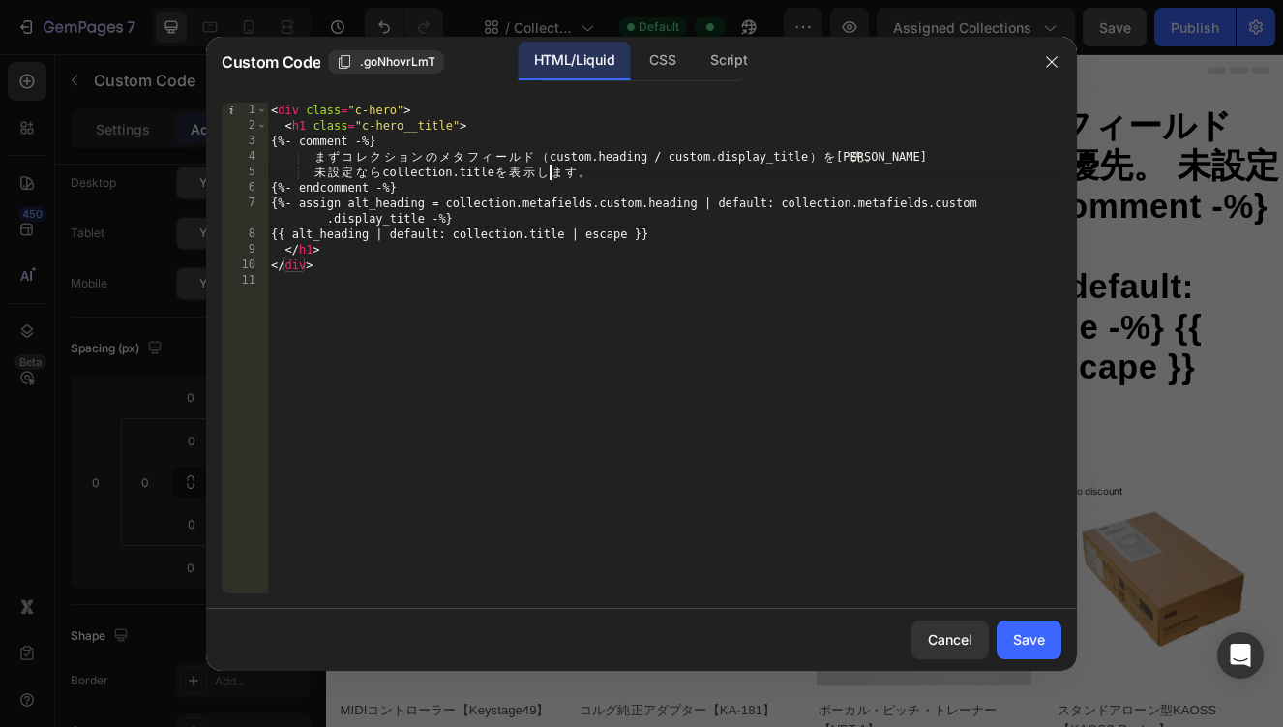
click at [554, 169] on div "< div class = "c-hero" > < h1 class = "c-hero__title" > {%- comment -%} ま ず コ レ…" at bounding box center [664, 364] width 795 height 522
type textarea "</div>"
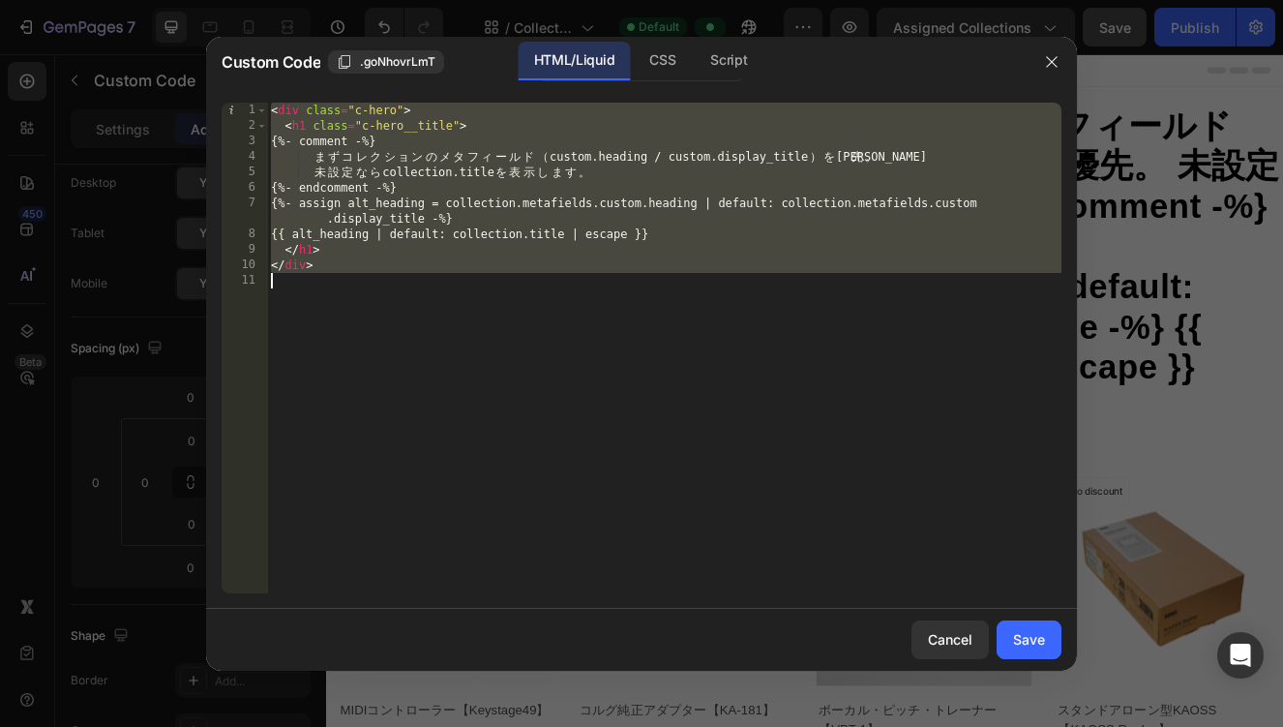
paste textarea
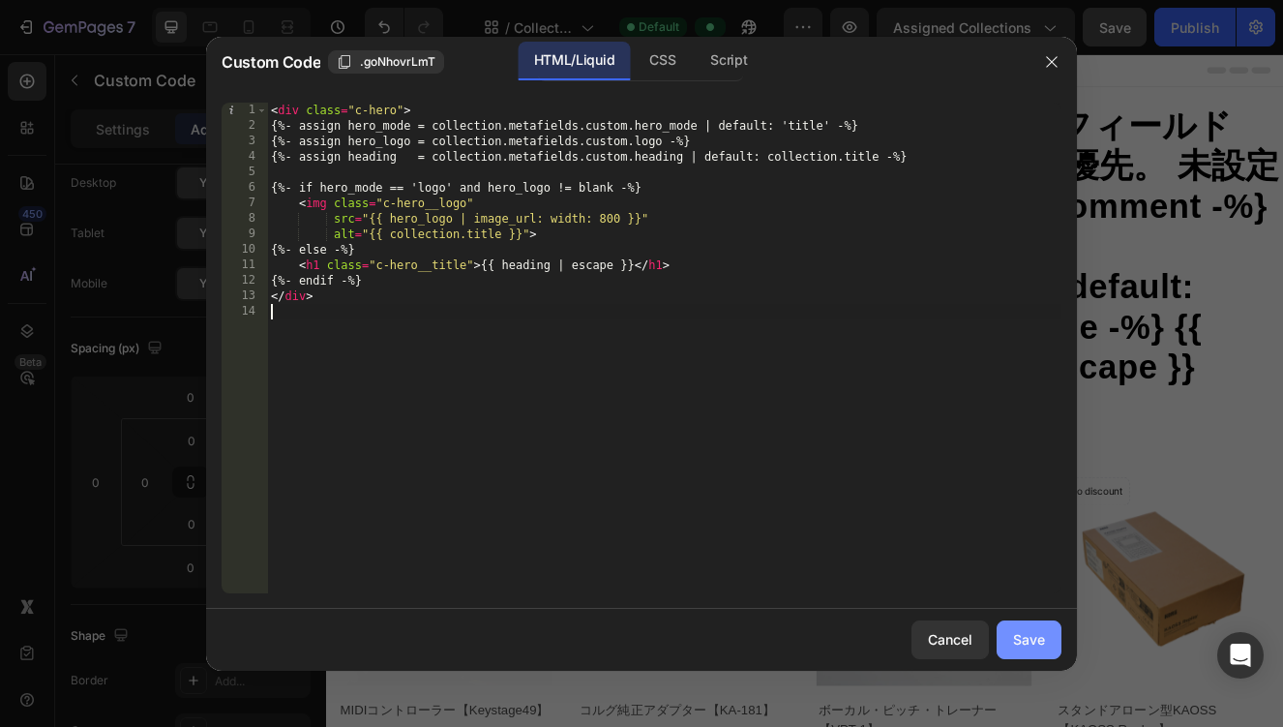
click at [1021, 635] on div "Save" at bounding box center [1029, 639] width 32 height 20
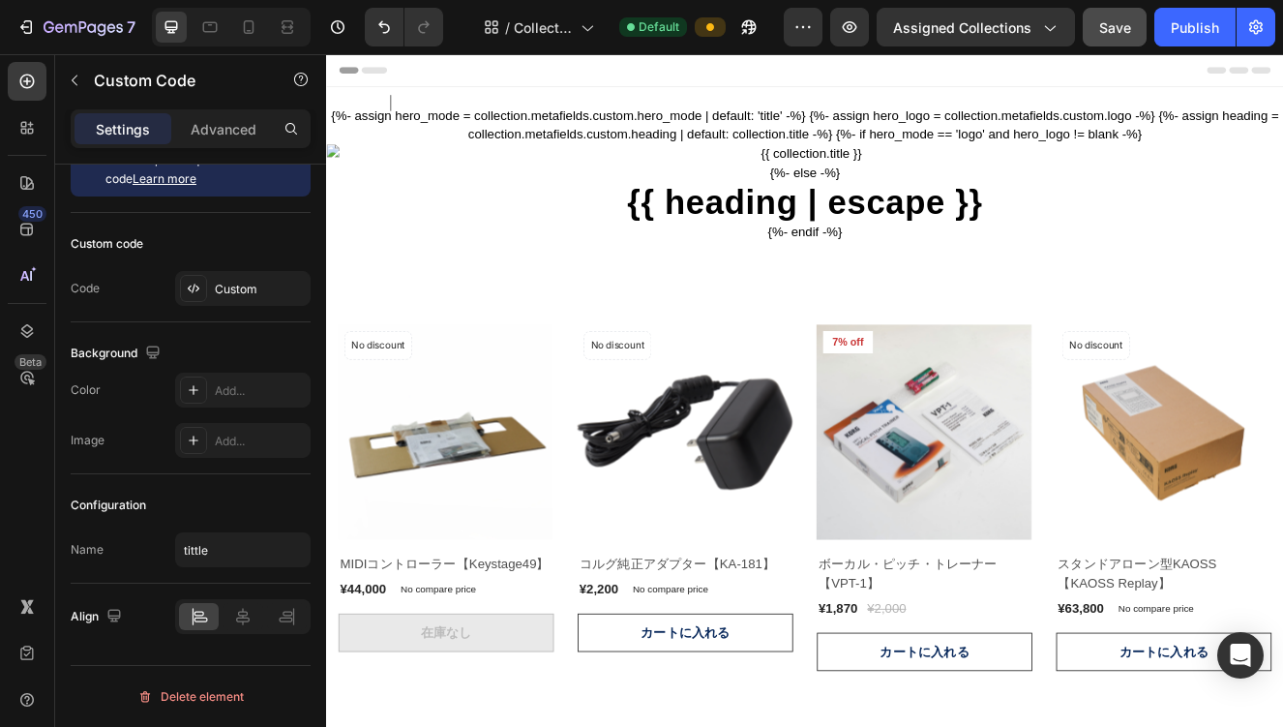
click at [794, 160] on div "{%- assign hero_mode = collection.metafields.custom.hero_mode | default: 'title…" at bounding box center [906, 199] width 1161 height 211
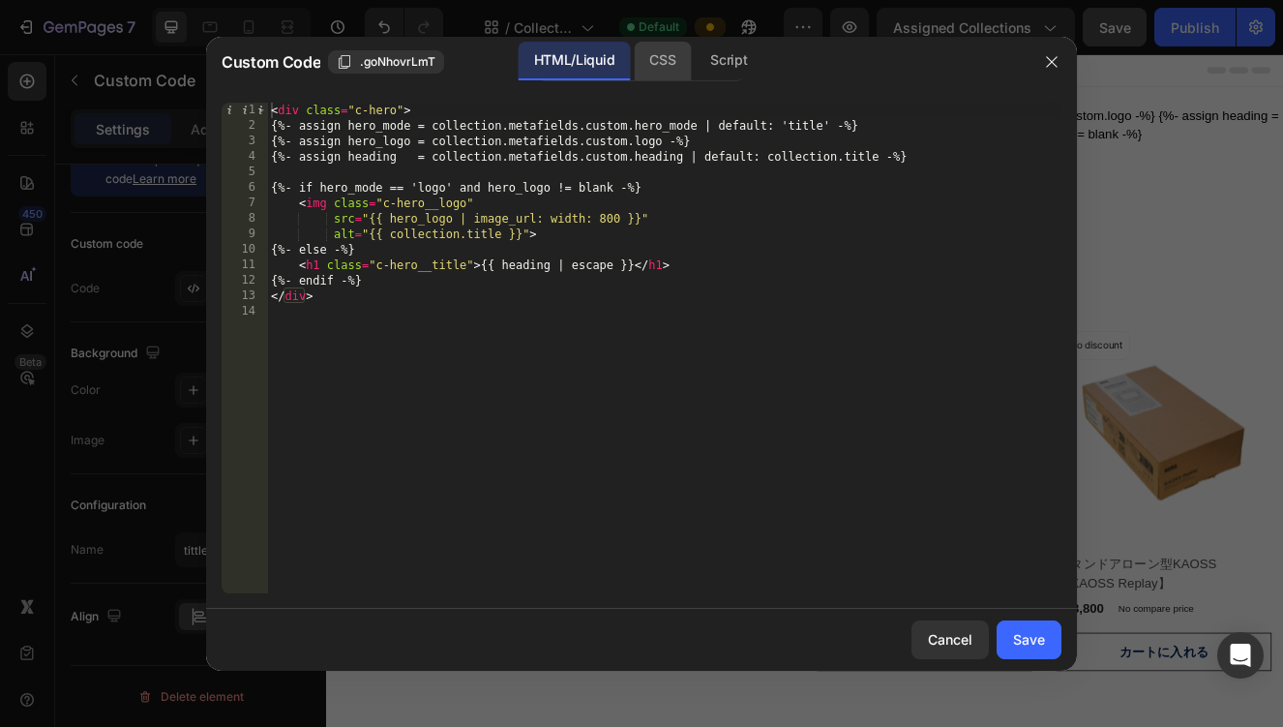
click at [662, 69] on div "CSS" at bounding box center [662, 61] width 57 height 39
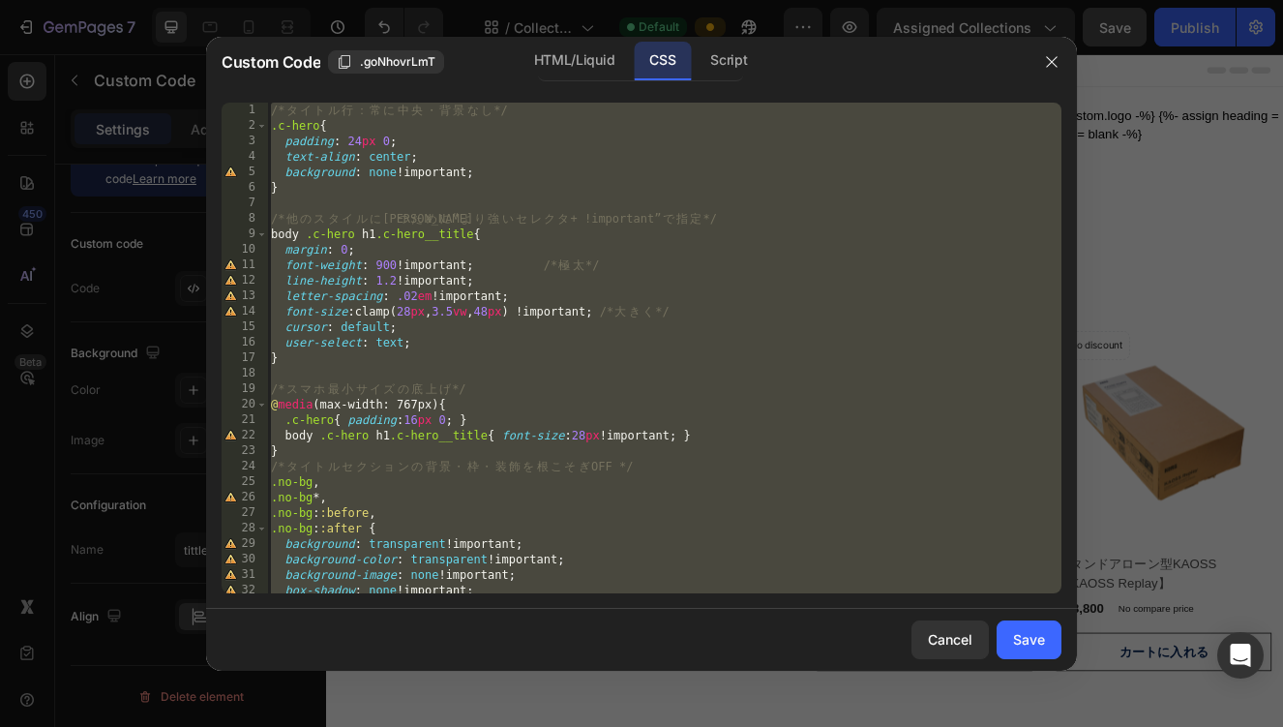
type textarea ".no-bg { padding-top: 0 !important; padding-bottom: 0 !important; }"
click at [585, 196] on div "/* タ イ ト ル 行 ： 常 に [PERSON_NAME] ・ 背 景 な し */ .c-hero { padding : 24 px 0 ; tex…" at bounding box center [664, 364] width 795 height 522
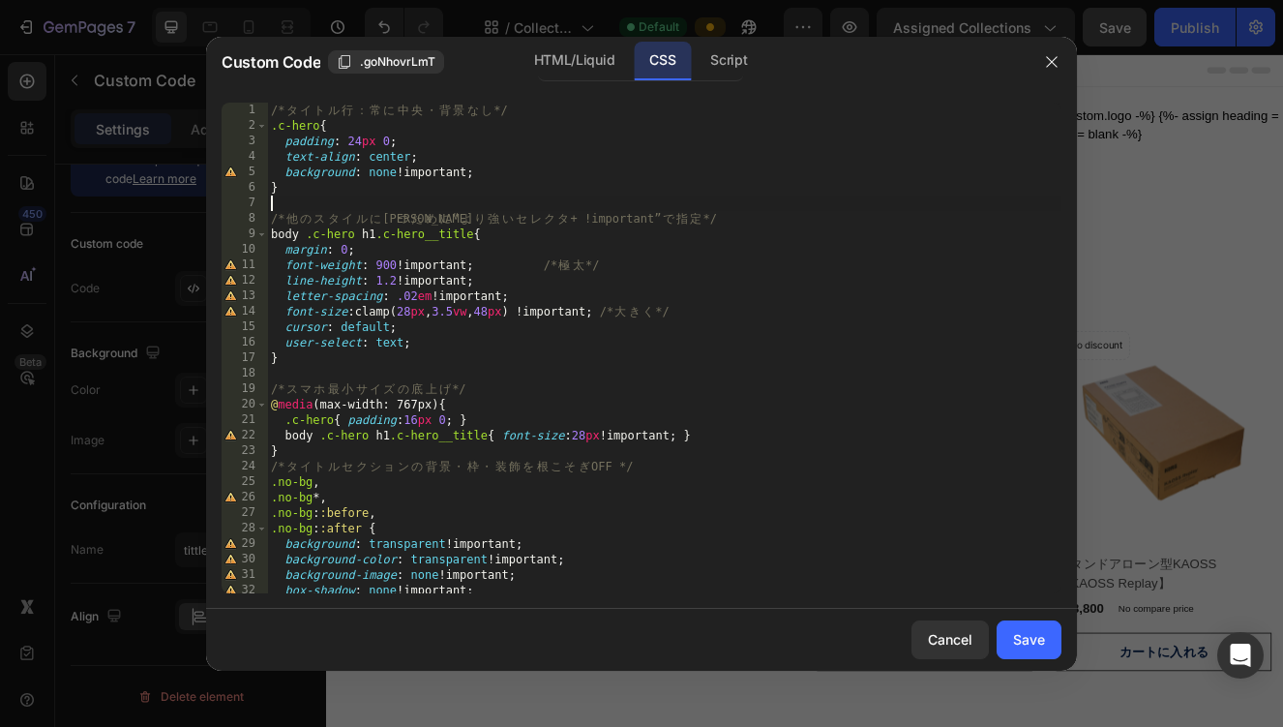
type textarea ".no-bg { padding-top: 0 !important; padding-bottom: 0 !important; }"
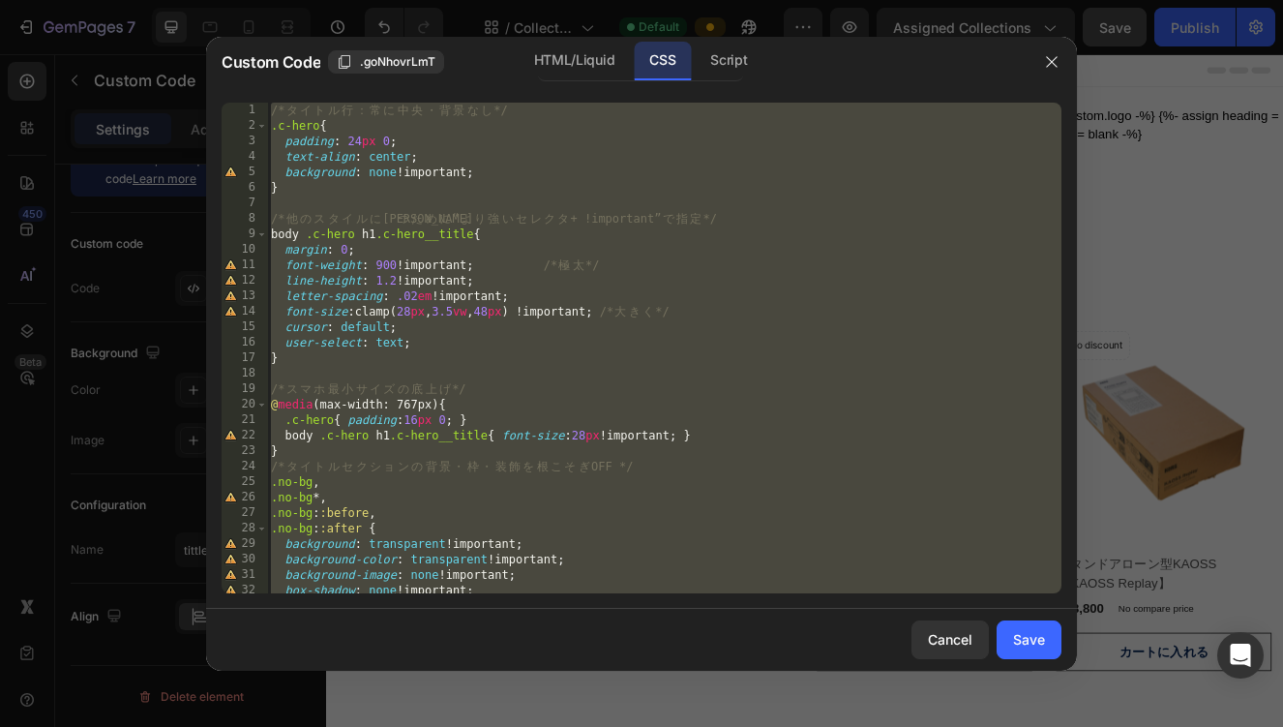
paste textarea
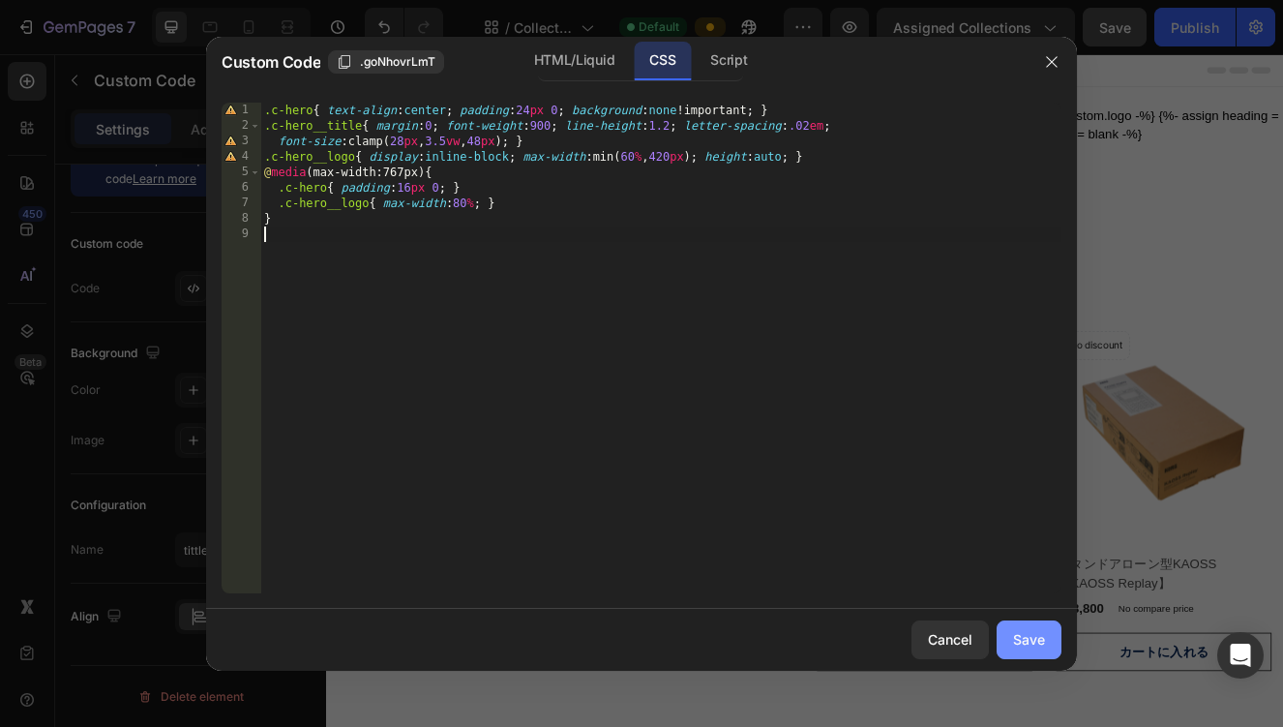
click at [1010, 628] on button "Save" at bounding box center [1029, 639] width 65 height 39
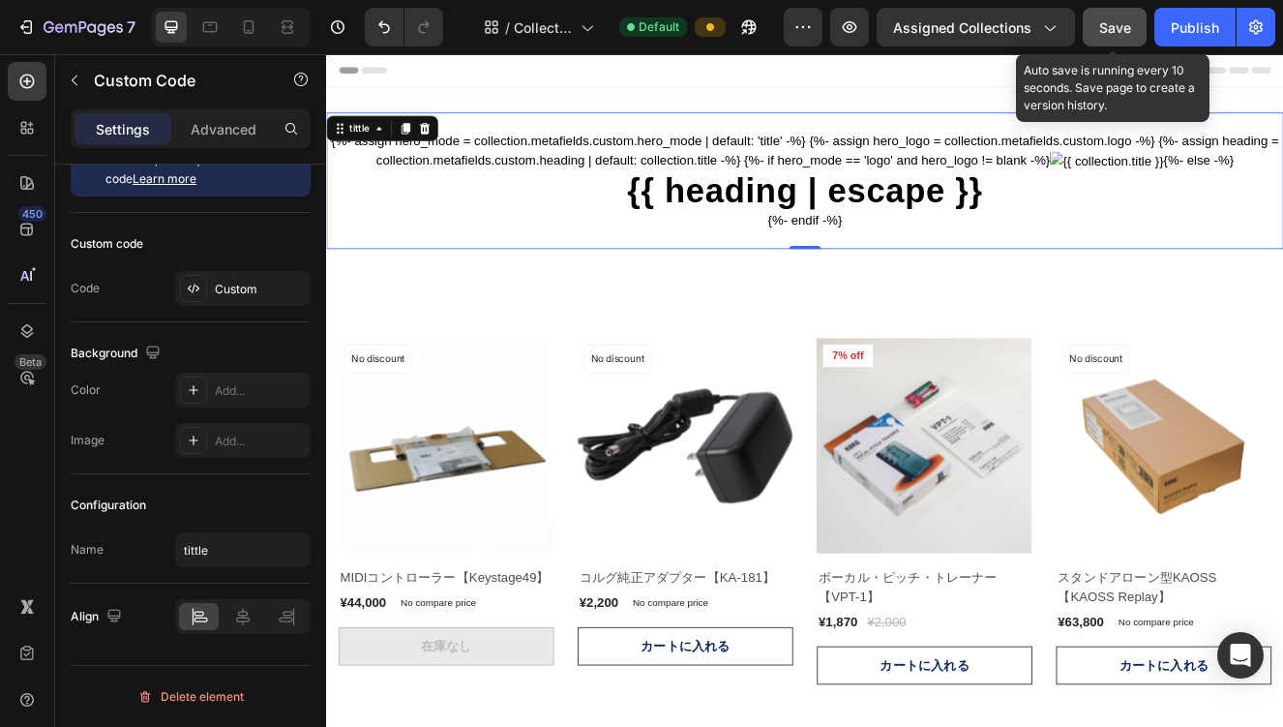
click at [1092, 27] on button "Save" at bounding box center [1115, 27] width 64 height 39
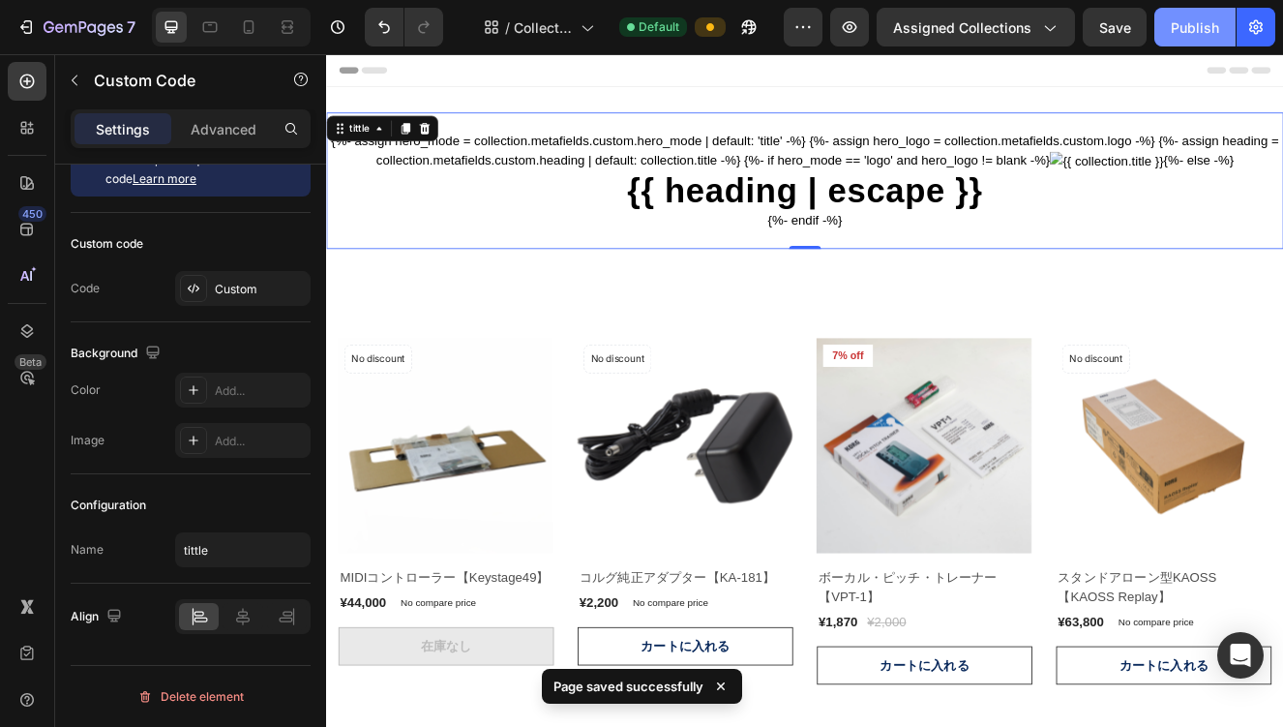
click at [1181, 29] on div "Publish" at bounding box center [1195, 27] width 48 height 20
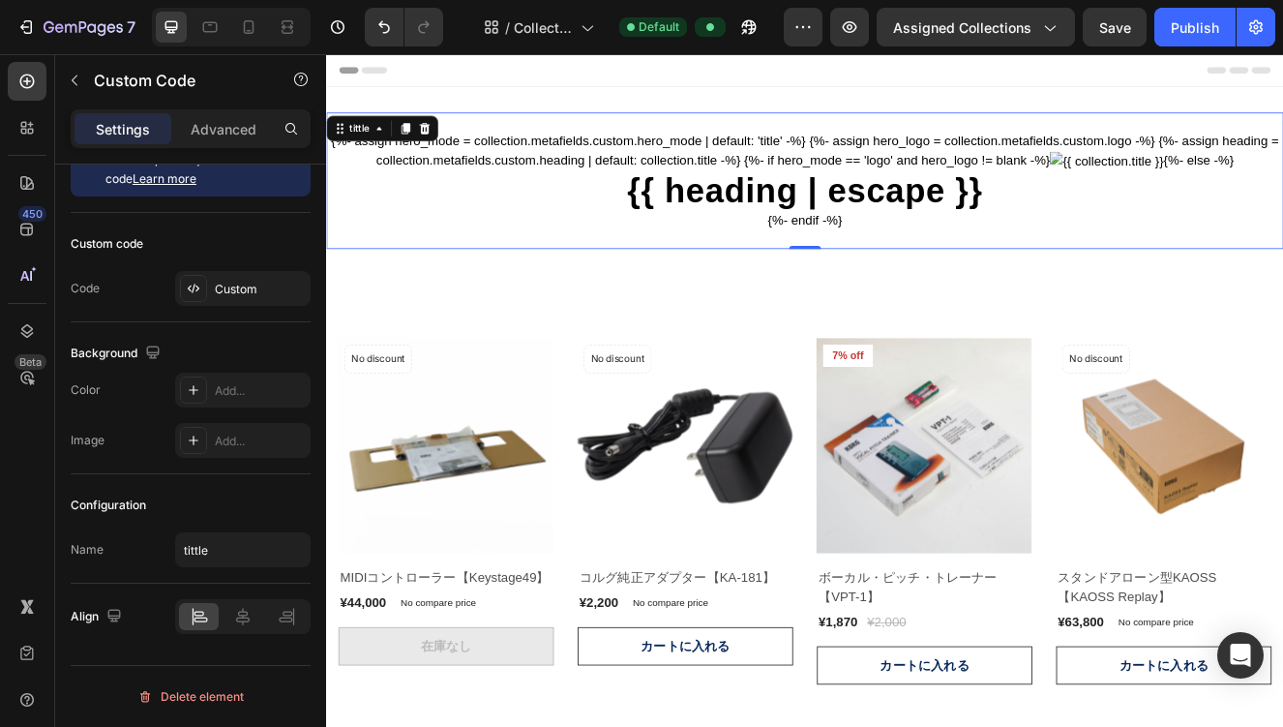
click at [641, 169] on div "{%- assign hero_mode = collection.metafields.custom.hero_mode | default: 'title…" at bounding box center [906, 208] width 1161 height 166
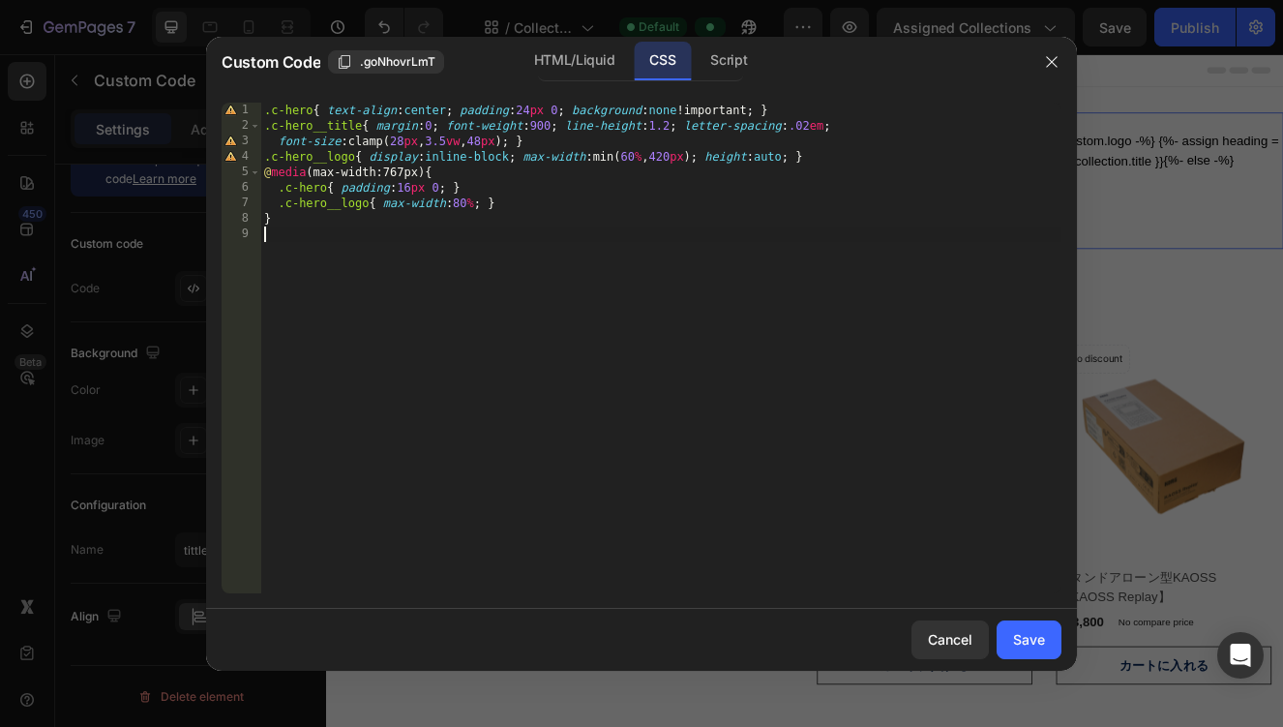
click at [595, 370] on div ".c-hero { text-align : center ; padding : 24 px 0 ; background : none !importan…" at bounding box center [660, 364] width 801 height 522
click at [268, 108] on div ".c-hero { text-align : center ; padding : 24 px 0 ; background : none !importan…" at bounding box center [660, 364] width 801 height 522
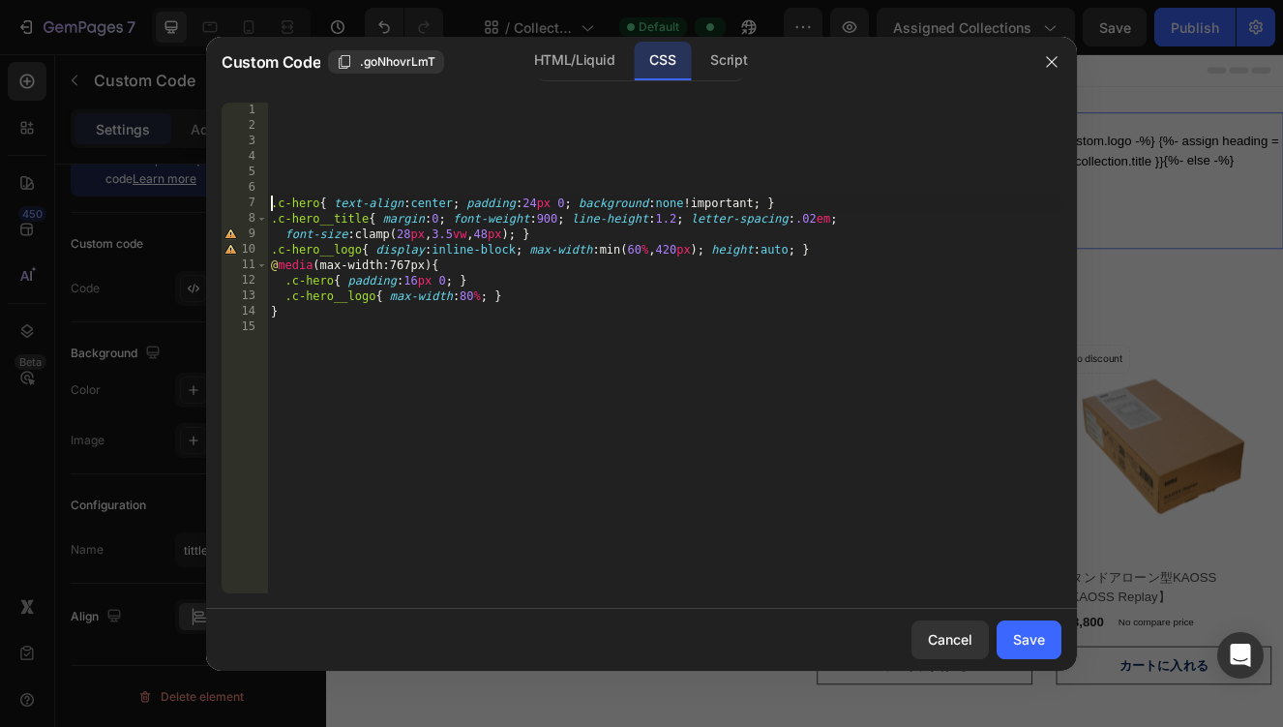
type textarea ".c-hero{ text-align:center; padding:24px 0; background:none !important; }"
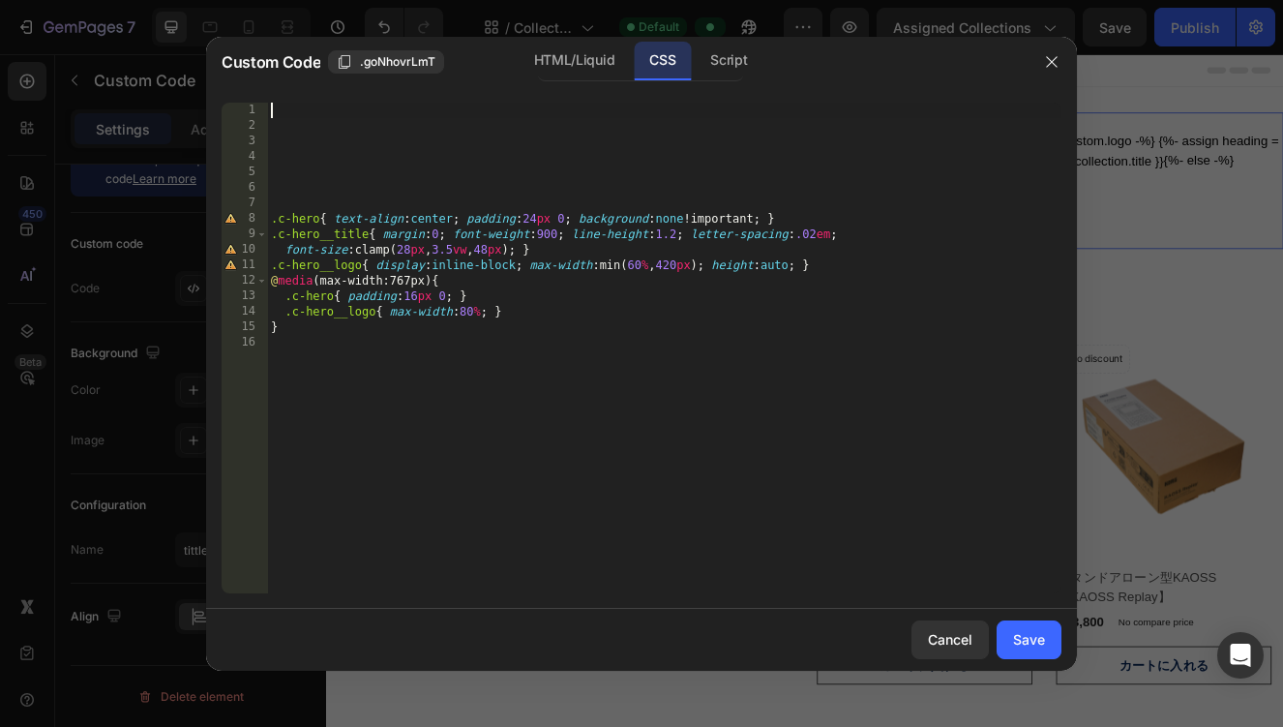
click at [403, 163] on div ".c-hero { text-align : center ; padding : 24 px 0 ; background : none !importan…" at bounding box center [664, 364] width 795 height 522
click at [356, 112] on div ".c-hero { text-align : center ; padding : 24 px 0 ; background : none !importan…" at bounding box center [664, 364] width 795 height 522
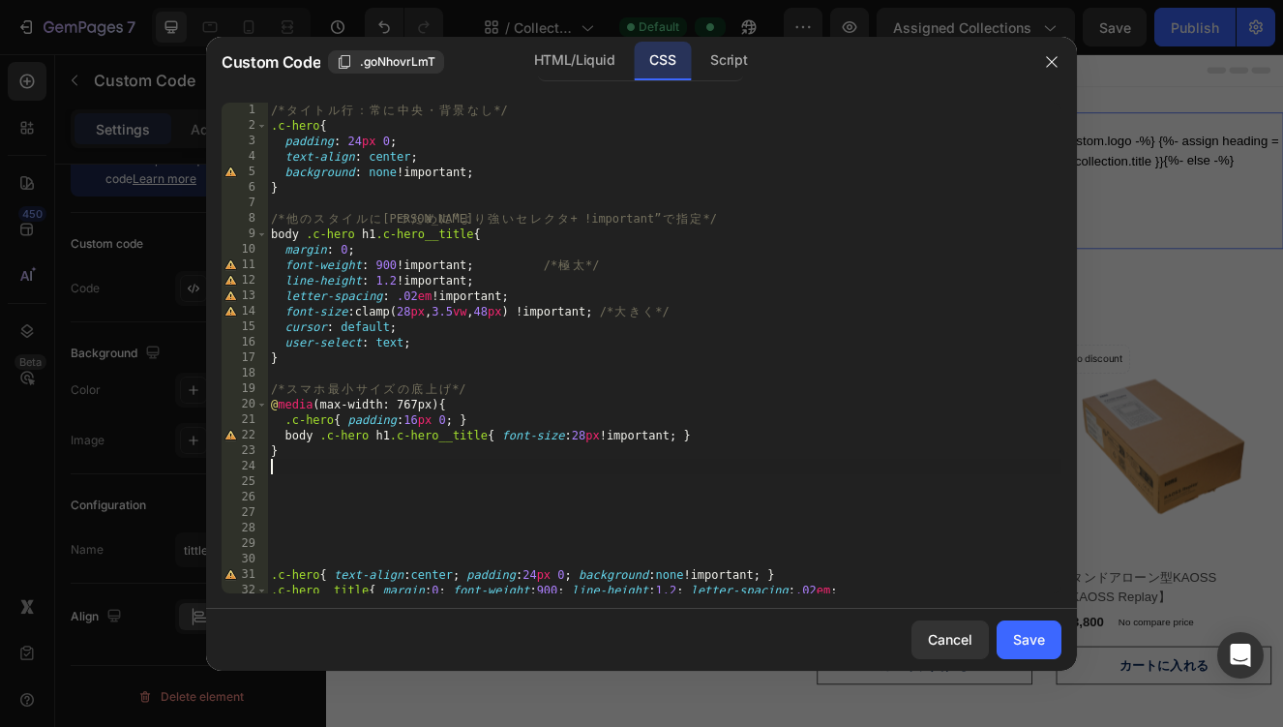
click at [592, 551] on div "/* タ イ ト ル 行 ： 常 に [PERSON_NAME] ・ 背 景 な し */ .c-hero { padding : 24 px 0 ; tex…" at bounding box center [664, 364] width 795 height 522
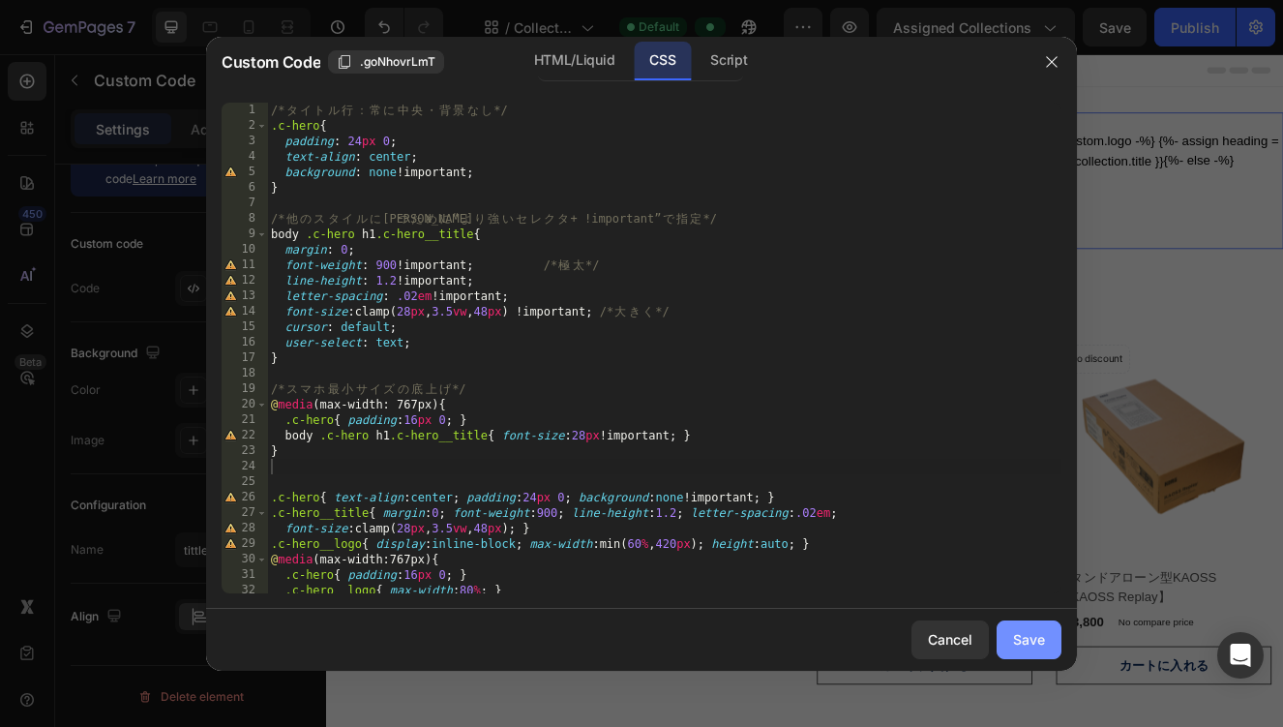
click at [1017, 635] on div "Save" at bounding box center [1029, 639] width 32 height 20
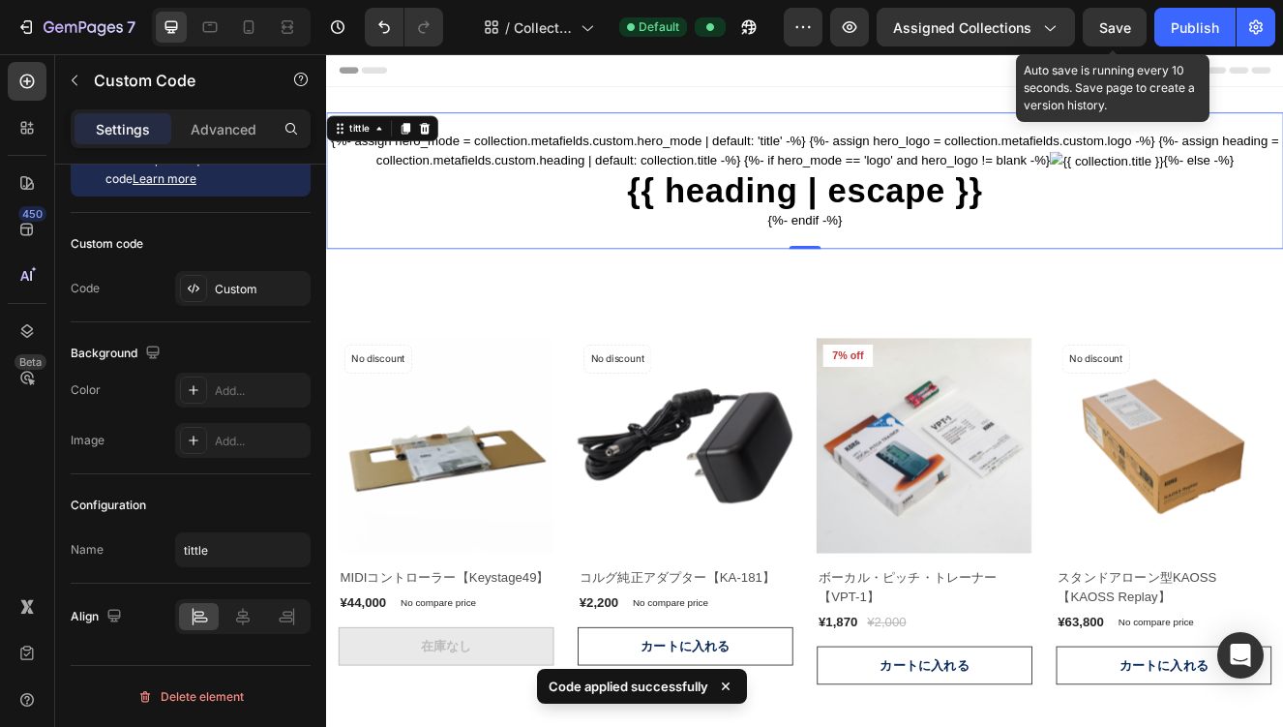
click at [1116, 24] on span "Save" at bounding box center [1115, 27] width 32 height 16
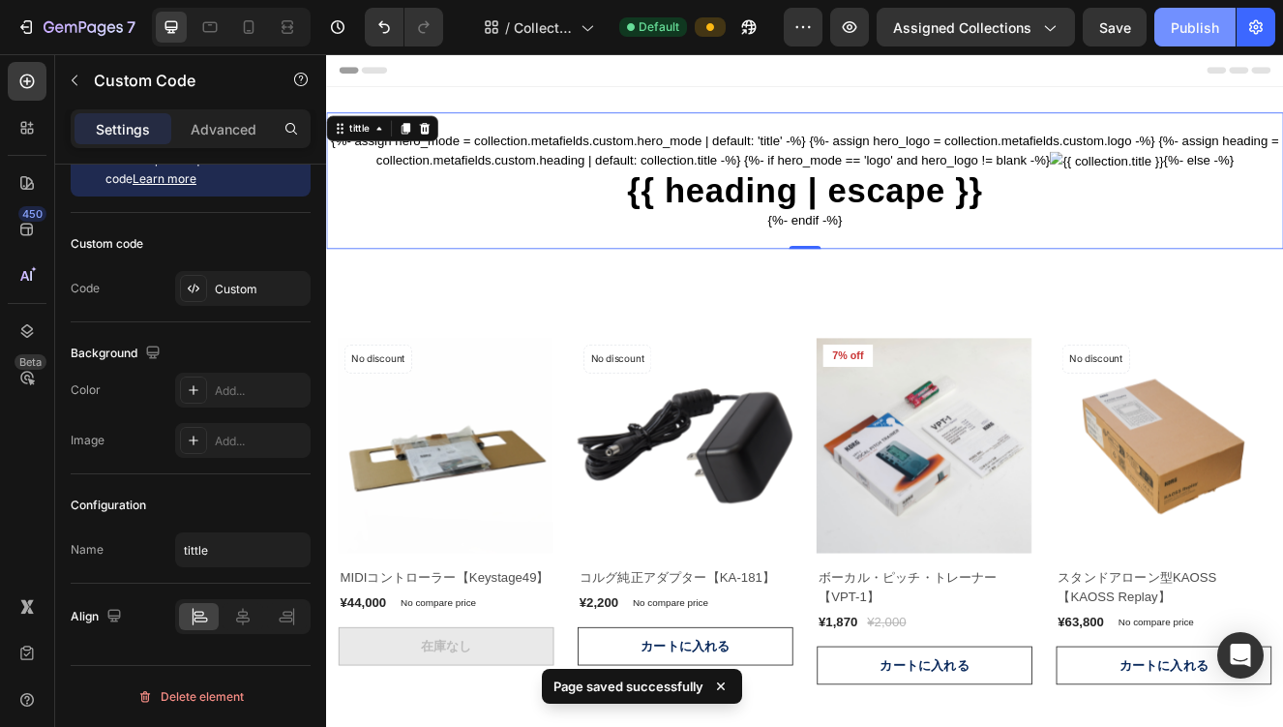
click at [1181, 32] on div "Publish" at bounding box center [1195, 27] width 48 height 20
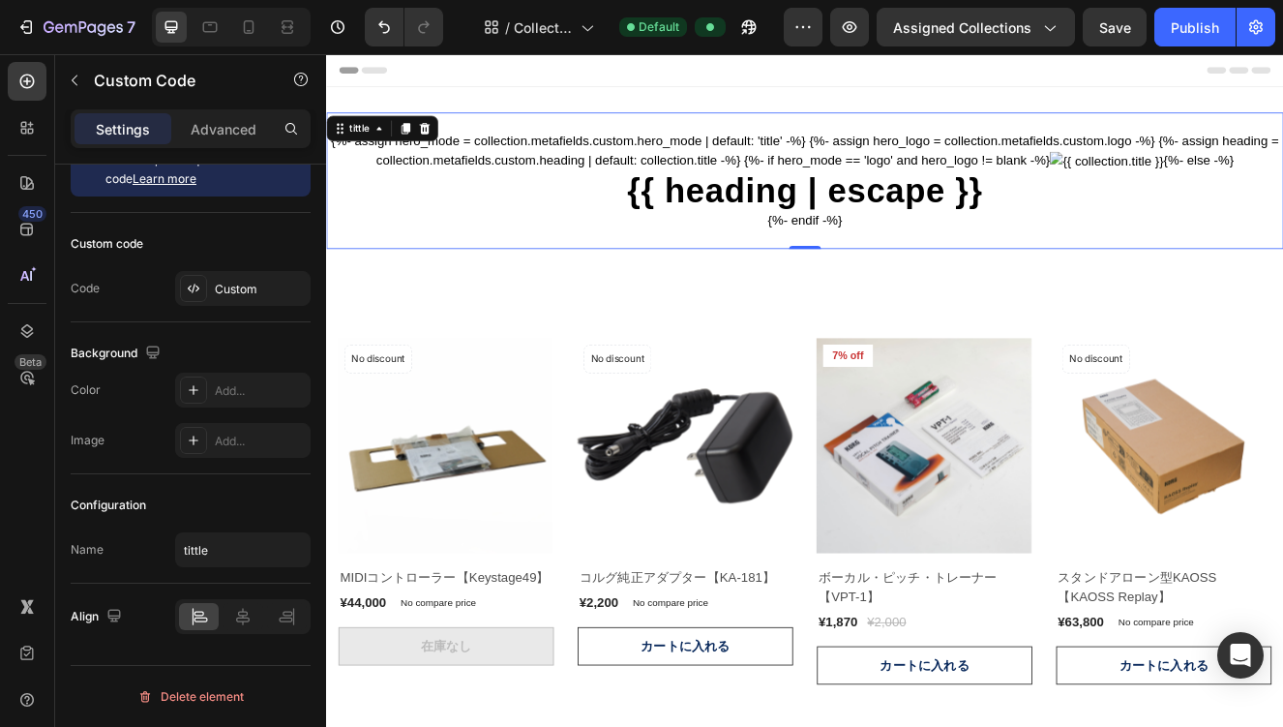
click at [622, 235] on h1 "{{ heading | escape }}" at bounding box center [906, 220] width 1161 height 48
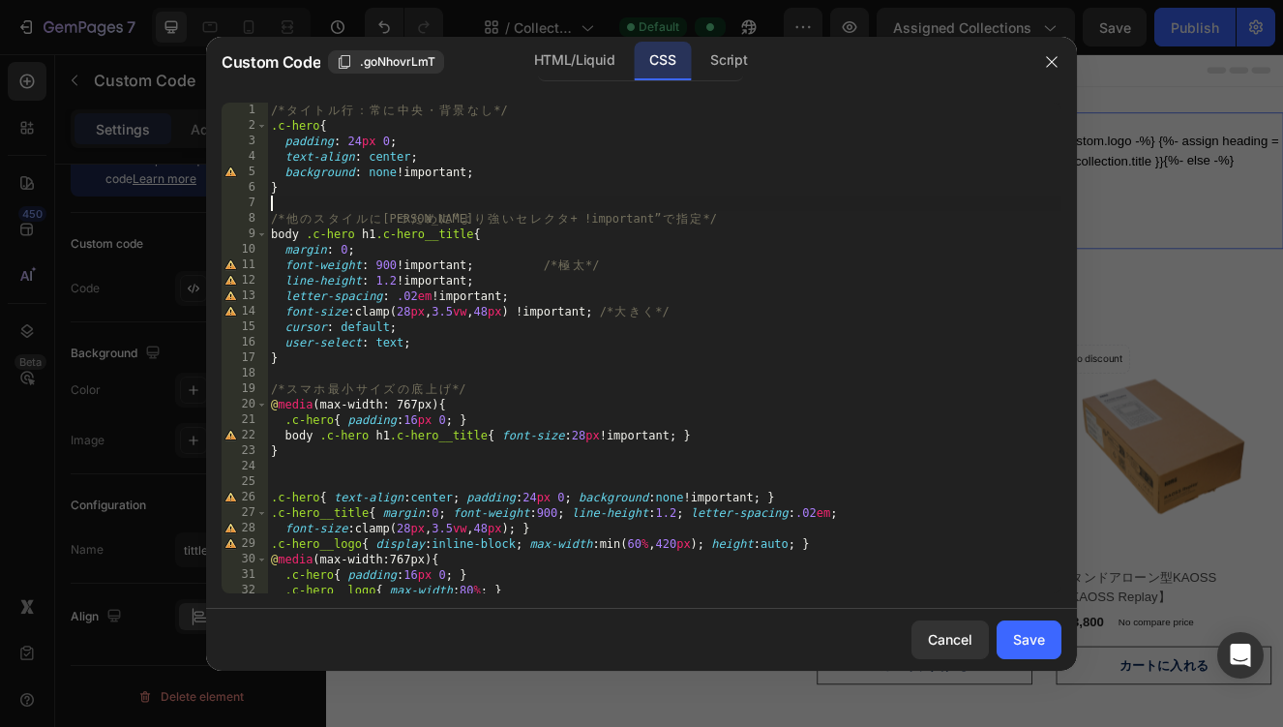
click at [533, 205] on div "/* タ イ ト ル 行 ： 常 に [PERSON_NAME] ・ 背 景 な し */ .c-hero { padding : 24 px 0 ; tex…" at bounding box center [664, 364] width 795 height 522
type textarea "}"
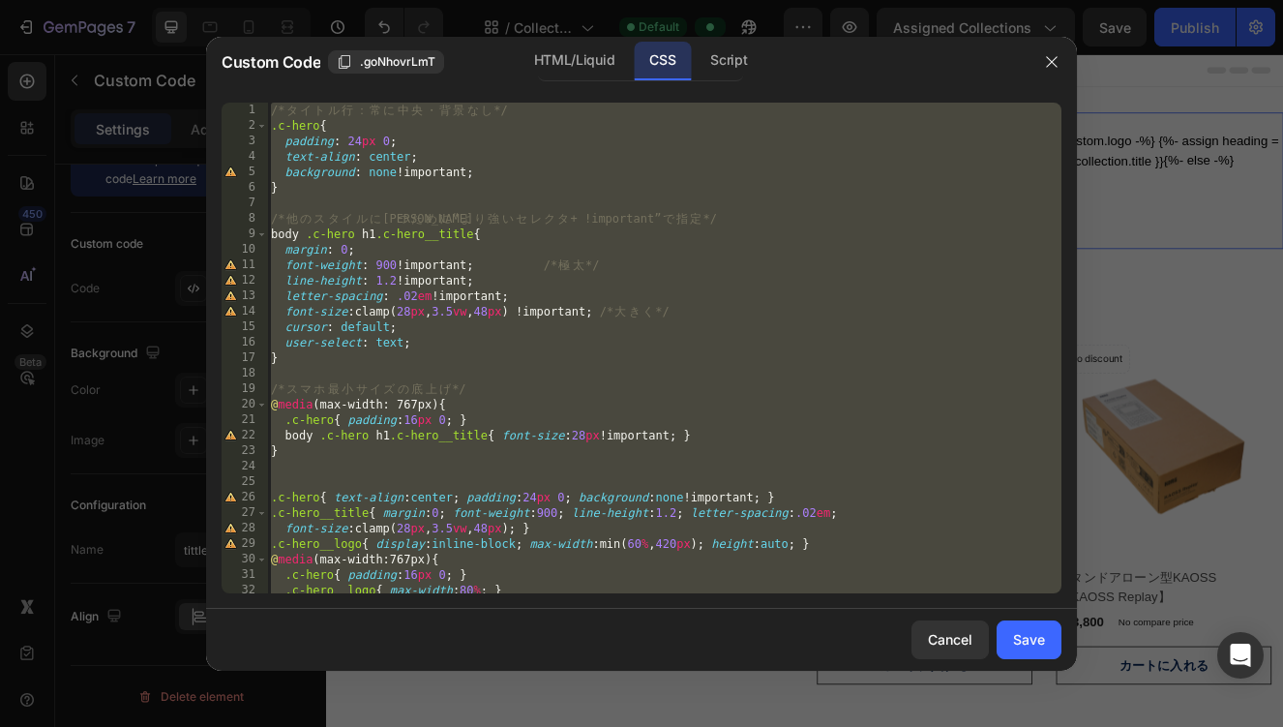
paste textarea
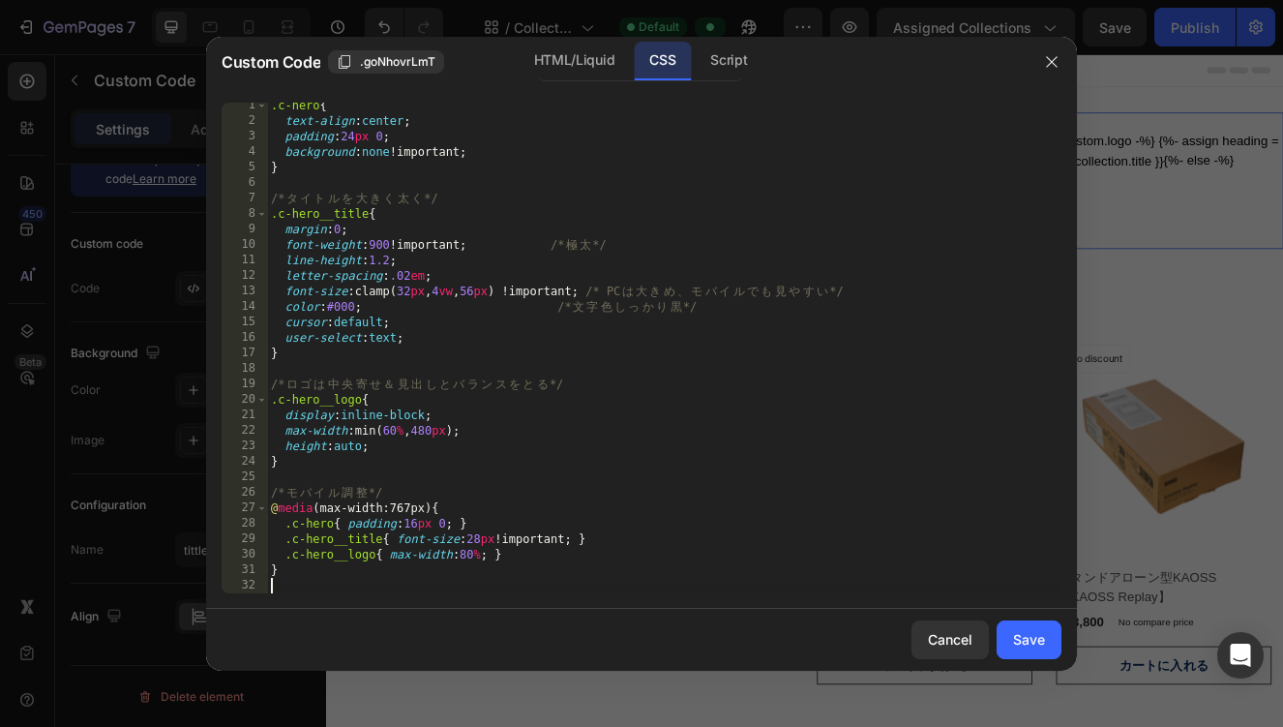
scroll to position [5, 0]
click at [1022, 637] on div "Save" at bounding box center [1029, 639] width 32 height 20
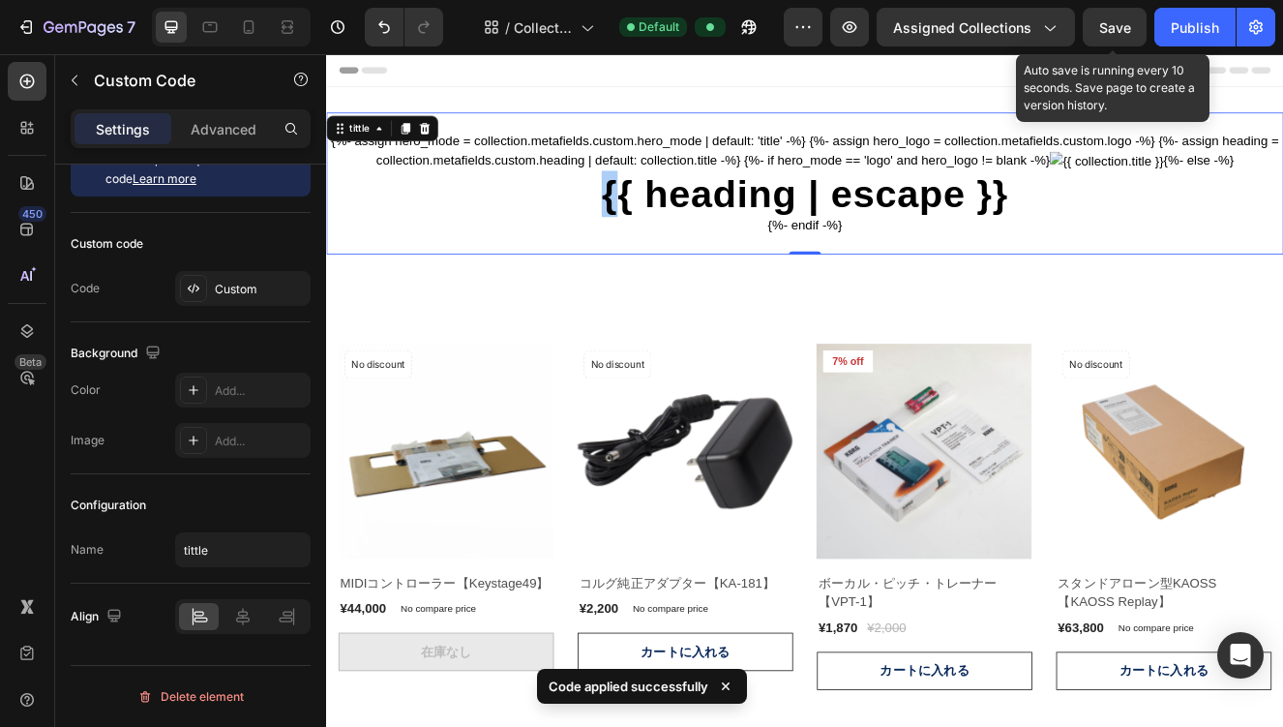
click at [1105, 26] on span "Save" at bounding box center [1115, 27] width 32 height 16
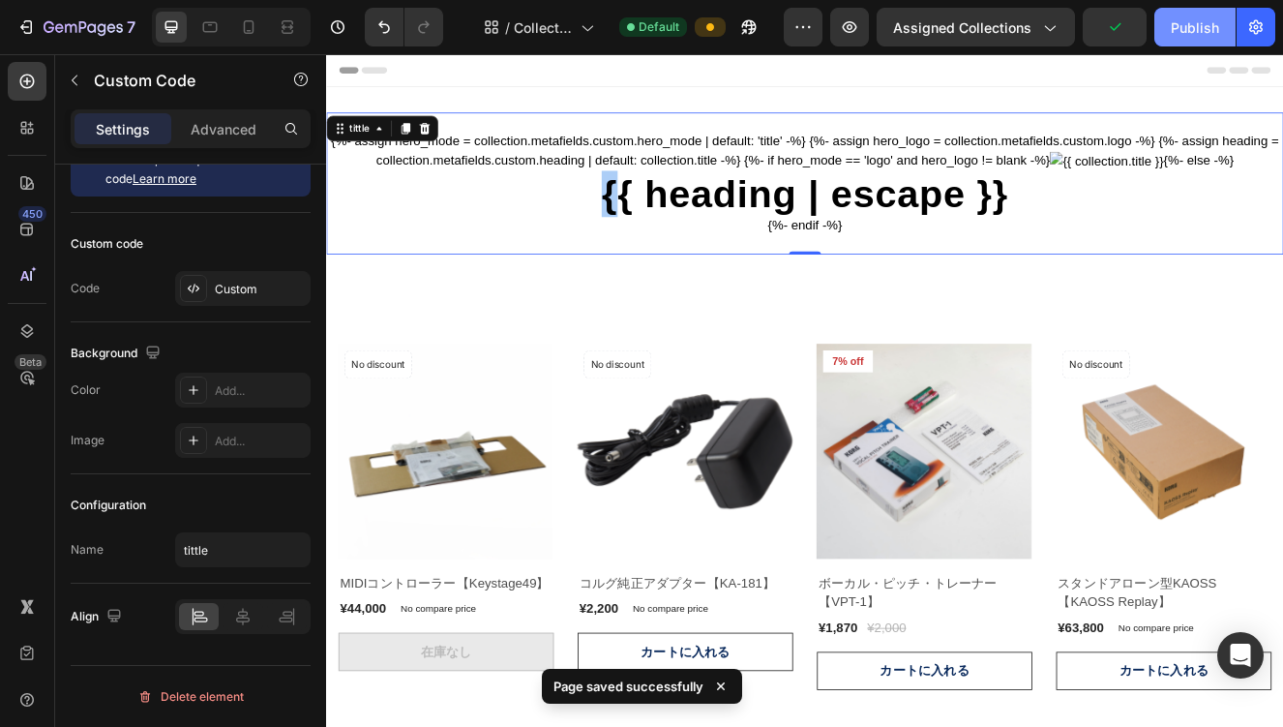
click at [1175, 32] on div "Publish" at bounding box center [1195, 27] width 48 height 20
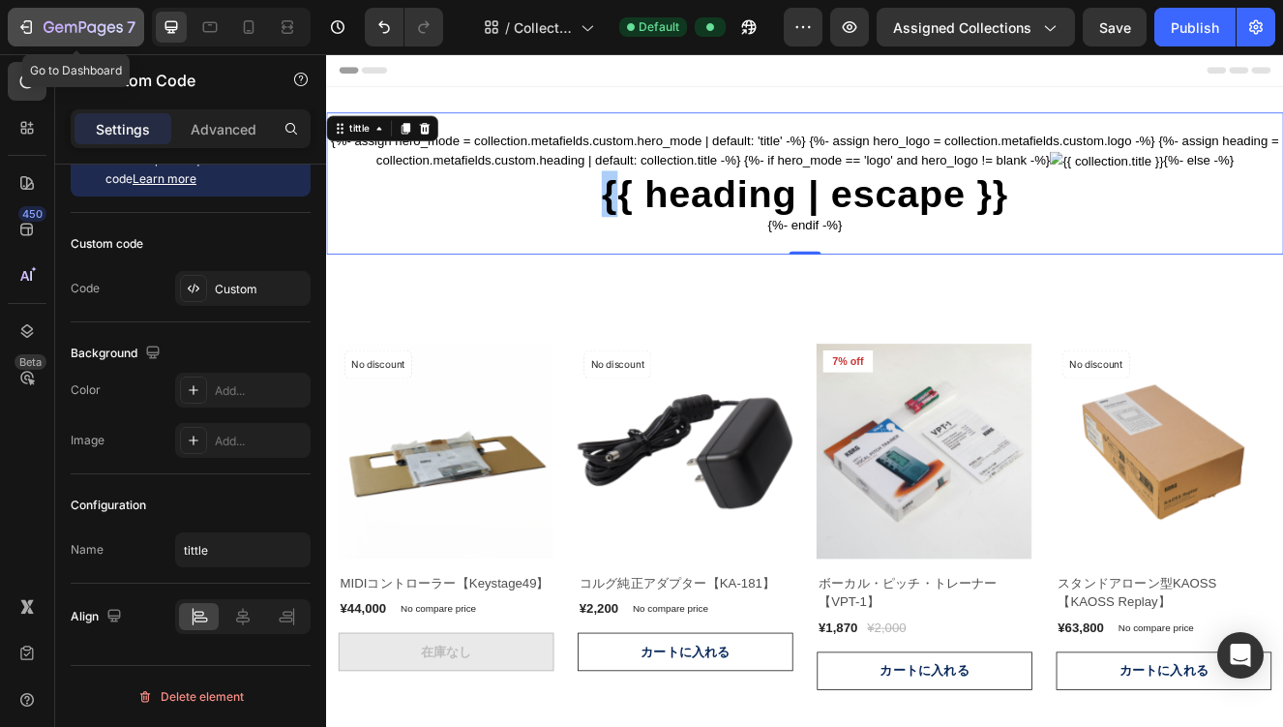
click at [45, 17] on div "7" at bounding box center [90, 26] width 92 height 23
